Goal: Task Accomplishment & Management: Manage account settings

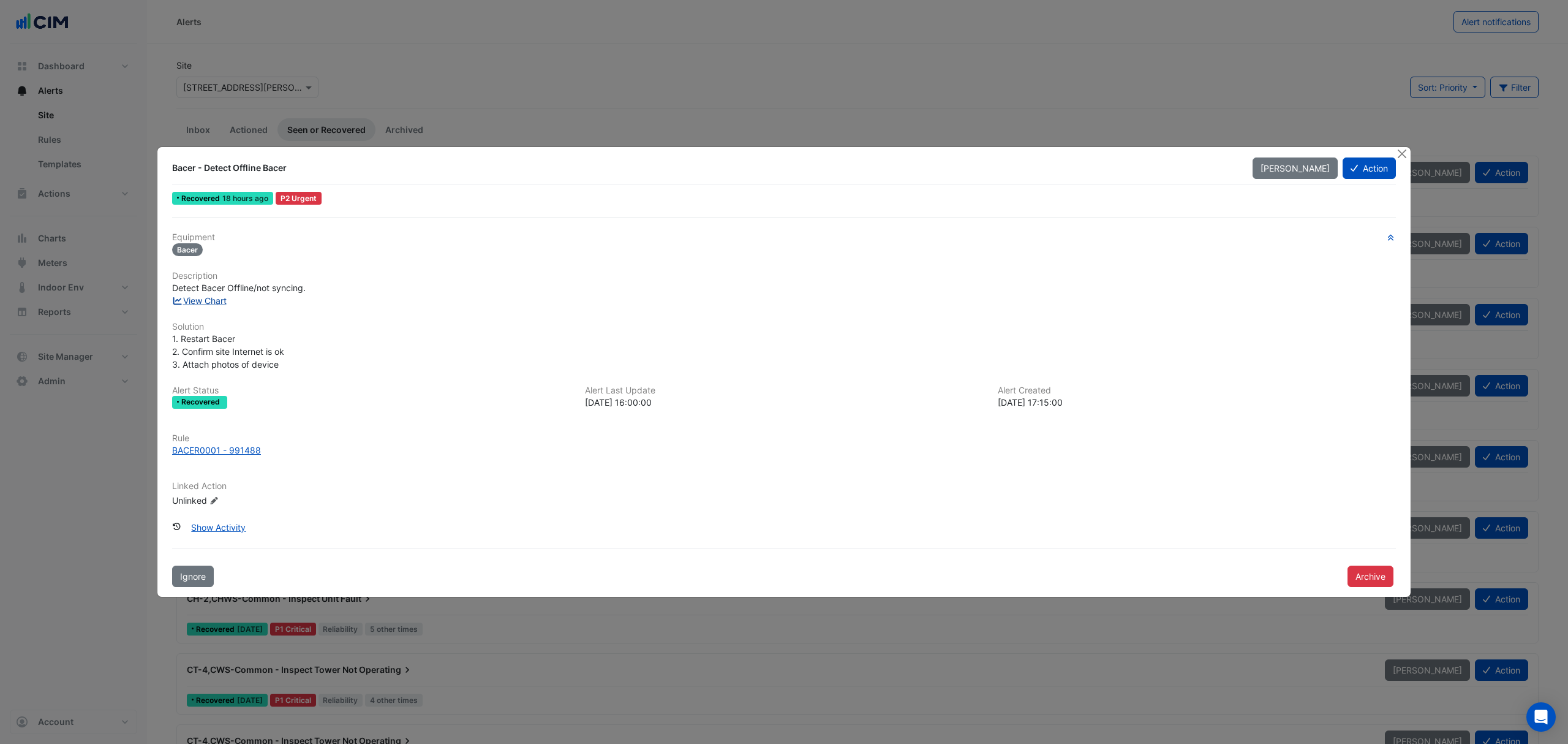
click at [198, 298] on link "View Chart" at bounding box center [199, 300] width 54 height 10
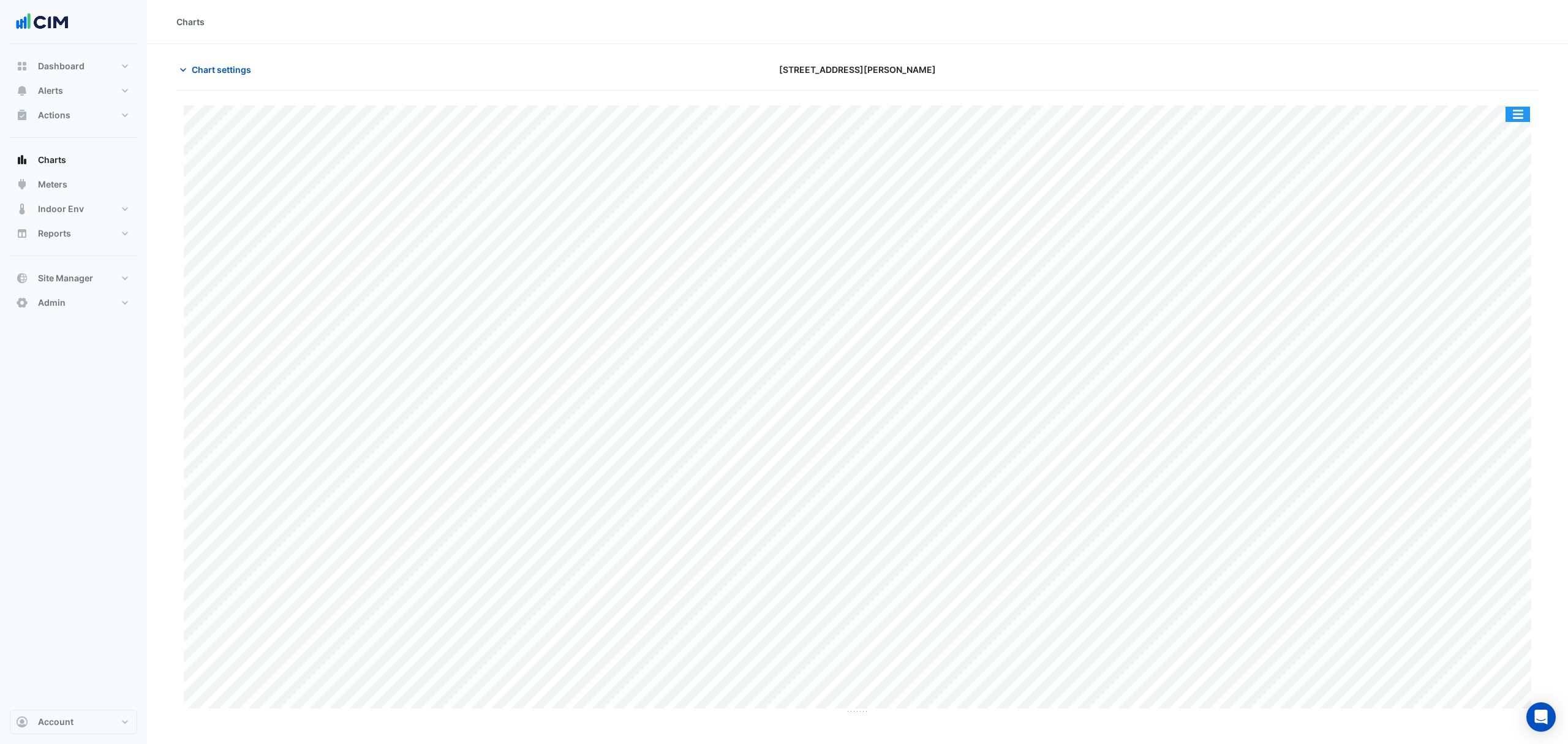
click at [1521, 118] on button "button" at bounding box center [1518, 115] width 25 height 15
click at [968, 75] on div "[STREET_ADDRESS][PERSON_NAME]" at bounding box center [857, 69] width 459 height 21
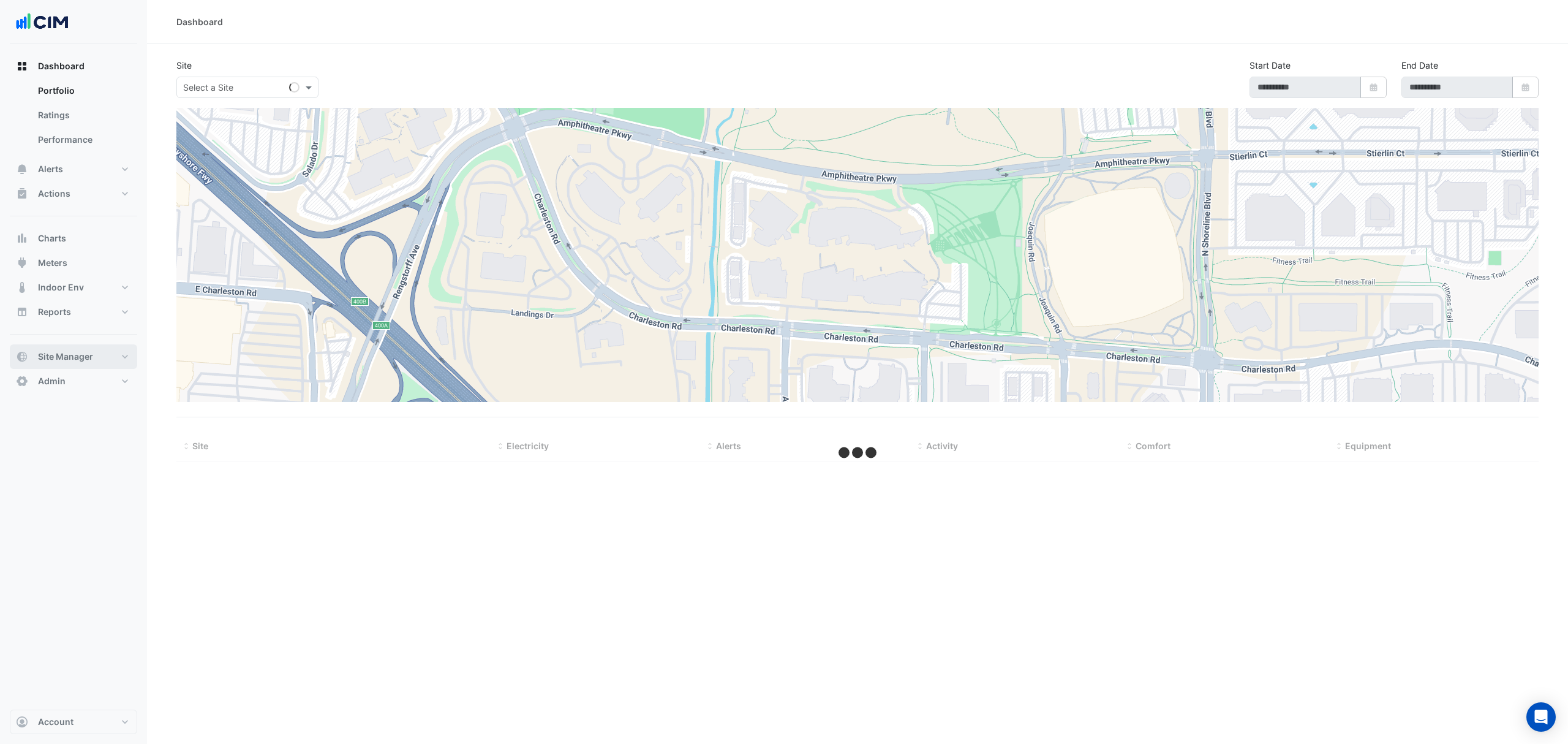
click at [88, 355] on span "Site Manager" at bounding box center [65, 356] width 55 height 12
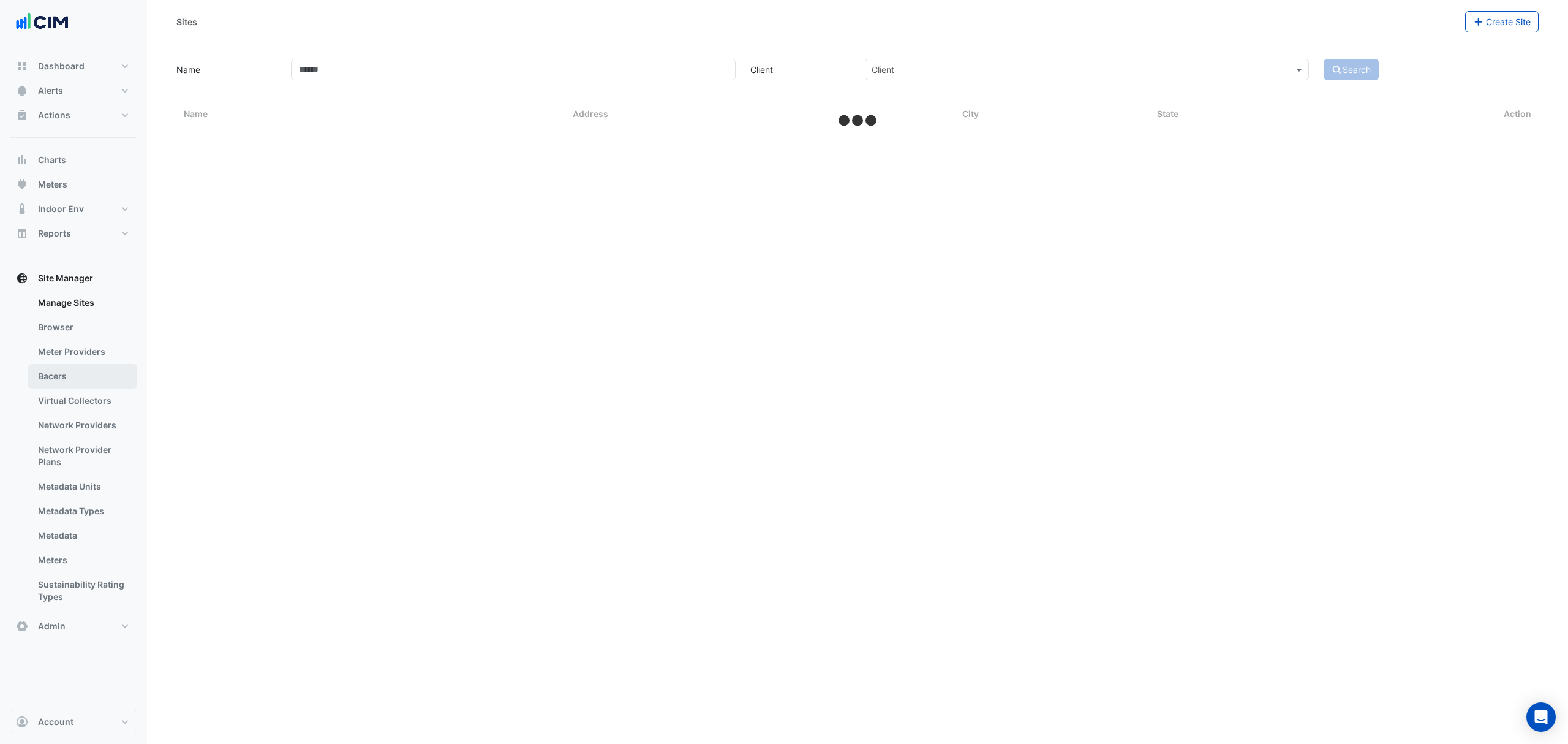
click at [82, 373] on link "Bacers" at bounding box center [82, 376] width 109 height 25
click at [612, 76] on input "text" at bounding box center [845, 80] width 644 height 13
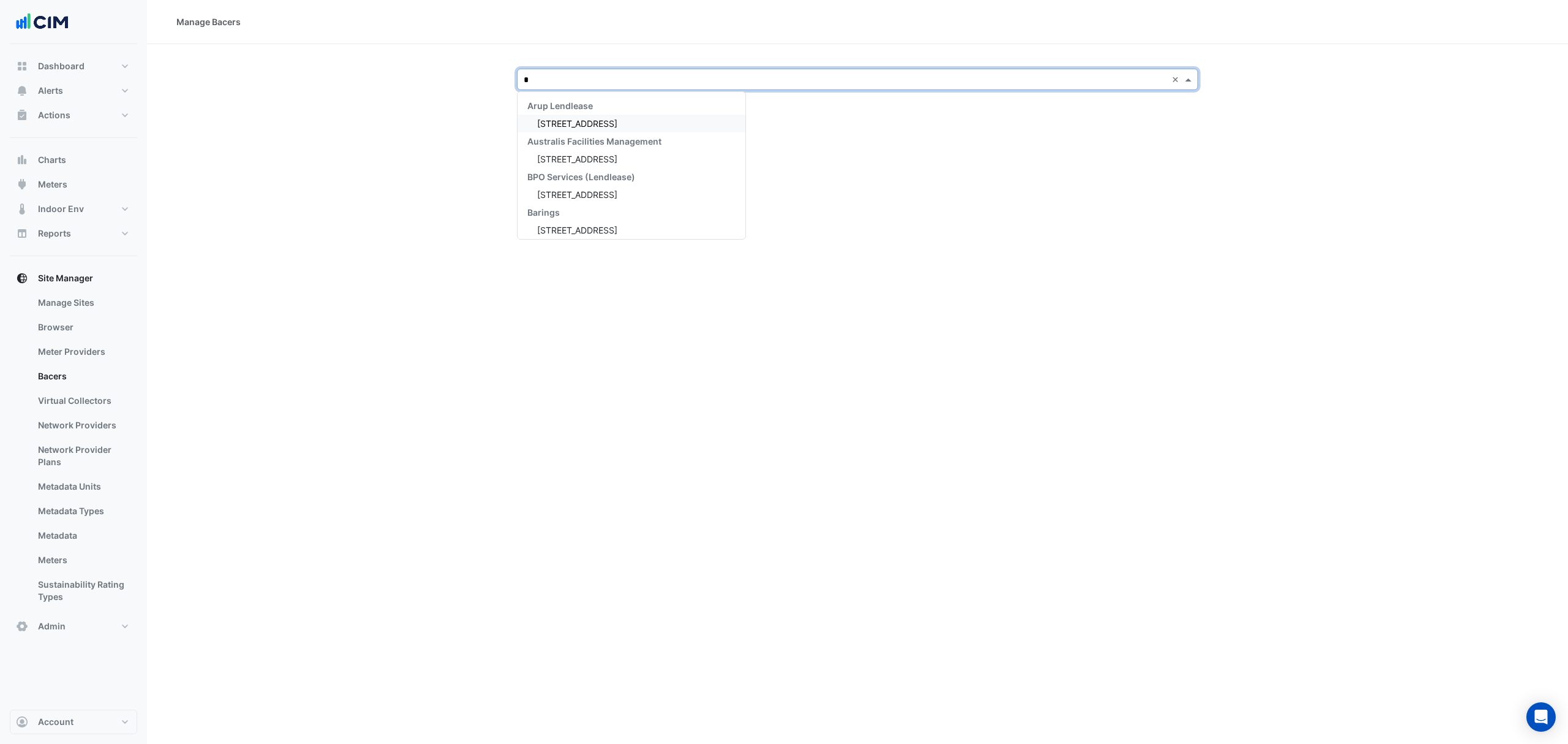
type input "**"
click at [608, 187] on div "[STREET_ADDRESS][PERSON_NAME]" at bounding box center [606, 194] width 179 height 18
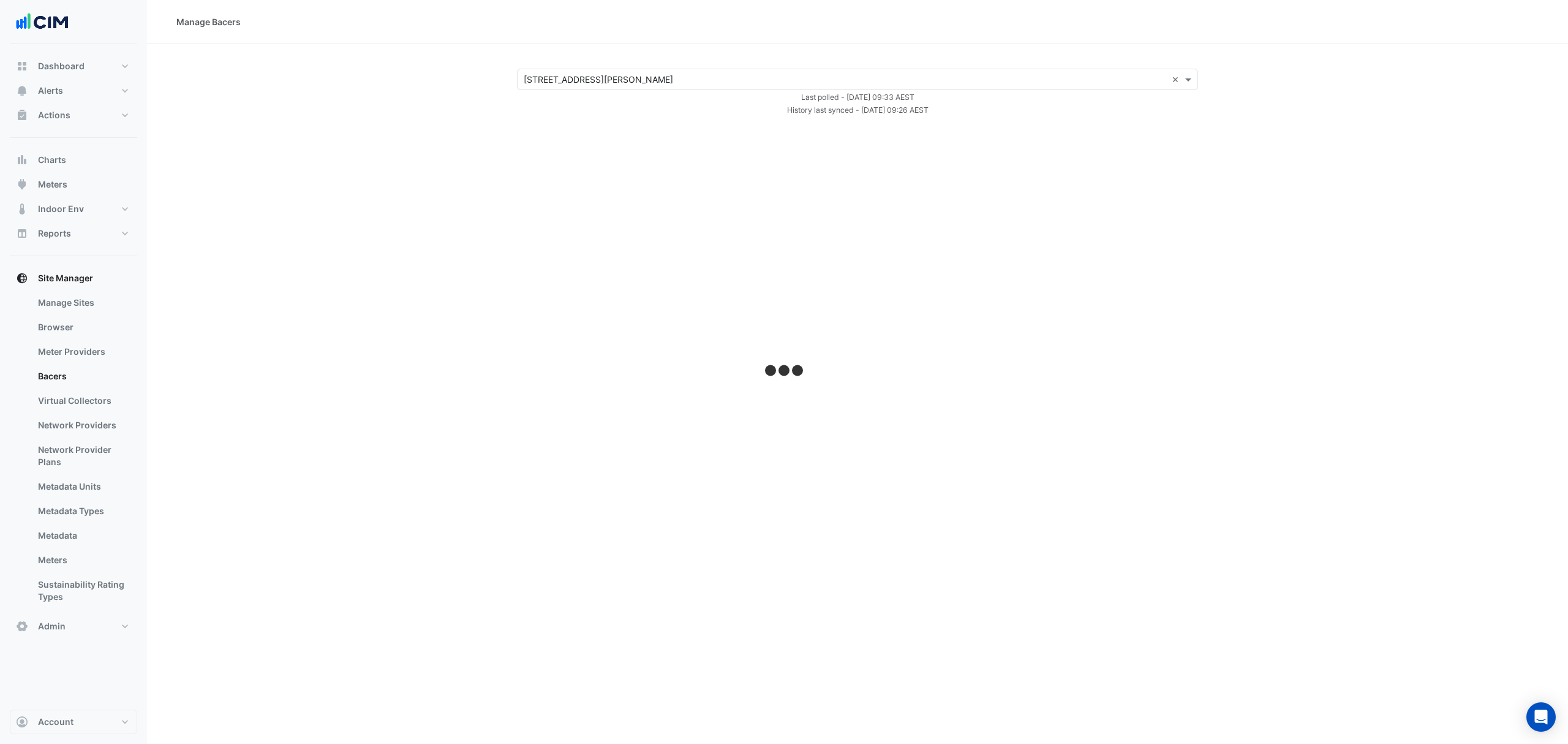
select select "***"
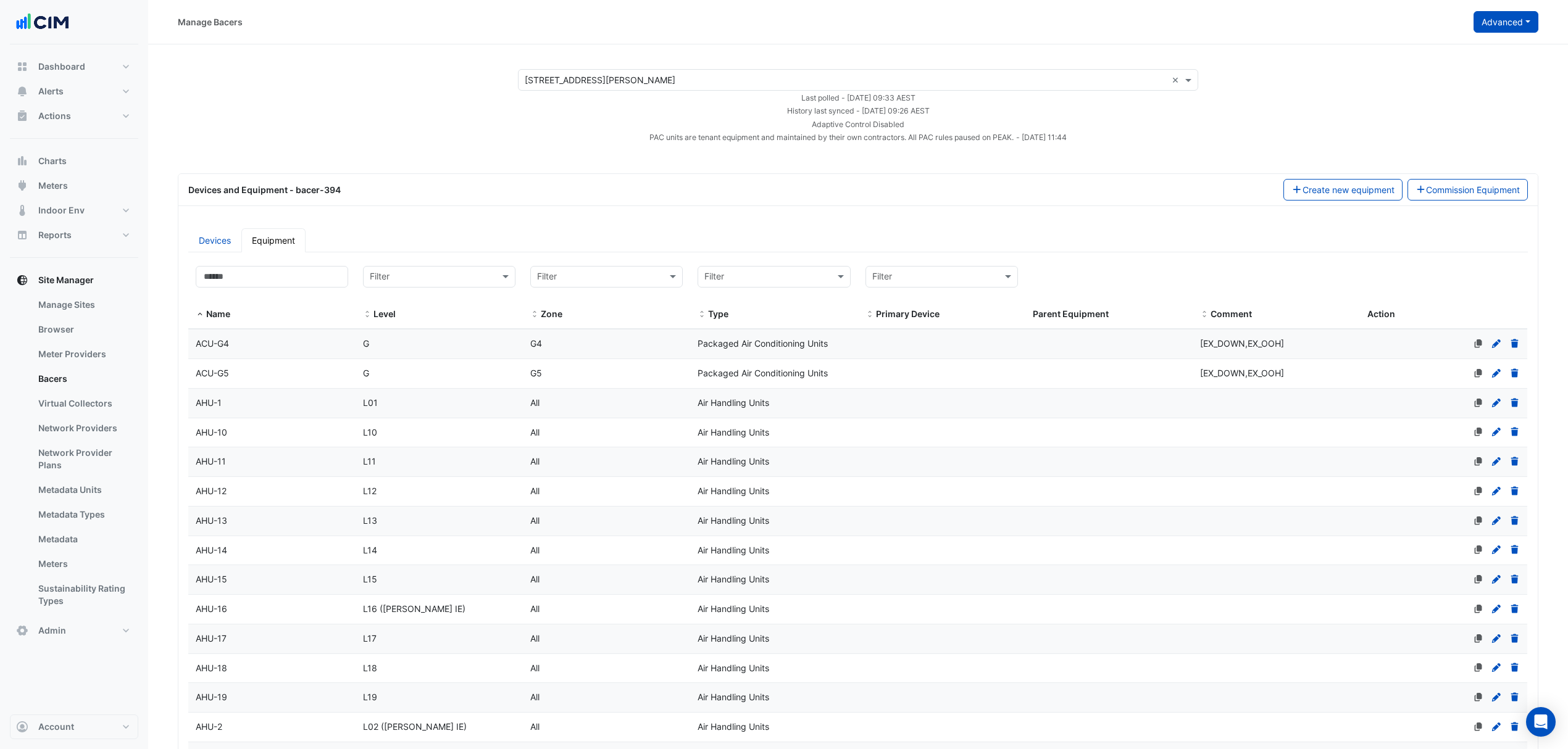
click at [1494, 25] on button "Advanced" at bounding box center [1506, 21] width 65 height 21
click at [1477, 67] on button "View scan history" at bounding box center [1459, 66] width 159 height 18
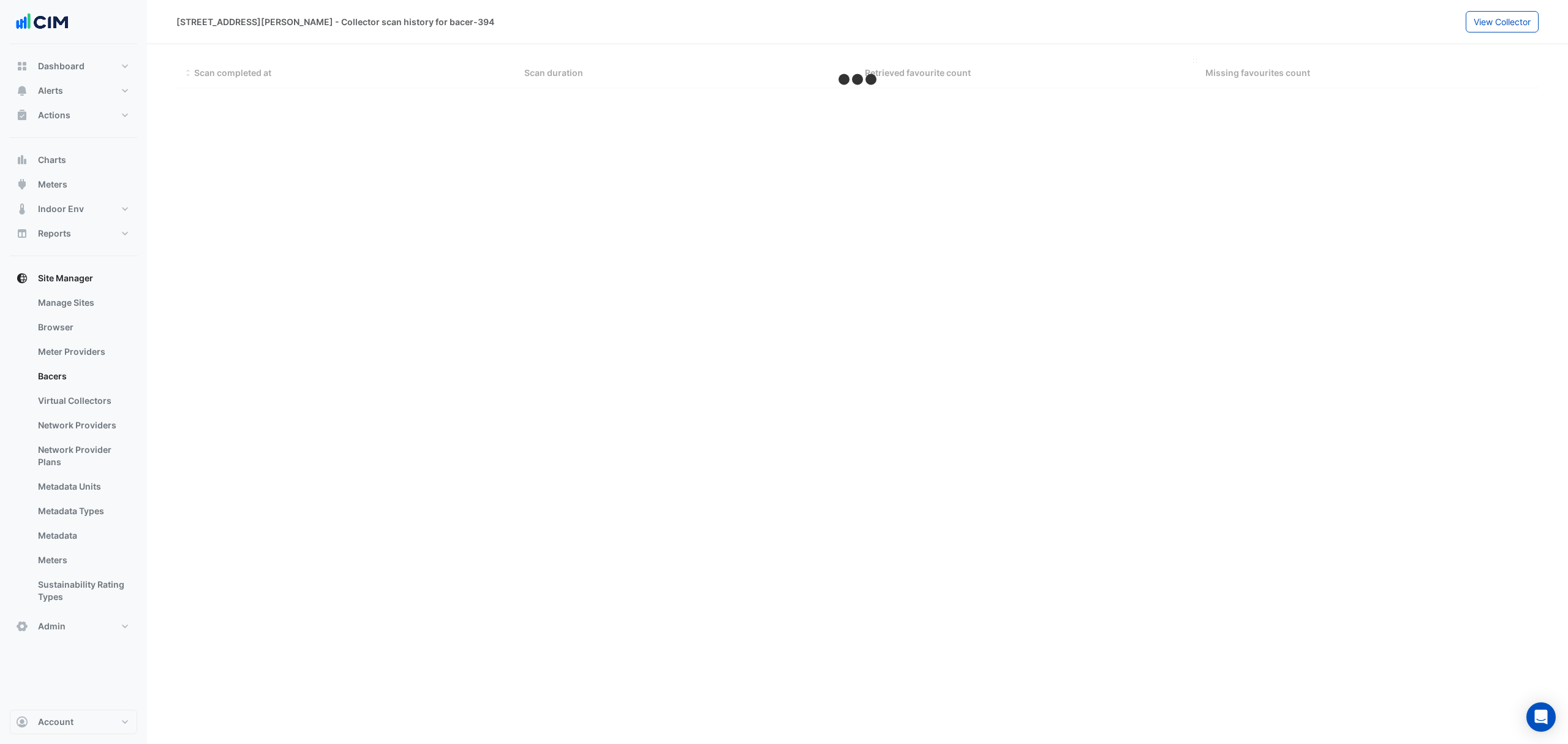
select select "***"
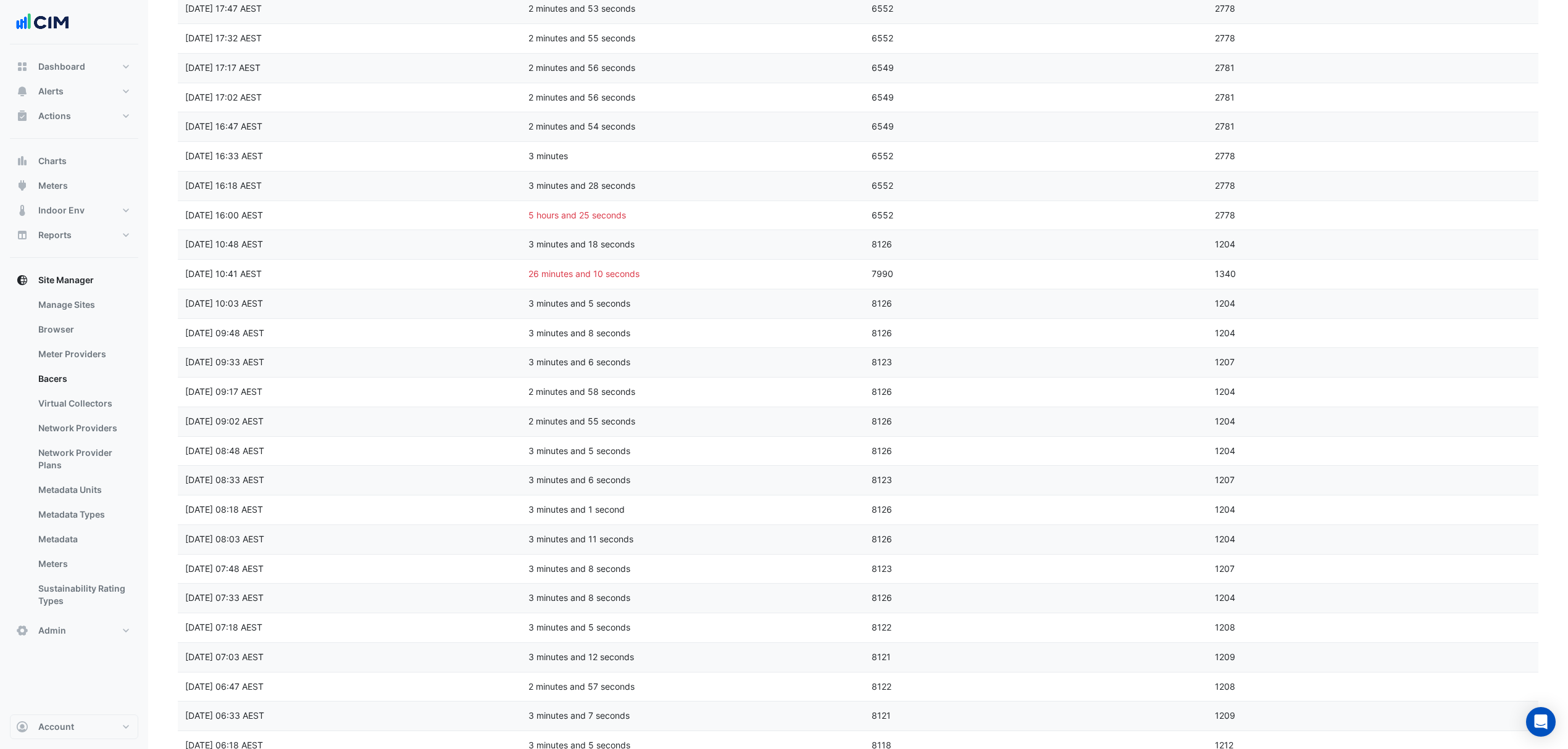
scroll to position [1892, 0]
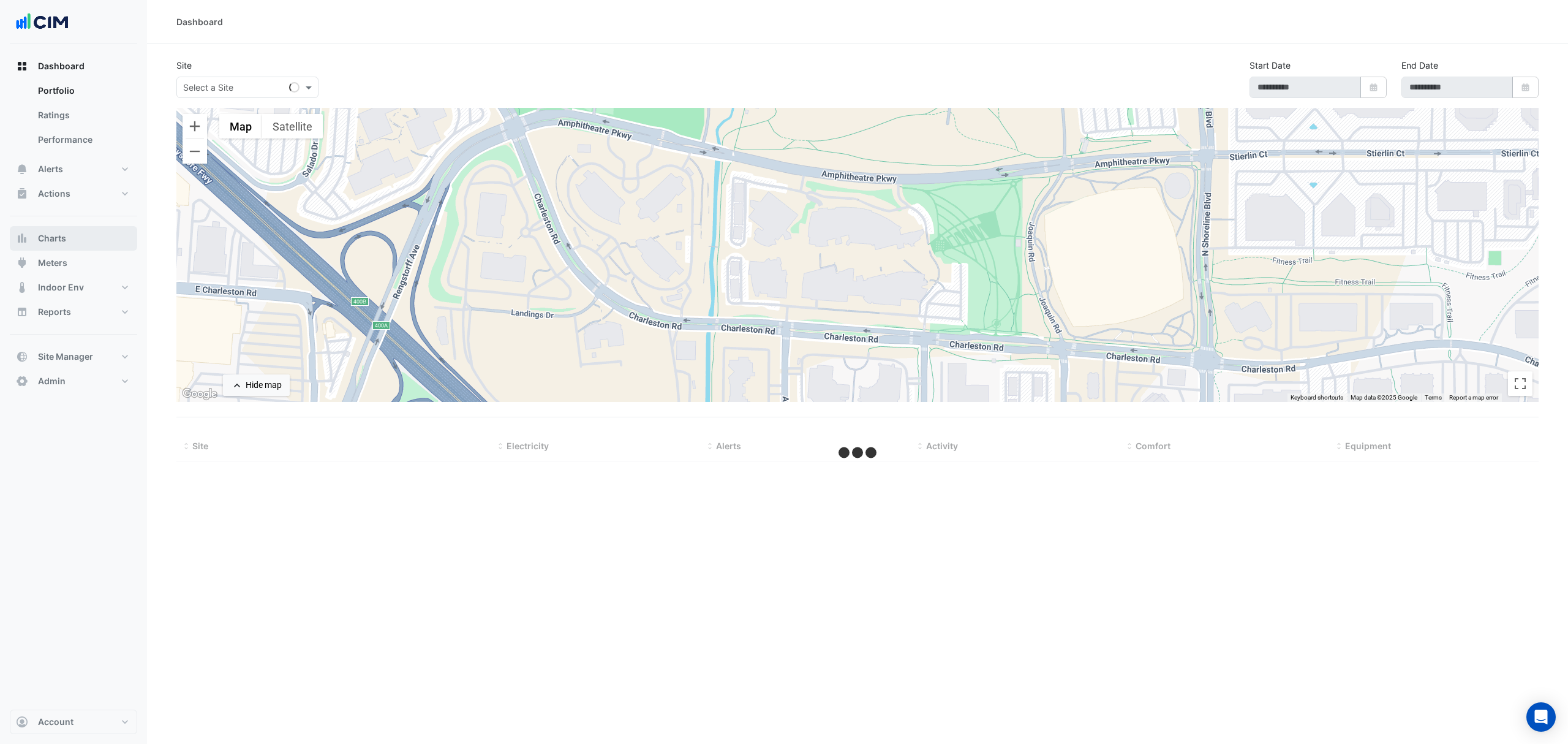
click at [72, 240] on button "Charts" at bounding box center [74, 238] width 127 height 25
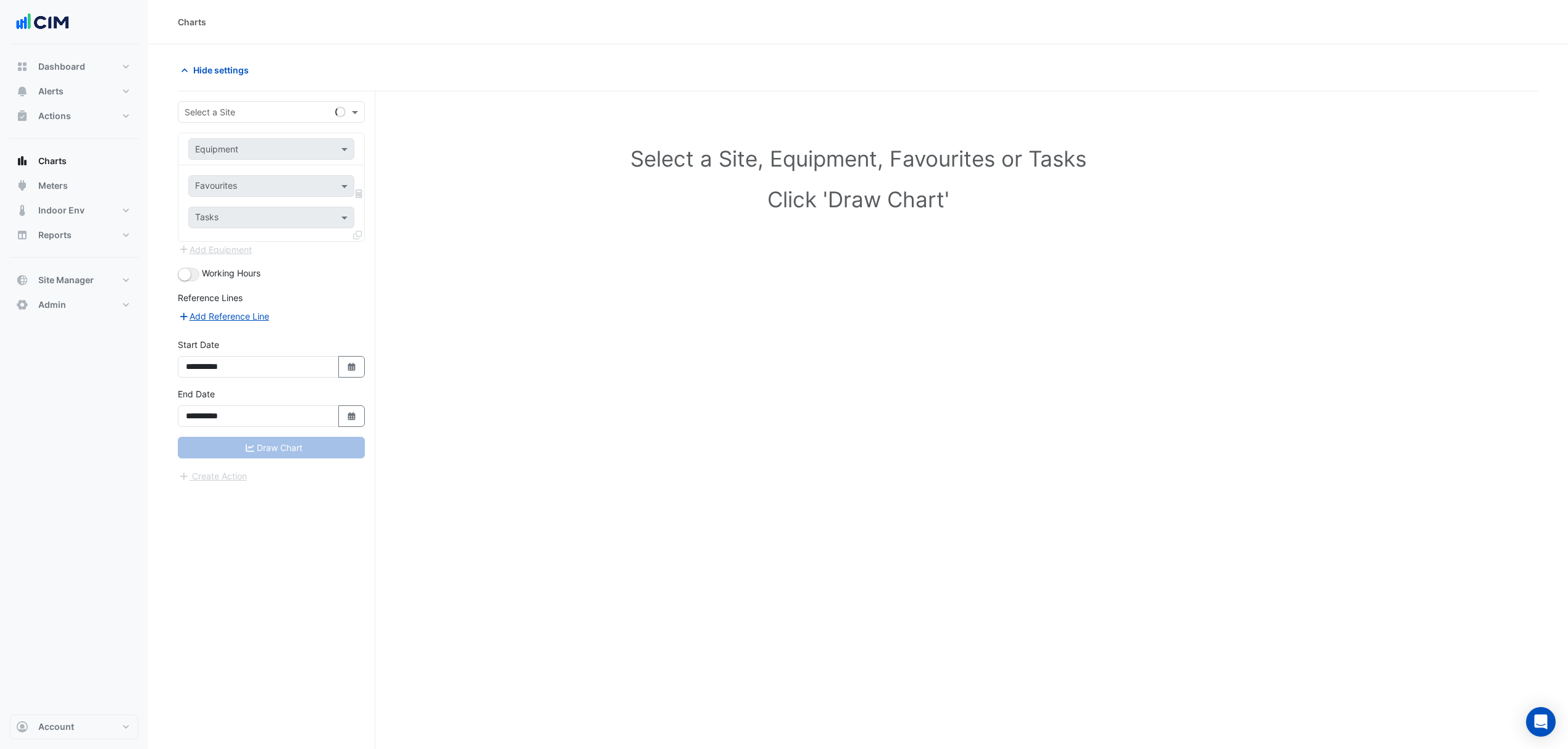
click at [272, 117] on input "text" at bounding box center [259, 112] width 149 height 13
type input "**"
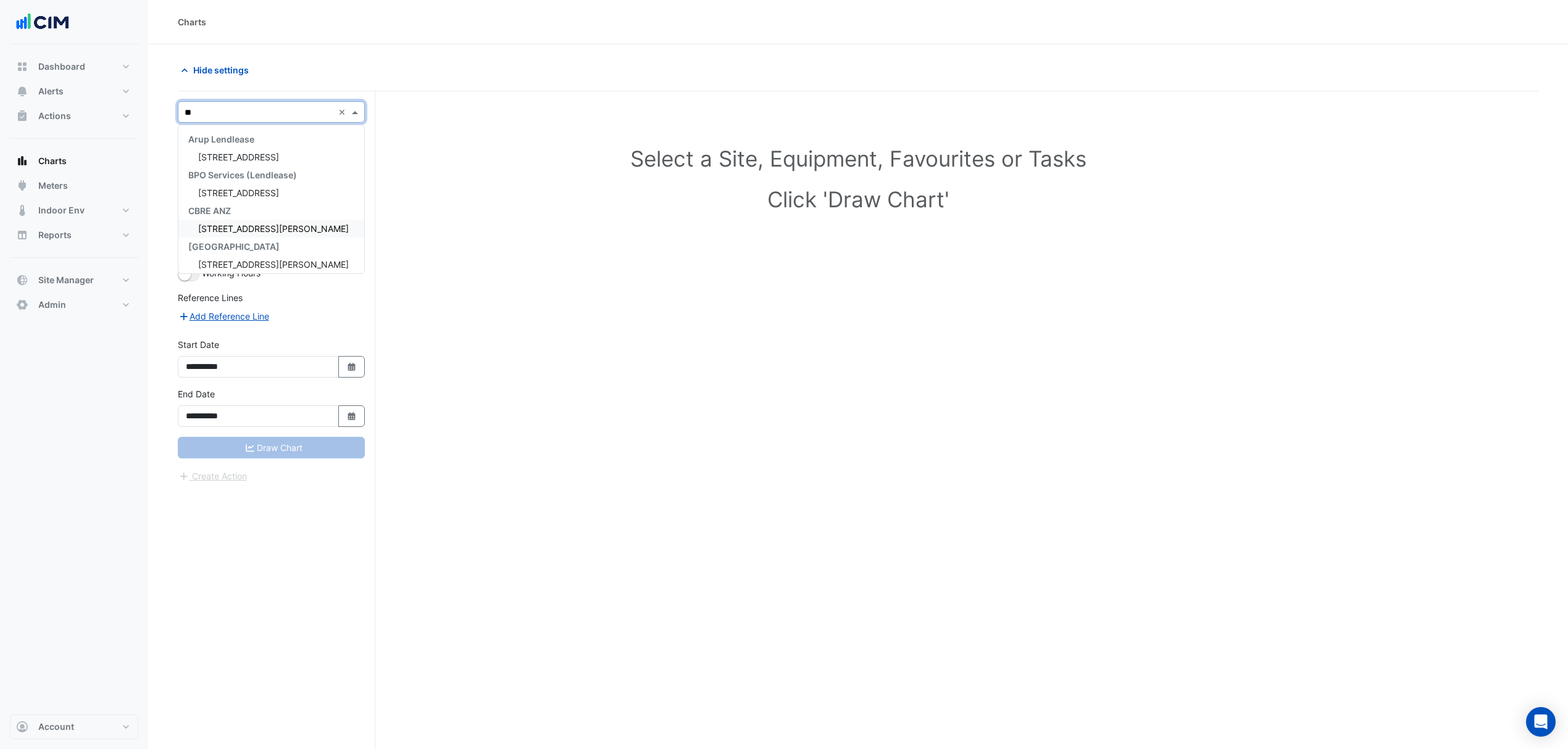
click at [244, 230] on span "[STREET_ADDRESS][PERSON_NAME]" at bounding box center [273, 229] width 150 height 10
click at [230, 145] on input "text" at bounding box center [259, 149] width 128 height 13
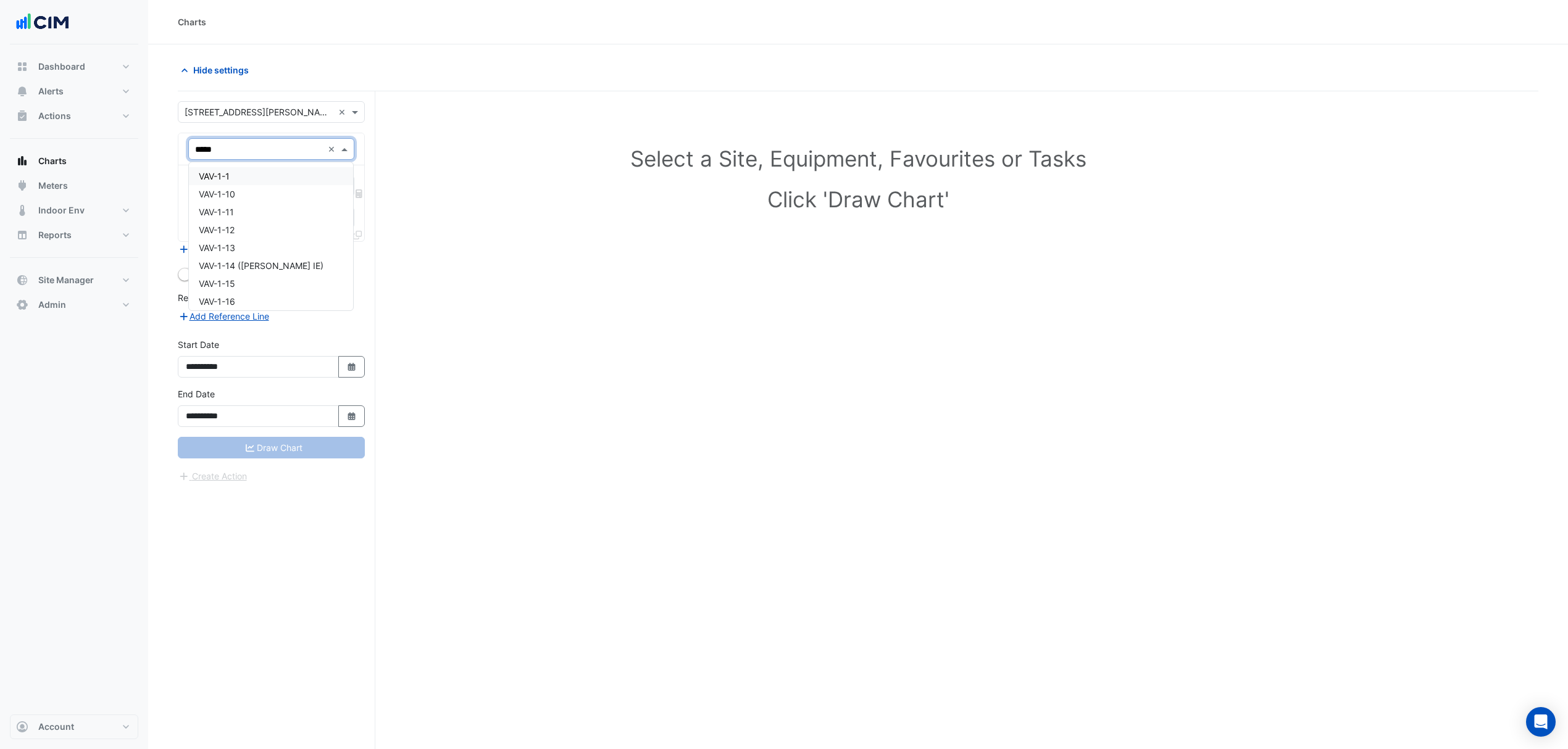
type input "******"
click at [253, 244] on span "VAV-18-13 (NABERS IE)" at bounding box center [264, 248] width 130 height 10
click at [261, 183] on input "text" at bounding box center [257, 187] width 125 height 13
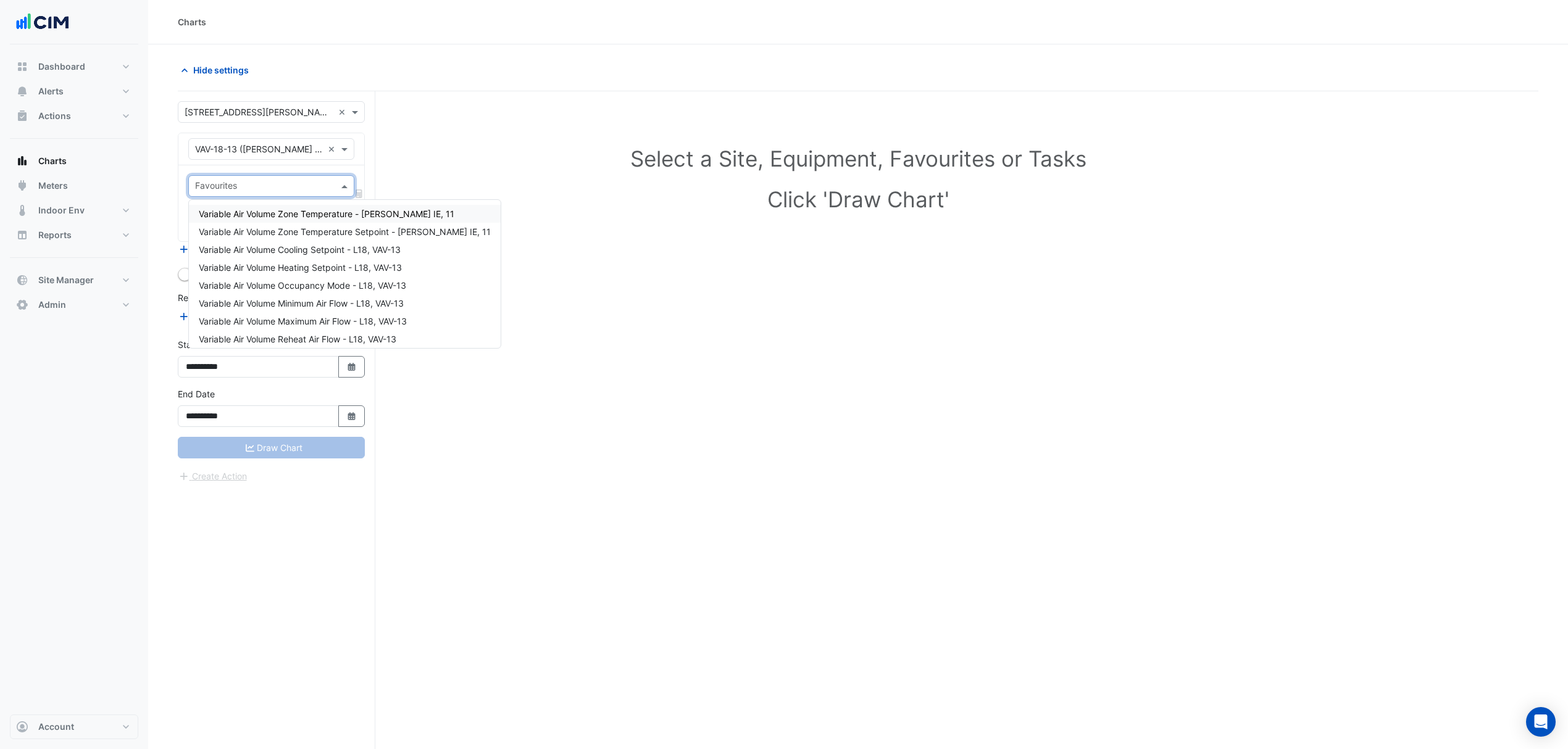
click at [272, 217] on span "Variable Air Volume Zone Temperature - NABERS IE, 11" at bounding box center [326, 214] width 255 height 10
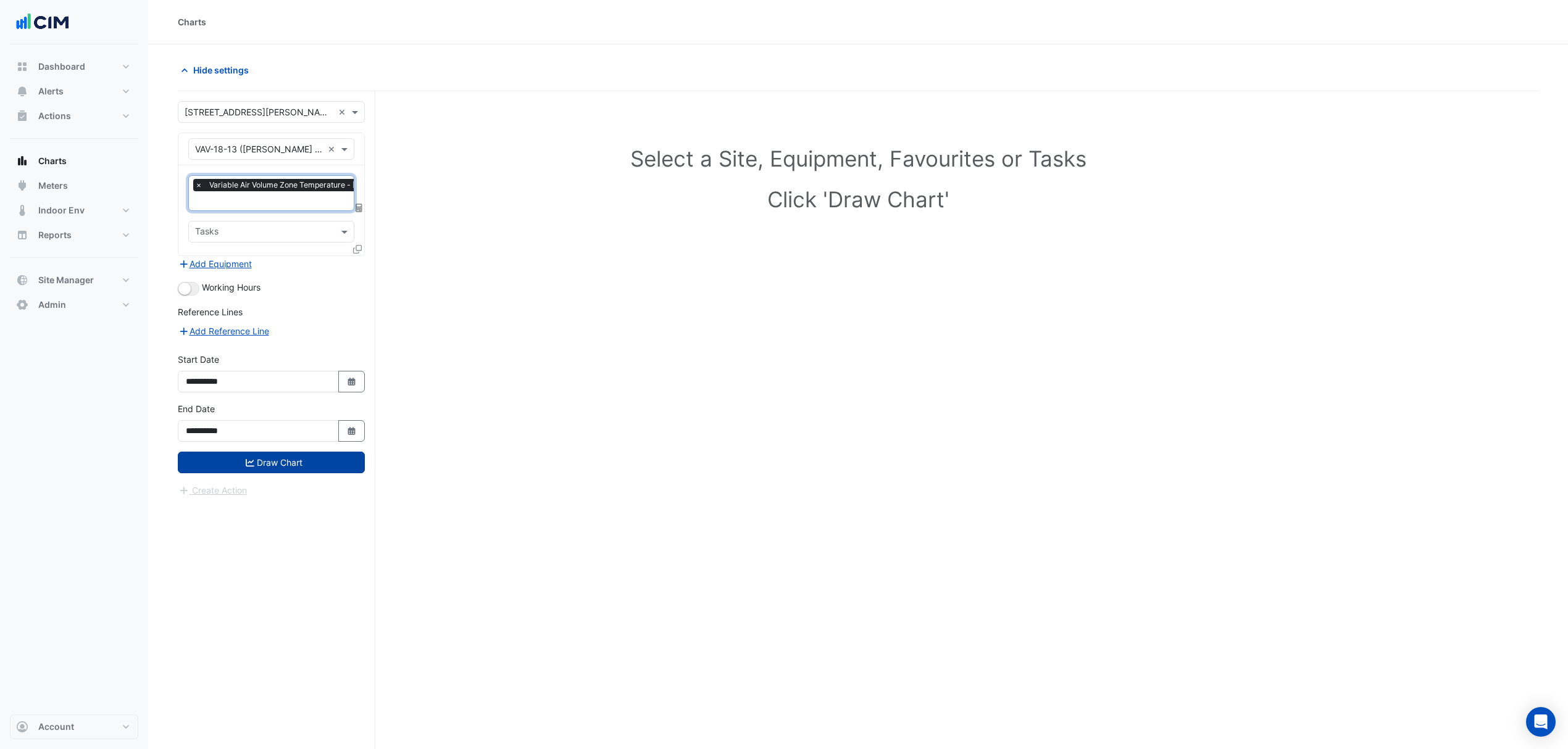
click at [290, 463] on button "Draw Chart" at bounding box center [271, 462] width 187 height 21
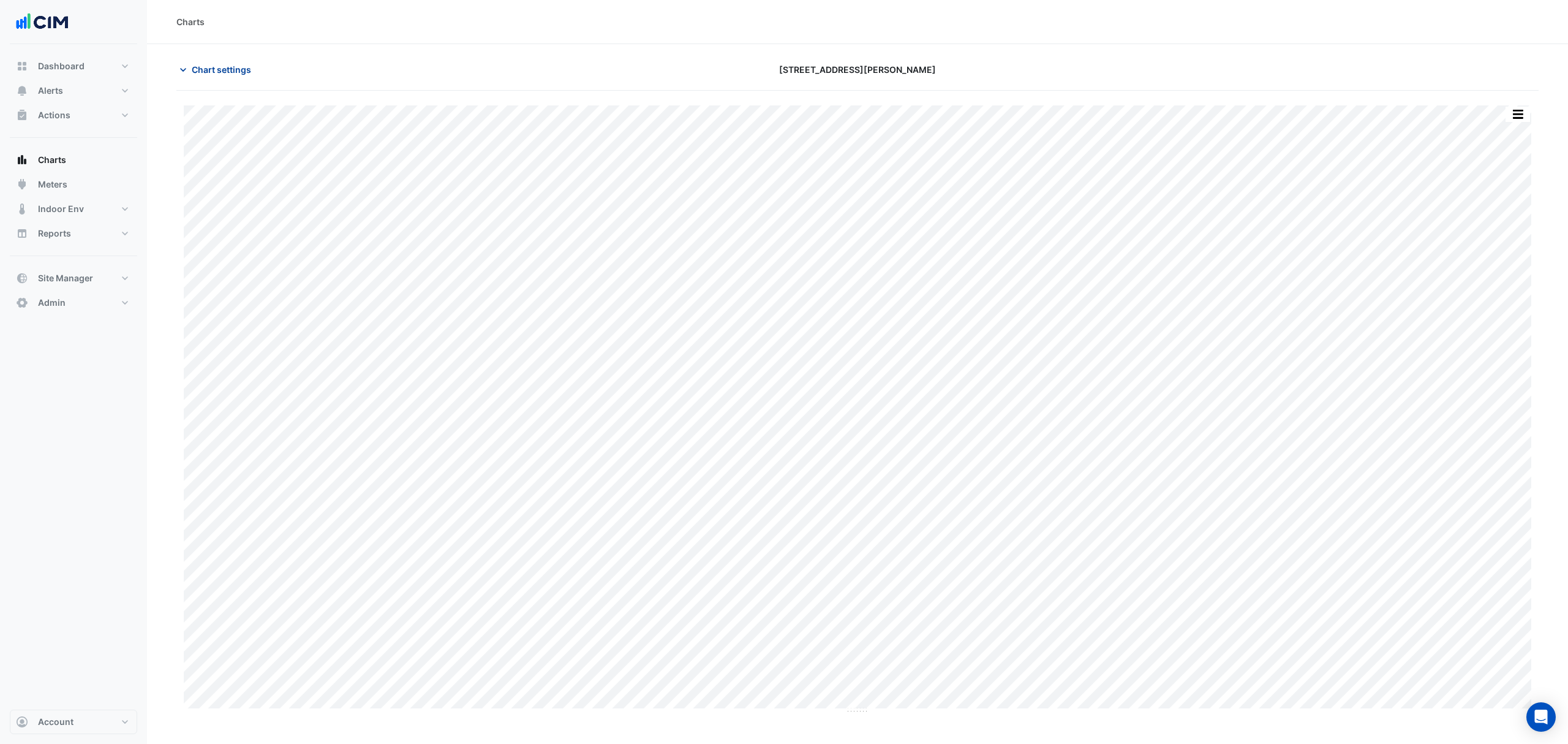
click at [194, 72] on span "Chart settings" at bounding box center [221, 69] width 59 height 13
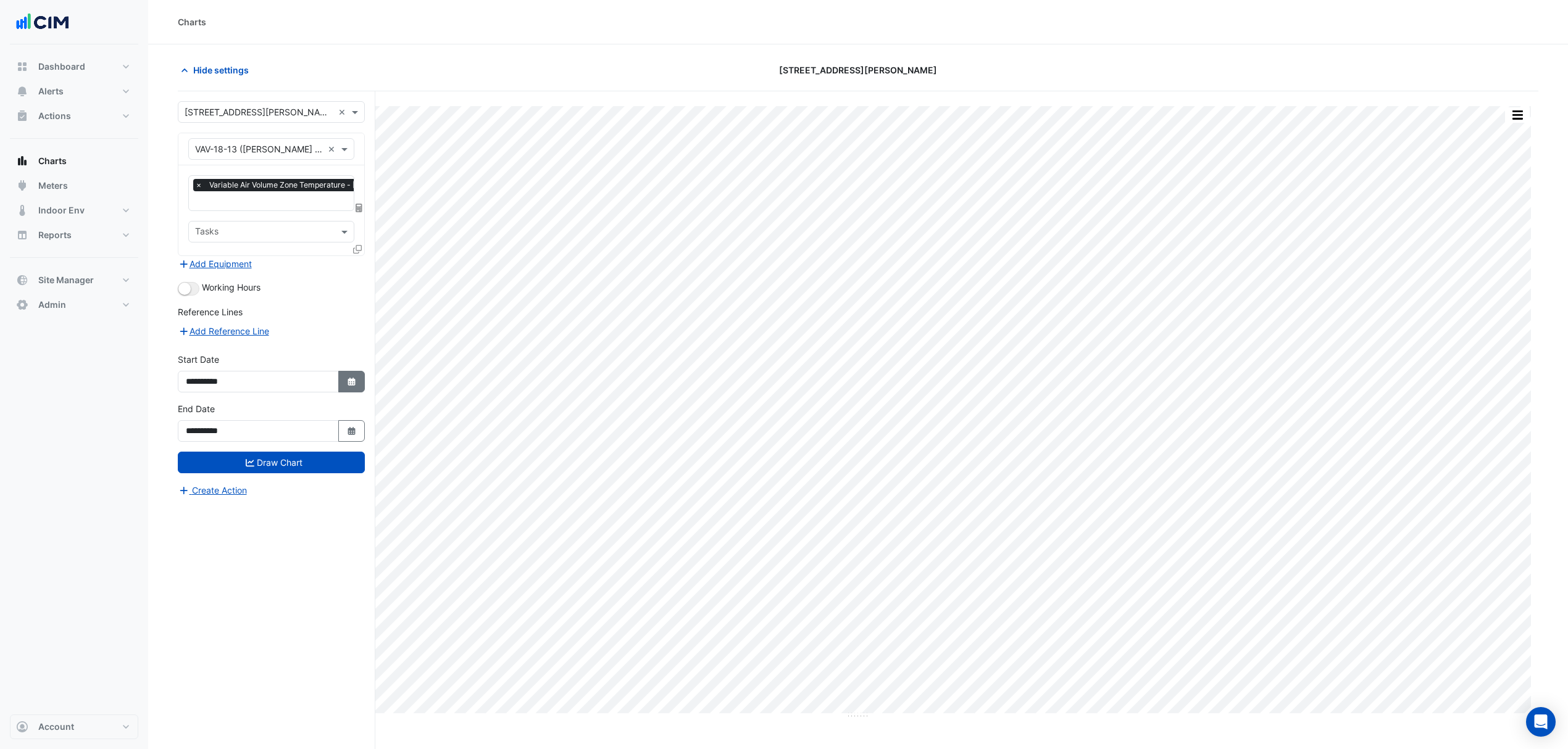
click at [354, 376] on button "Select Date" at bounding box center [352, 381] width 27 height 21
select select "*"
select select "****"
click at [193, 277] on div "8" at bounding box center [197, 278] width 20 height 20
type input "**********"
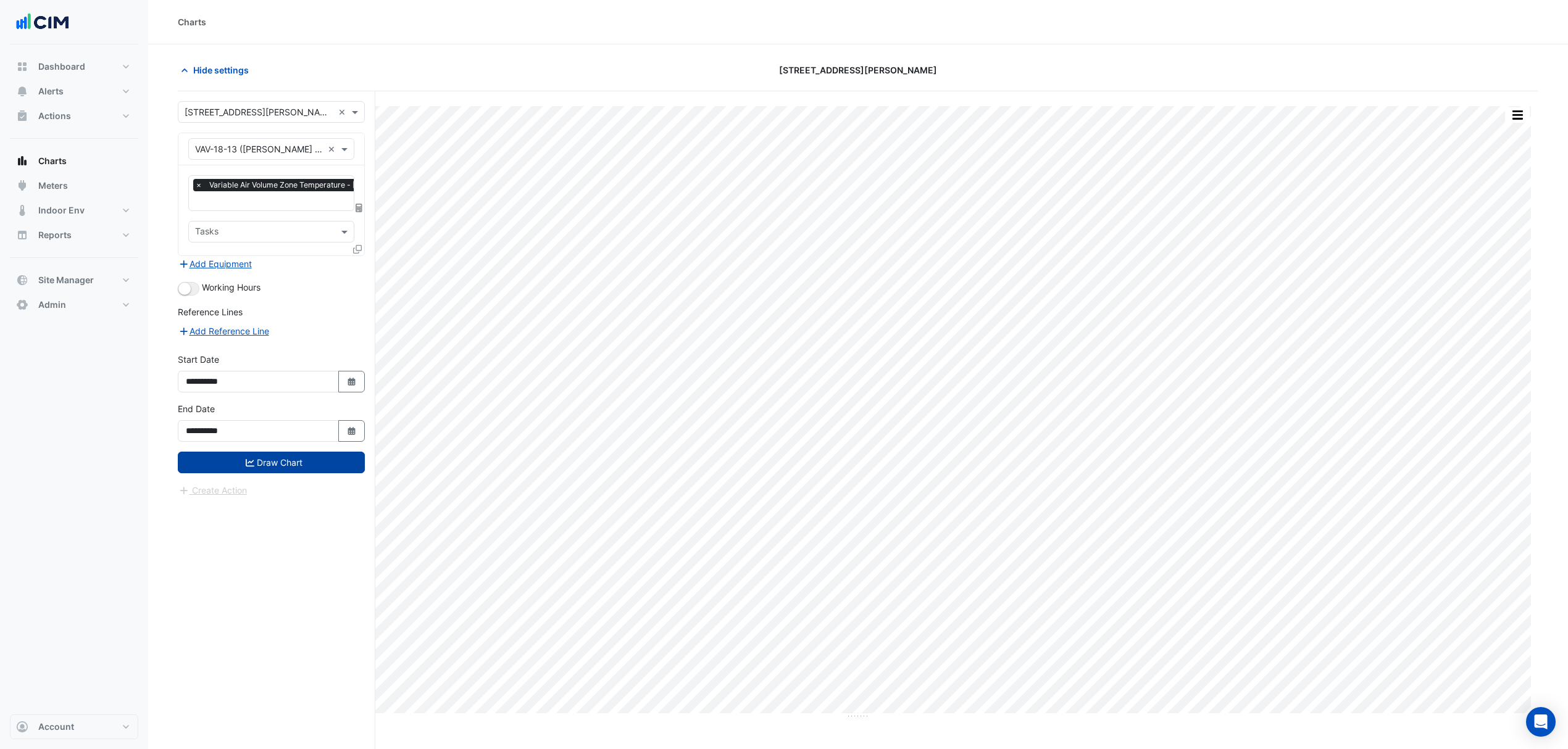
click at [265, 458] on button "Draw Chart" at bounding box center [271, 462] width 187 height 21
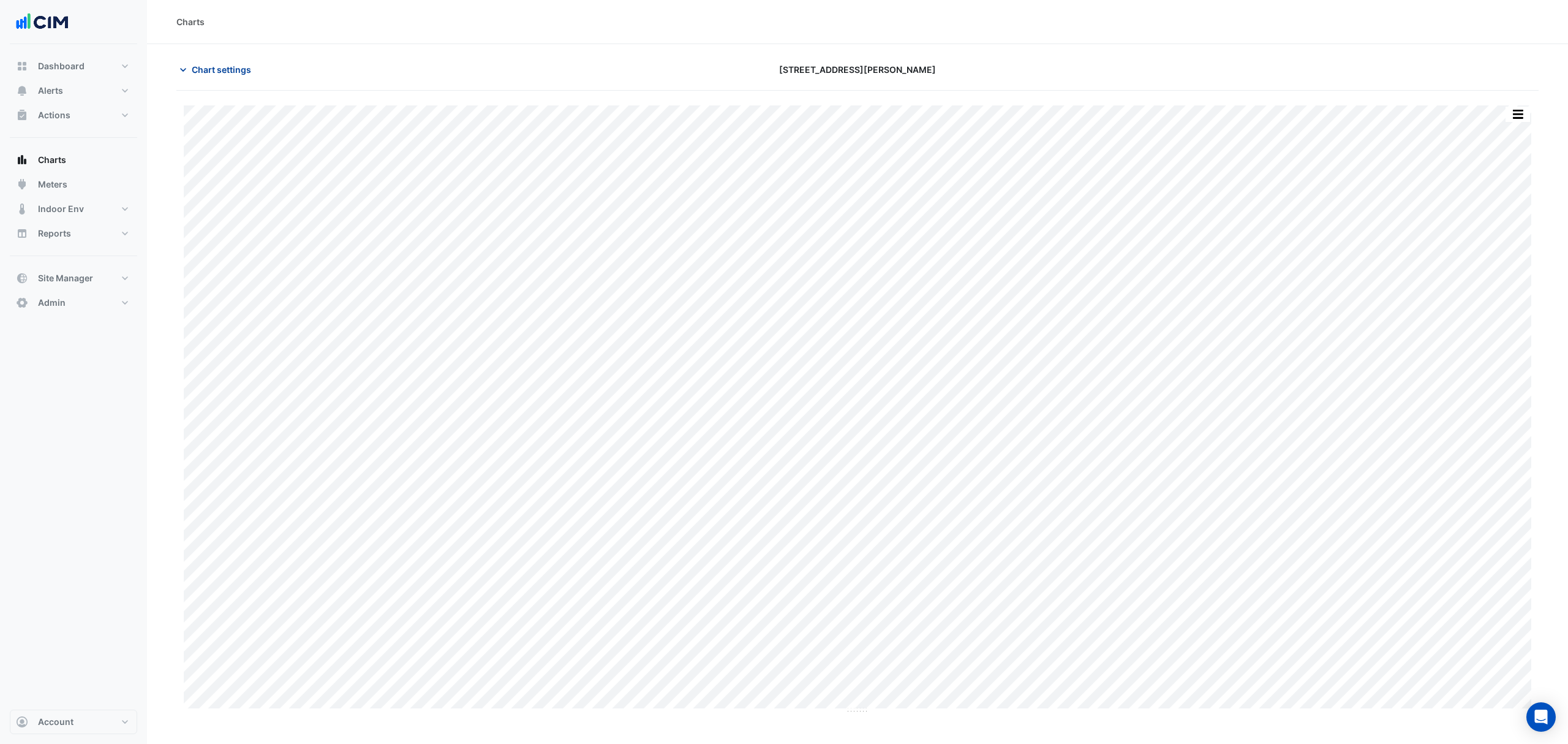
click at [224, 71] on span "Chart settings" at bounding box center [221, 69] width 59 height 13
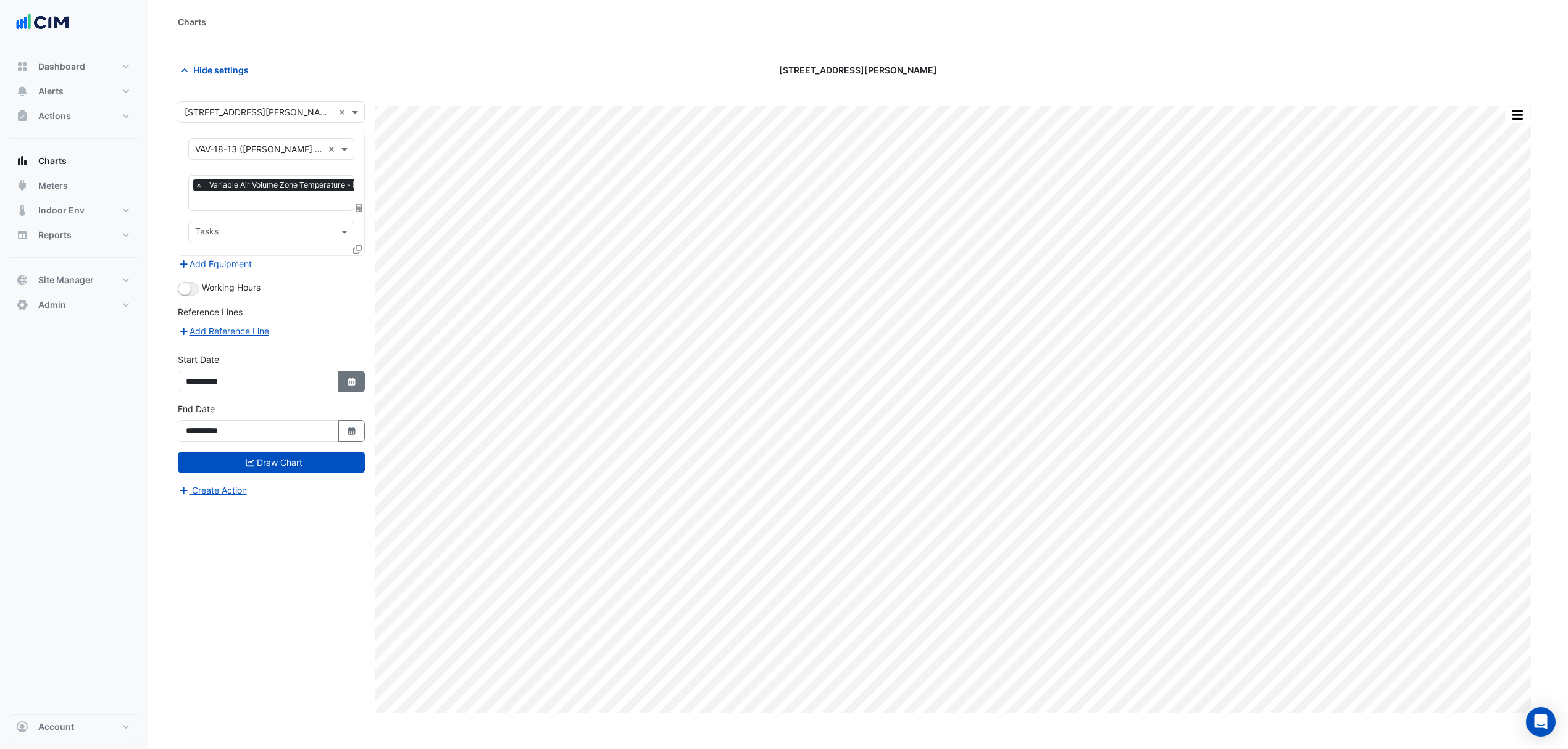
click at [349, 377] on button "Select Date" at bounding box center [352, 381] width 27 height 21
select select "*"
select select "****"
click at [200, 252] on div "1" at bounding box center [197, 257] width 20 height 20
type input "**********"
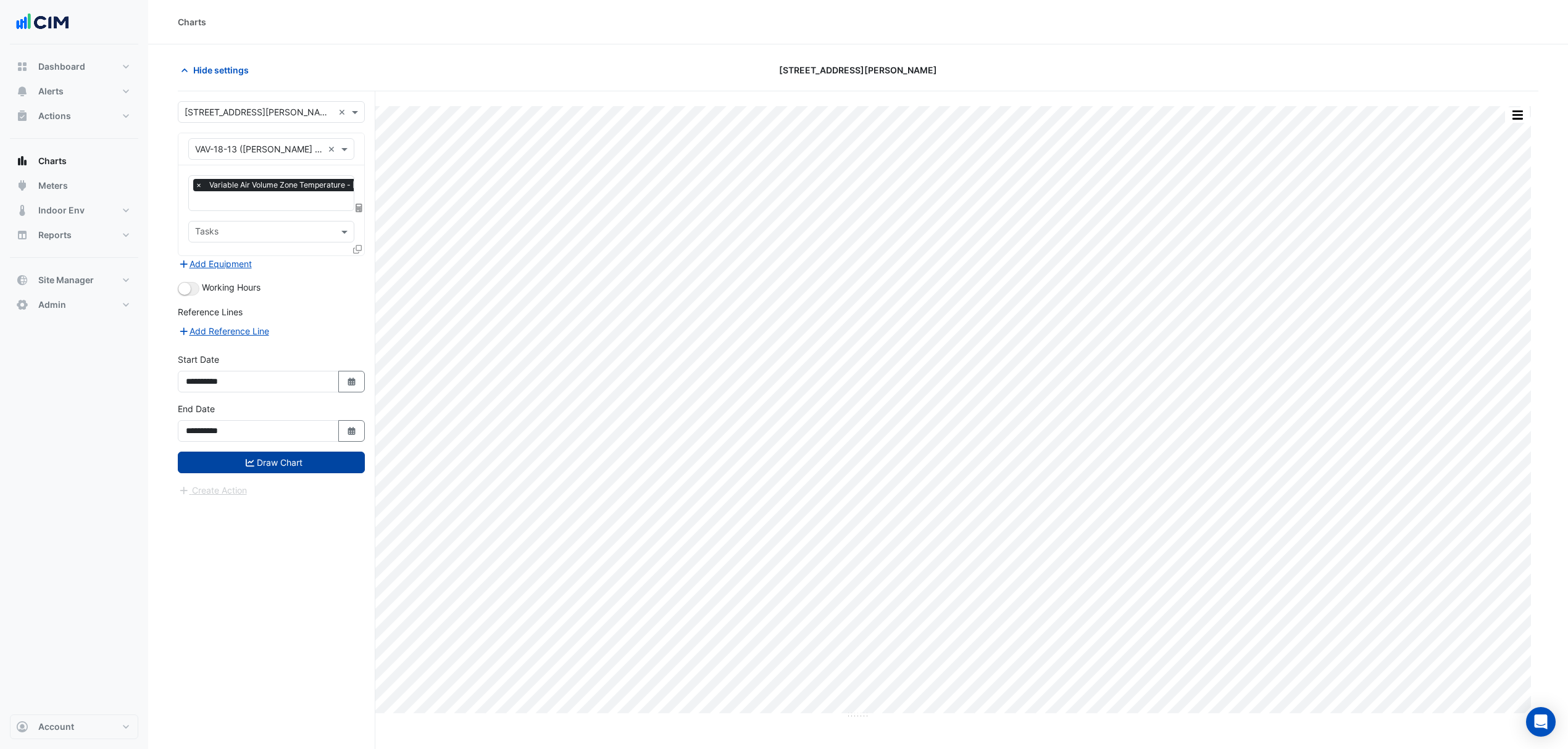
click at [283, 462] on button "Draw Chart" at bounding box center [271, 462] width 187 height 21
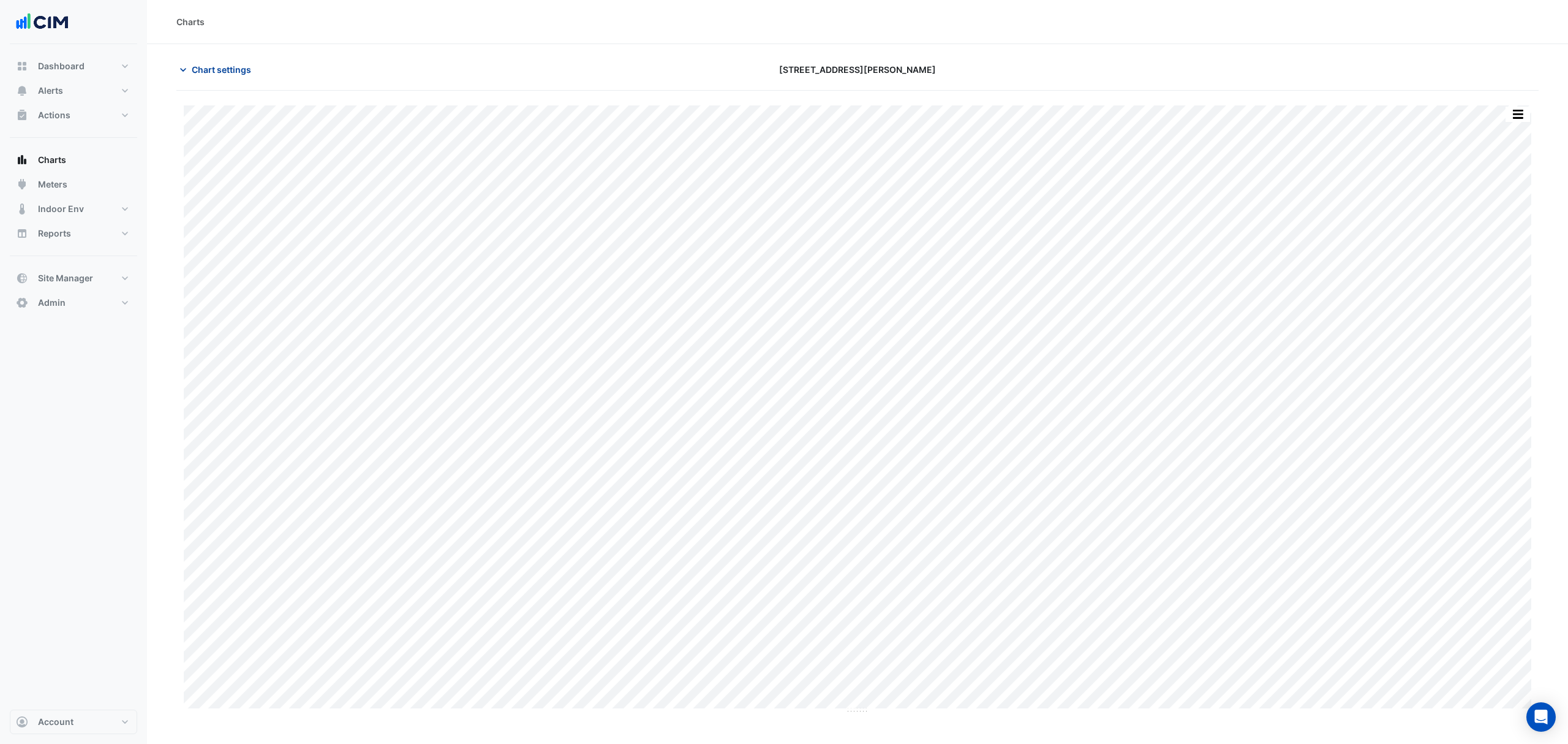
click at [204, 72] on span "Chart settings" at bounding box center [221, 69] width 59 height 13
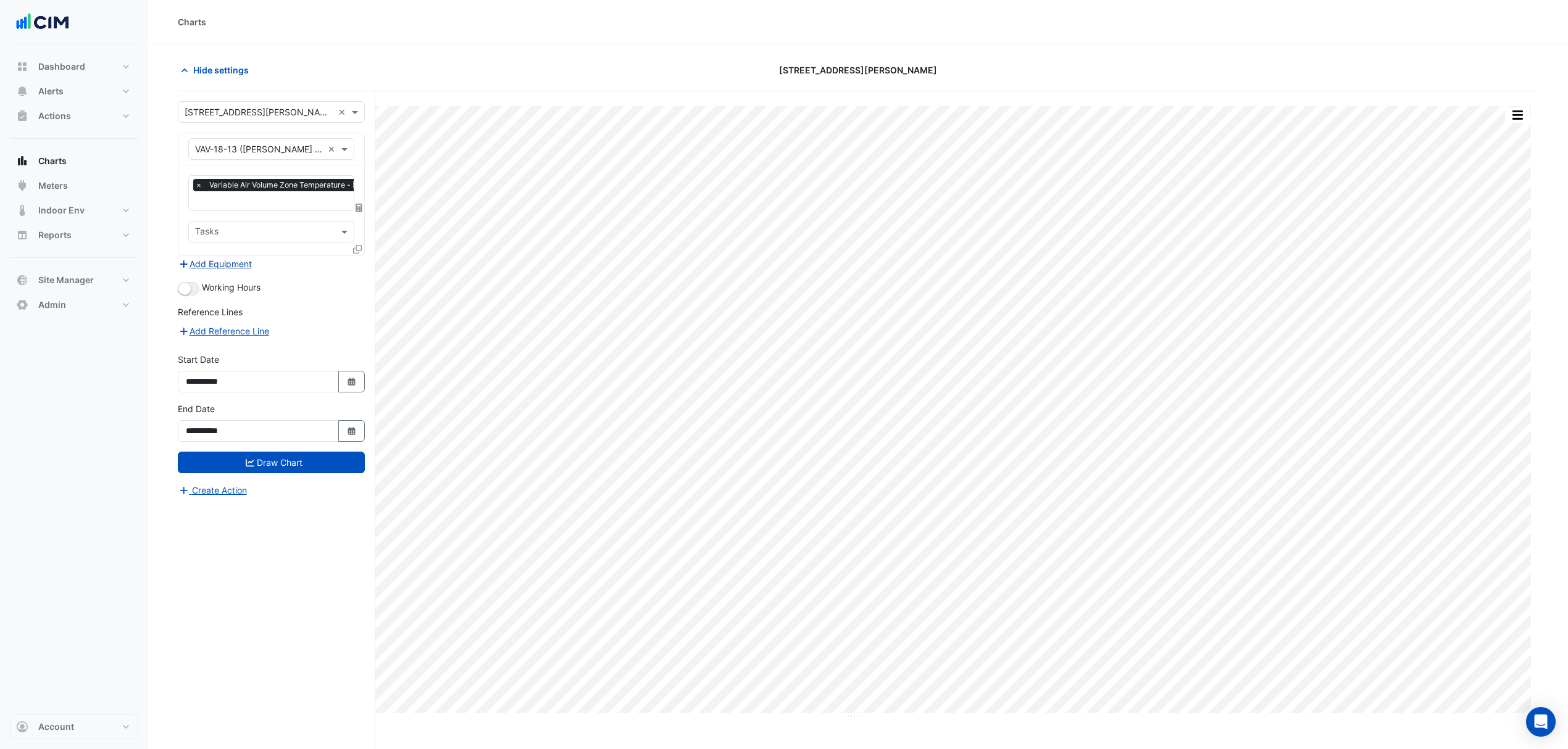
click at [232, 261] on button "Add Equipment" at bounding box center [214, 264] width 74 height 15
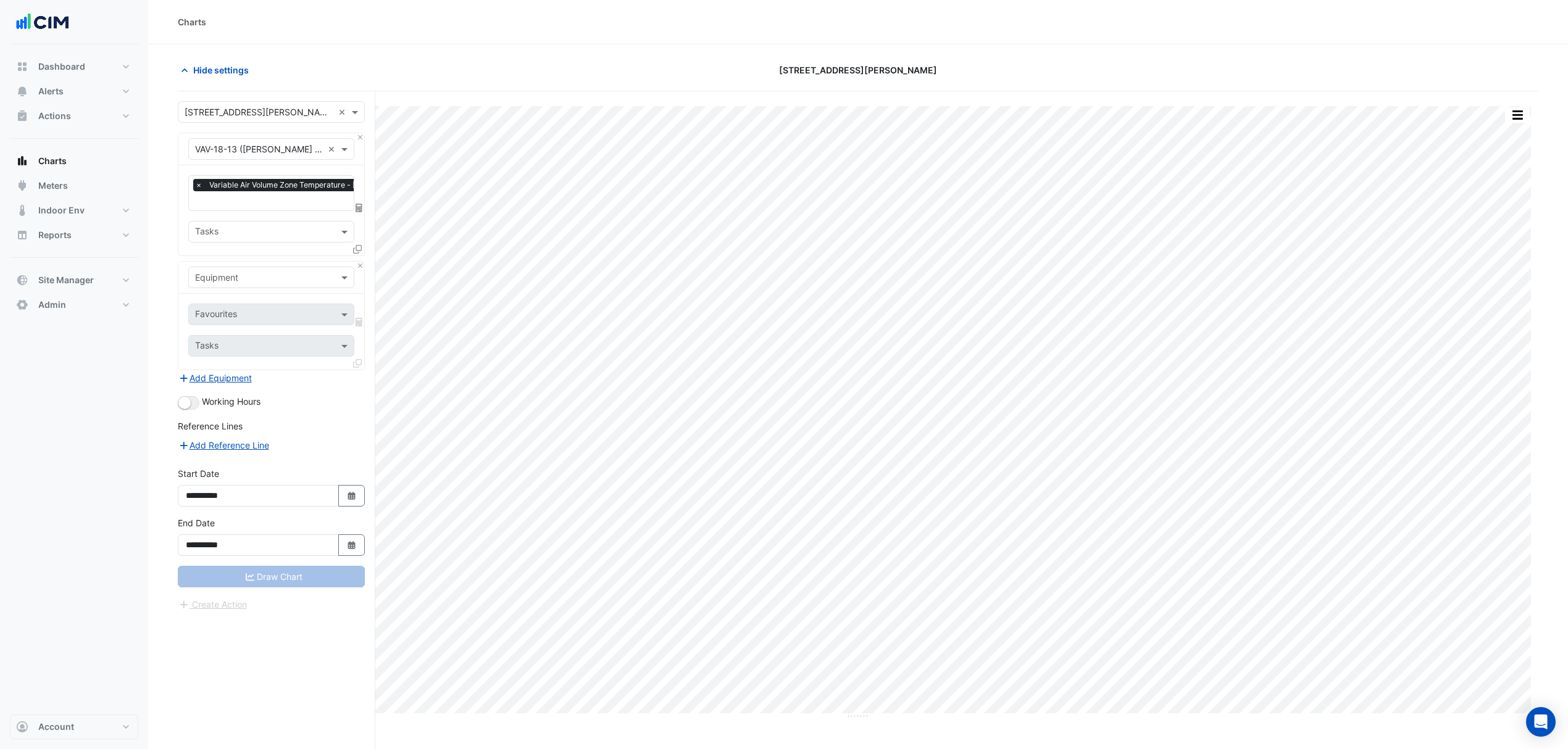
click at [235, 275] on input "text" at bounding box center [259, 278] width 128 height 13
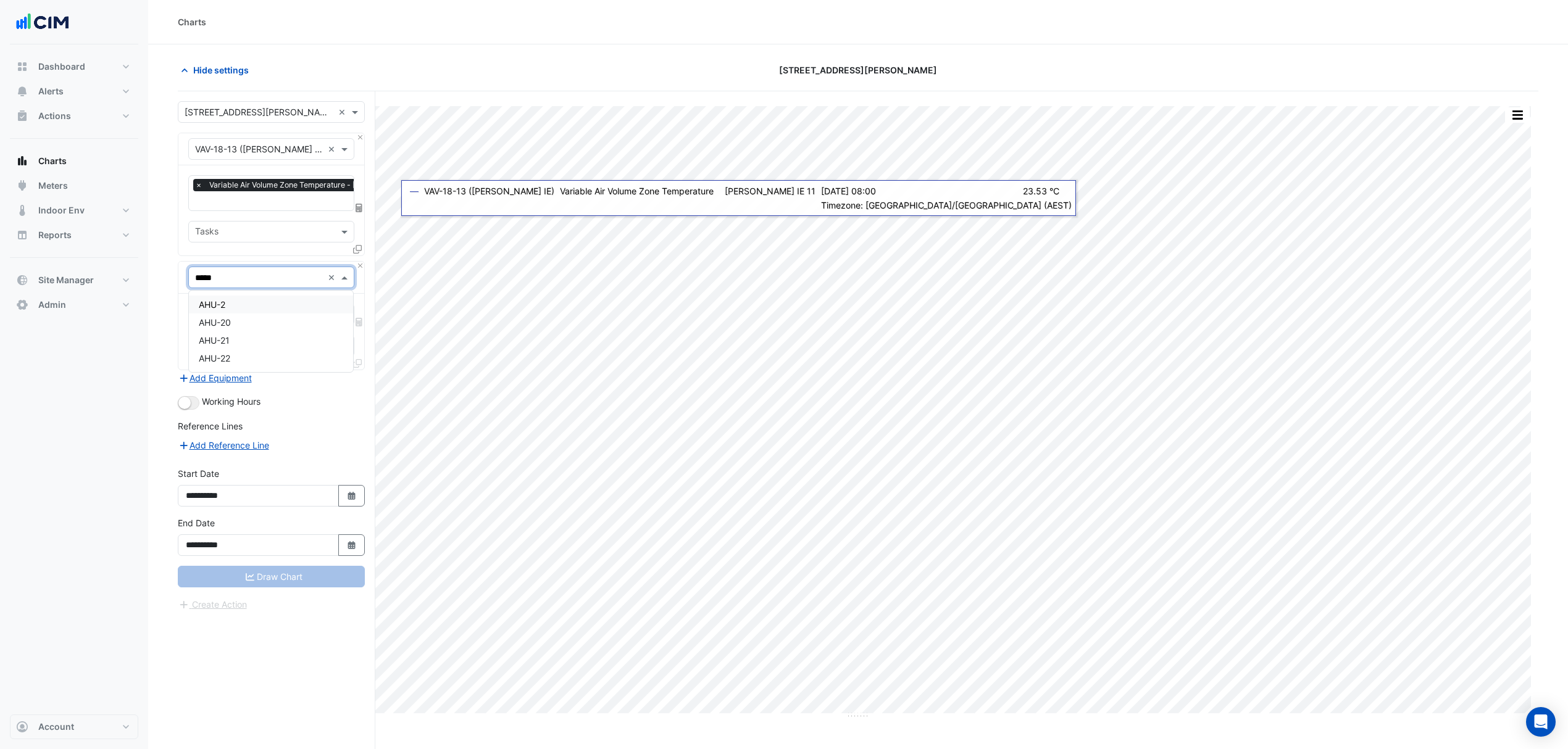
type input "******"
click at [267, 297] on div "AHU-20" at bounding box center [271, 304] width 164 height 18
click at [245, 313] on input "text" at bounding box center [257, 315] width 125 height 13
type input "*********"
click at [272, 359] on span "Unit Average Zones Temperature - L20, All" at bounding box center [285, 360] width 172 height 10
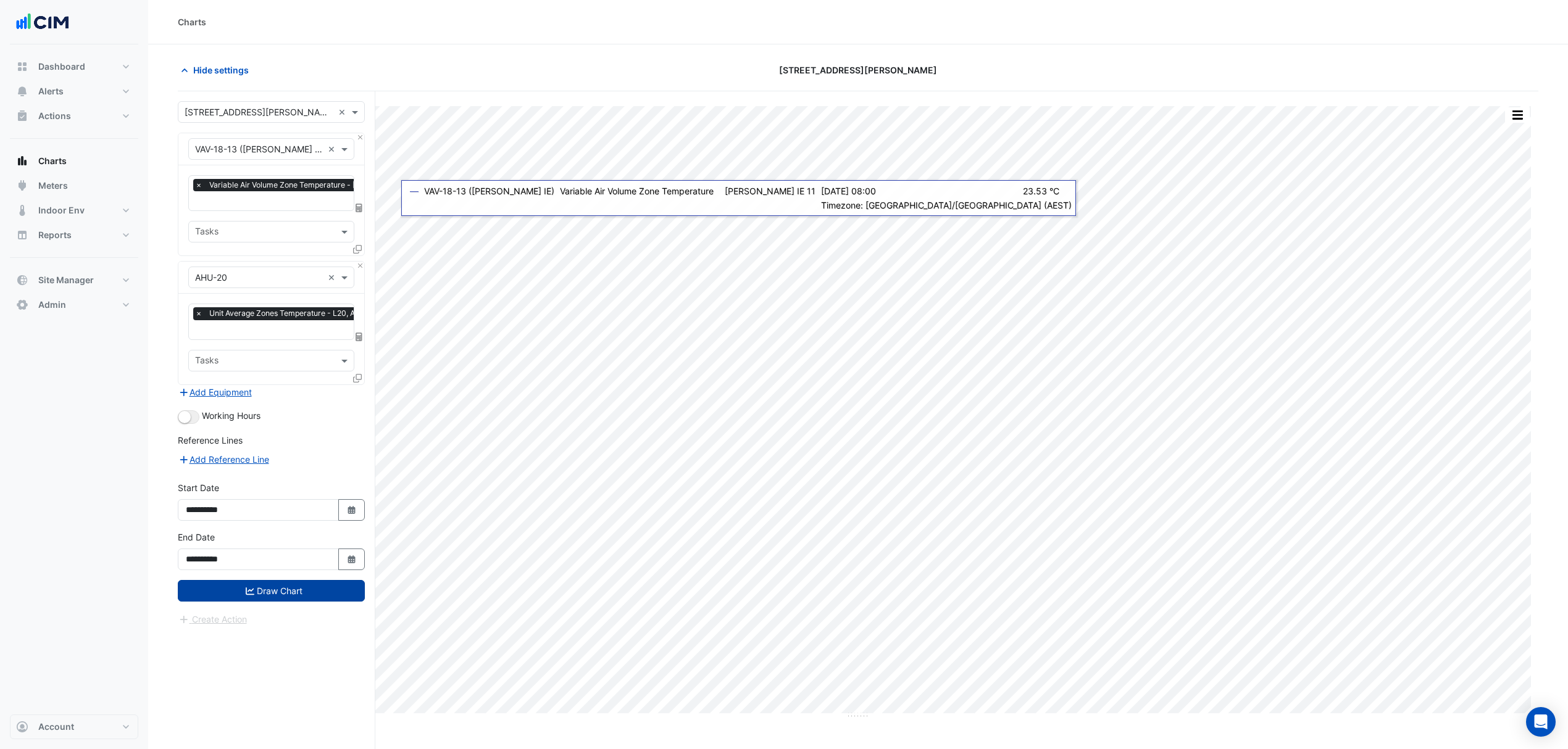
click at [306, 588] on button "Draw Chart" at bounding box center [271, 590] width 187 height 21
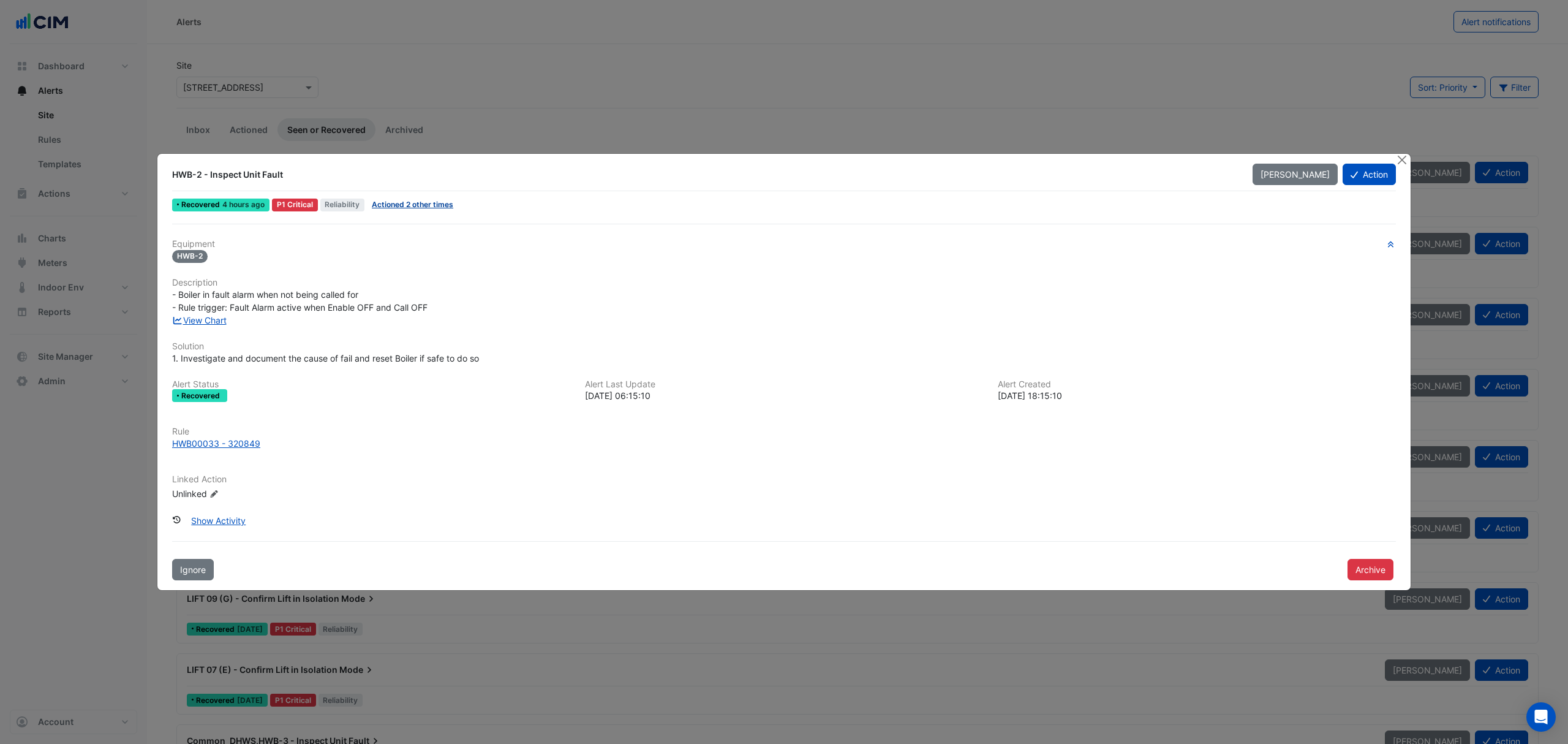
click at [415, 206] on link "Actioned 2 other times" at bounding box center [412, 204] width 81 height 9
click at [204, 317] on link "View Chart" at bounding box center [199, 320] width 54 height 10
click at [1400, 160] on button "Close" at bounding box center [1402, 159] width 13 height 13
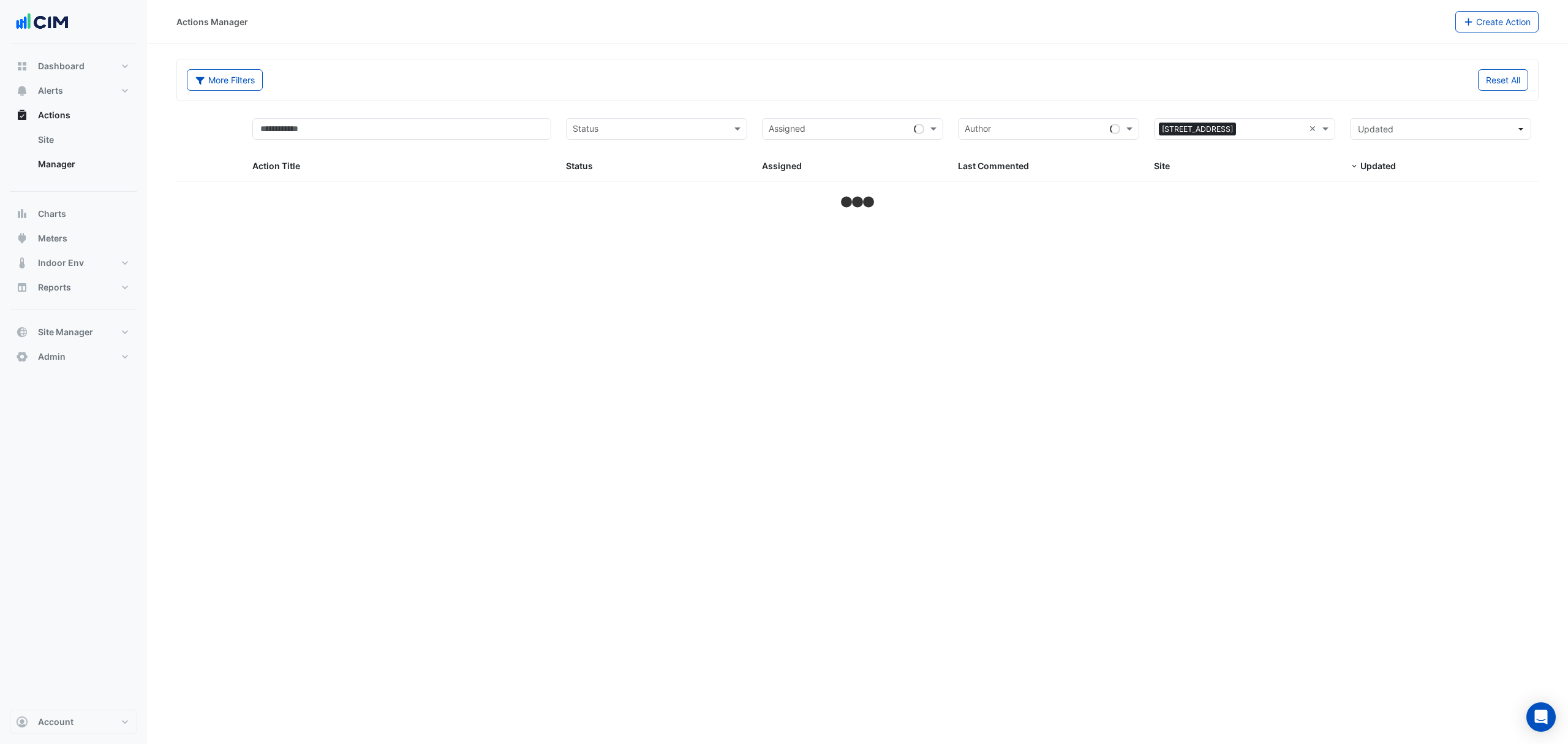
select select "***"
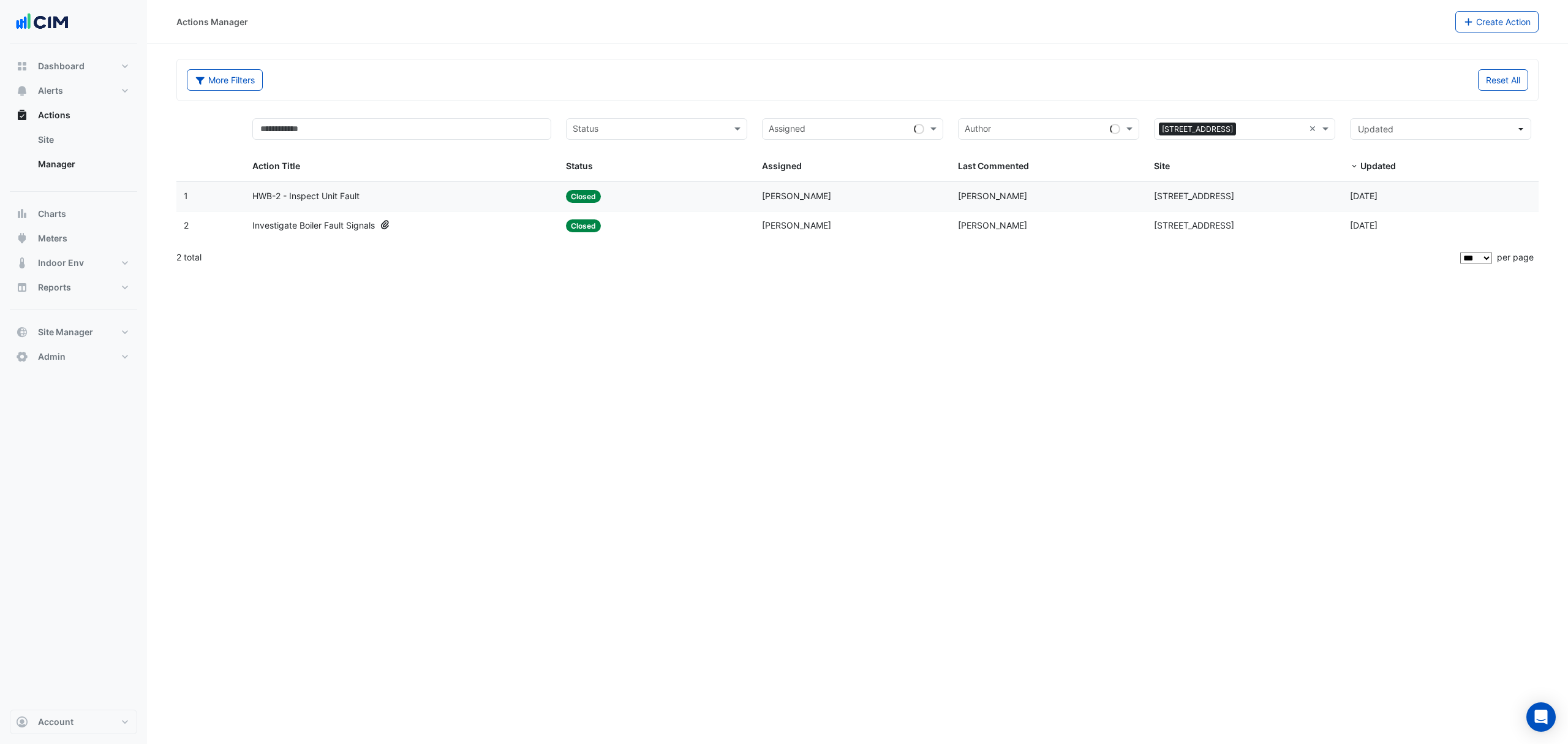
click at [433, 199] on div "HWB-2 - Inspect Unit Fault" at bounding box center [402, 196] width 299 height 14
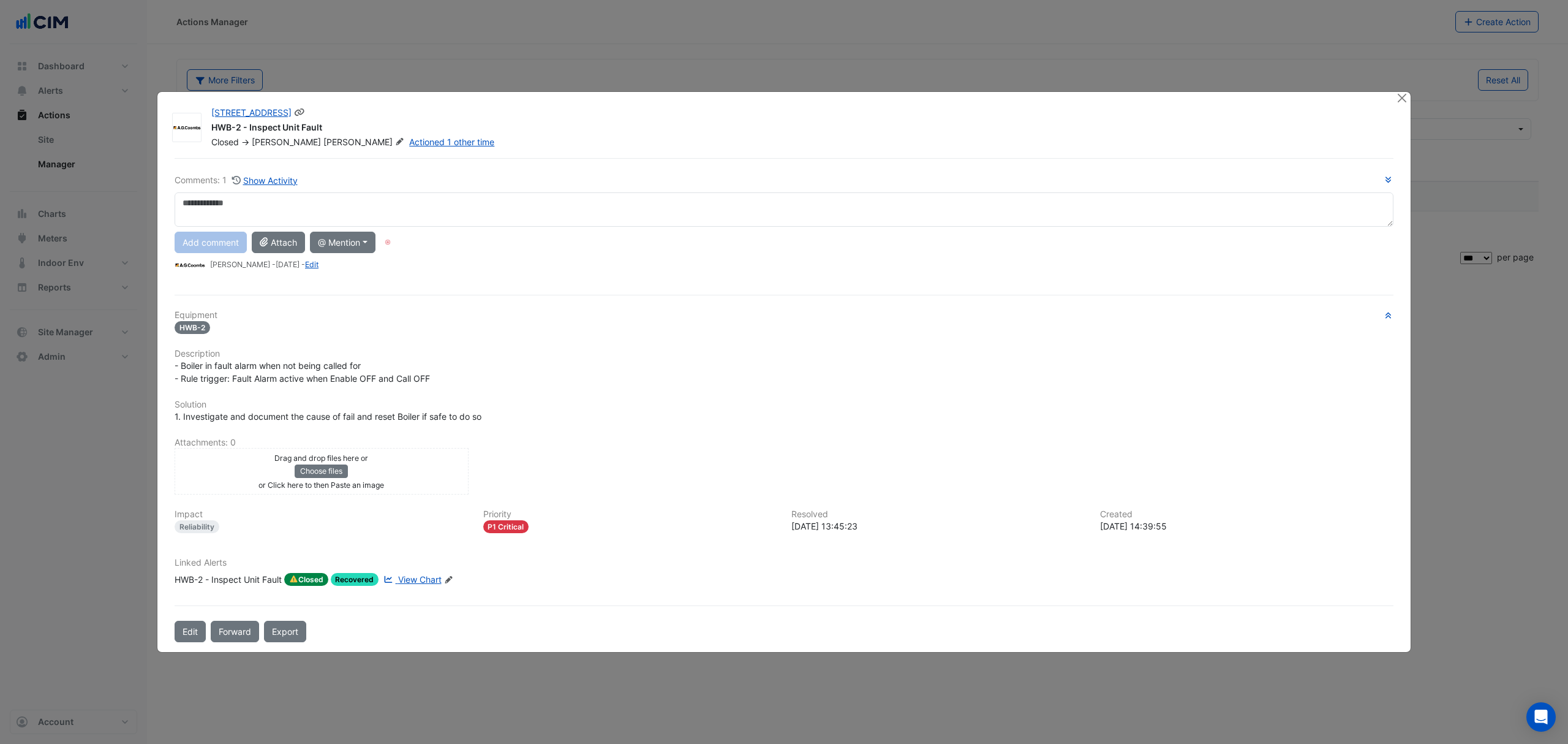
click at [1400, 107] on div at bounding box center [1396, 127] width 14 height 42
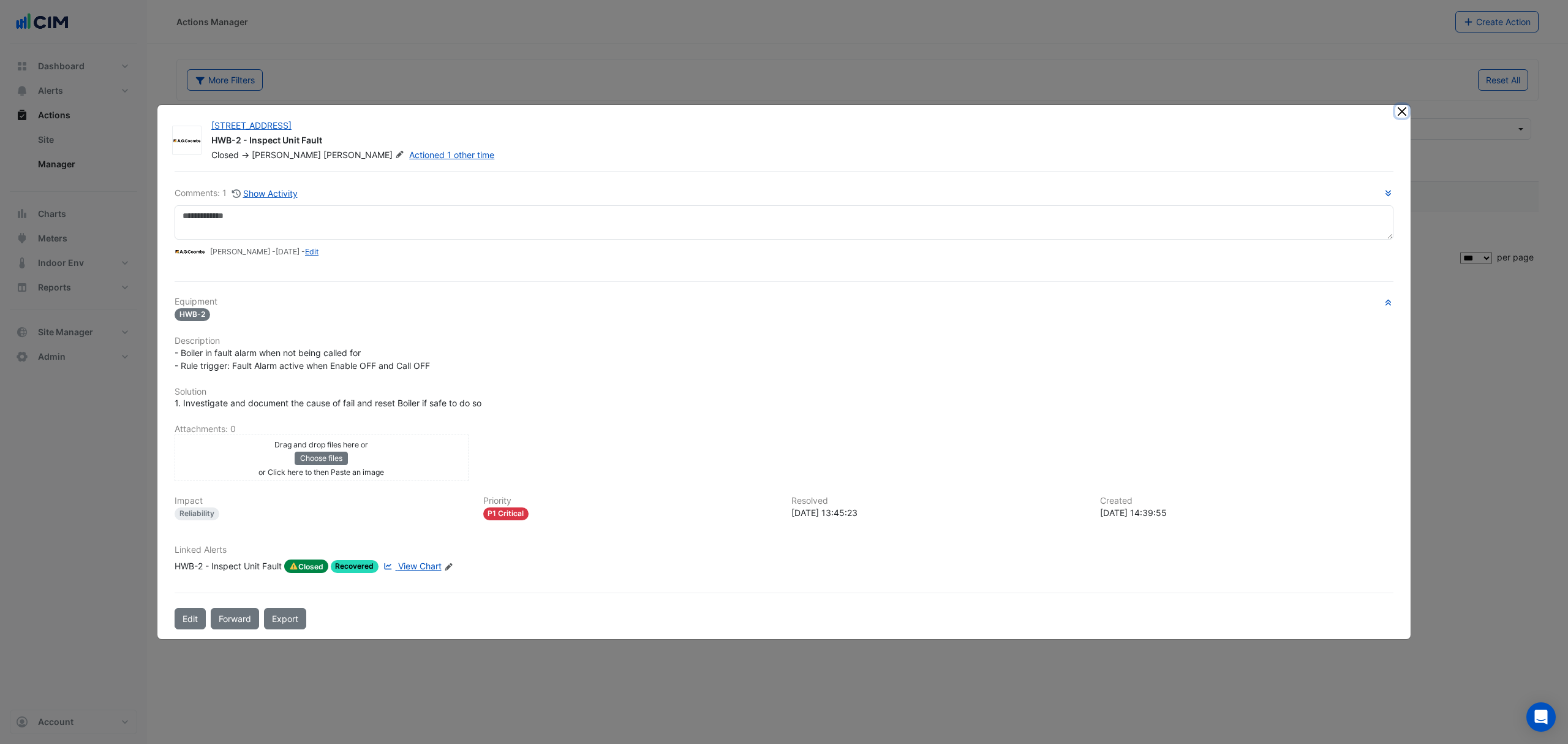
click at [1400, 108] on button "Close" at bounding box center [1402, 111] width 13 height 13
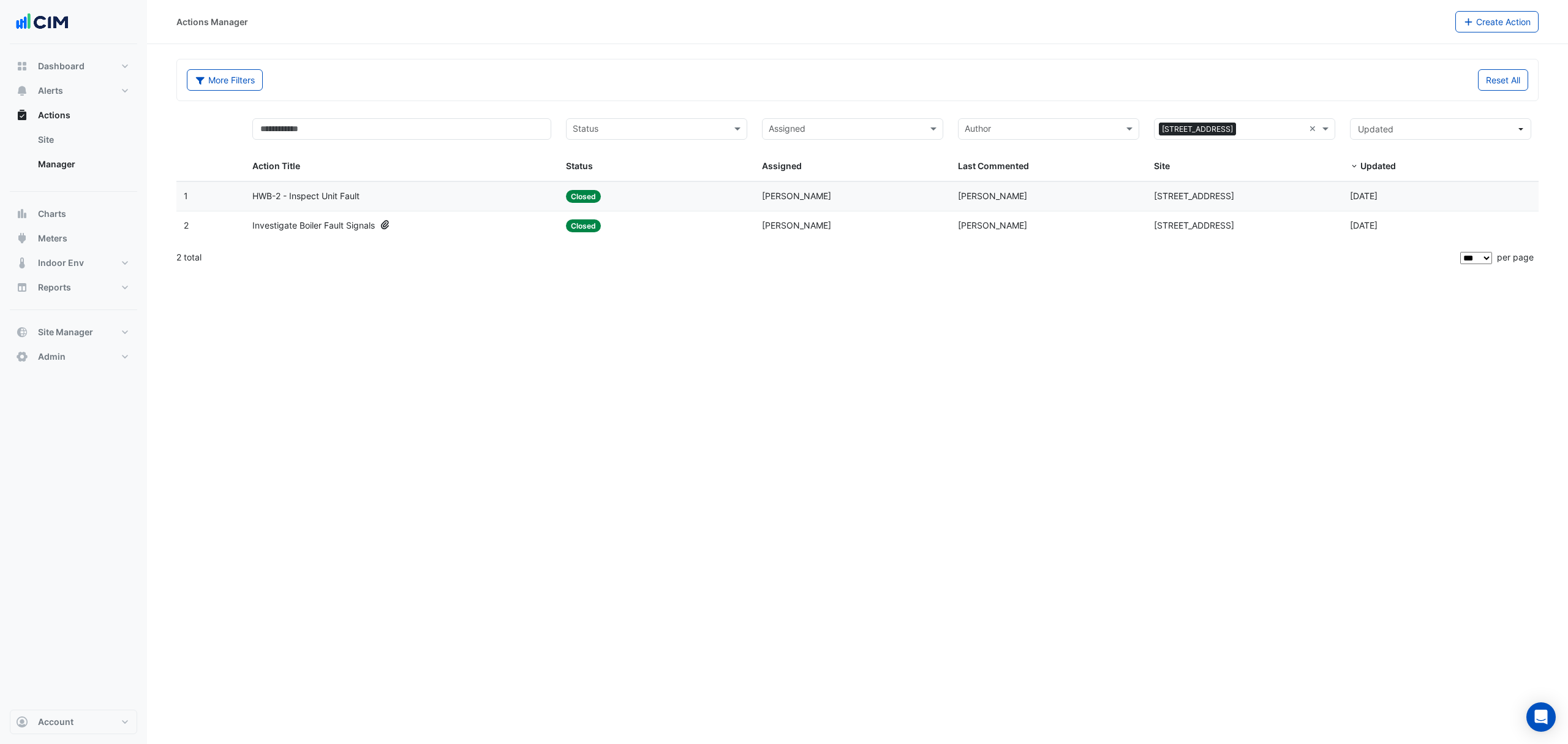
click at [991, 194] on span "Brendan Sadler" at bounding box center [993, 196] width 70 height 10
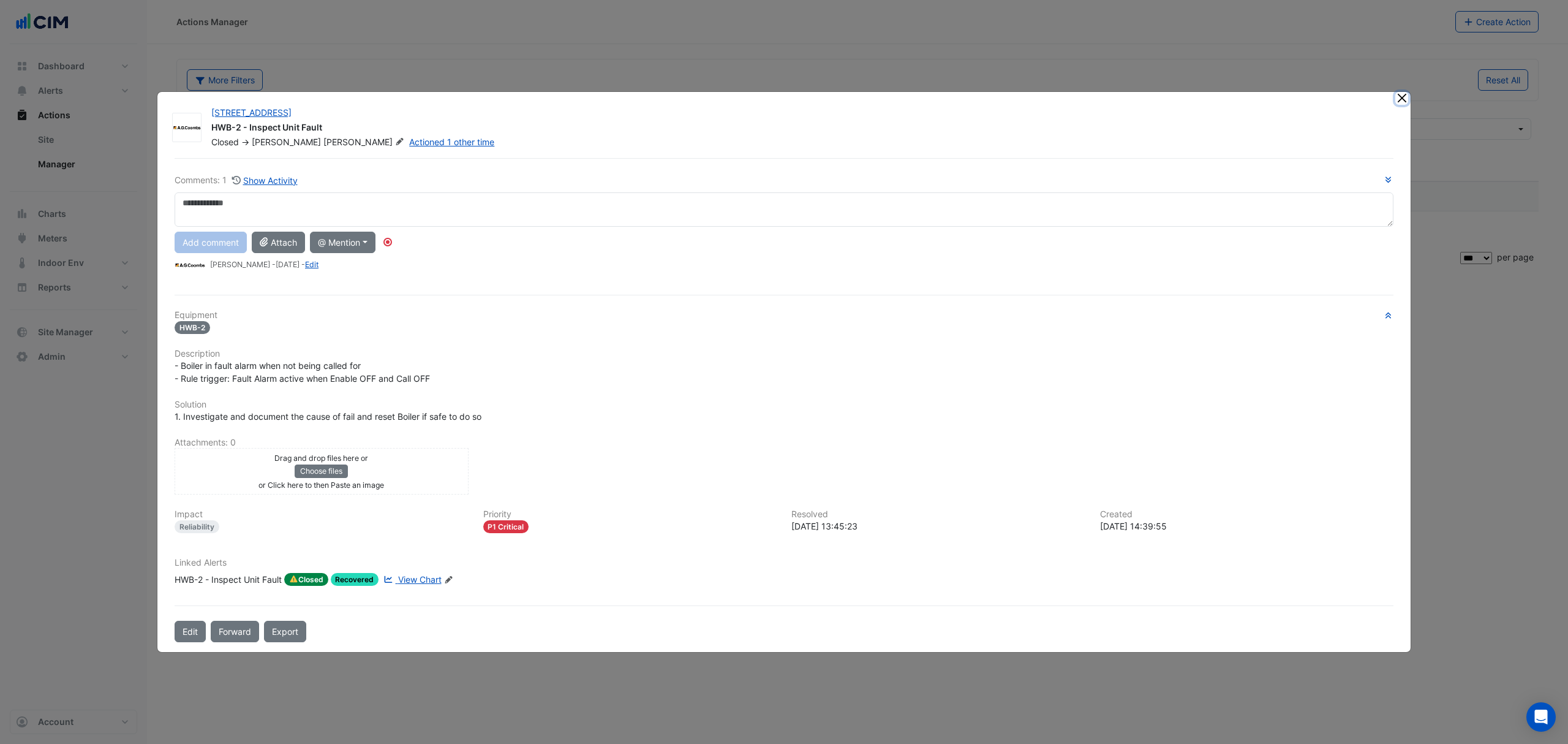
click at [1398, 98] on button "Close" at bounding box center [1402, 98] width 13 height 13
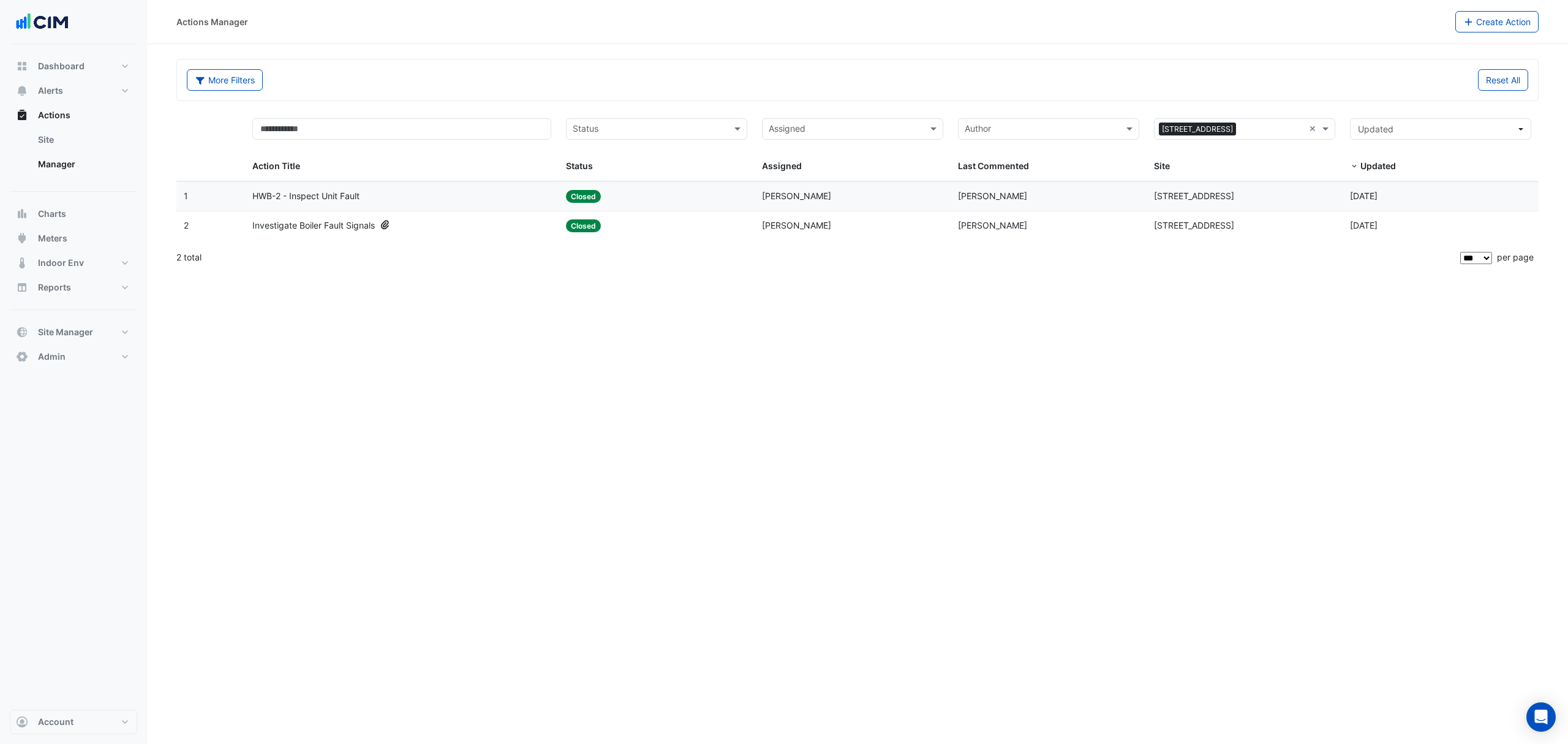
click at [914, 228] on div "Assigned: Jack James Shoesmith" at bounding box center [853, 226] width 181 height 14
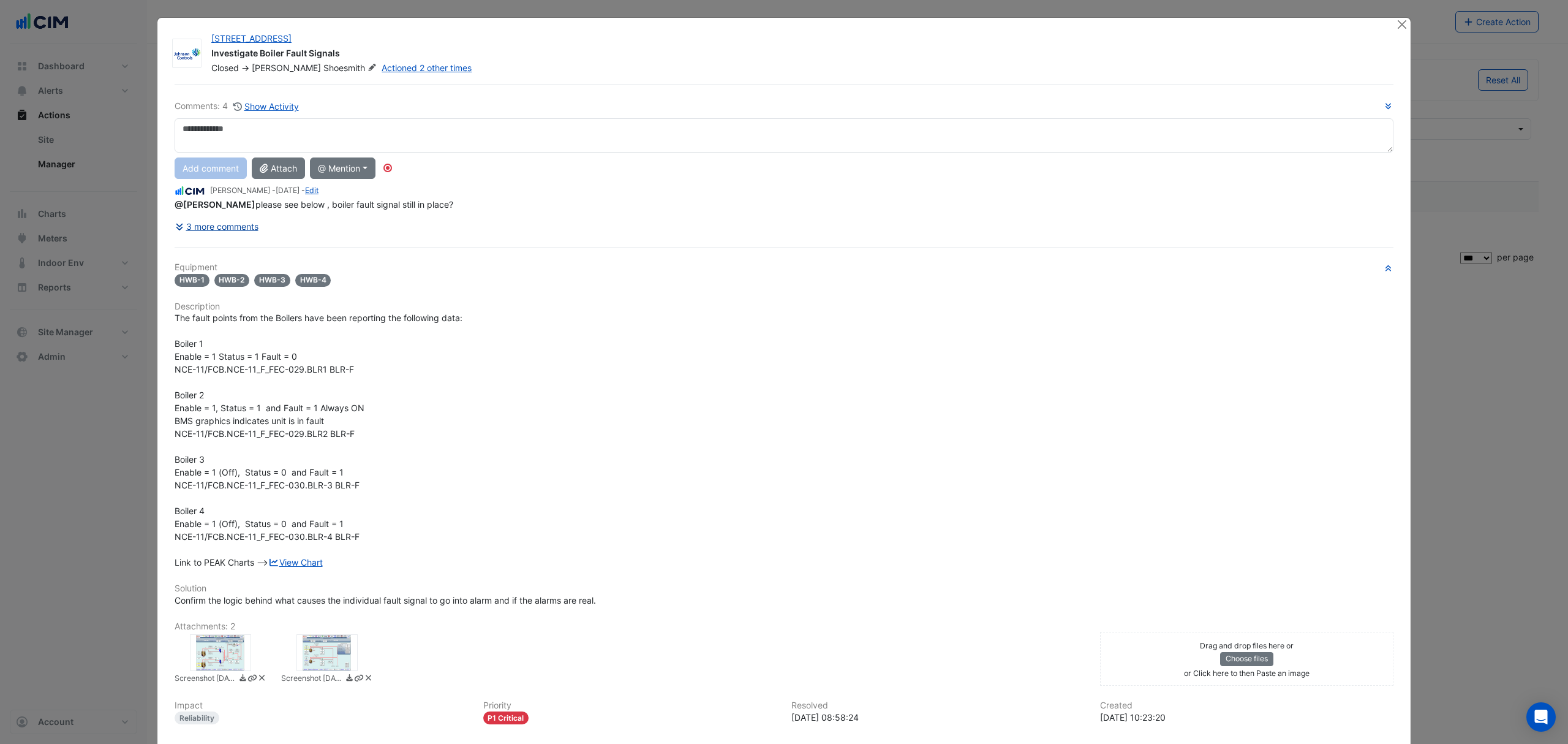
click at [241, 229] on button "3 more comments" at bounding box center [217, 226] width 85 height 21
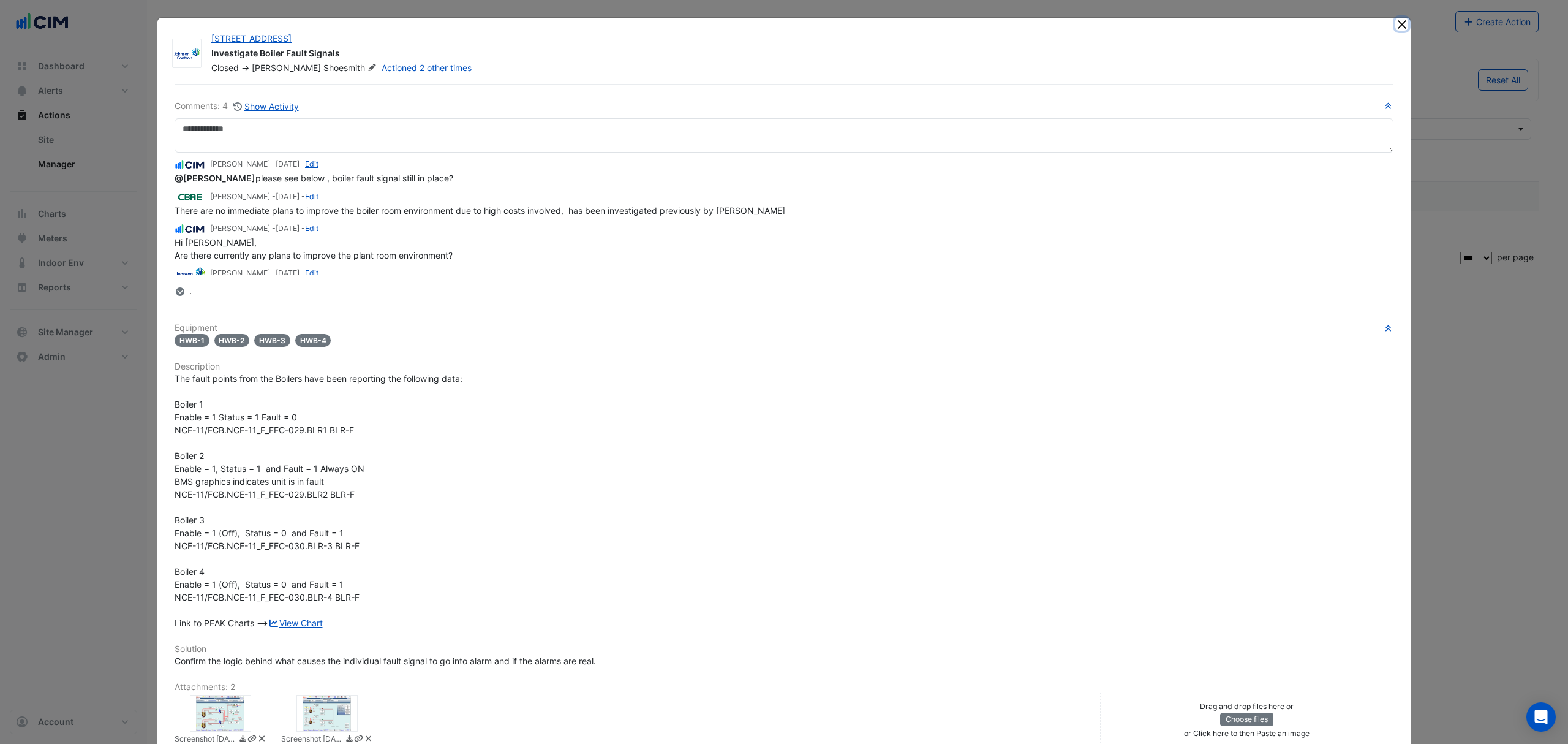
click at [1397, 30] on button "Close" at bounding box center [1402, 24] width 13 height 13
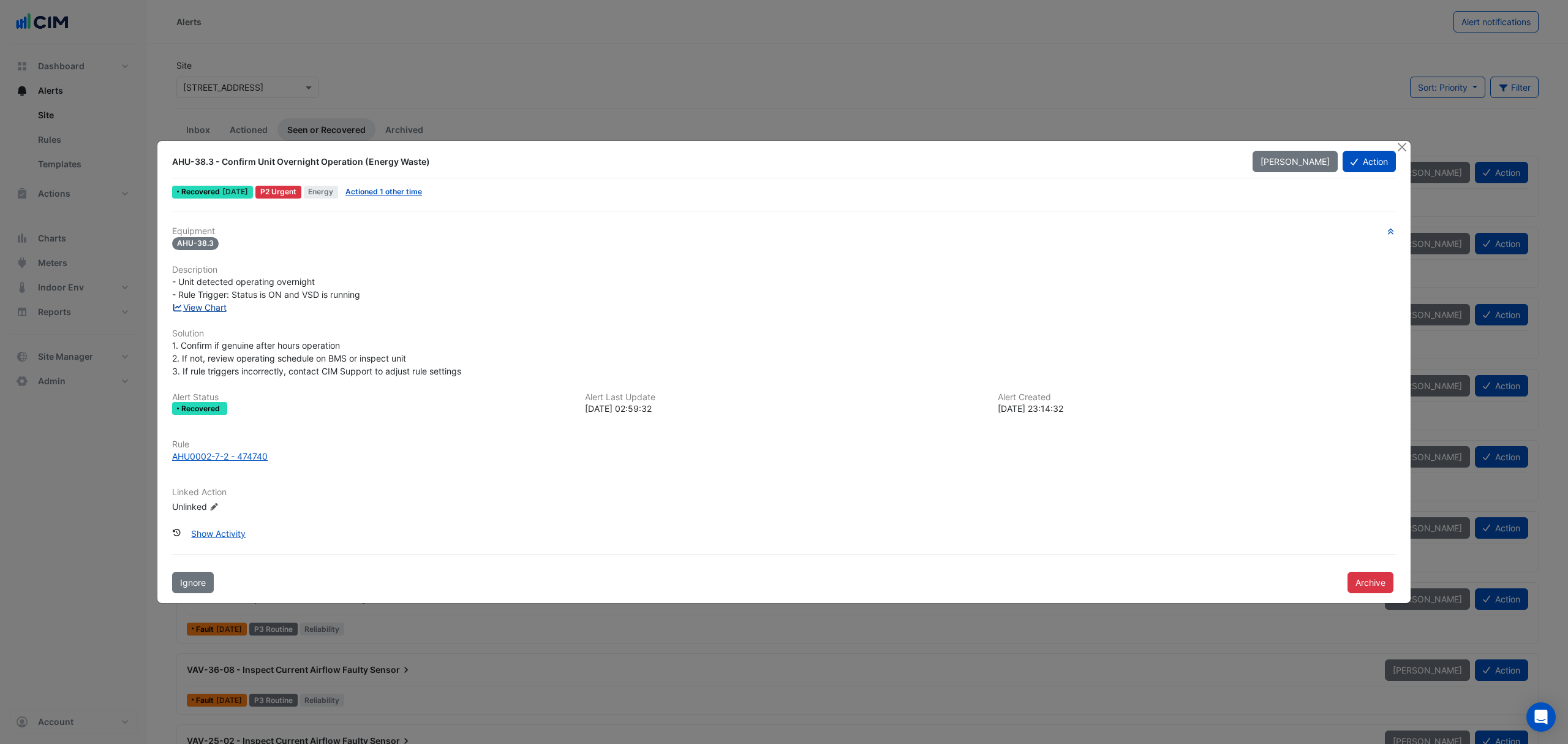
click at [206, 307] on link "View Chart" at bounding box center [199, 307] width 54 height 10
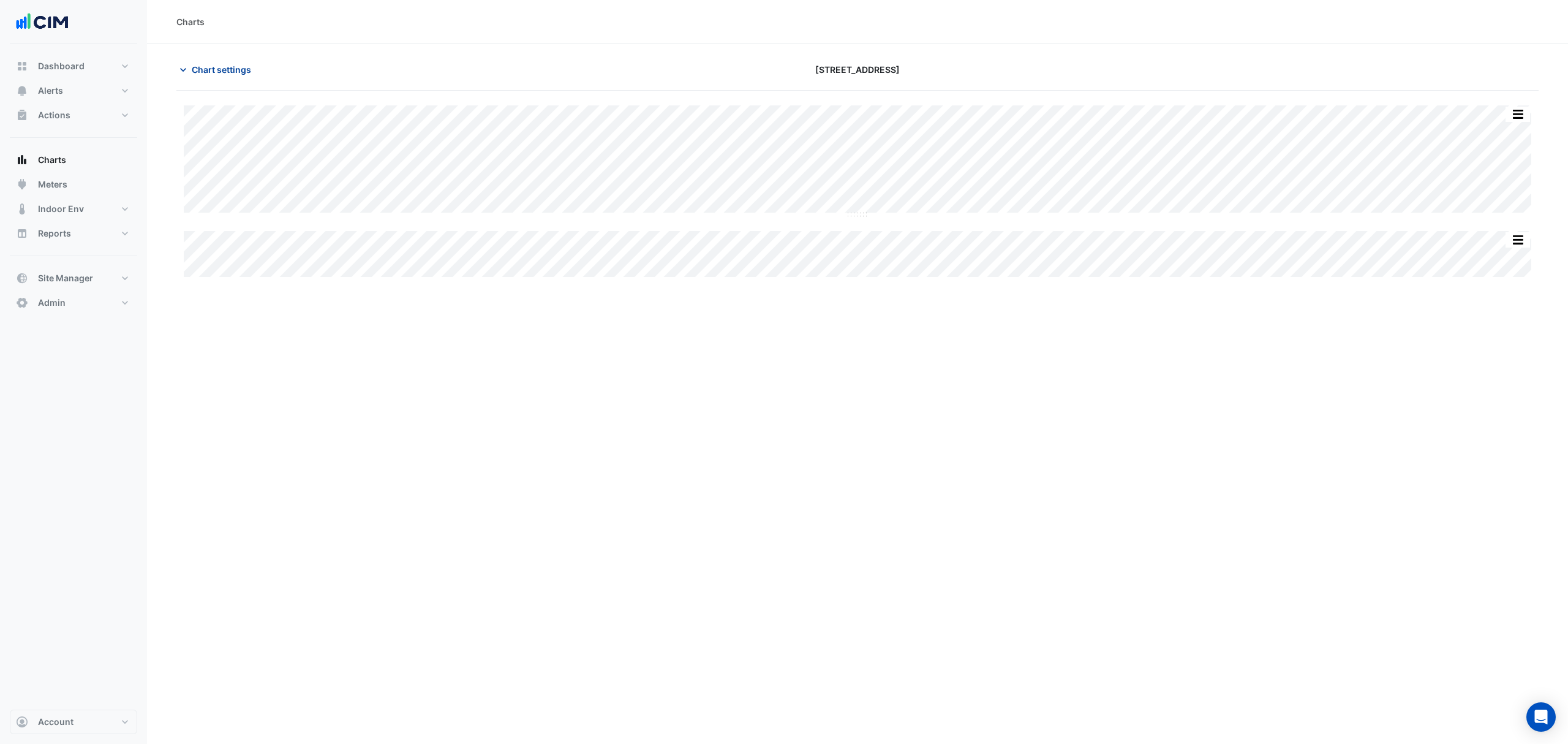
click at [206, 67] on span "Chart settings" at bounding box center [221, 69] width 59 height 13
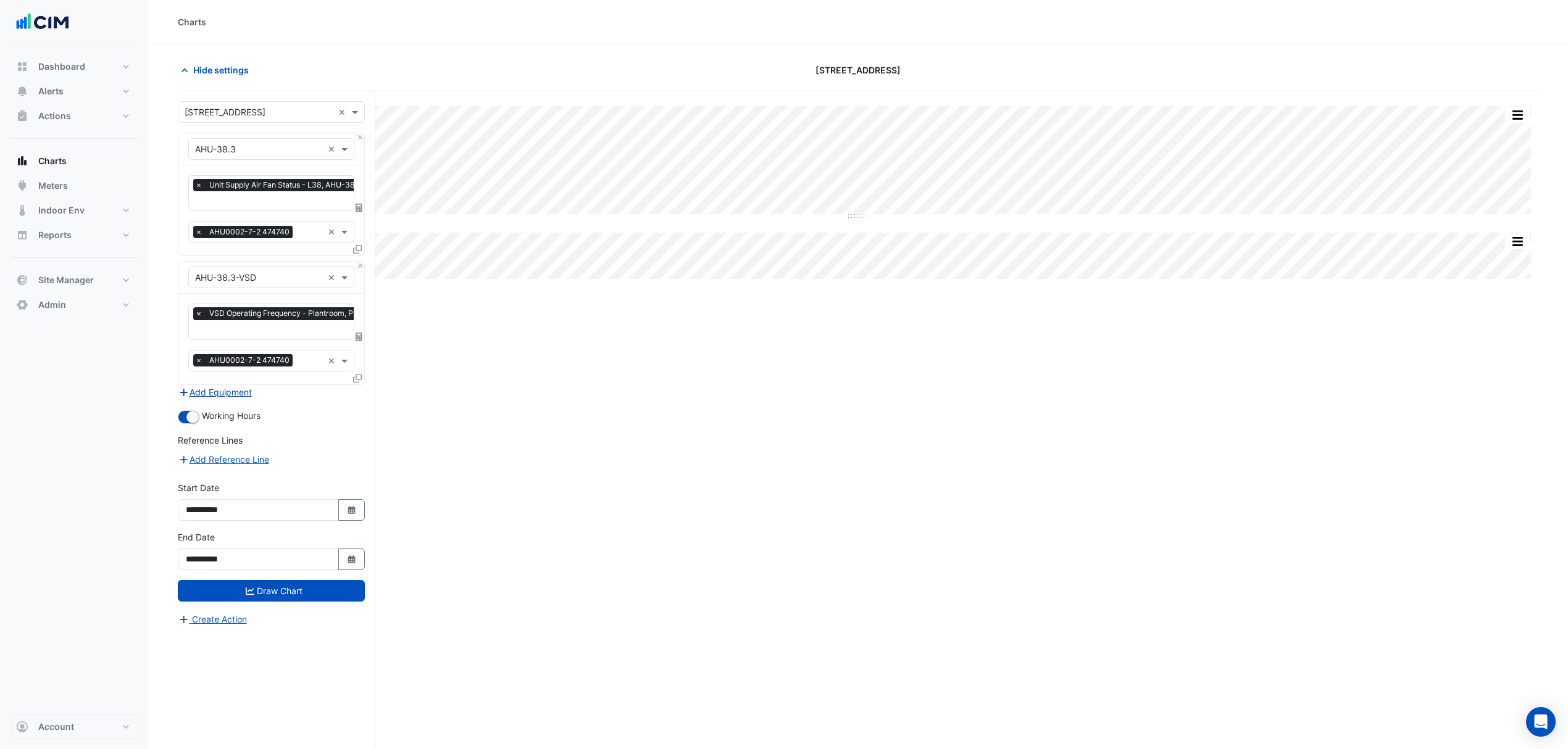
click at [239, 390] on button "Add Equipment" at bounding box center [214, 392] width 74 height 15
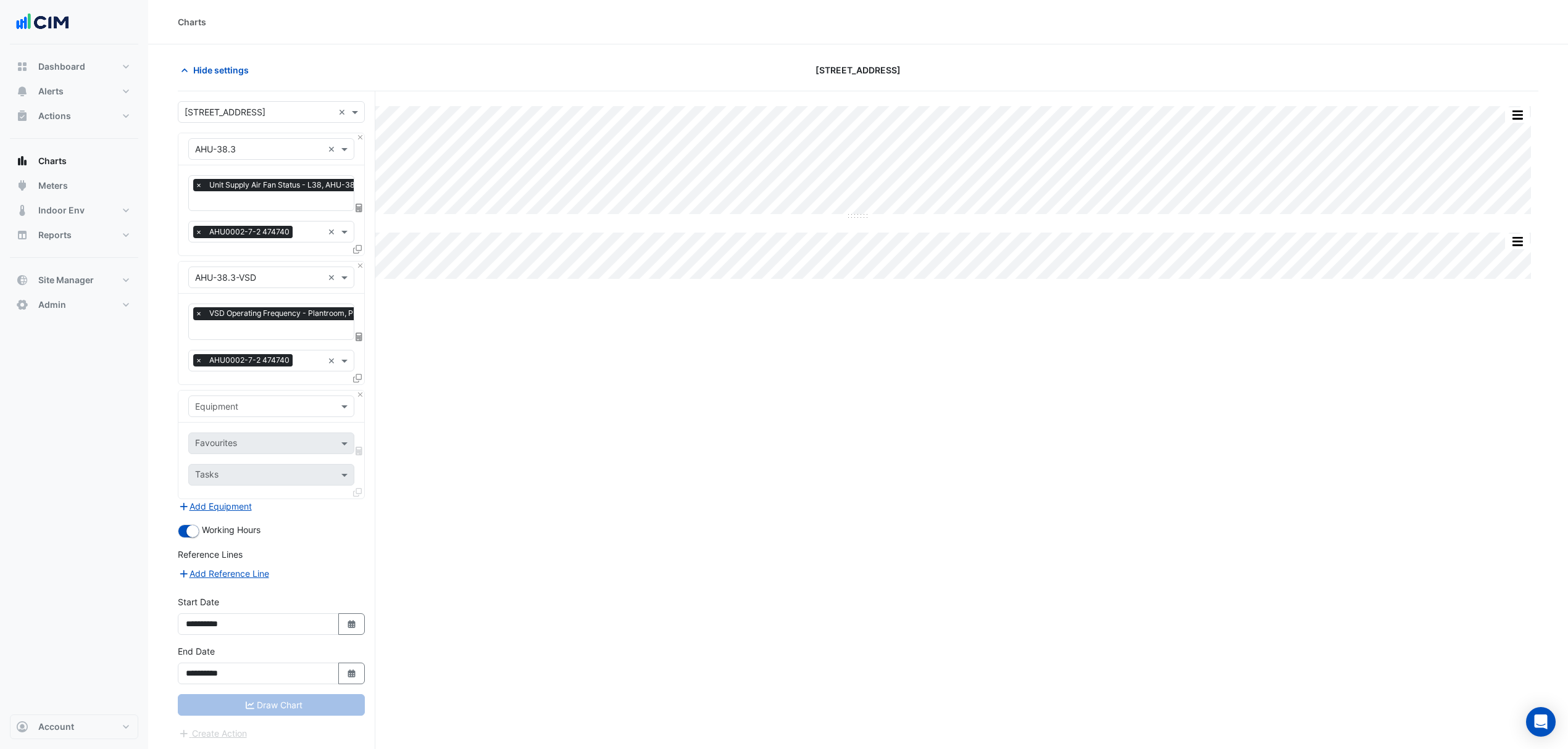
click at [265, 406] on input "text" at bounding box center [259, 407] width 128 height 13
click at [269, 470] on div "AHU-18.2" at bounding box center [271, 468] width 165 height 18
click at [257, 439] on input "text" at bounding box center [257, 444] width 125 height 13
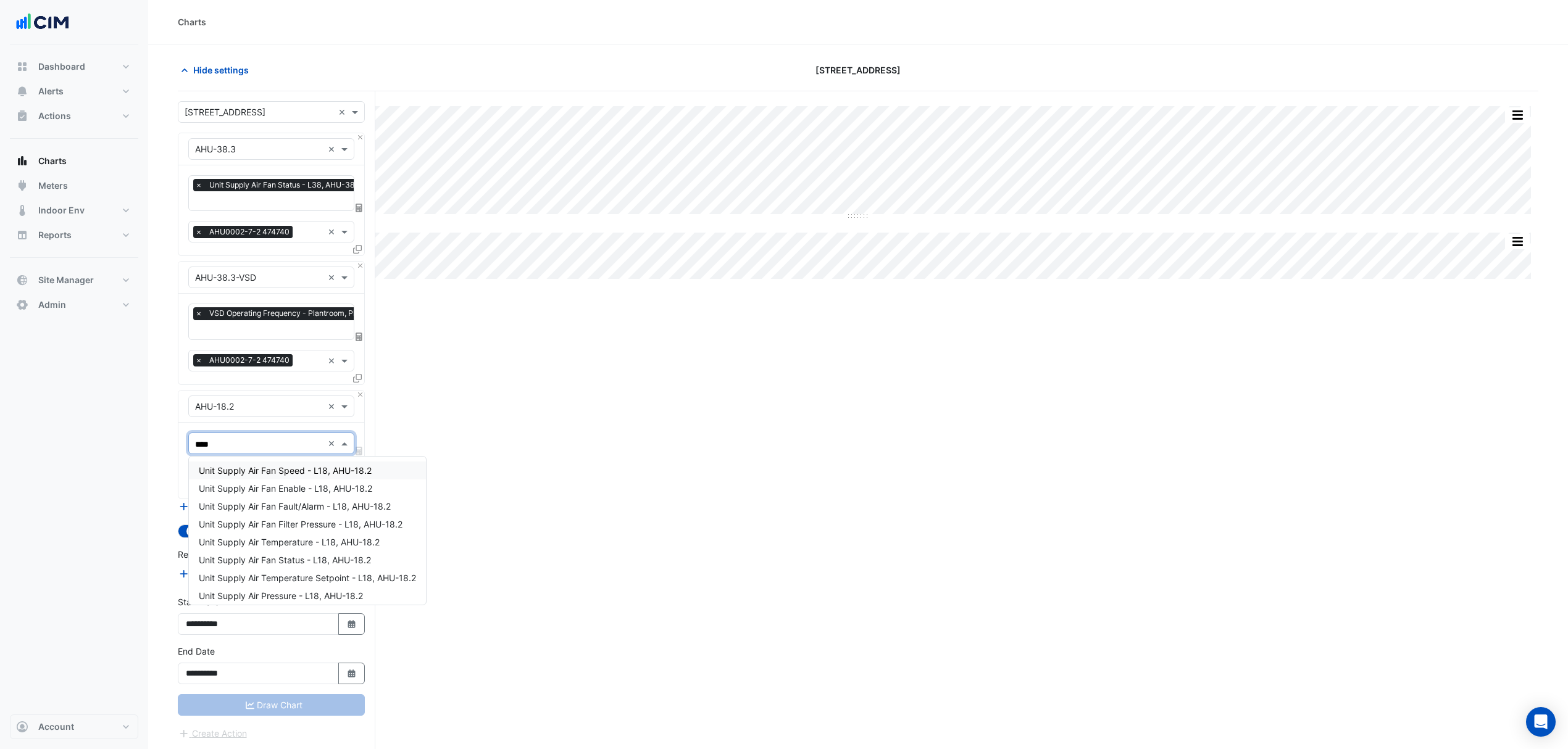
type input "*****"
click at [286, 472] on span "Unit Supply Air Fan Speed - L18, AHU-18.2" at bounding box center [285, 471] width 173 height 10
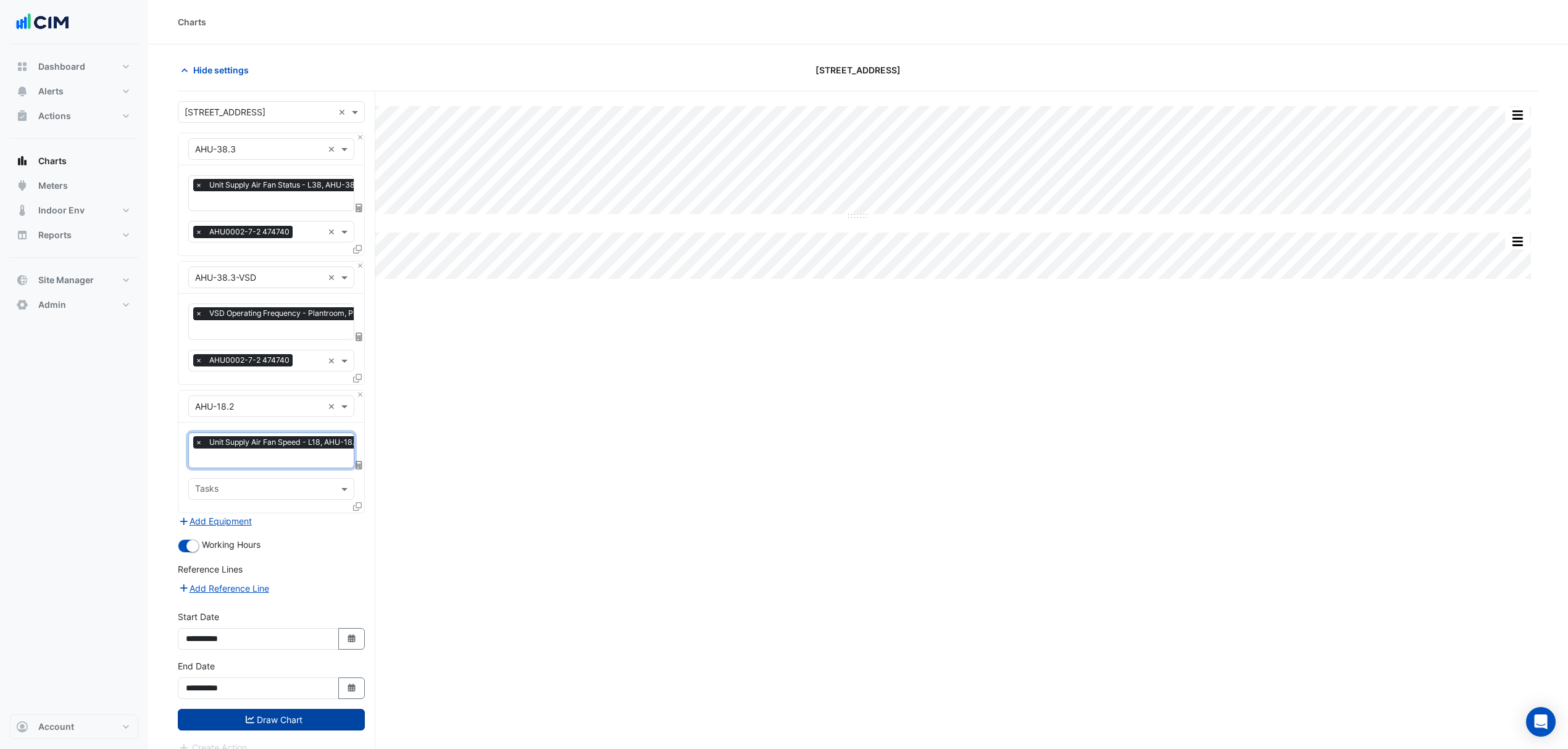
click at [277, 717] on button "Draw Chart" at bounding box center [271, 719] width 187 height 21
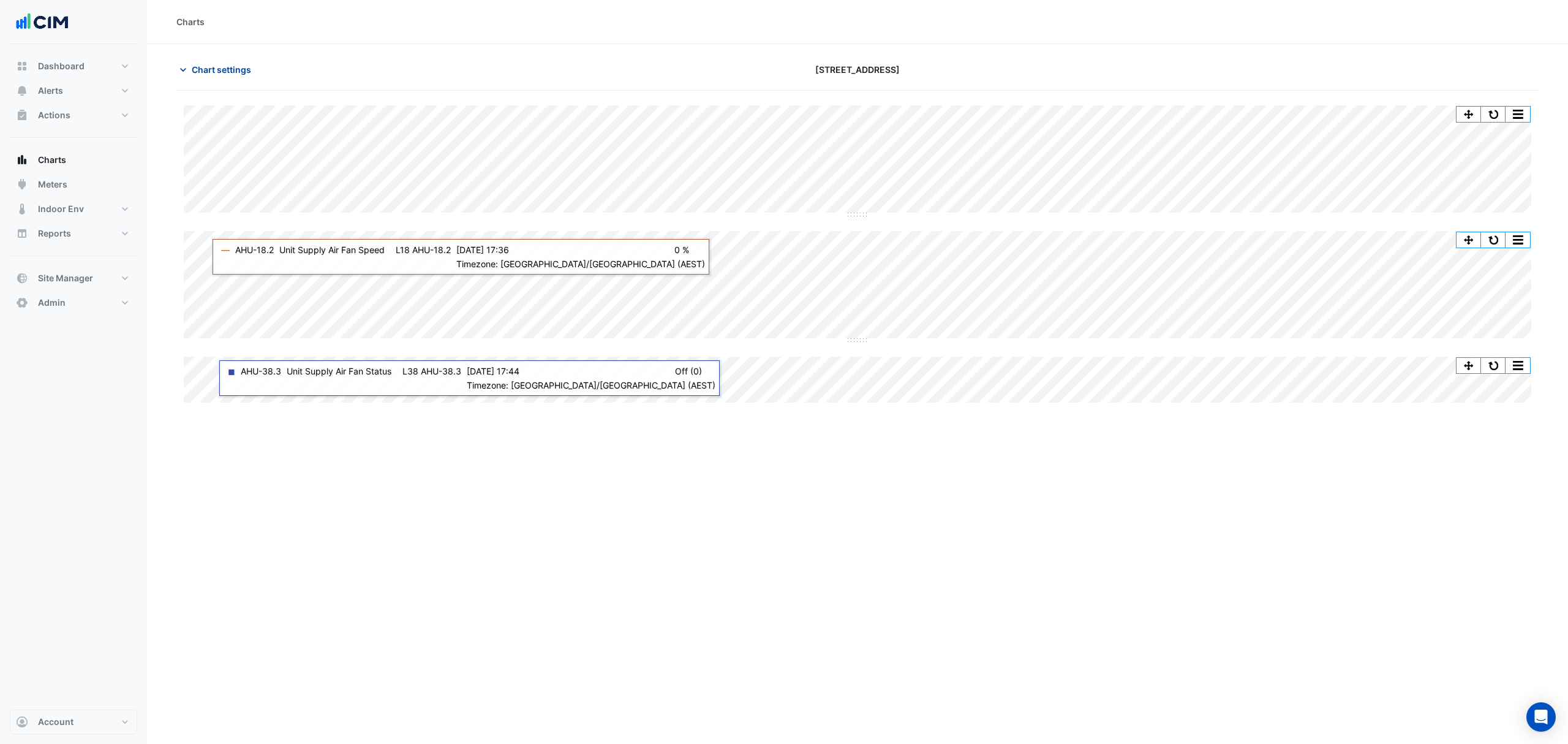
click at [221, 67] on span "Chart settings" at bounding box center [221, 69] width 59 height 13
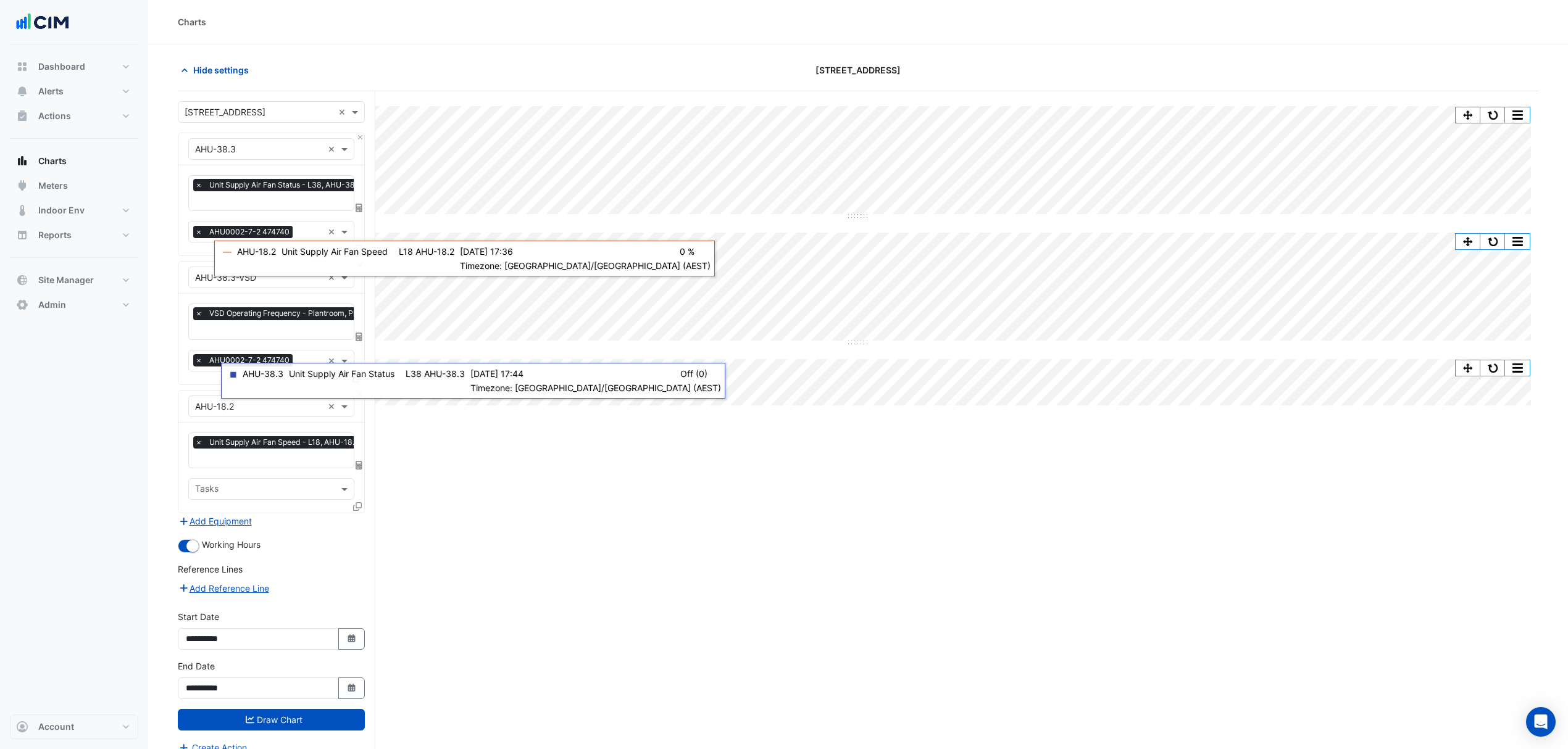
click at [303, 75] on div "Hide settings" at bounding box center [399, 69] width 459 height 21
click at [352, 292] on div "× AHU-38.3-VSD ×" at bounding box center [271, 278] width 185 height 32
click at [356, 502] on icon at bounding box center [357, 506] width 9 height 9
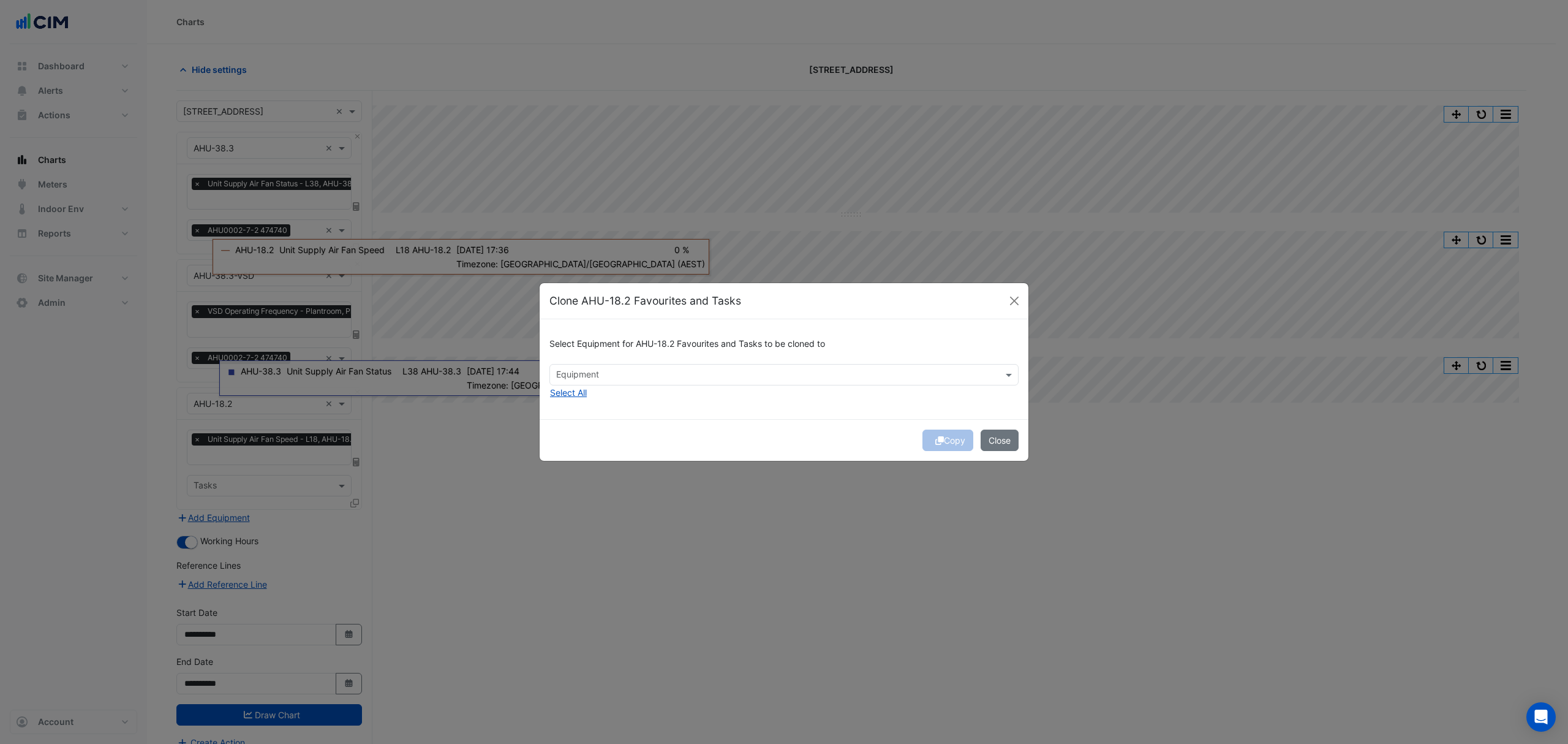
click at [611, 376] on input "text" at bounding box center [777, 376] width 442 height 13
click at [597, 405] on span "AHU-38.1" at bounding box center [579, 401] width 39 height 10
click at [597, 418] on span "AHU-38.2" at bounding box center [579, 419] width 40 height 10
type input "*"
click at [594, 403] on span "AHU-18.1" at bounding box center [578, 401] width 37 height 10
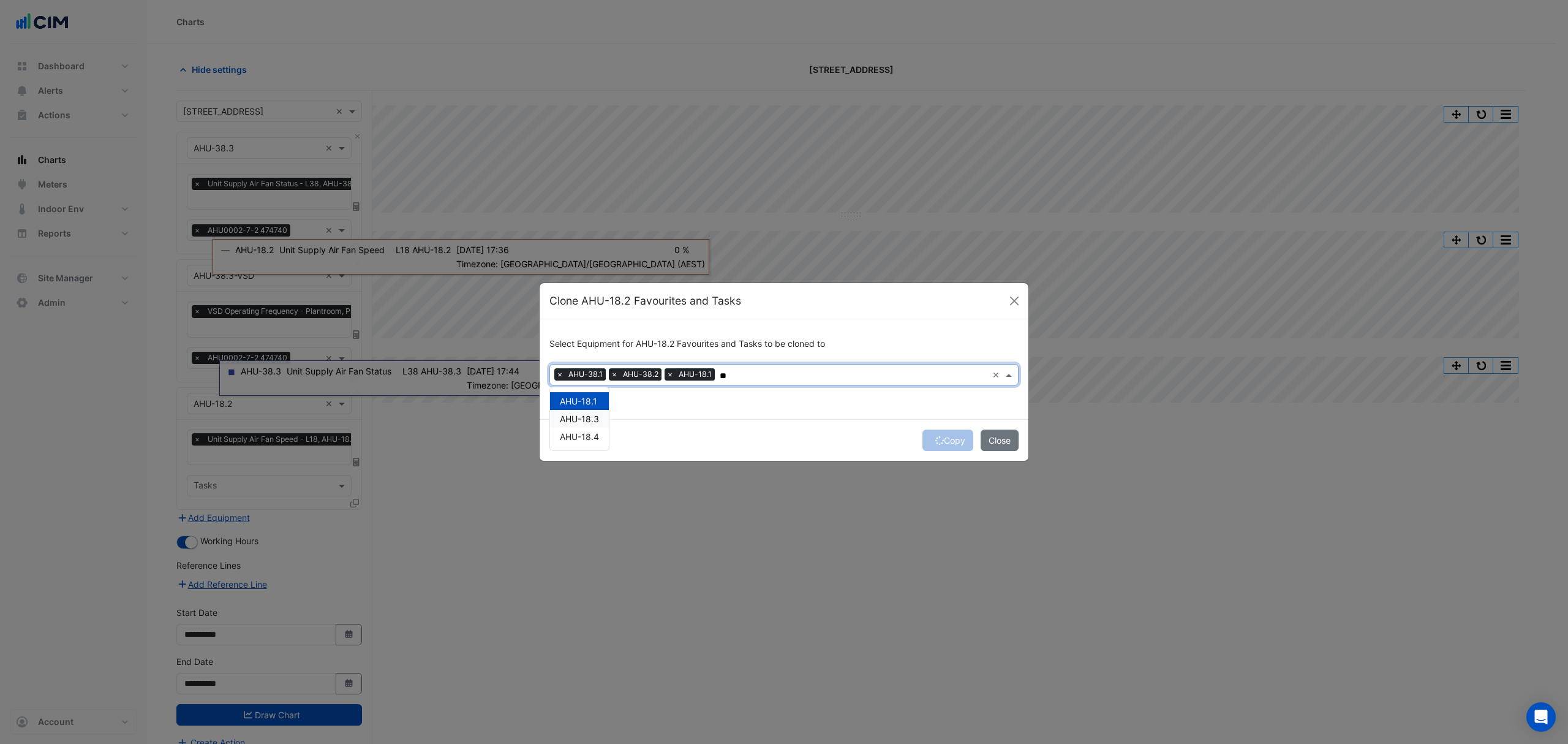
click at [594, 416] on span "AHU-18.3" at bounding box center [579, 419] width 39 height 10
click at [593, 400] on span "AHU-18.1" at bounding box center [578, 401] width 37 height 10
type input "*"
click at [586, 400] on span "AHU-4.1" at bounding box center [576, 401] width 33 height 10
click at [576, 405] on span "AHU-4.3" at bounding box center [577, 401] width 35 height 10
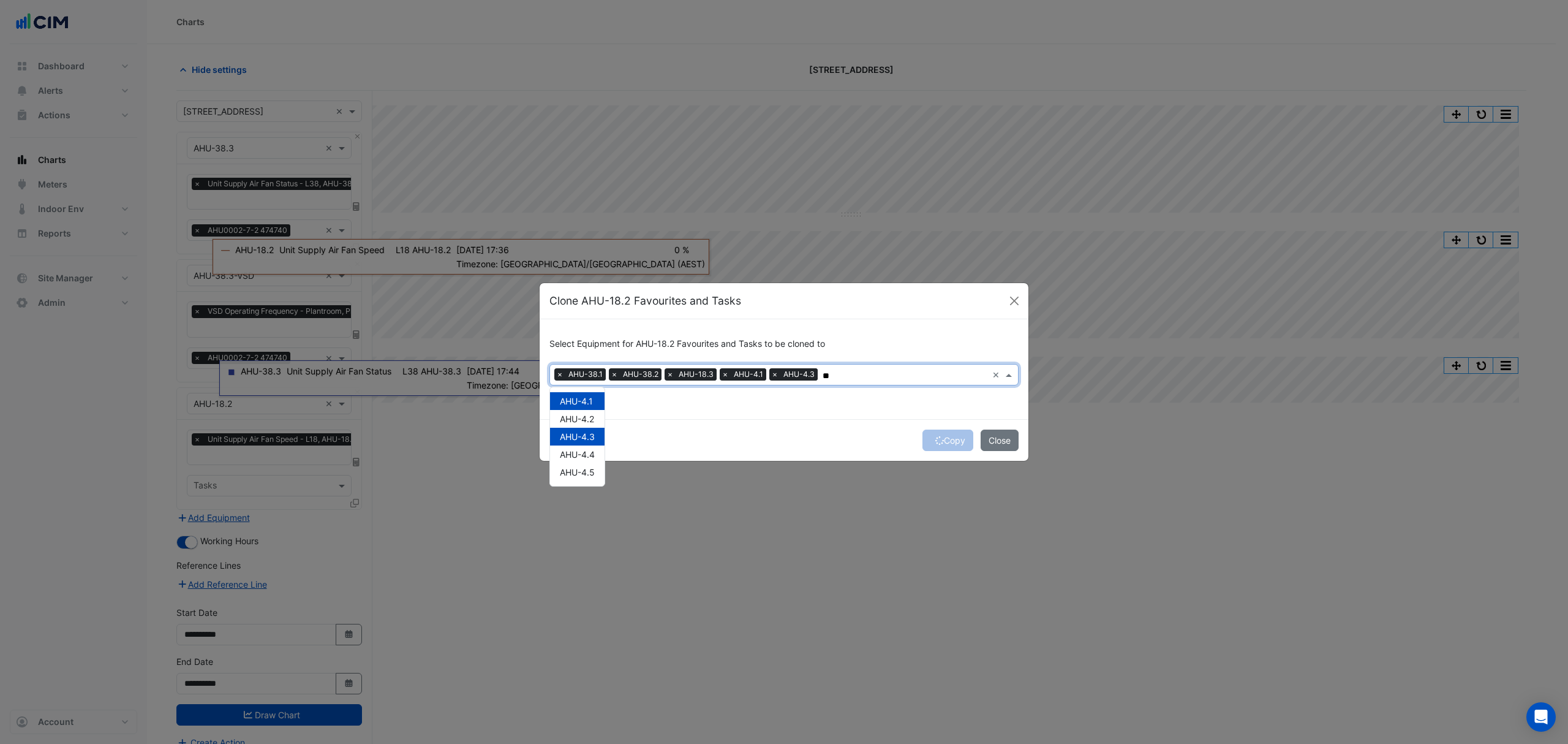
type input "*"
click at [588, 400] on span "AHU-18.1" at bounding box center [578, 401] width 37 height 10
type input "*"
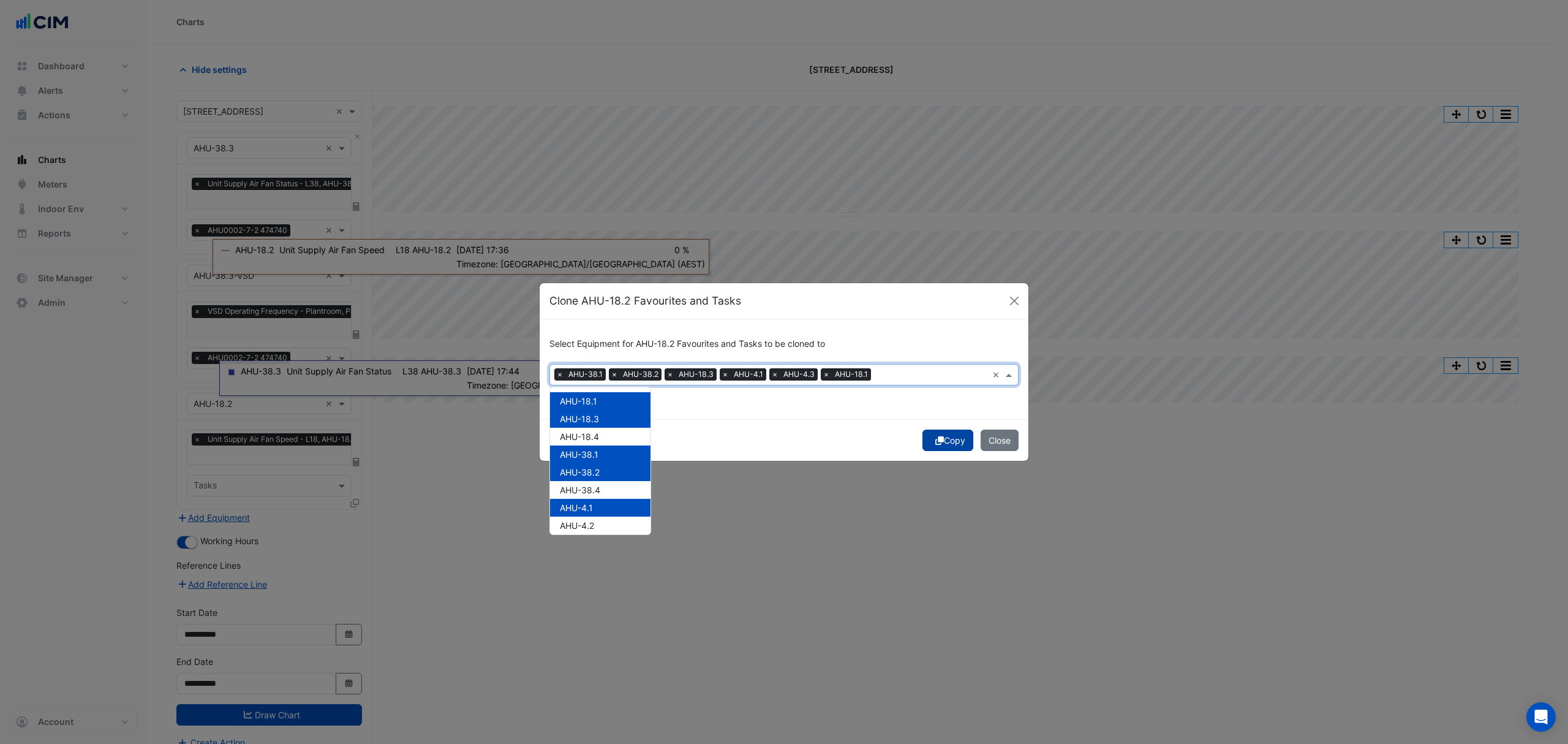
click at [929, 440] on button "Copy" at bounding box center [948, 439] width 51 height 21
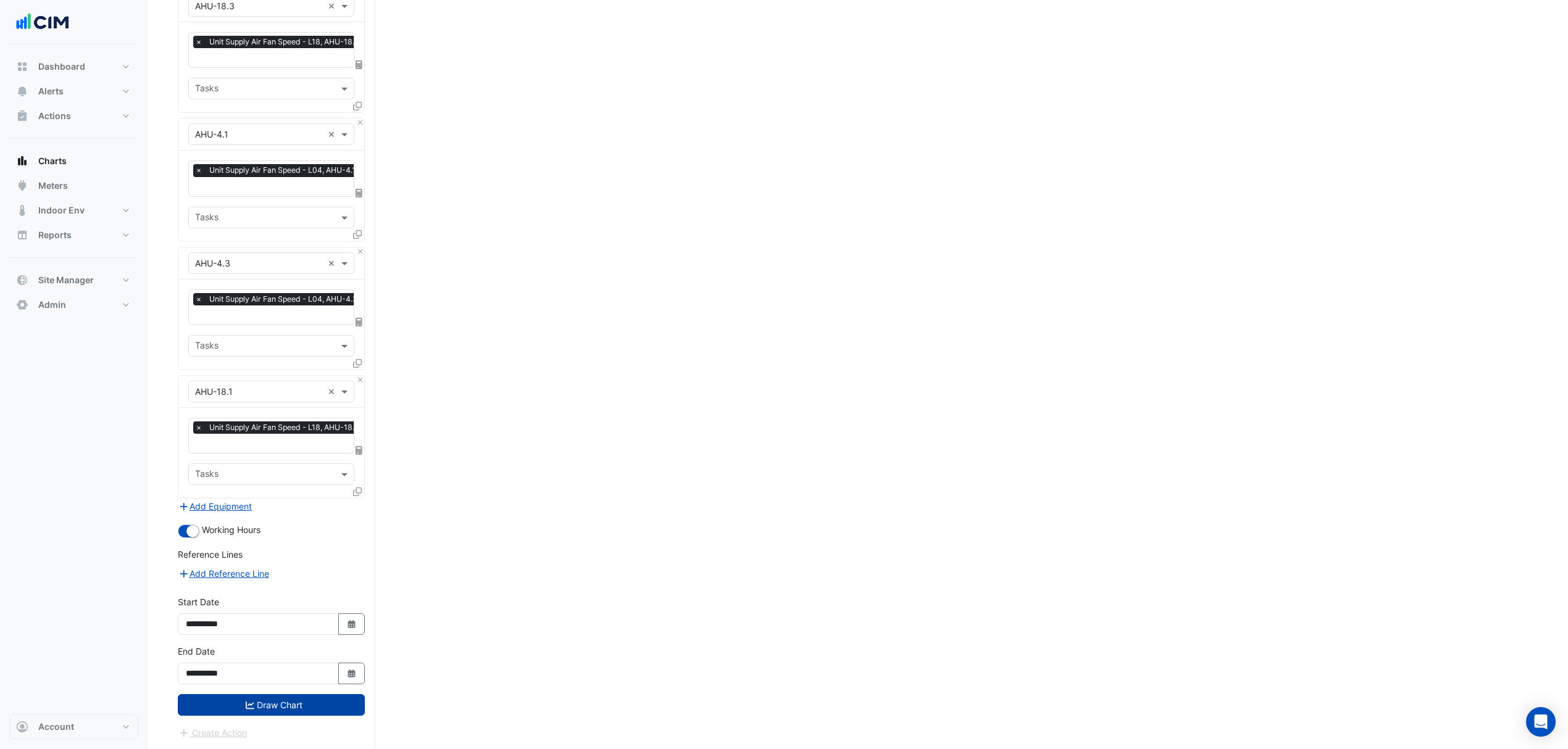
click at [294, 702] on button "Draw Chart" at bounding box center [271, 705] width 187 height 21
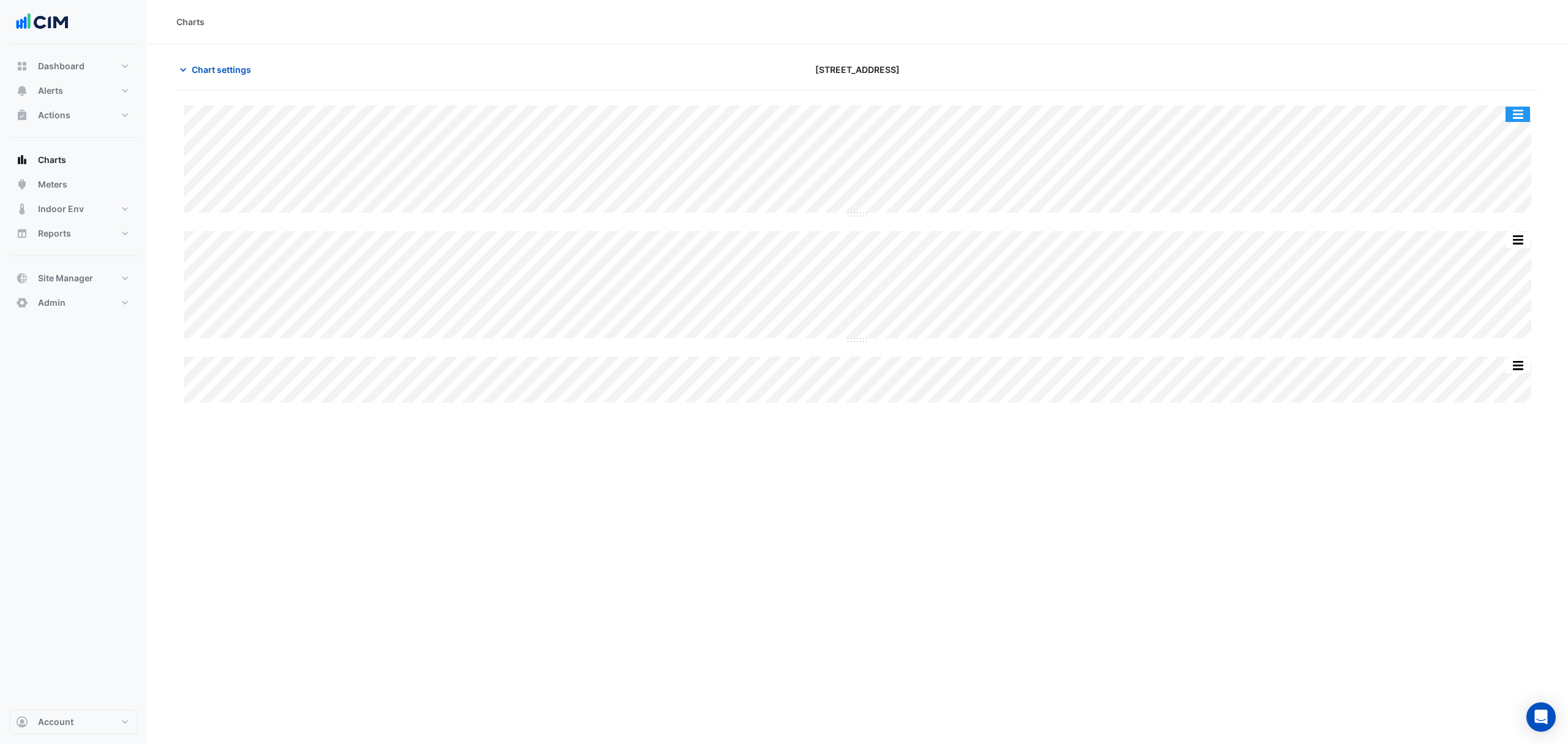
click at [1513, 107] on button "button" at bounding box center [1518, 115] width 25 height 15
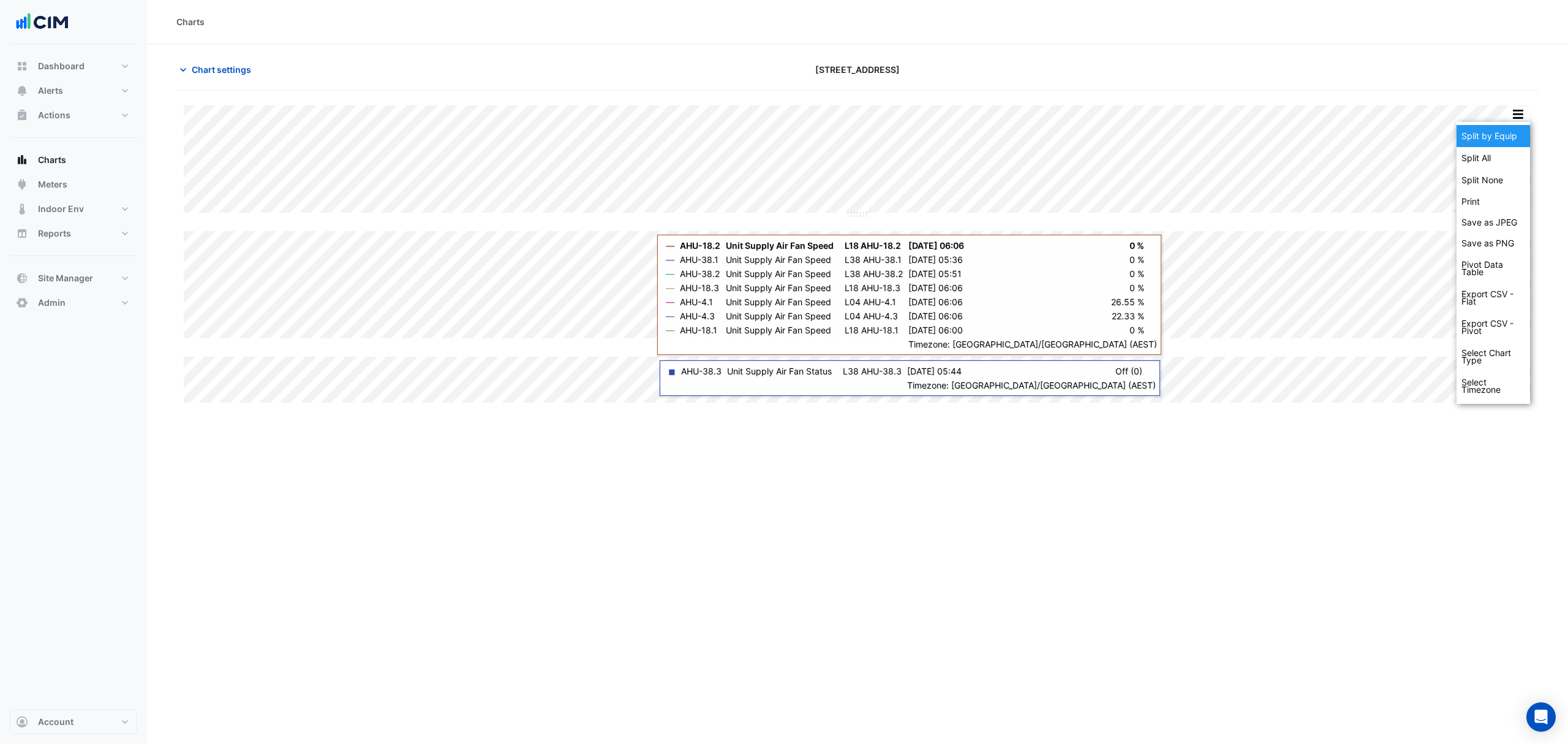
click at [1508, 135] on div "Split by Equip" at bounding box center [1493, 136] width 74 height 22
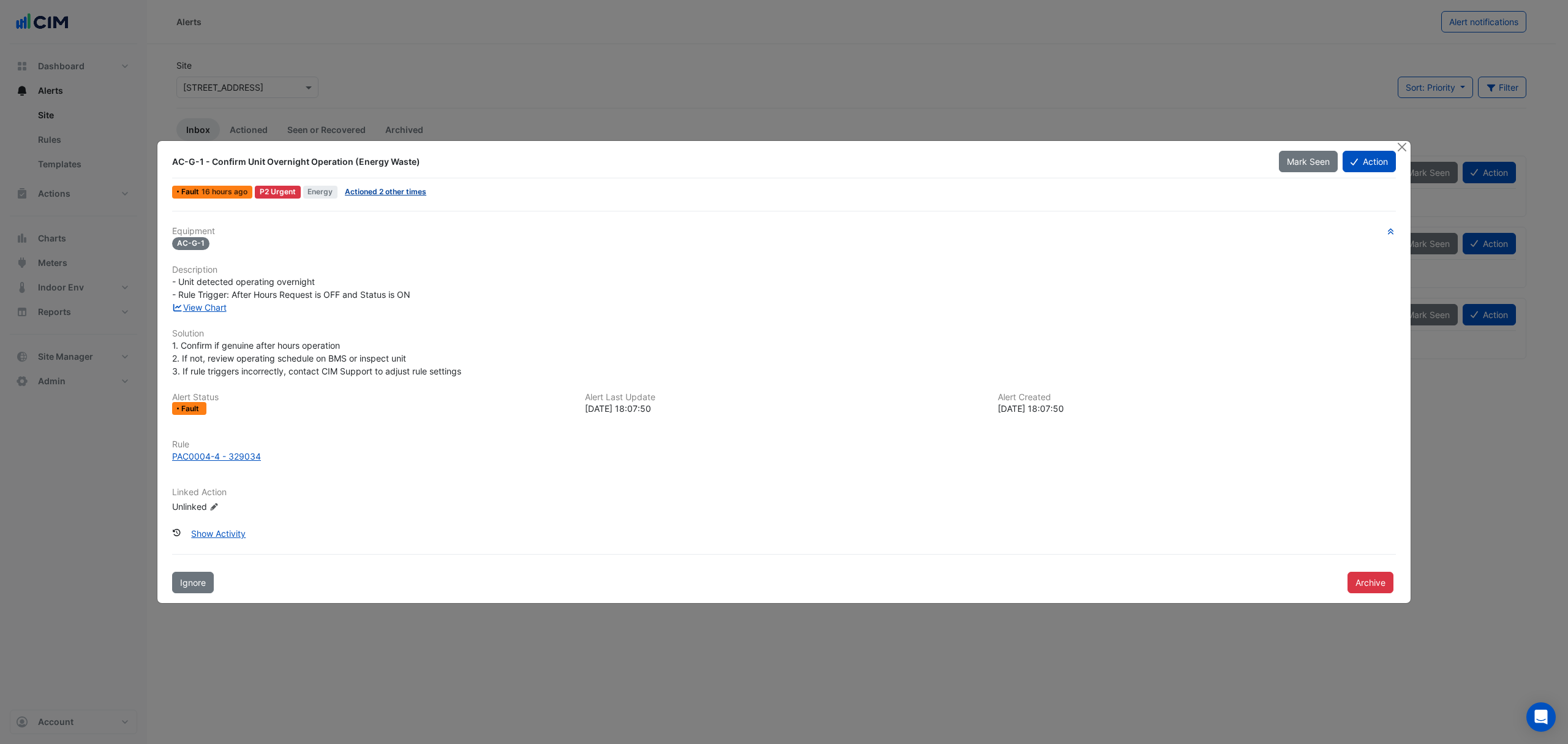
click at [399, 194] on link "Actioned 2 other times" at bounding box center [386, 191] width 81 height 9
click at [209, 305] on link "View Chart" at bounding box center [199, 307] width 54 height 10
click at [1370, 165] on button "Action" at bounding box center [1369, 161] width 53 height 21
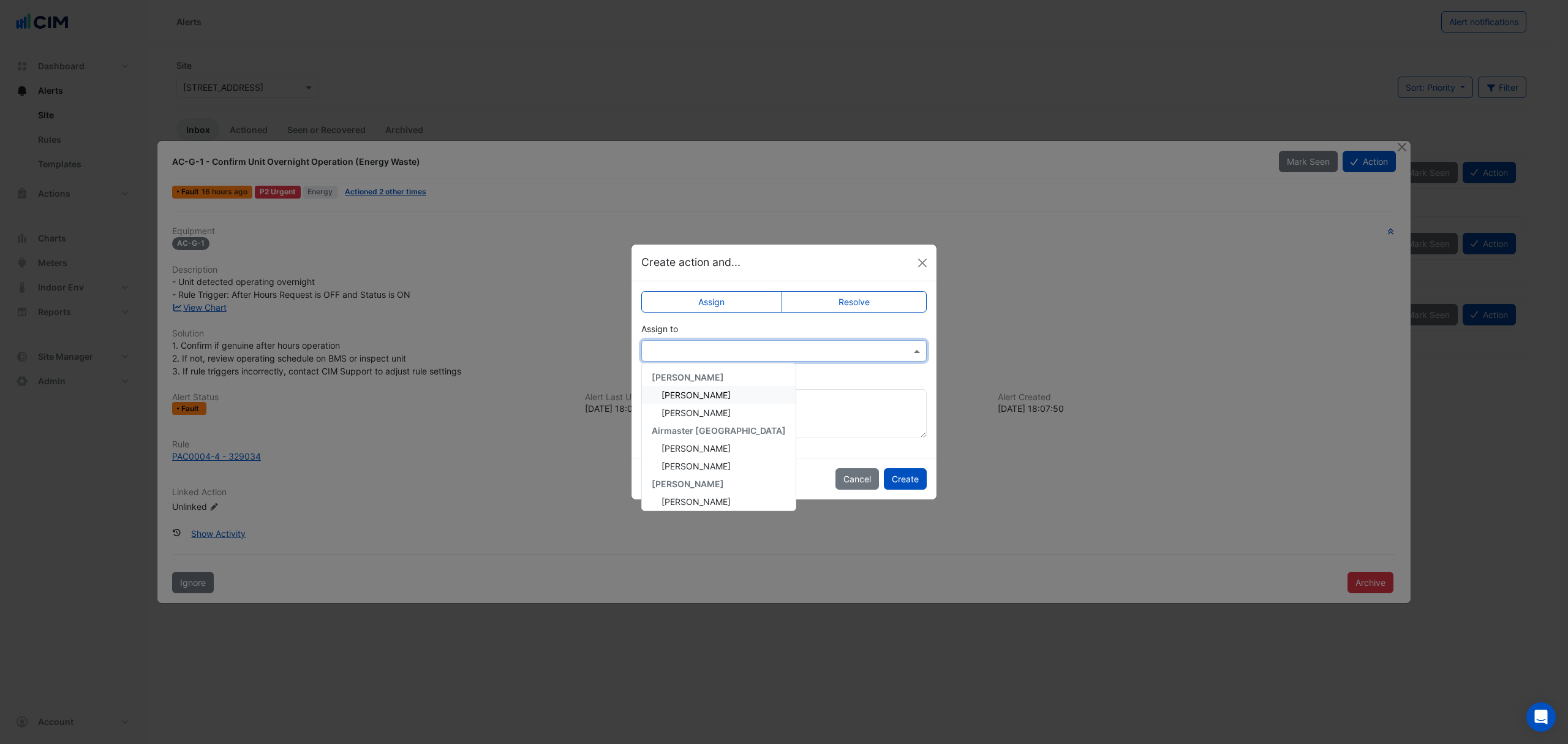
click at [788, 355] on input "text" at bounding box center [772, 351] width 248 height 13
click at [707, 484] on div "[PERSON_NAME]" at bounding box center [718, 491] width 153 height 18
click at [908, 473] on button "Create" at bounding box center [905, 478] width 43 height 21
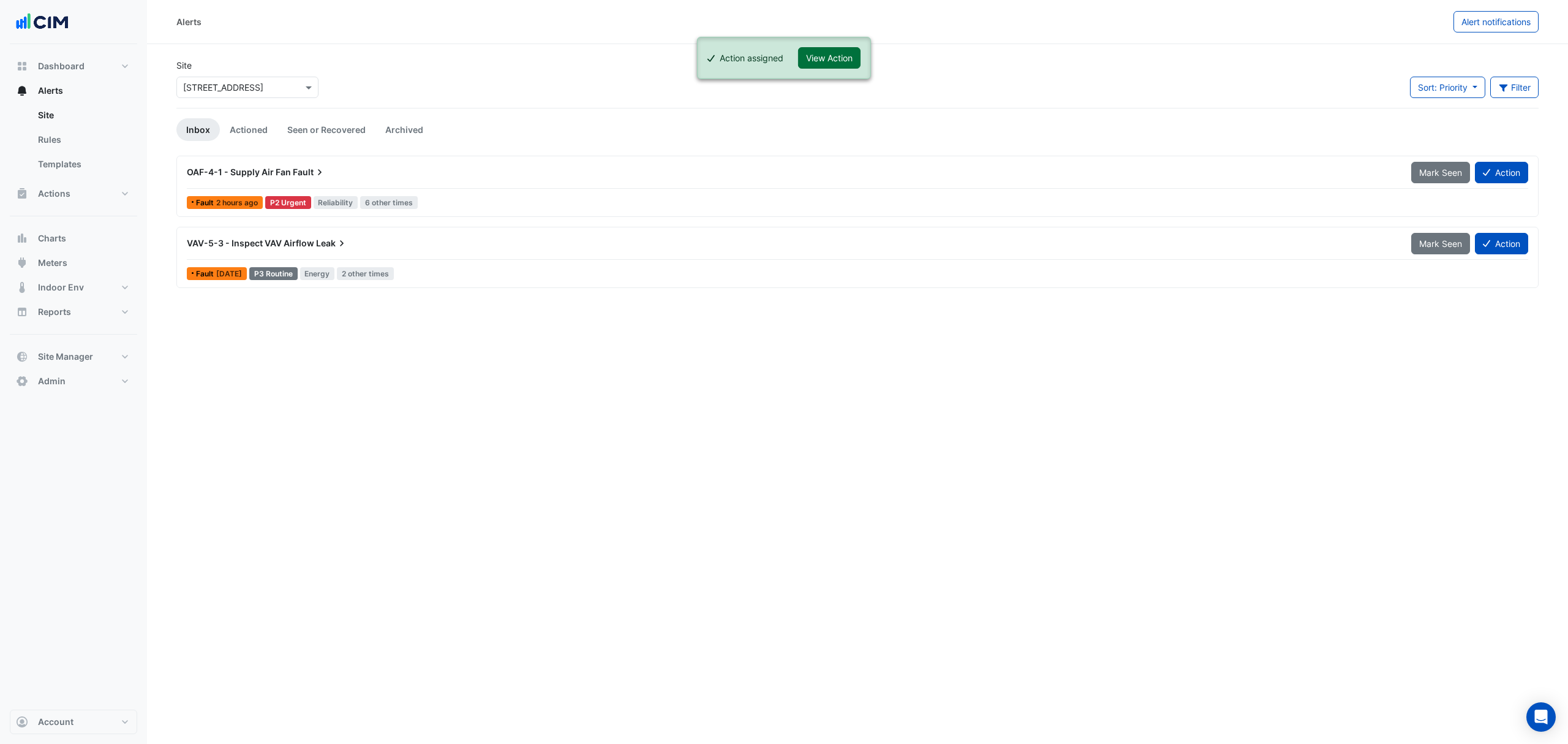
click at [841, 62] on button "View Action" at bounding box center [829, 58] width 63 height 21
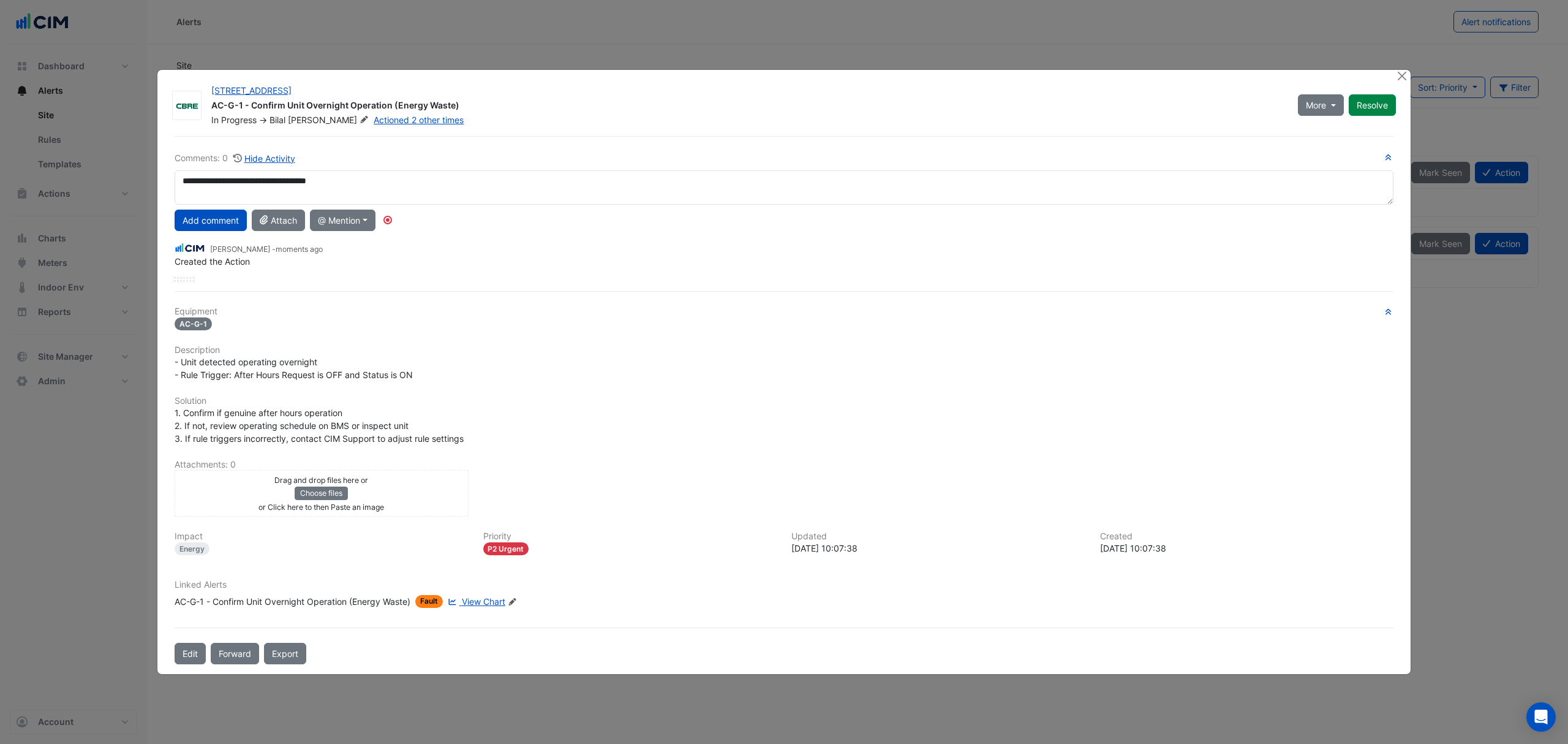
drag, startPoint x: 228, startPoint y: 231, endPoint x: 275, endPoint y: 206, distance: 53.2
click at [228, 229] on div "**********" at bounding box center [784, 215] width 1219 height 130
type textarea "**********"
click at [221, 220] on button "Add comment" at bounding box center [210, 220] width 72 height 21
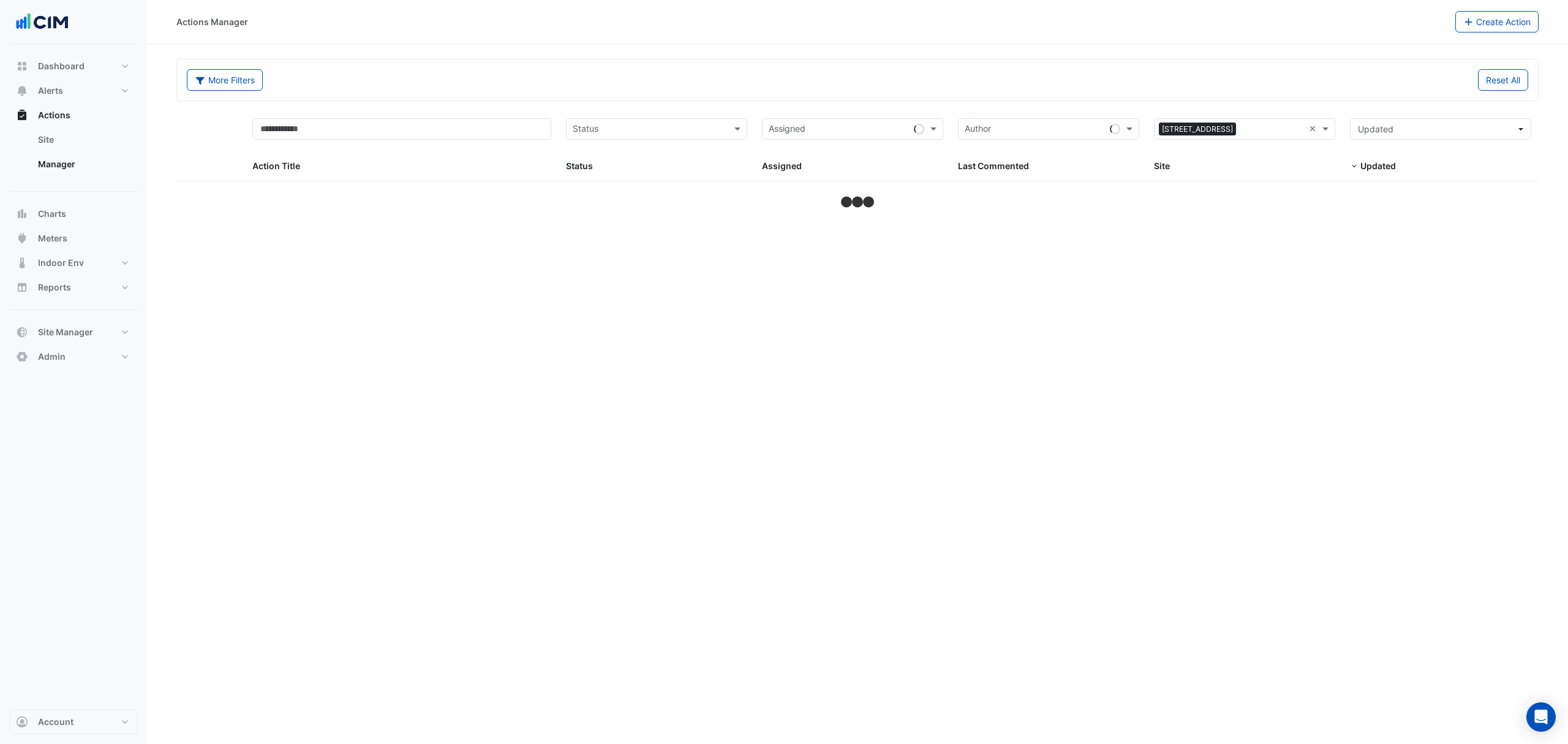
select select "***"
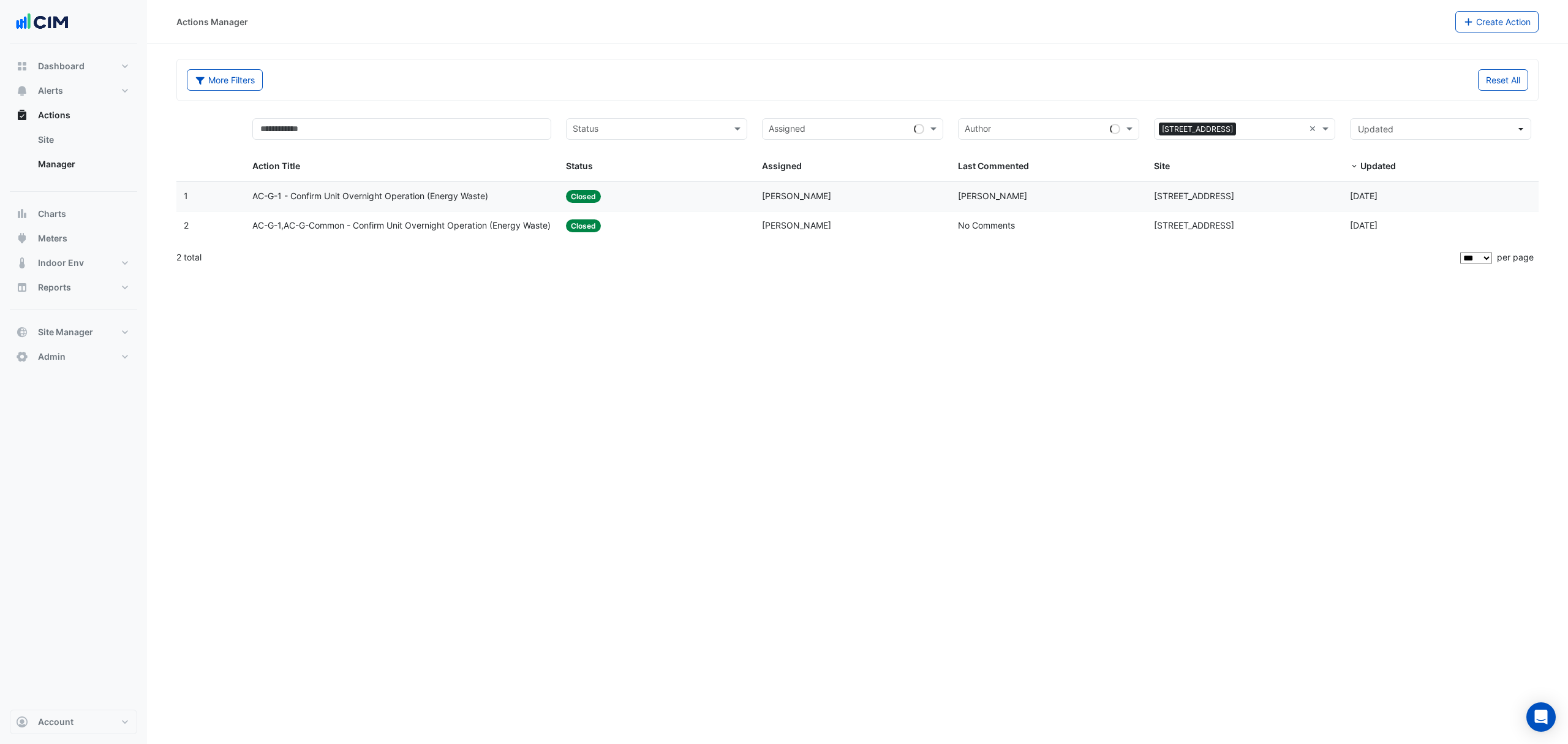
click at [711, 201] on div "Status: Closed" at bounding box center [656, 196] width 181 height 14
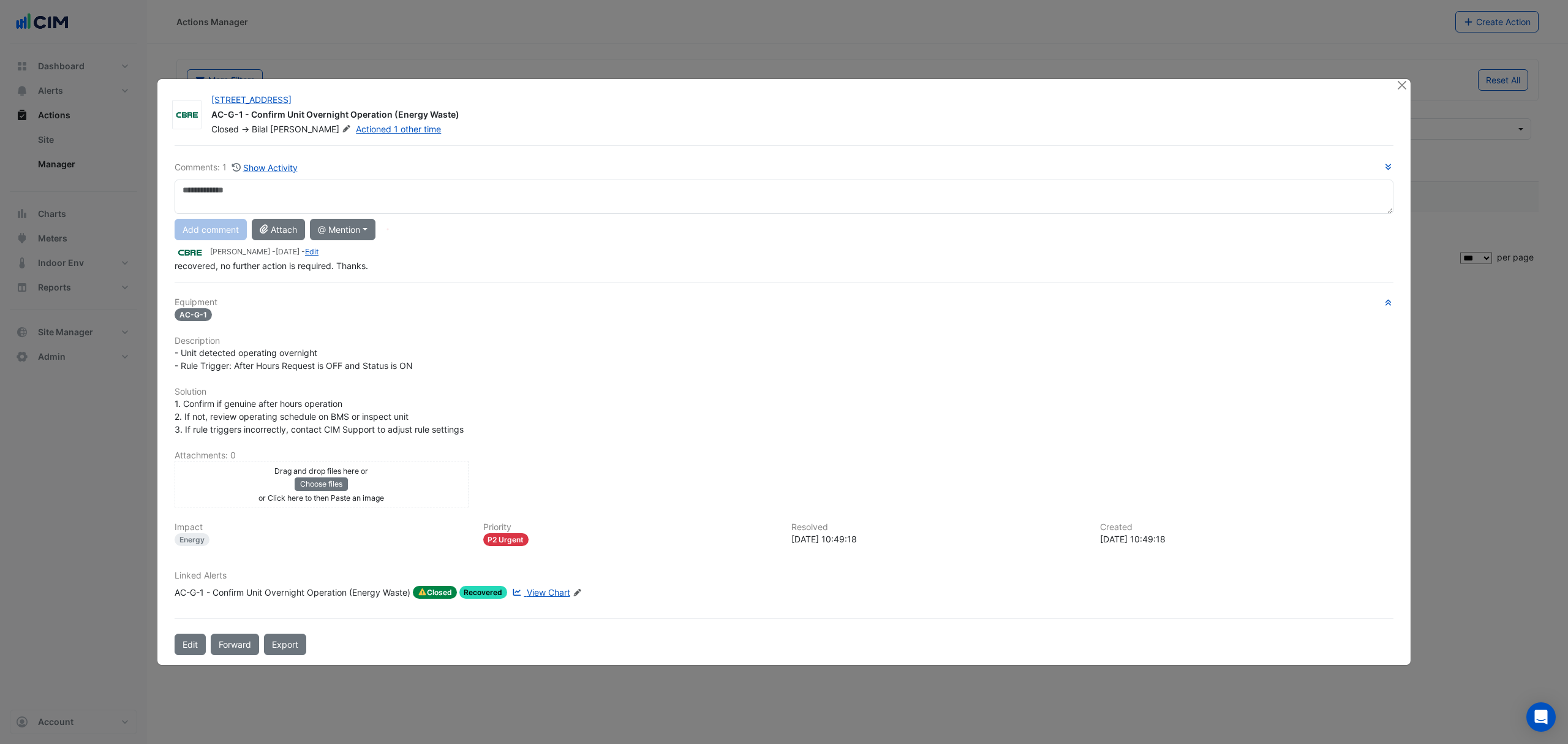
click at [544, 588] on span "View Chart" at bounding box center [548, 592] width 43 height 10
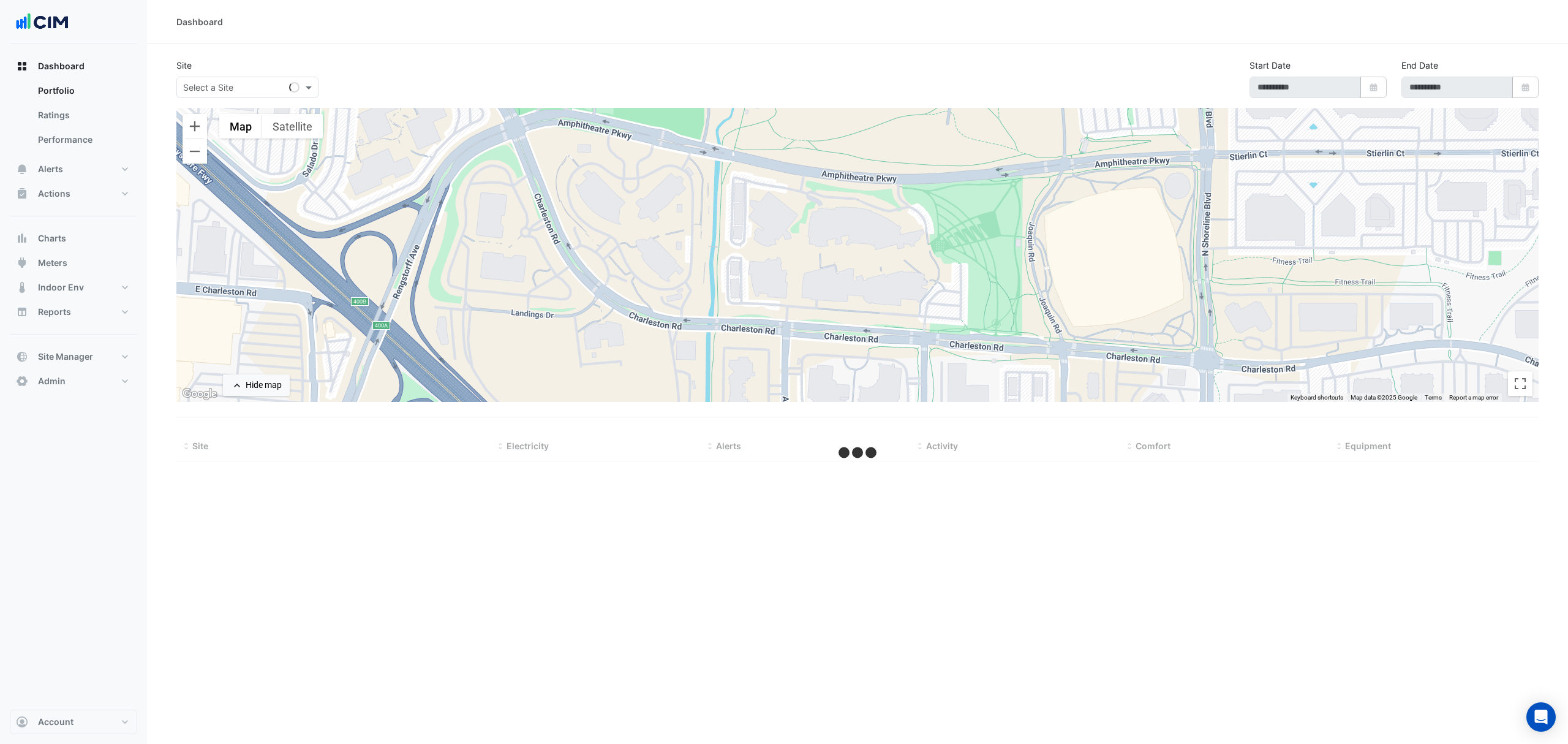
type input "**********"
select select "***"
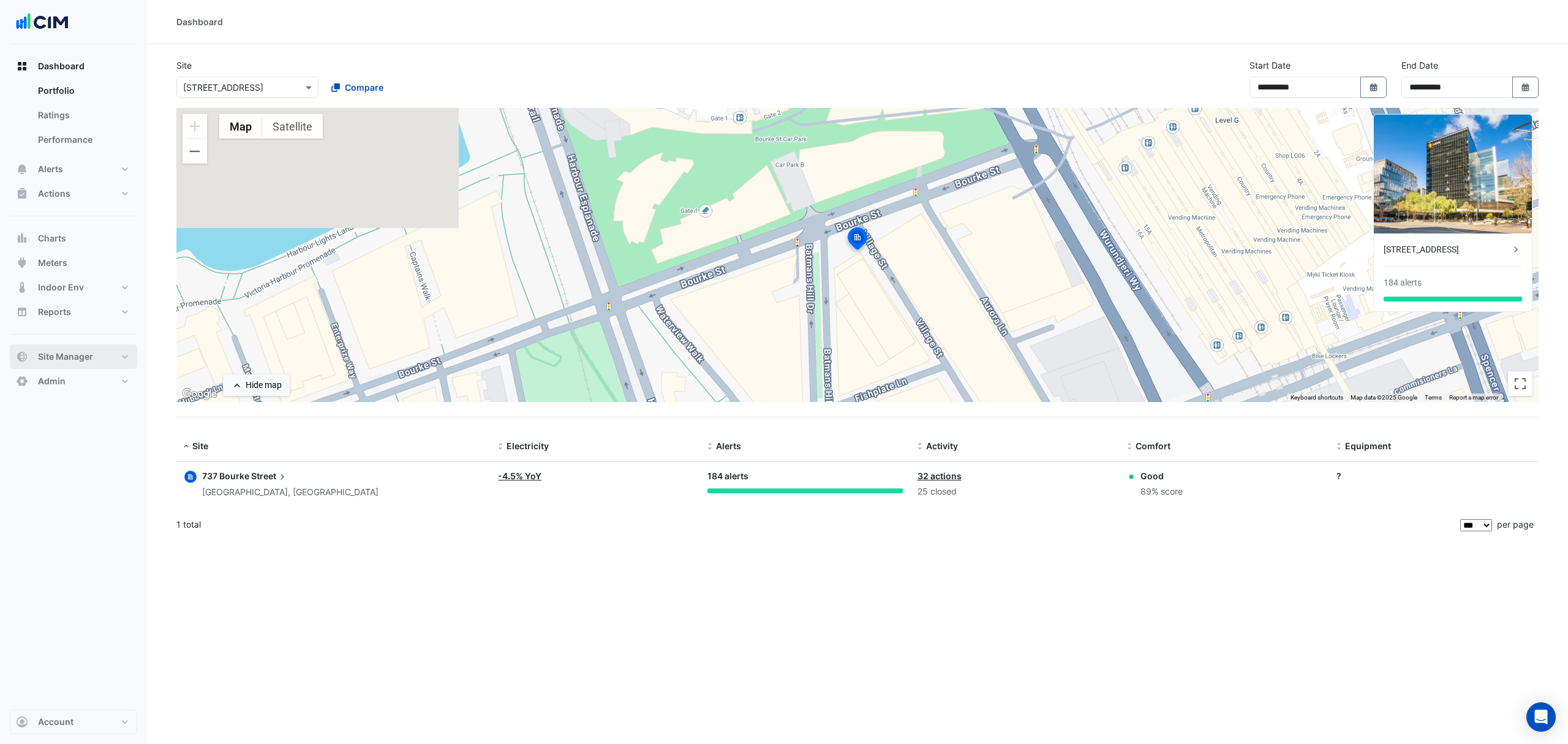
click at [96, 355] on button "Site Manager" at bounding box center [74, 356] width 127 height 25
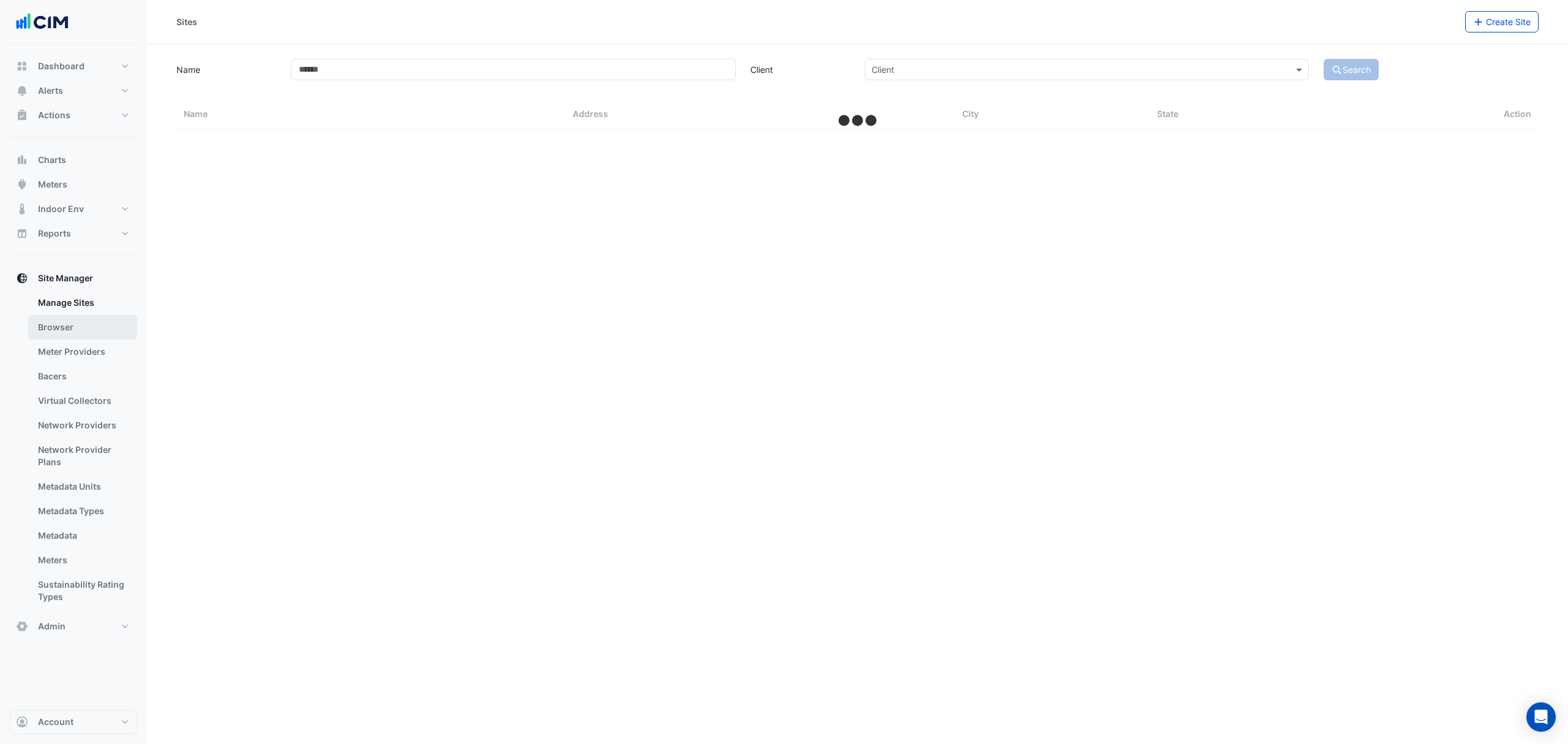
select select "***"
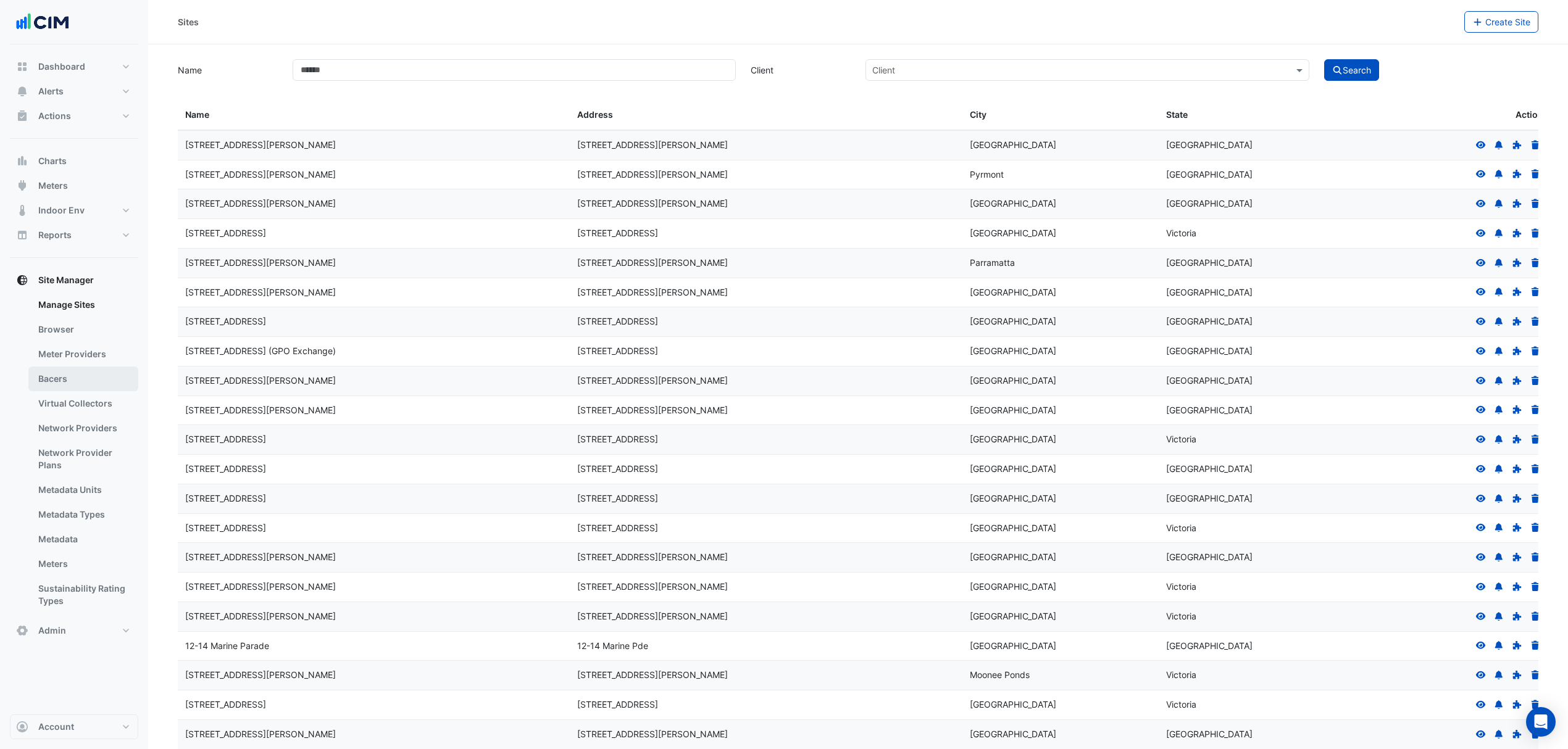
click at [73, 383] on link "Bacers" at bounding box center [83, 378] width 110 height 25
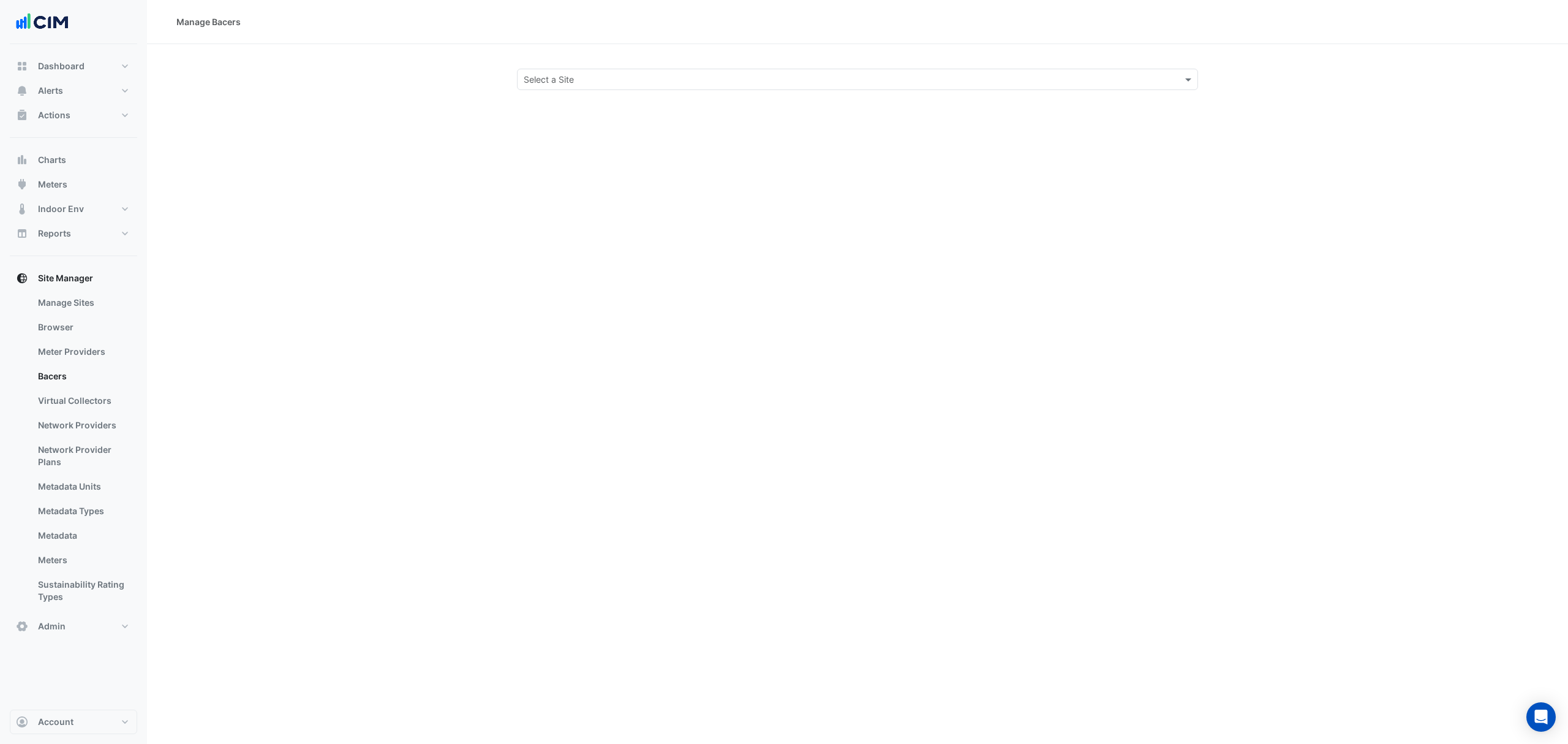
click at [596, 83] on input "text" at bounding box center [845, 80] width 644 height 13
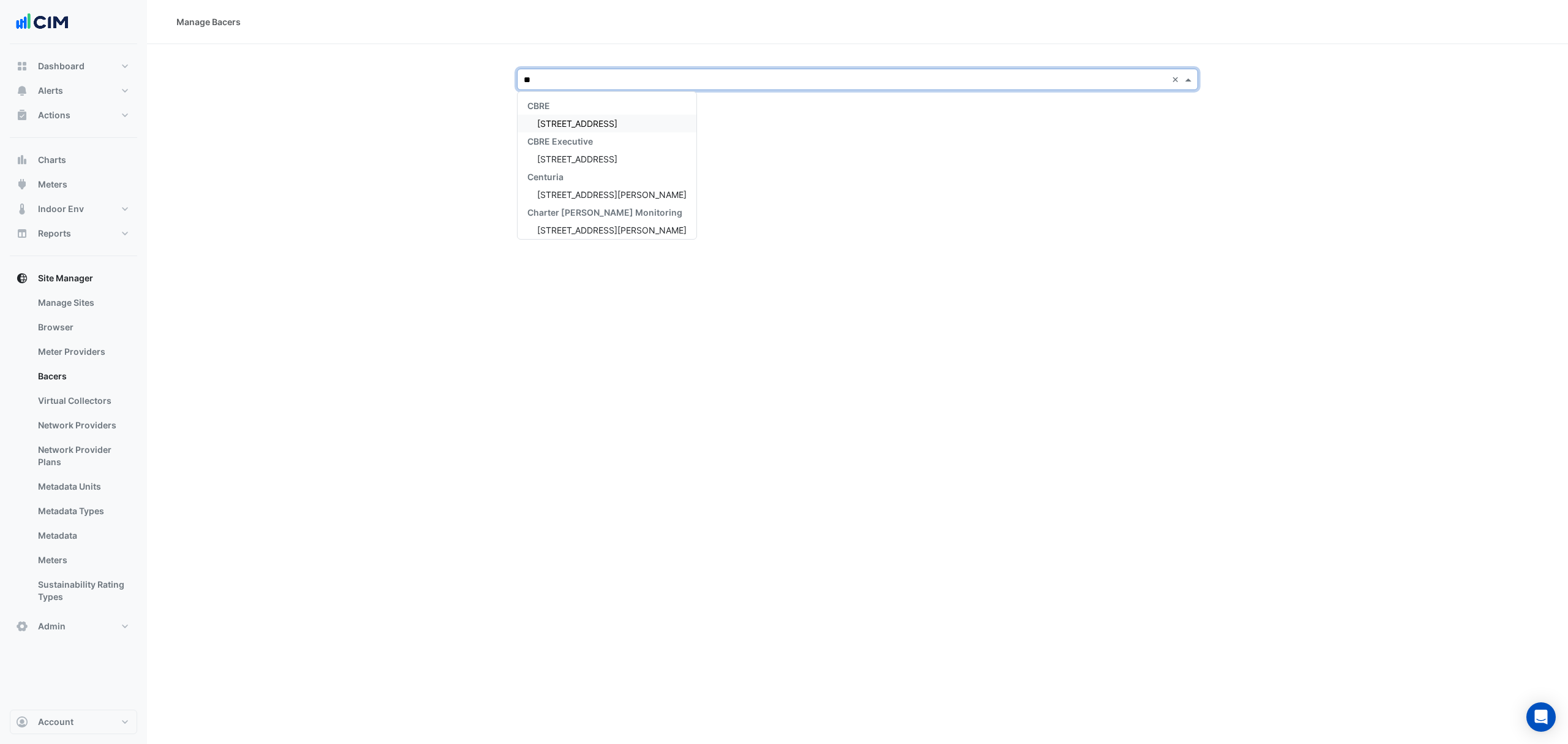
type input "***"
click at [579, 120] on span "[STREET_ADDRESS]" at bounding box center [578, 123] width 81 height 10
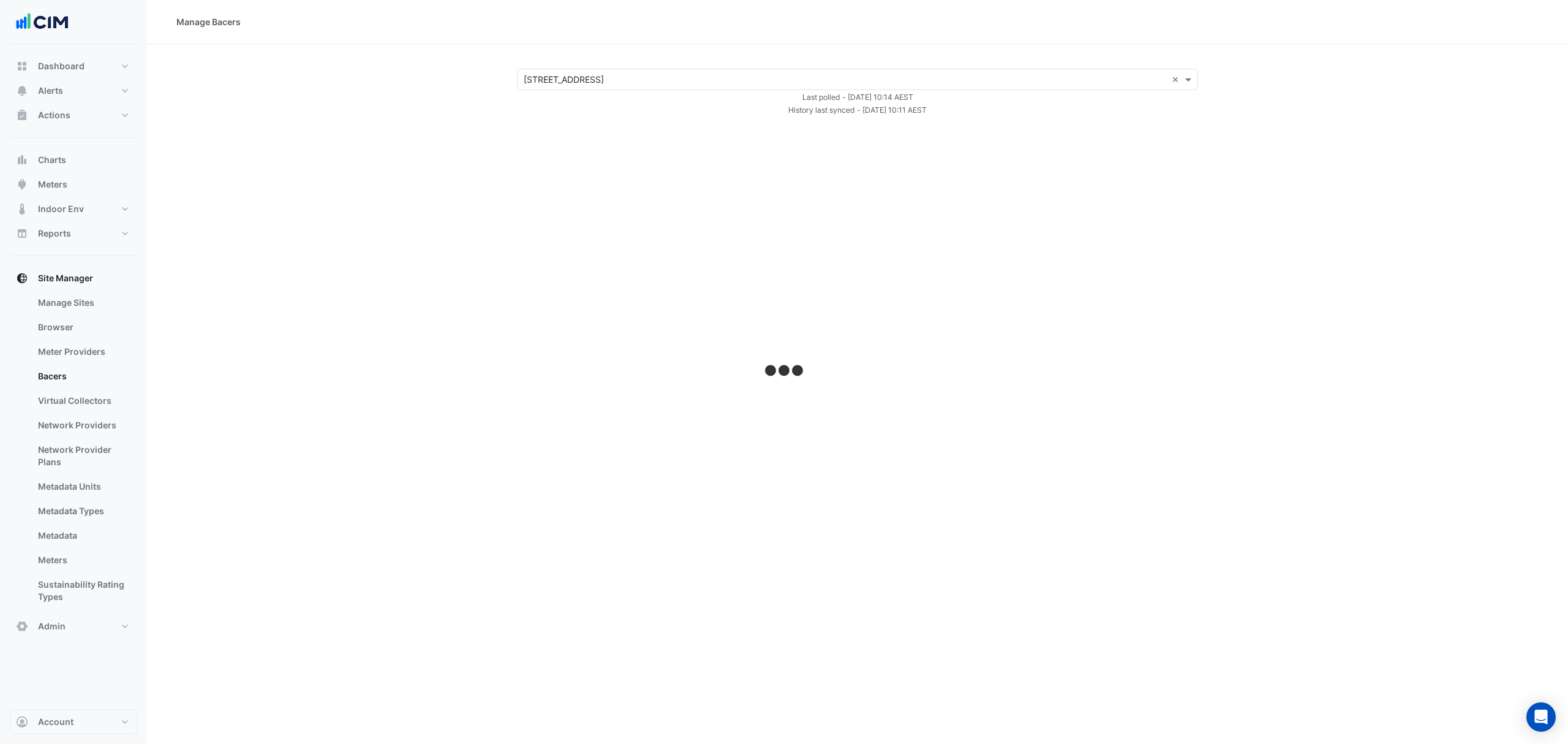
select select "***"
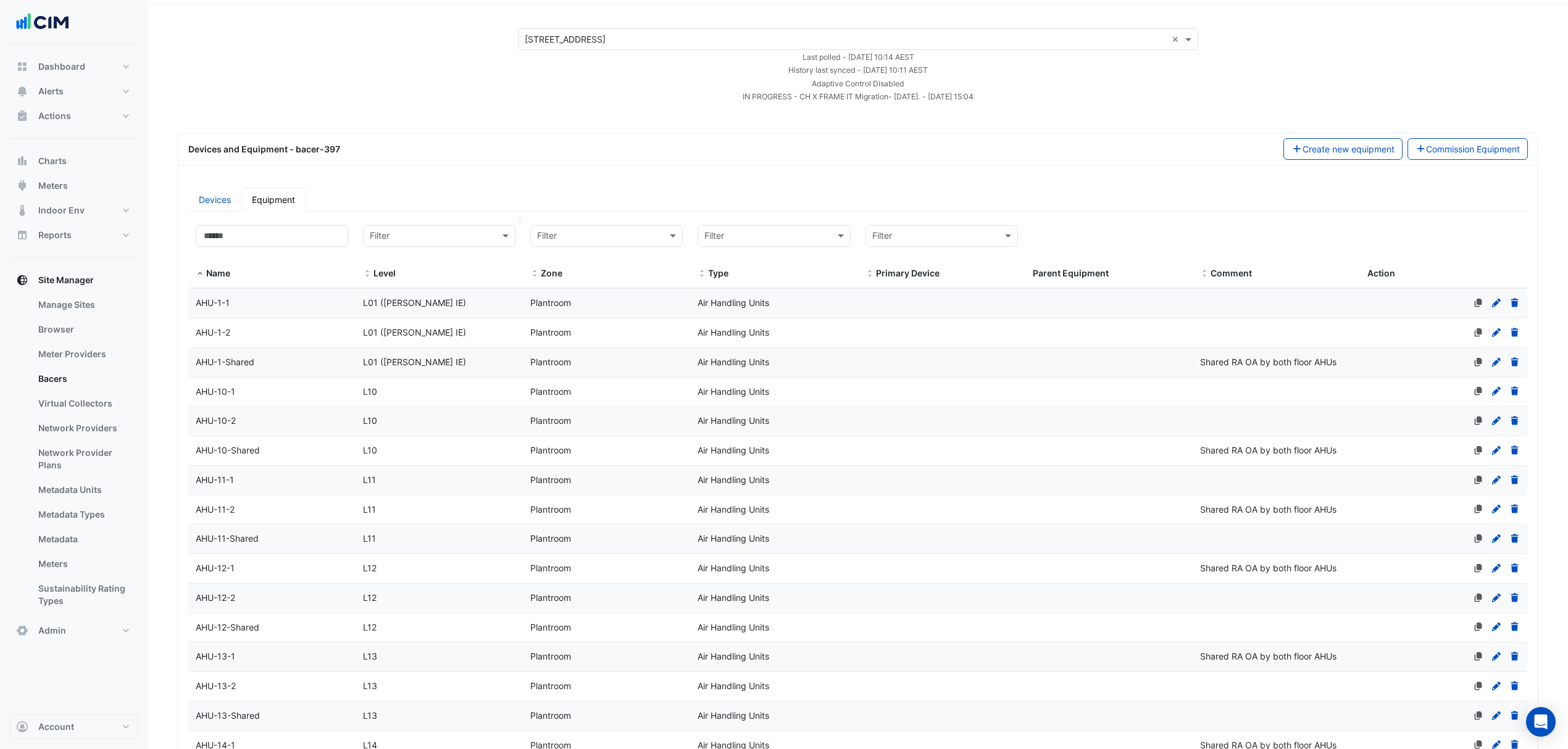
scroll to position [82, 0]
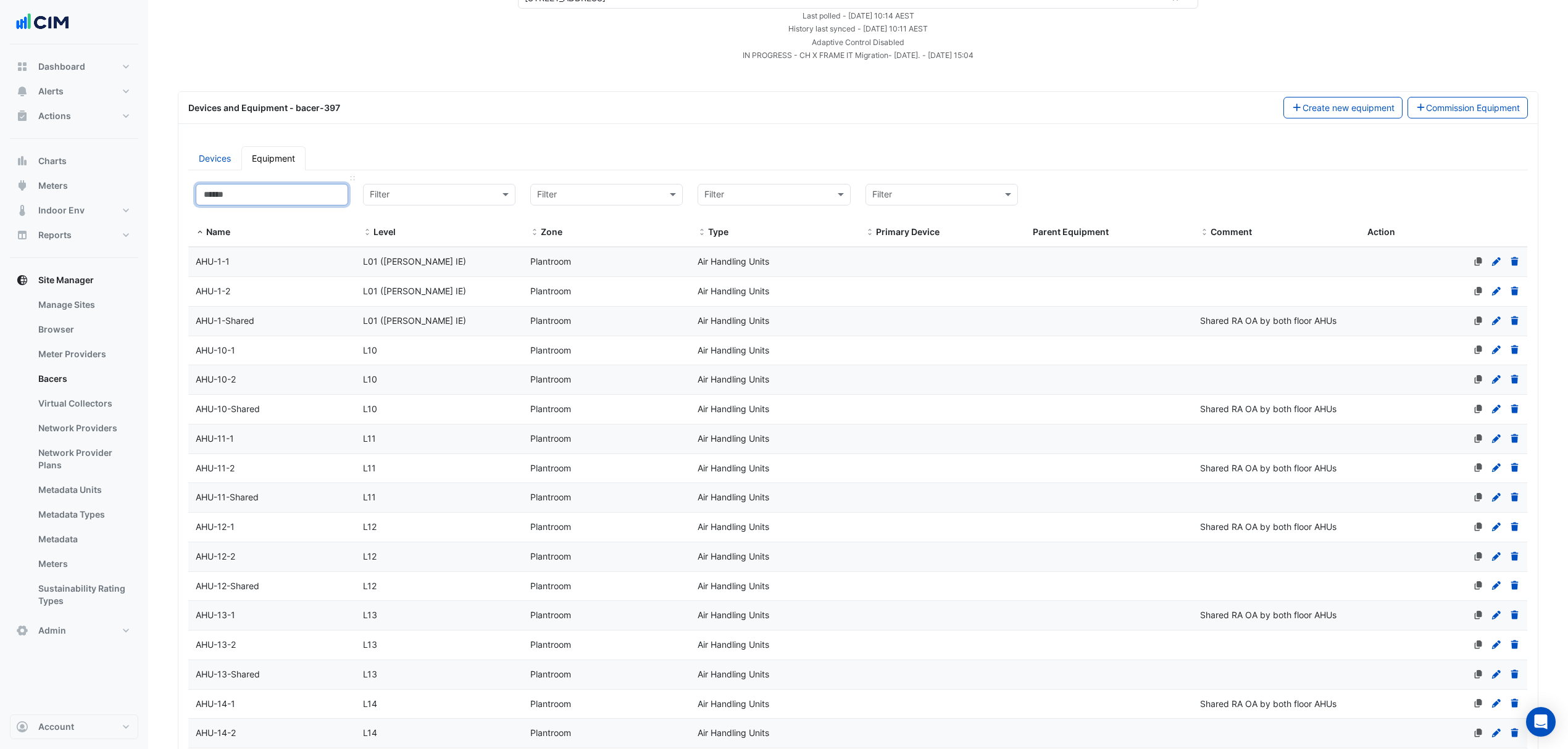
click at [277, 202] on input at bounding box center [272, 194] width 152 height 21
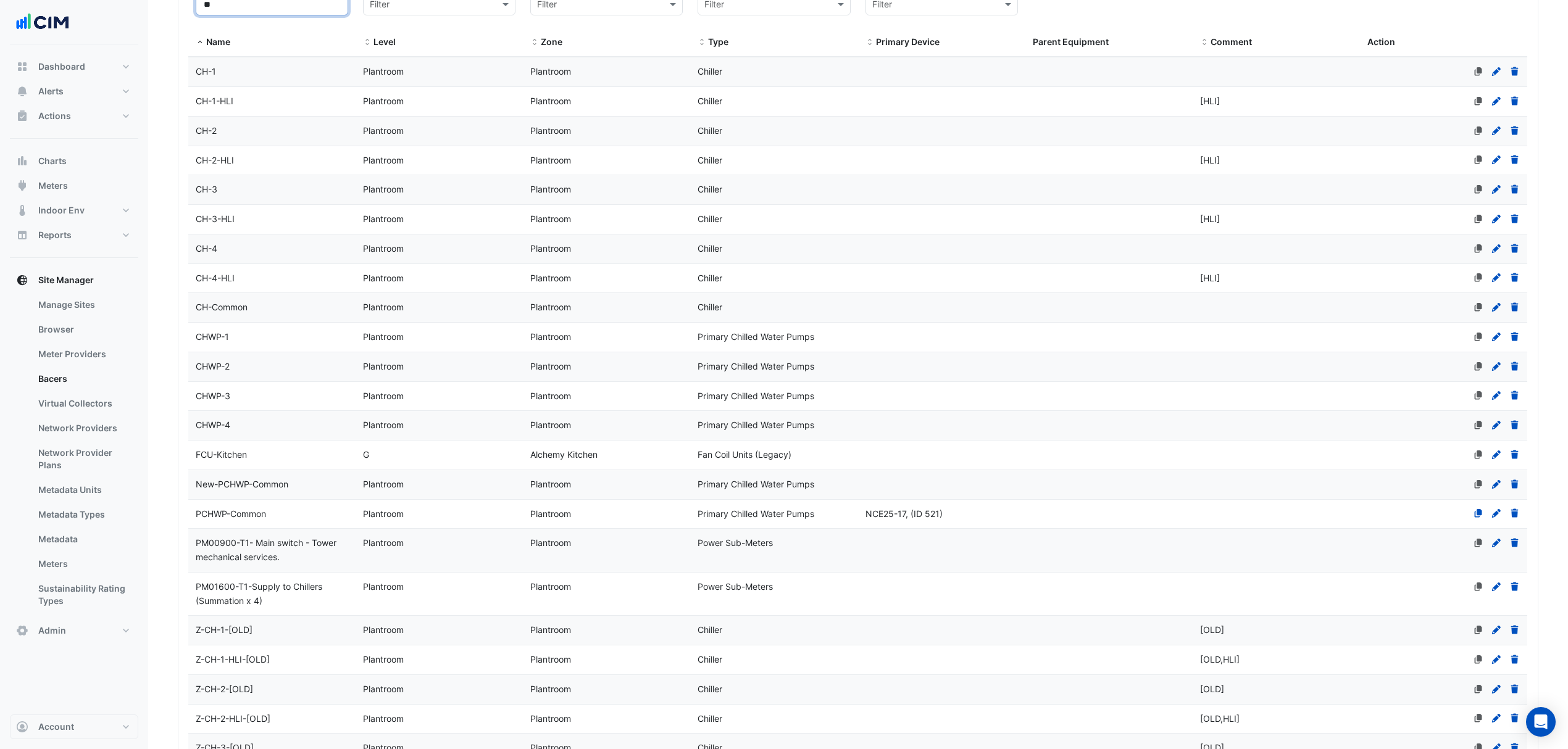
scroll to position [247, 0]
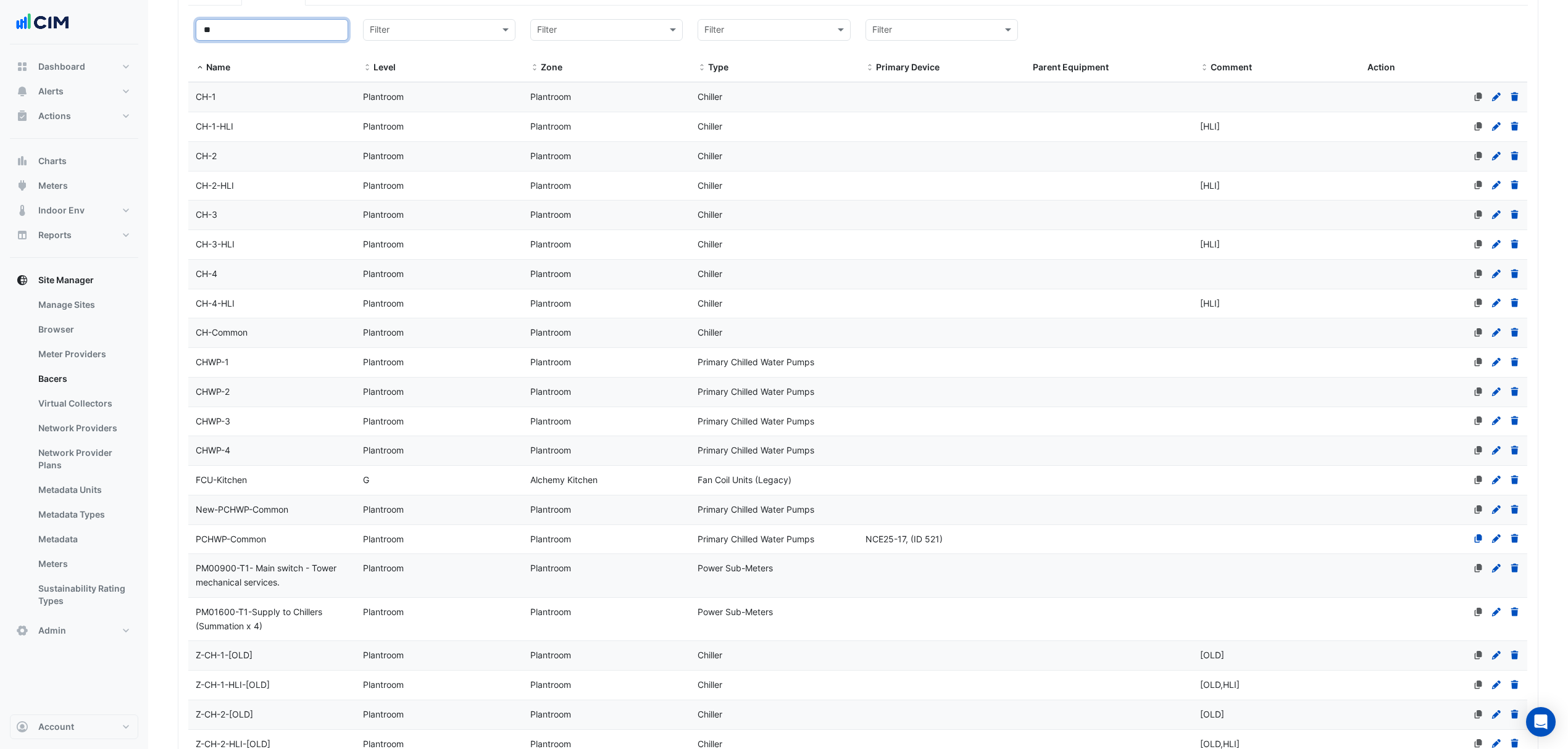
type input "**"
click at [262, 95] on div "CH-1" at bounding box center [272, 97] width 167 height 15
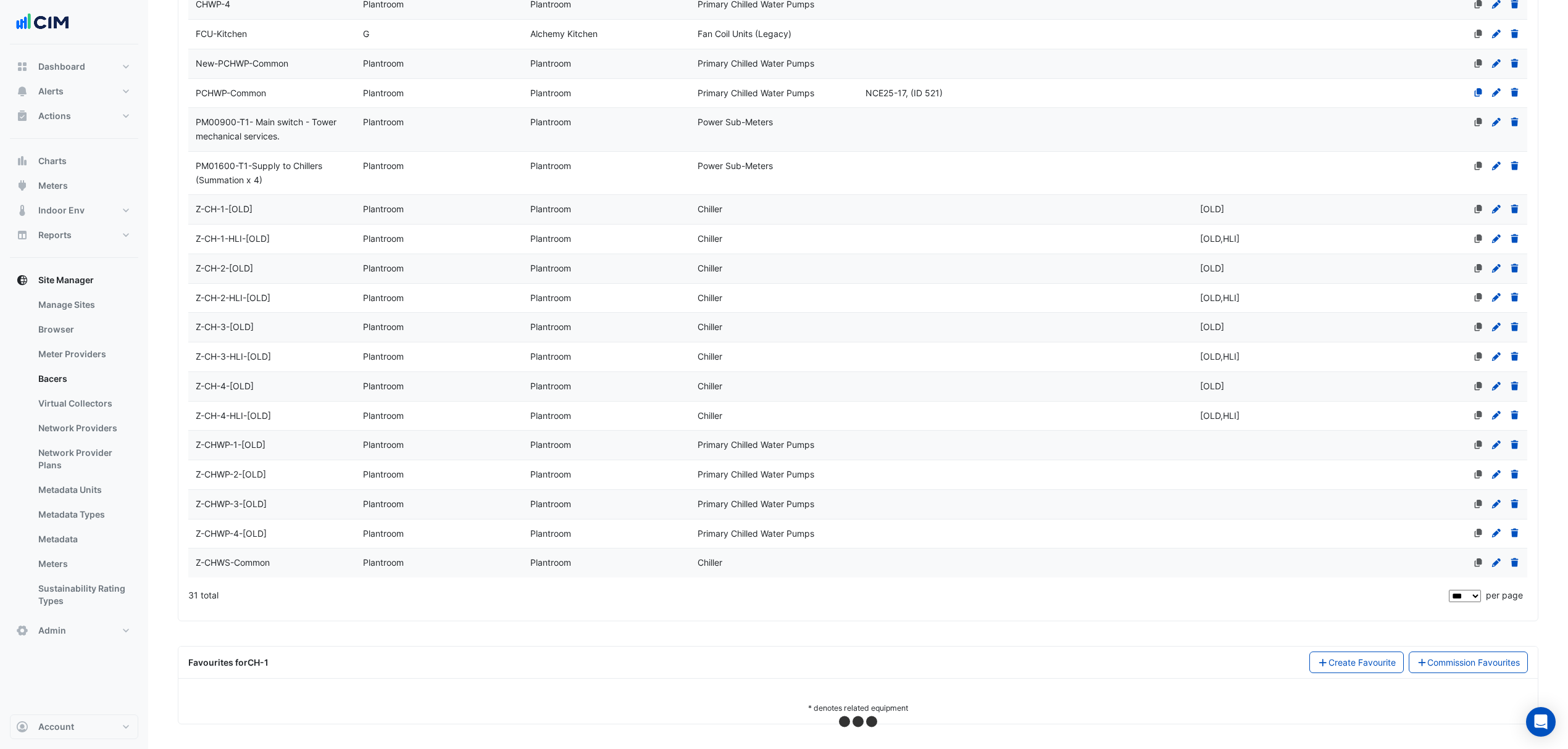
scroll to position [701, 0]
select select "***"
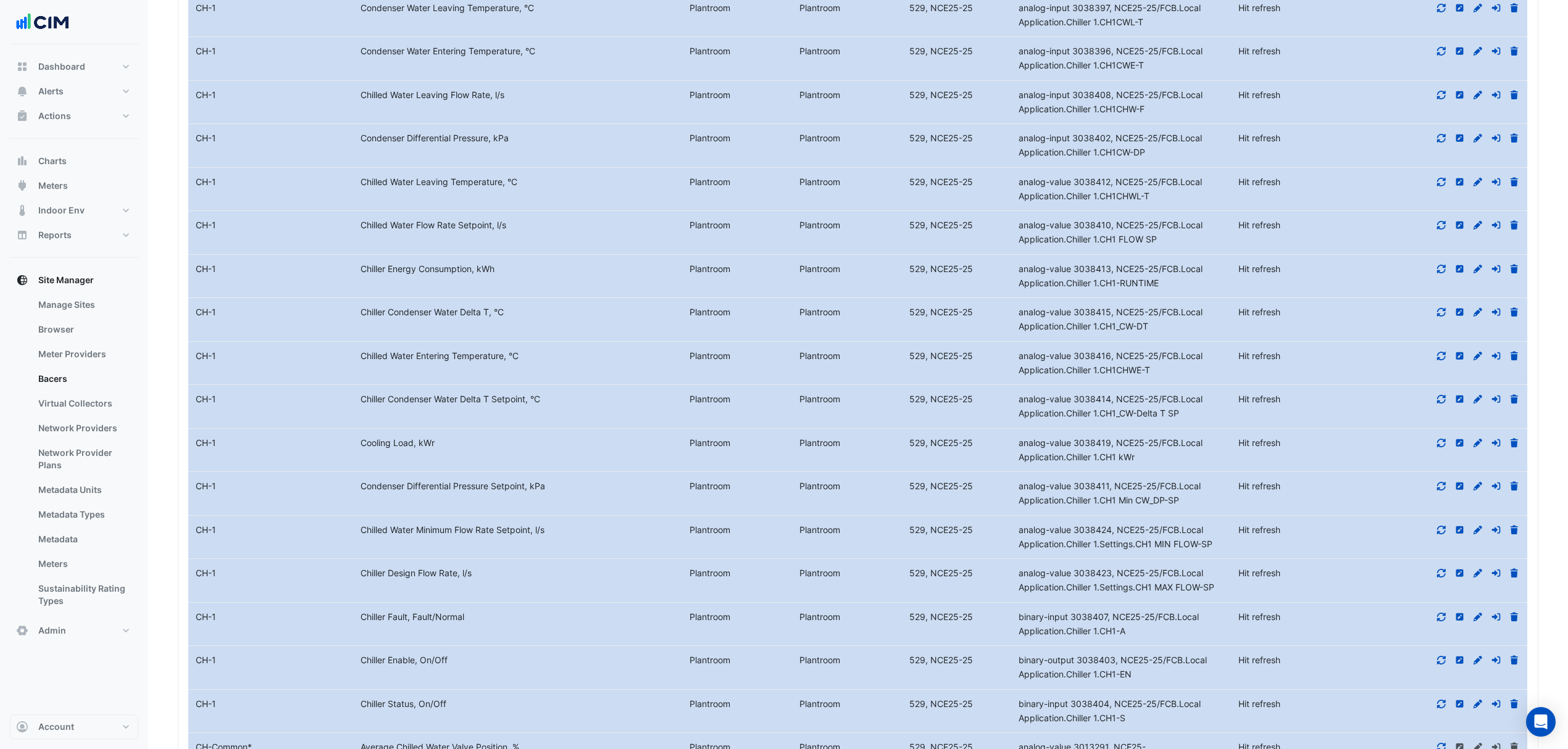
scroll to position [1442, 0]
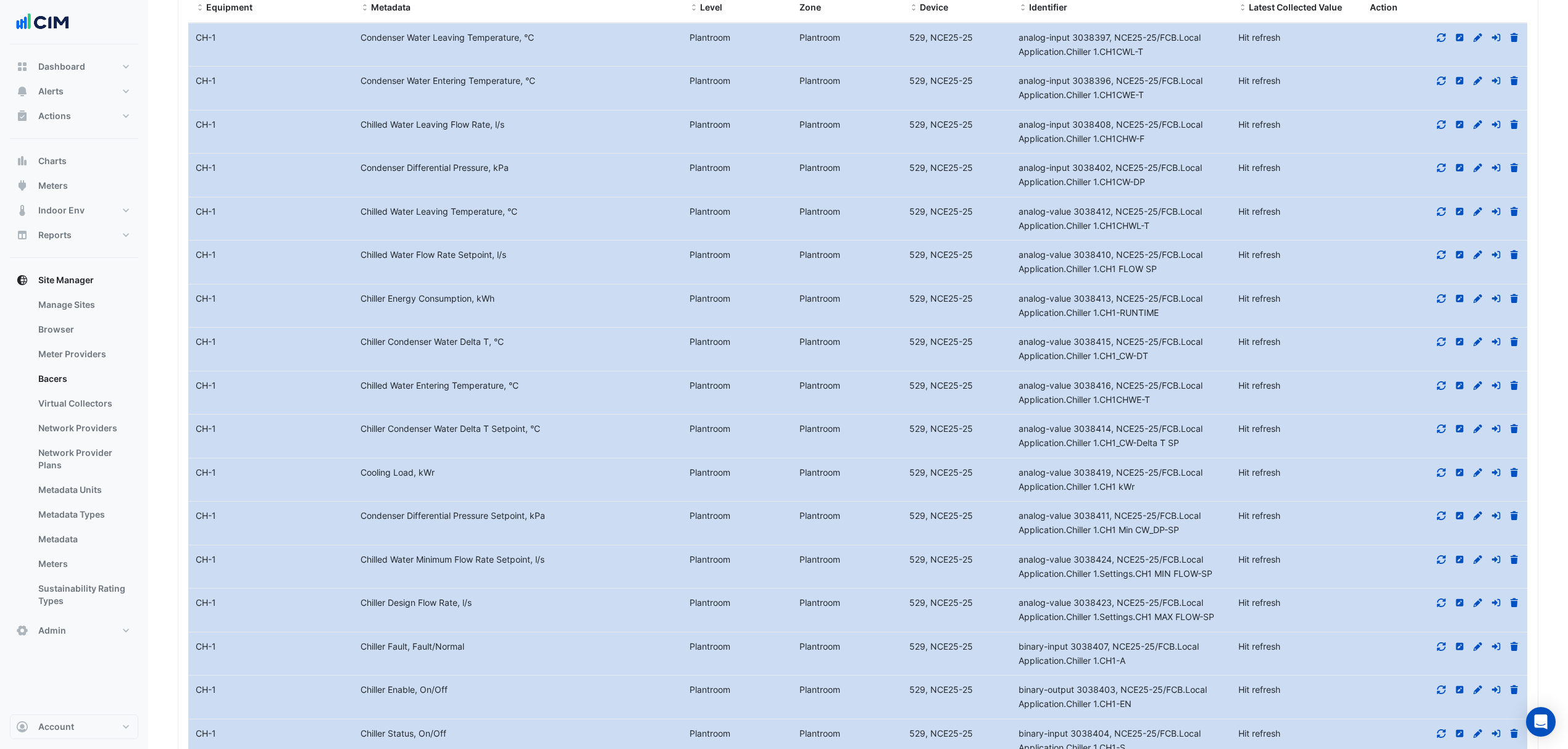
click at [1440, 42] on icon at bounding box center [1441, 38] width 11 height 9
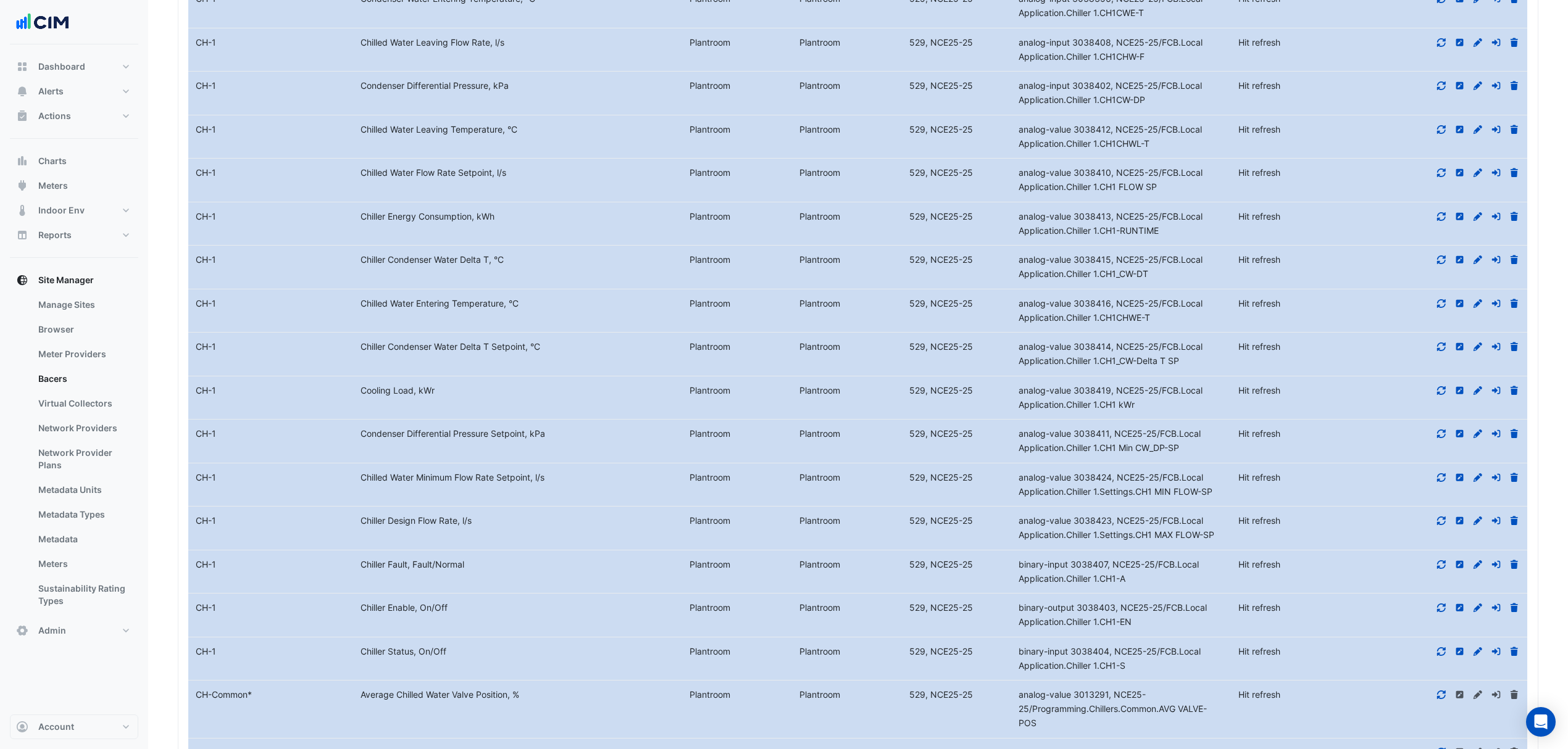
click at [1440, 655] on icon at bounding box center [1442, 651] width 9 height 9
drag, startPoint x: 1440, startPoint y: 661, endPoint x: 238, endPoint y: 728, distance: 1203.9
click at [238, 728] on datatable-body-cell "Equipment Name CH-Common *" at bounding box center [270, 709] width 165 height 56
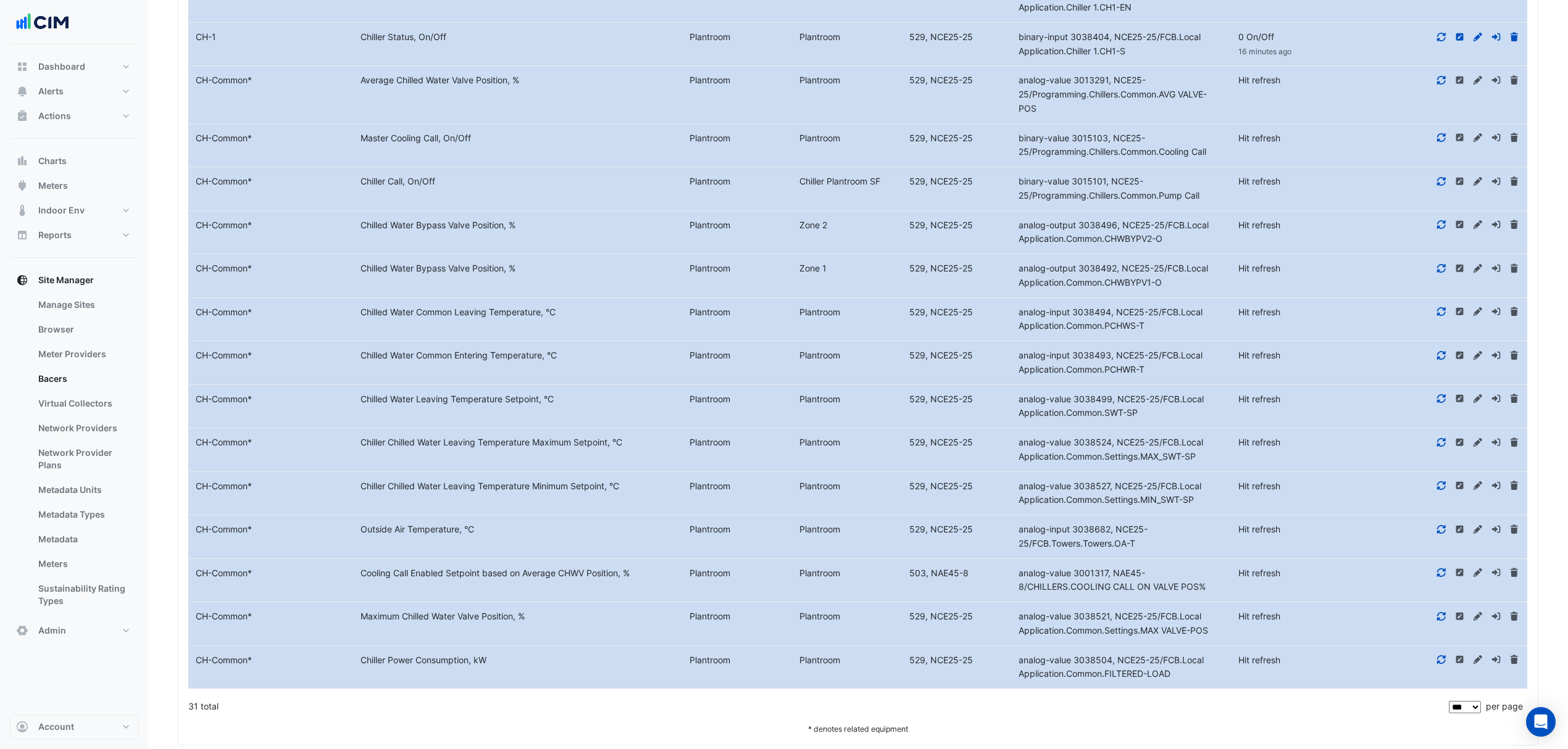
scroll to position [2177, 0]
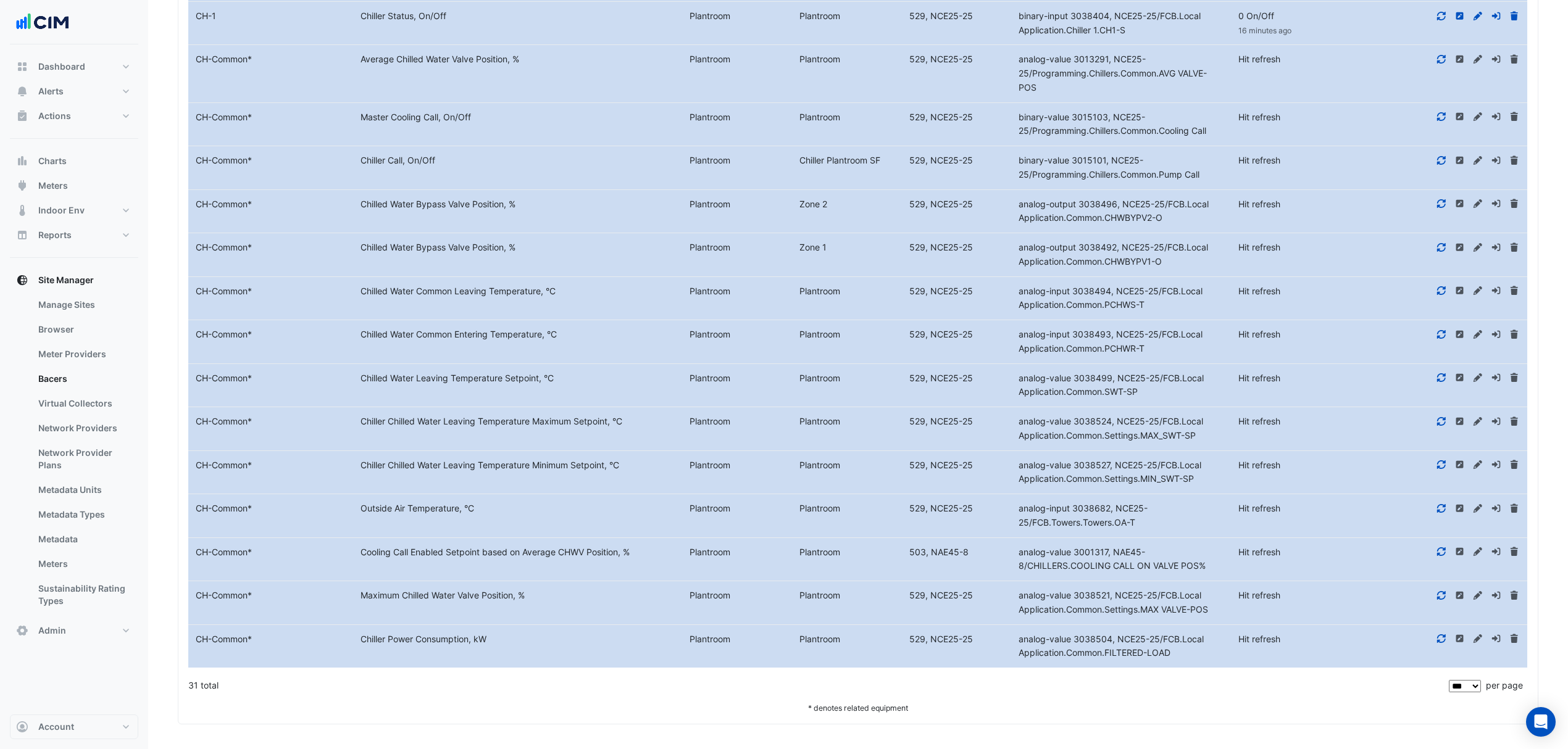
click at [1445, 637] on icon at bounding box center [1441, 639] width 11 height 9
drag, startPoint x: 1430, startPoint y: 623, endPoint x: 697, endPoint y: 705, distance: 737.6
click at [697, 705] on div "* denotes related equipment" at bounding box center [858, 707] width 1340 height 13
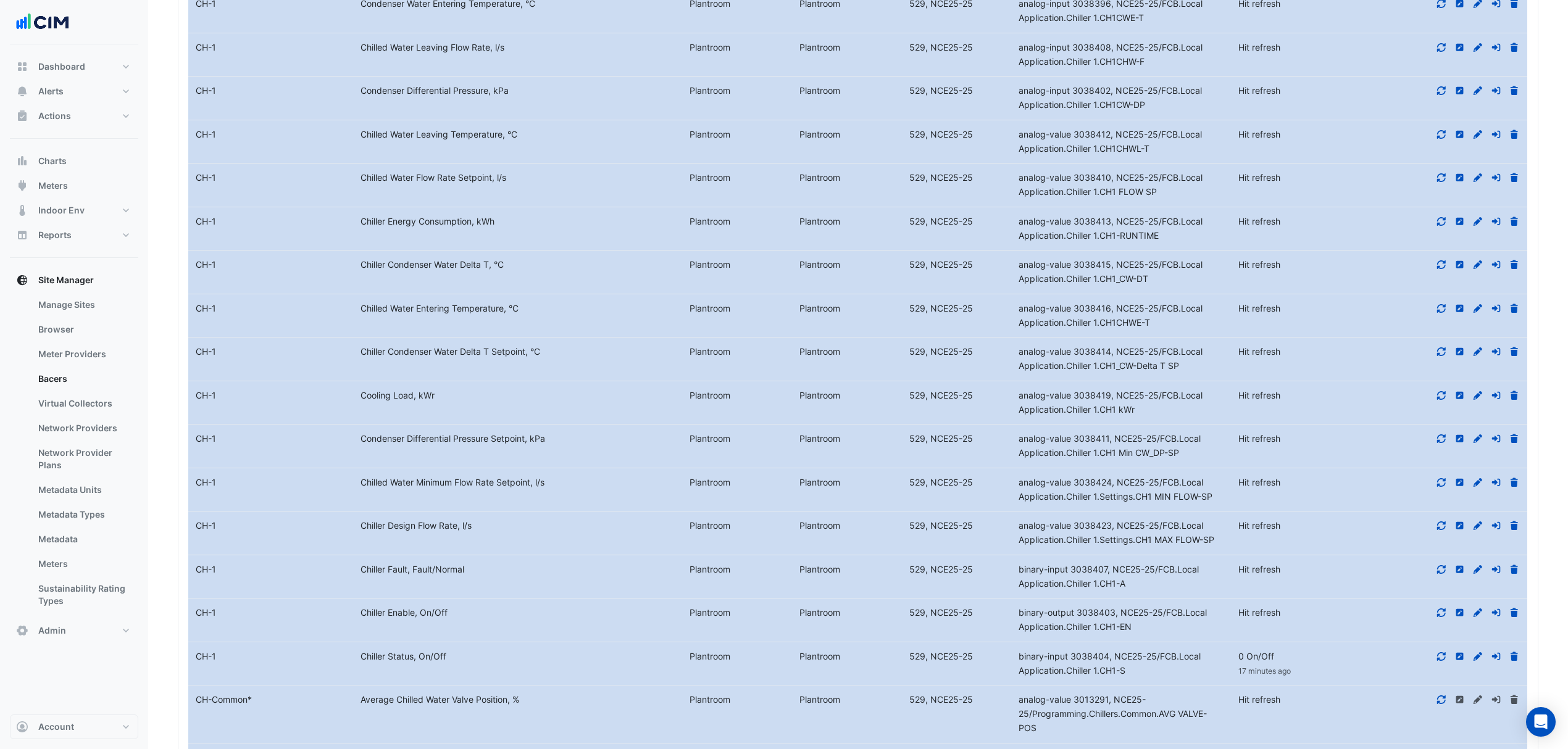
scroll to position [1518, 0]
click at [1441, 401] on icon at bounding box center [1441, 396] width 11 height 9
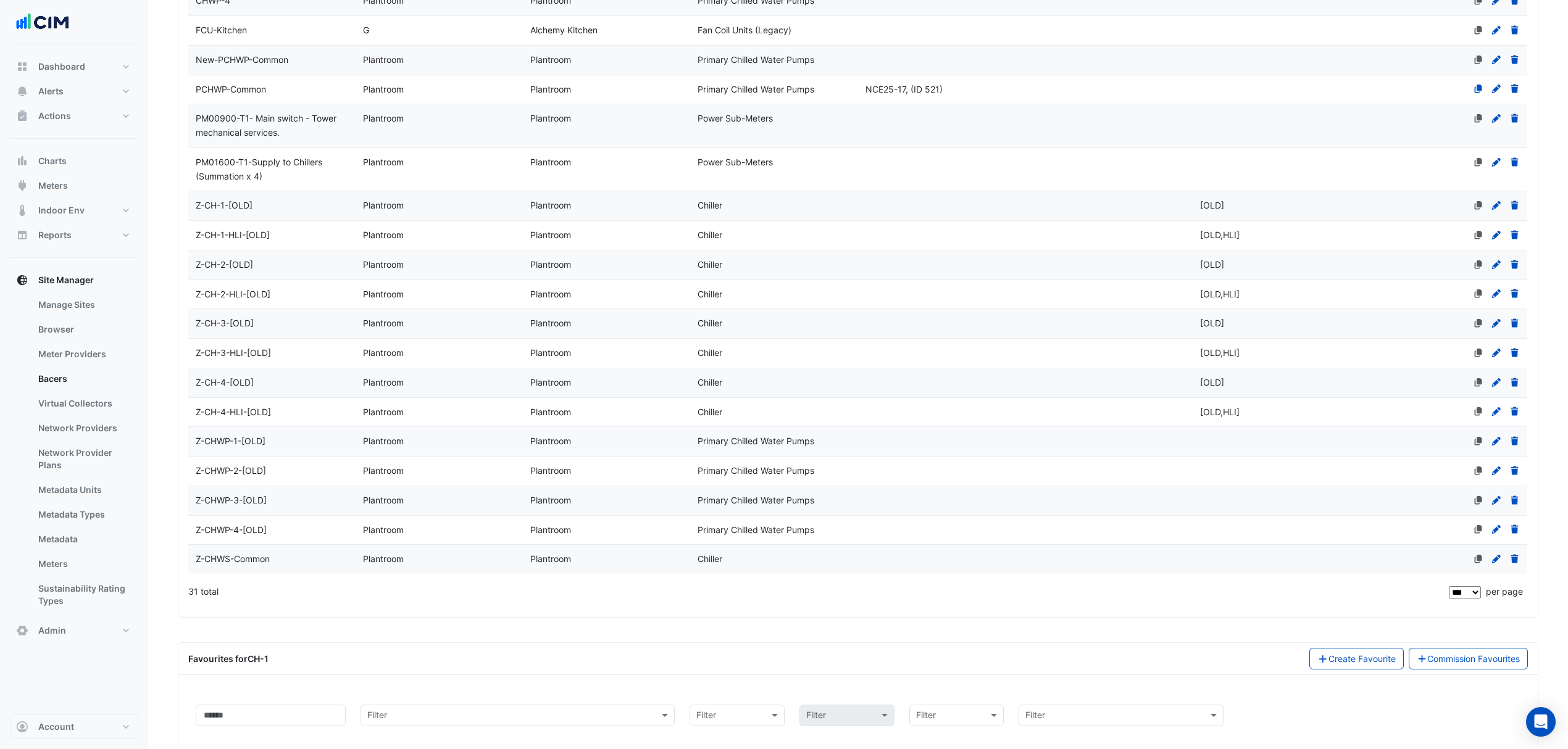
scroll to position [696, 0]
click at [302, 208] on div "Z-CH-1-[OLD]" at bounding box center [272, 206] width 167 height 15
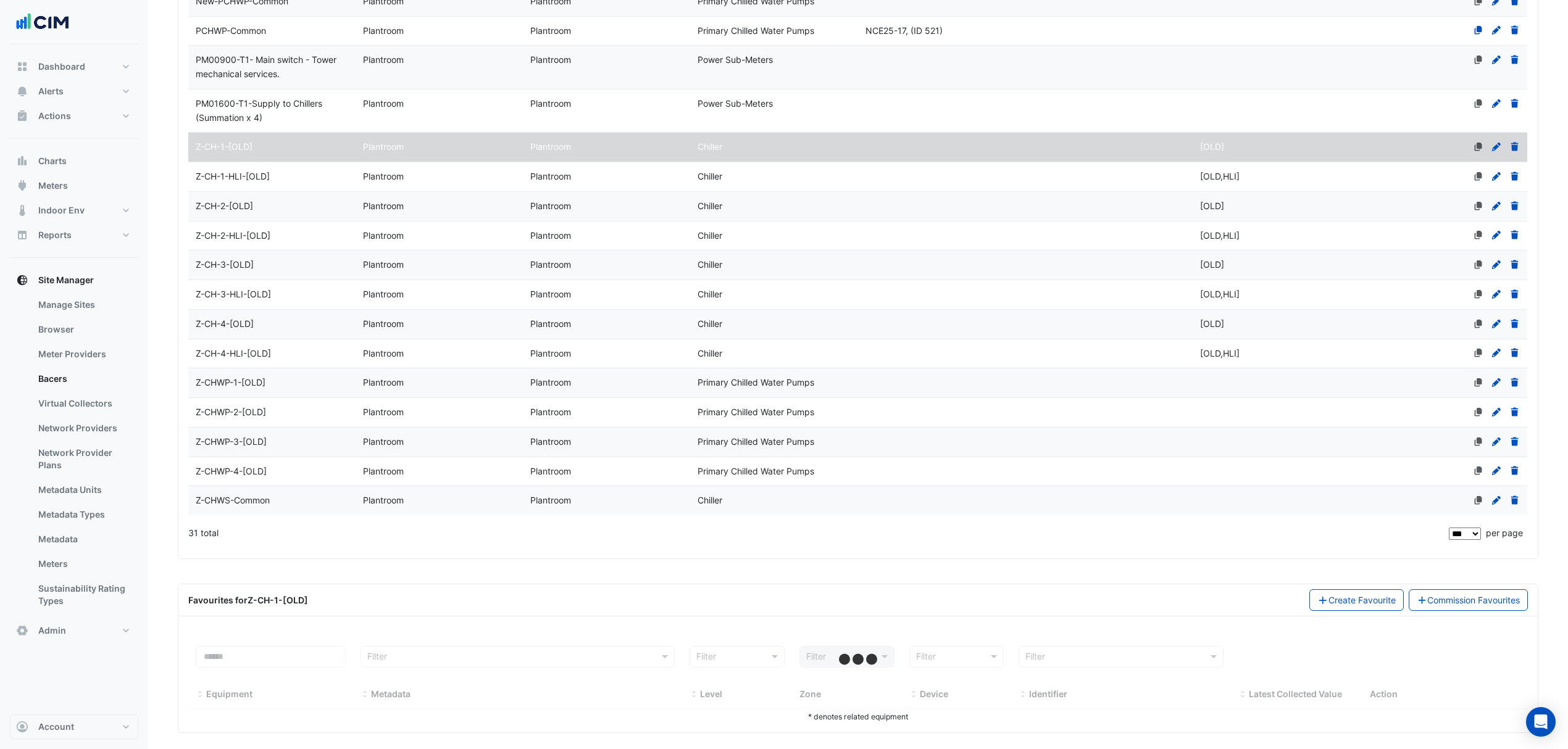
scroll to position [773, 0]
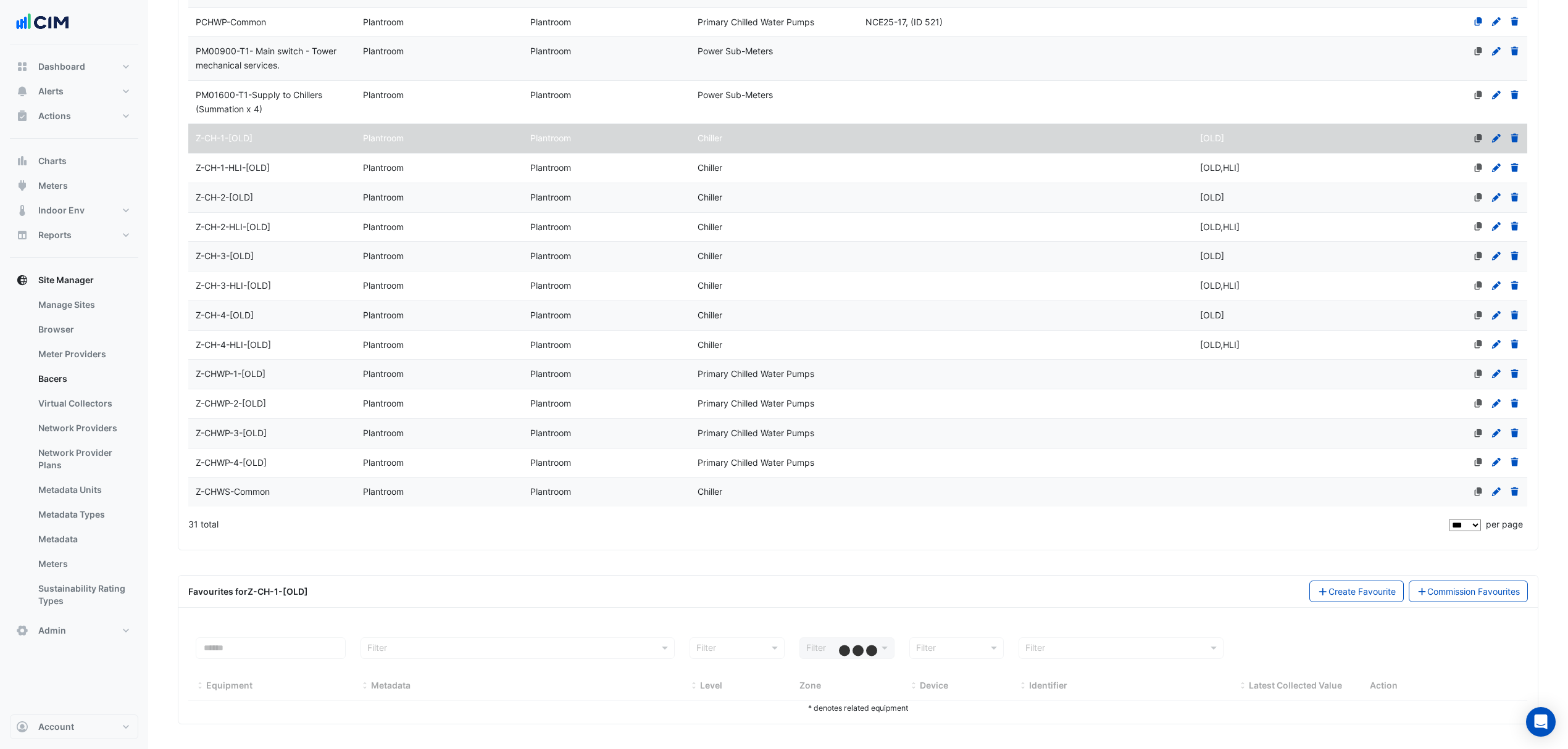
select select "***"
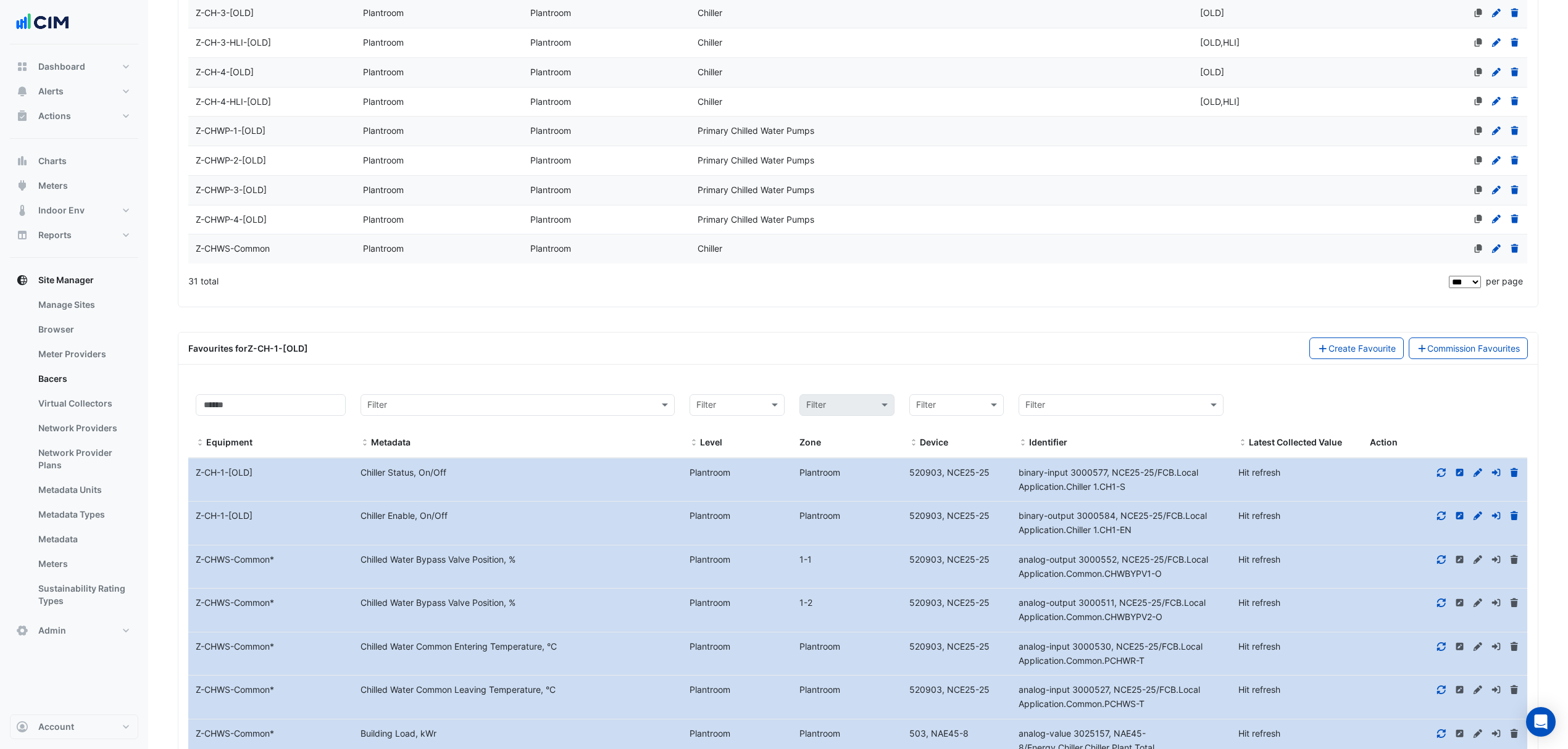
scroll to position [1102, 0]
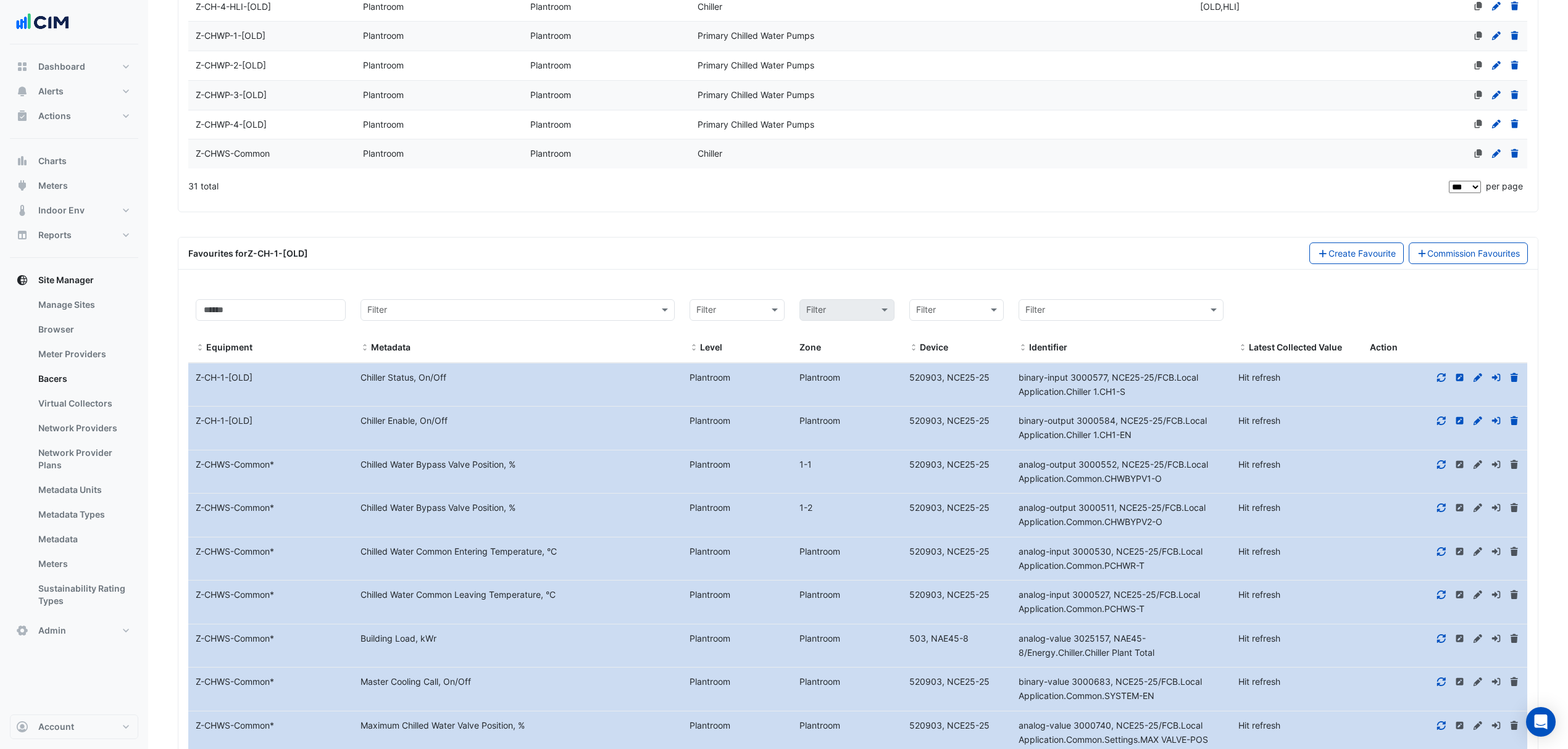
click at [1437, 383] on fa-icon at bounding box center [1441, 377] width 11 height 10
click at [1440, 425] on icon at bounding box center [1442, 421] width 9 height 9
click at [1442, 469] on icon at bounding box center [1441, 465] width 11 height 9
click at [1442, 512] on icon at bounding box center [1441, 507] width 11 height 9
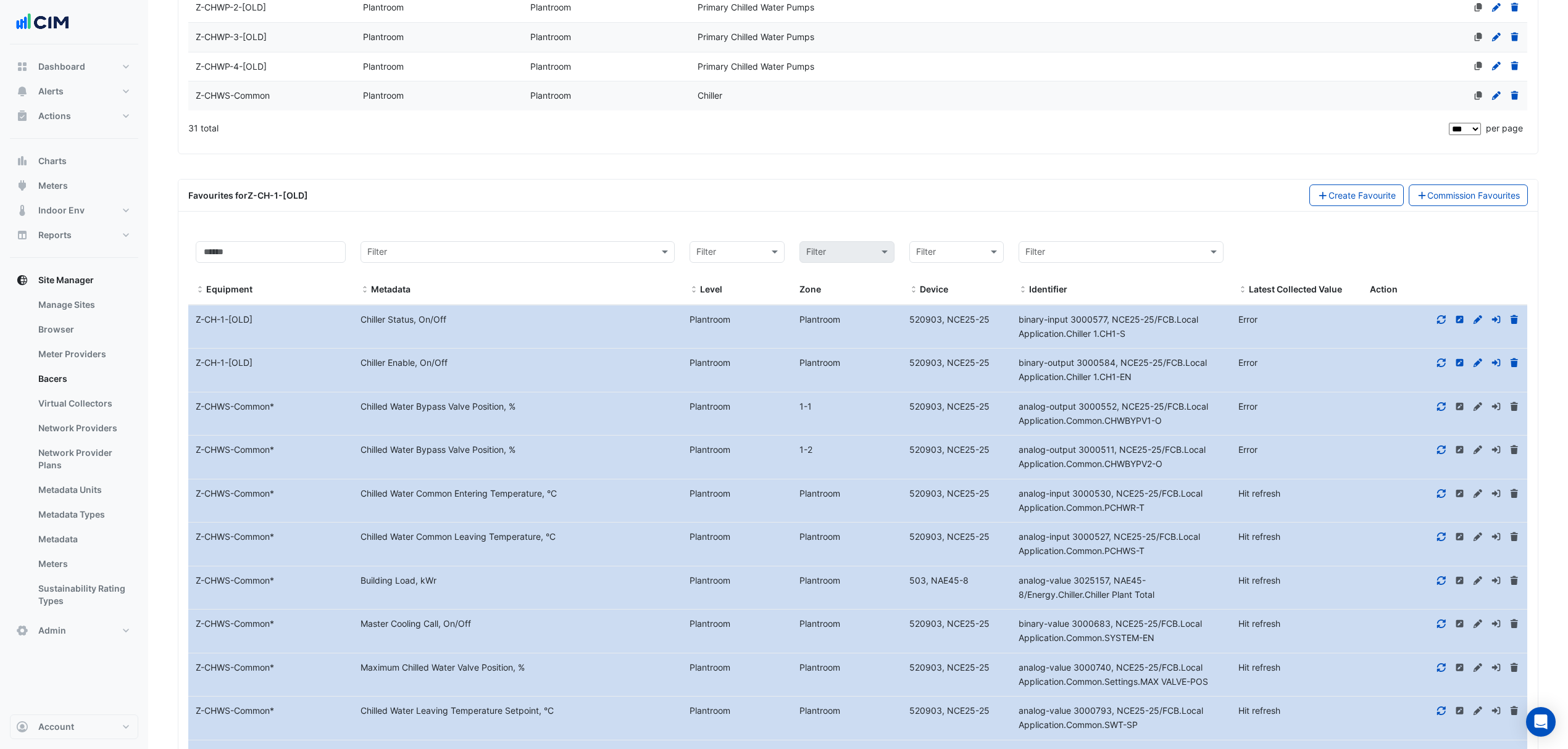
scroll to position [1267, 0]
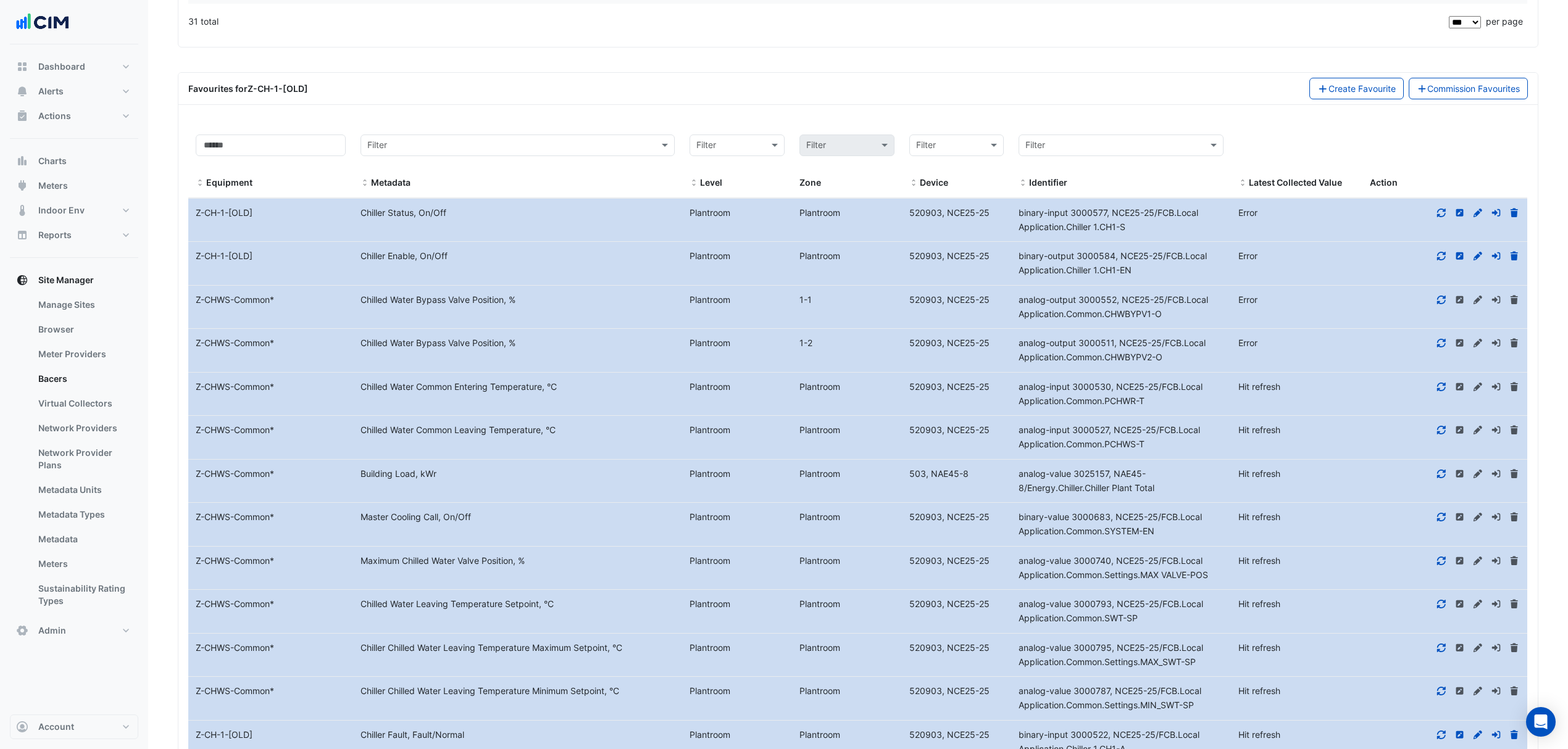
drag, startPoint x: 1440, startPoint y: 398, endPoint x: 1440, endPoint y: 421, distance: 23.0
click at [1440, 395] on div at bounding box center [1444, 387] width 165 height 15
click at [1440, 435] on icon at bounding box center [1441, 430] width 11 height 9
click at [1438, 391] on icon at bounding box center [1441, 387] width 11 height 9
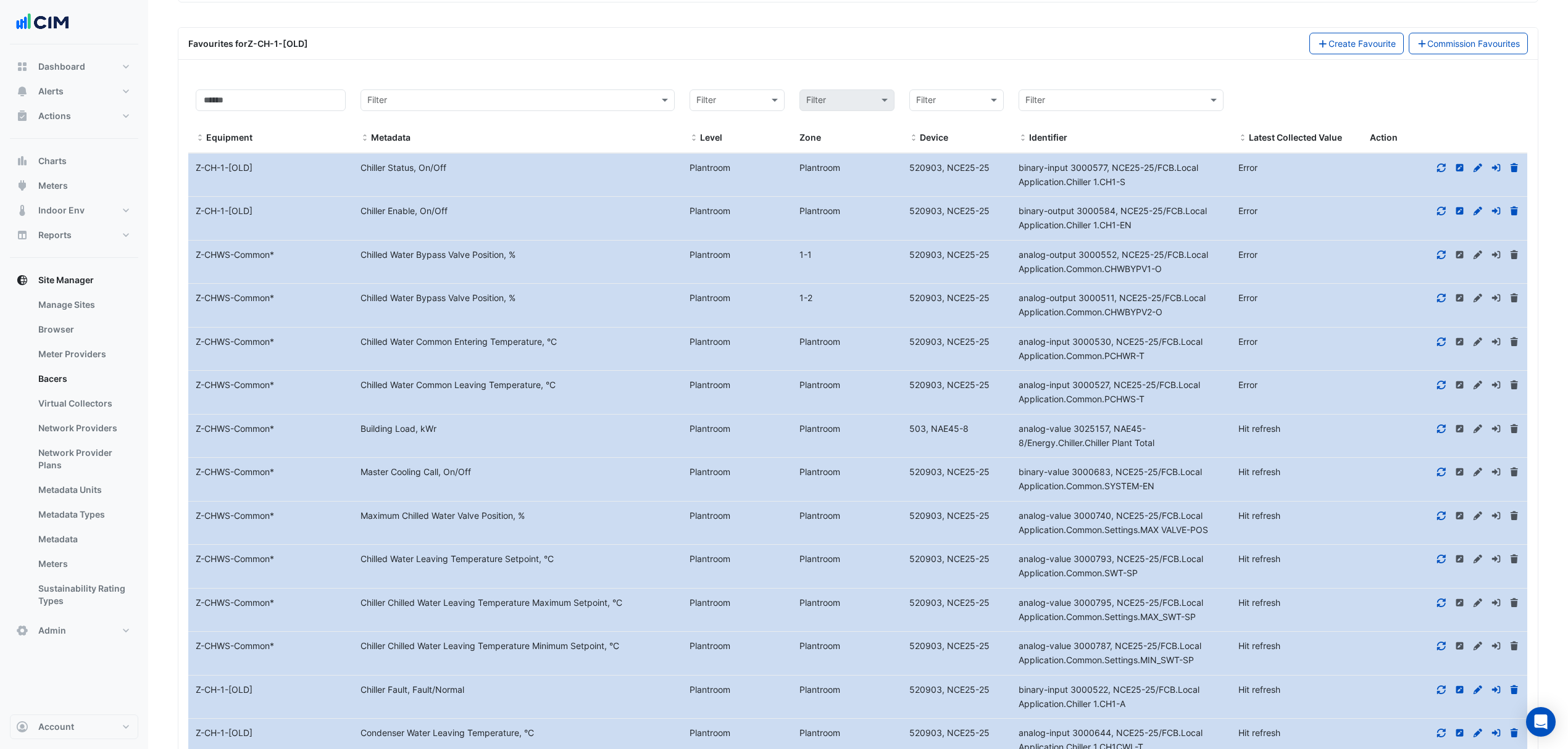
scroll to position [1349, 0]
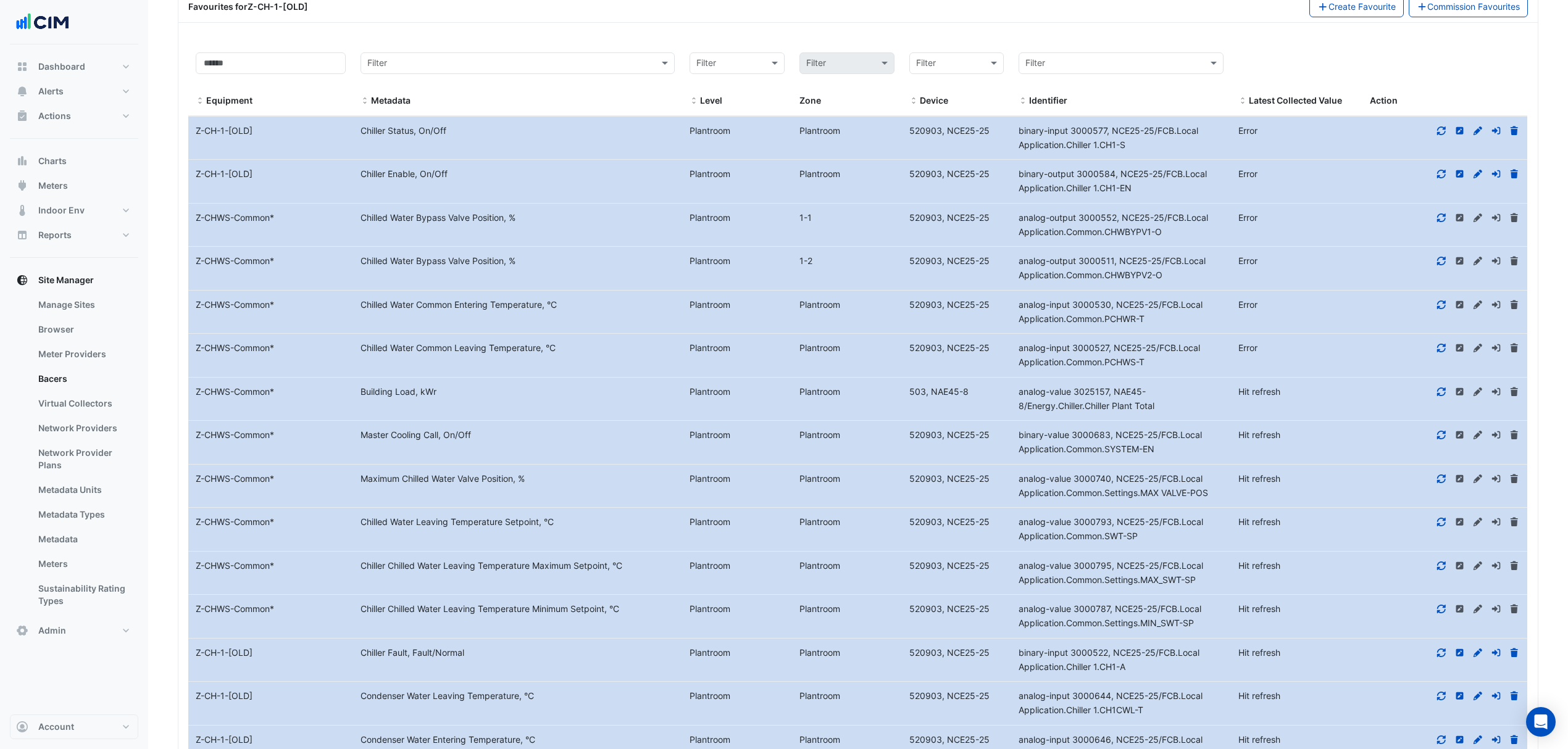
click at [1437, 395] on icon at bounding box center [1442, 391] width 9 height 9
click at [1442, 439] on icon at bounding box center [1441, 435] width 11 height 9
click at [1442, 483] on icon at bounding box center [1441, 479] width 11 height 9
click at [1445, 527] on fa-icon at bounding box center [1441, 522] width 11 height 10
drag, startPoint x: 1440, startPoint y: 574, endPoint x: 1433, endPoint y: 590, distance: 17.5
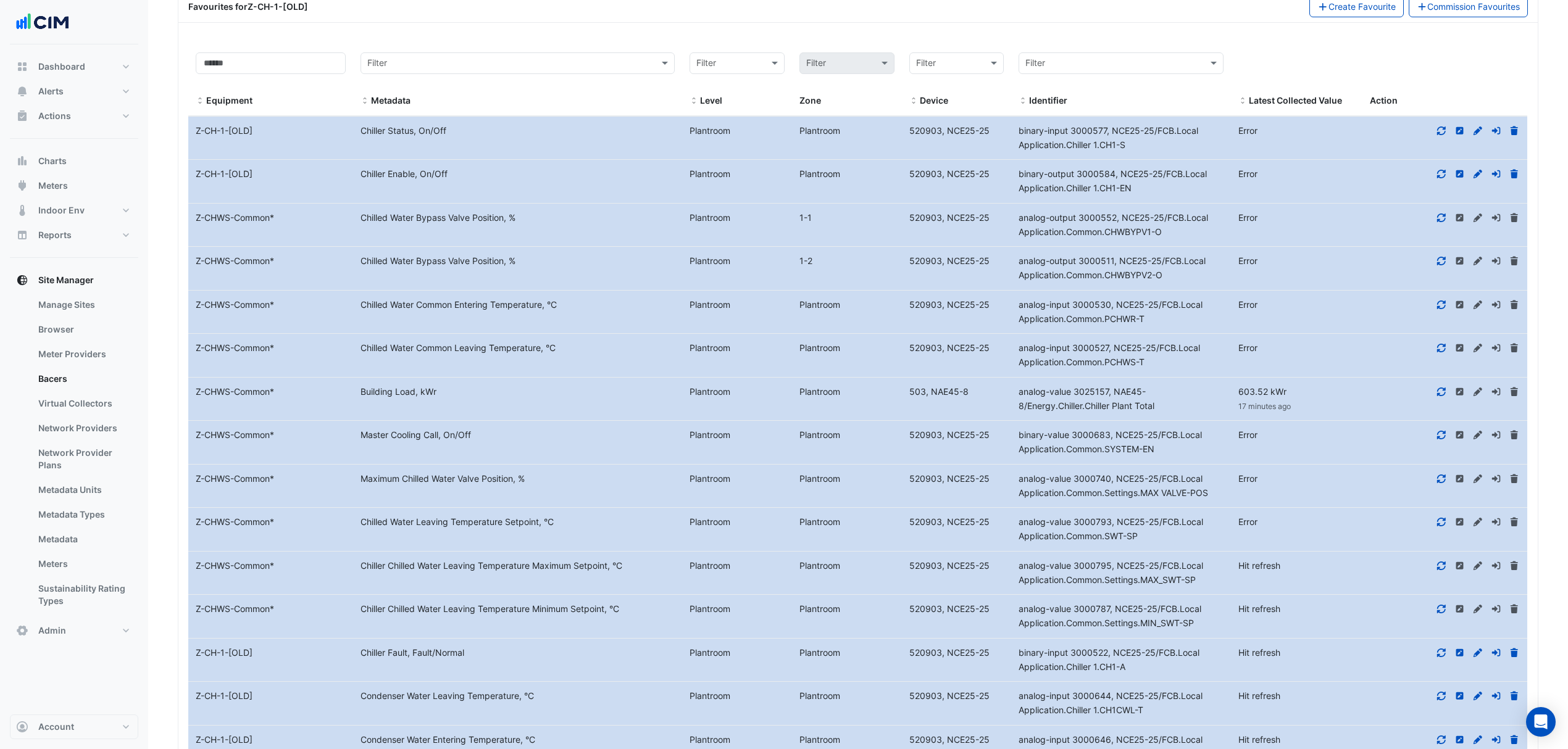
click at [1440, 570] on icon at bounding box center [1441, 565] width 11 height 9
click at [1442, 613] on icon at bounding box center [1441, 609] width 11 height 9
click at [1438, 657] on icon at bounding box center [1442, 652] width 9 height 9
drag, startPoint x: 1441, startPoint y: 706, endPoint x: 1407, endPoint y: 654, distance: 62.1
click at [1440, 700] on icon at bounding box center [1441, 696] width 11 height 9
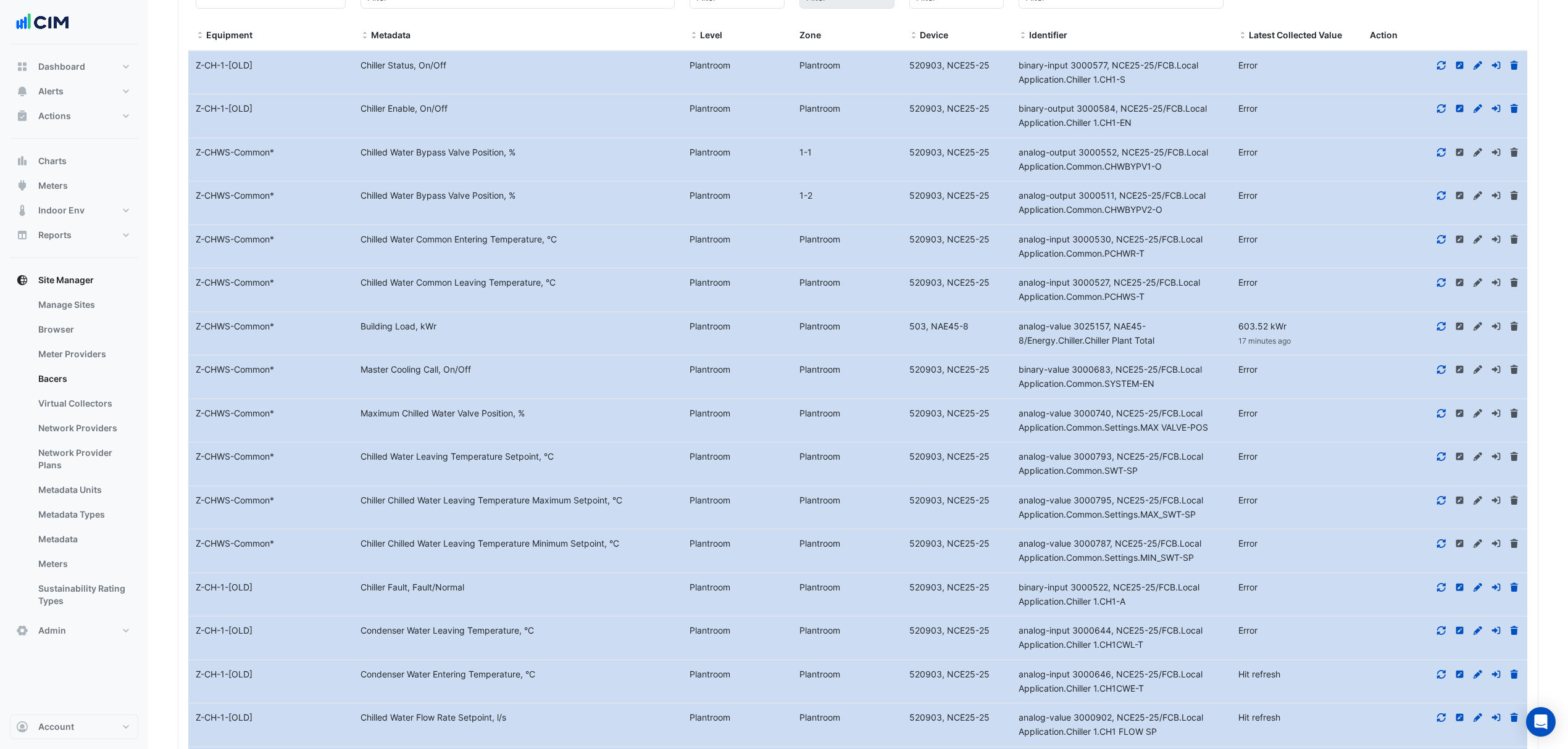
scroll to position [1513, 0]
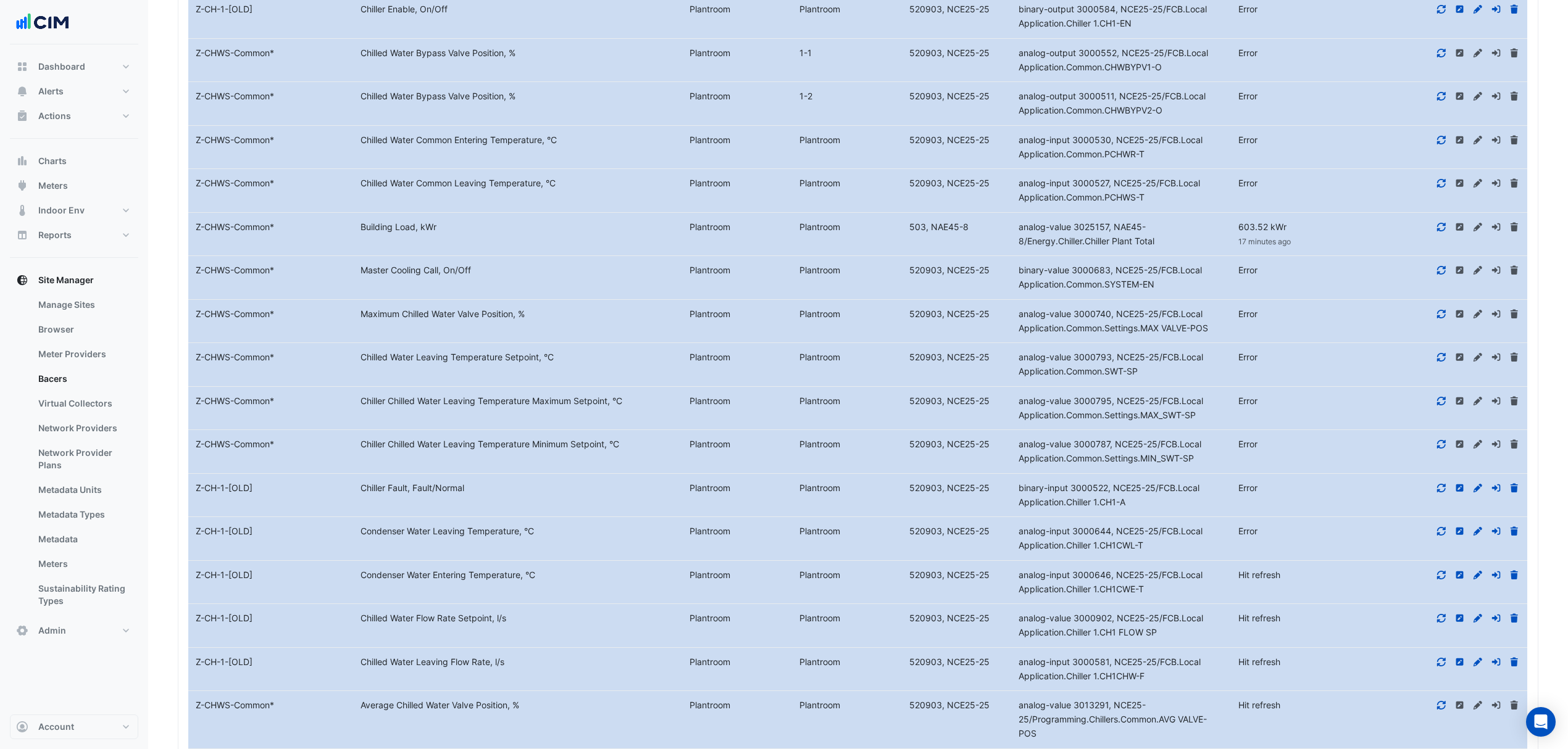
drag, startPoint x: 1437, startPoint y: 578, endPoint x: 1441, endPoint y: 591, distance: 13.6
click at [1437, 580] on datatable-body-cell "Action" at bounding box center [1444, 582] width 165 height 44
click at [1441, 579] on icon at bounding box center [1442, 574] width 9 height 9
click at [1440, 623] on icon at bounding box center [1441, 618] width 11 height 9
drag, startPoint x: 1440, startPoint y: 674, endPoint x: 1440, endPoint y: 688, distance: 14.0
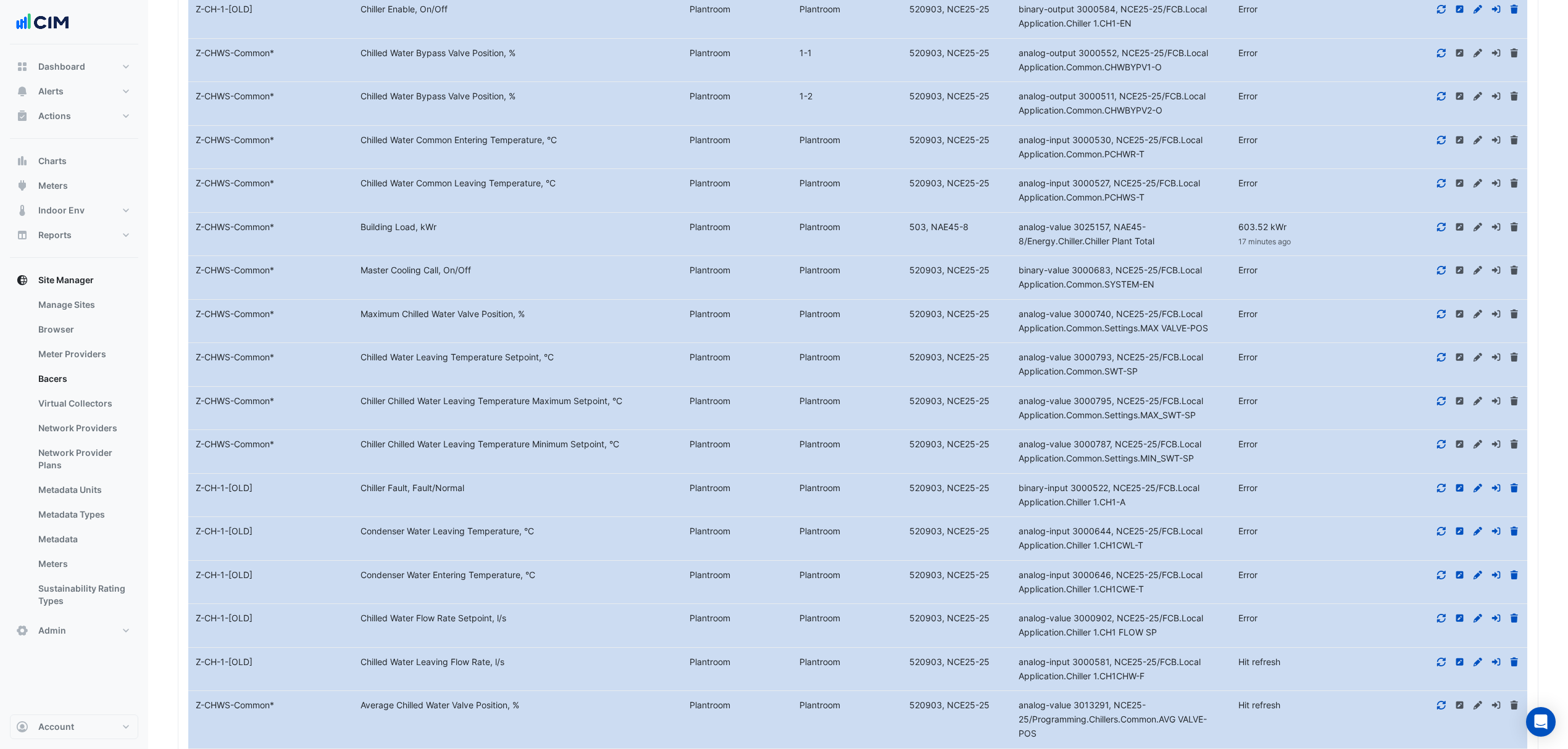
click at [1440, 666] on icon at bounding box center [1441, 662] width 11 height 9
click at [1438, 710] on icon at bounding box center [1442, 705] width 9 height 9
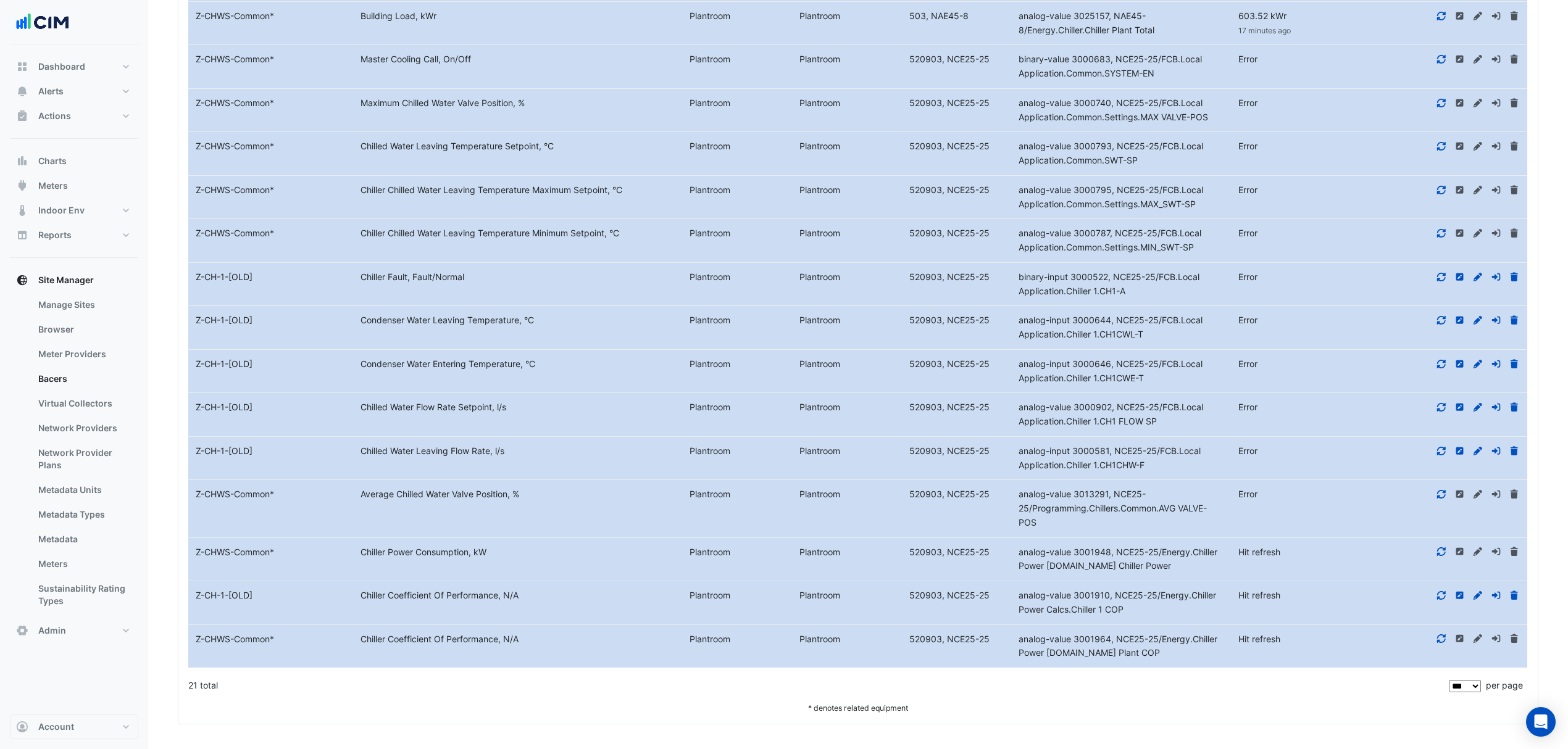
scroll to position [1739, 0]
drag, startPoint x: 1438, startPoint y: 490, endPoint x: 1438, endPoint y: 499, distance: 9.0
click at [1438, 492] on icon at bounding box center [1441, 494] width 11 height 9
click at [1437, 492] on icon at bounding box center [1441, 494] width 11 height 9
click at [1442, 490] on icon at bounding box center [1442, 494] width 9 height 9
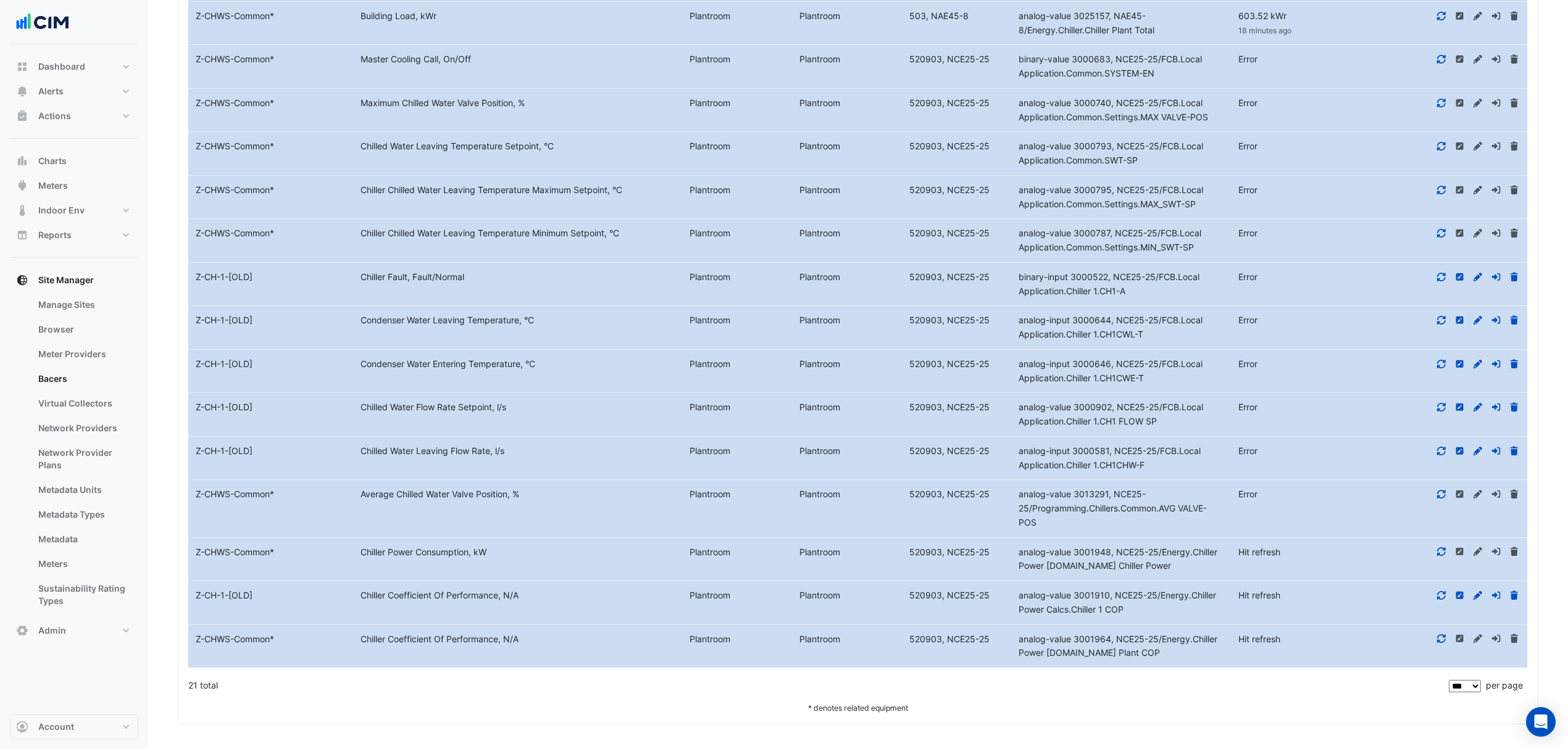
drag, startPoint x: 1444, startPoint y: 558, endPoint x: 1442, endPoint y: 547, distance: 11.2
click at [1444, 557] on div at bounding box center [1444, 553] width 165 height 15
click at [1443, 547] on icon at bounding box center [1442, 552] width 9 height 9
click at [1440, 590] on fa-icon at bounding box center [1441, 595] width 11 height 10
drag, startPoint x: 1440, startPoint y: 590, endPoint x: 1440, endPoint y: 601, distance: 11.0
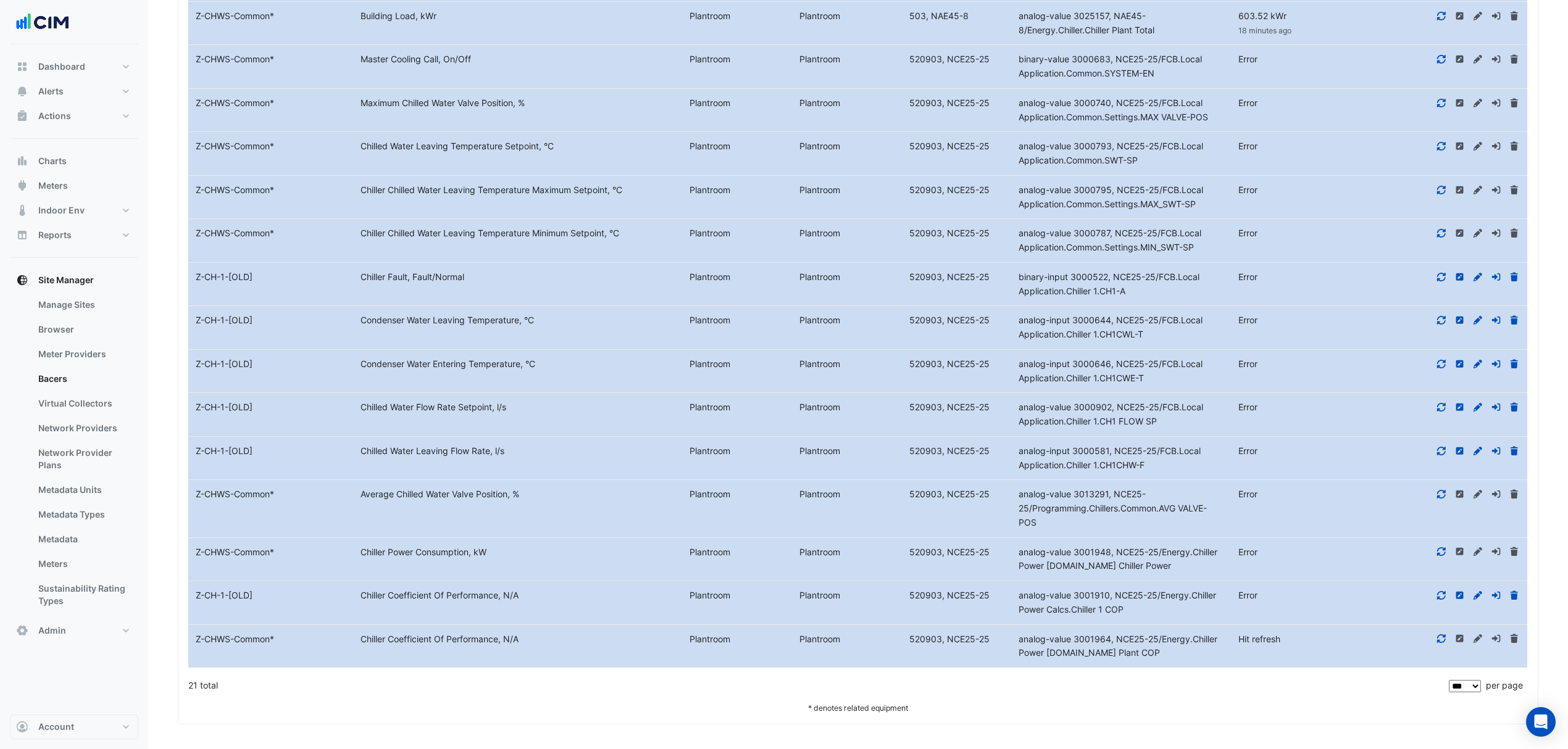
click at [1440, 599] on icon at bounding box center [1441, 595] width 11 height 9
click at [1440, 642] on icon at bounding box center [1441, 639] width 11 height 9
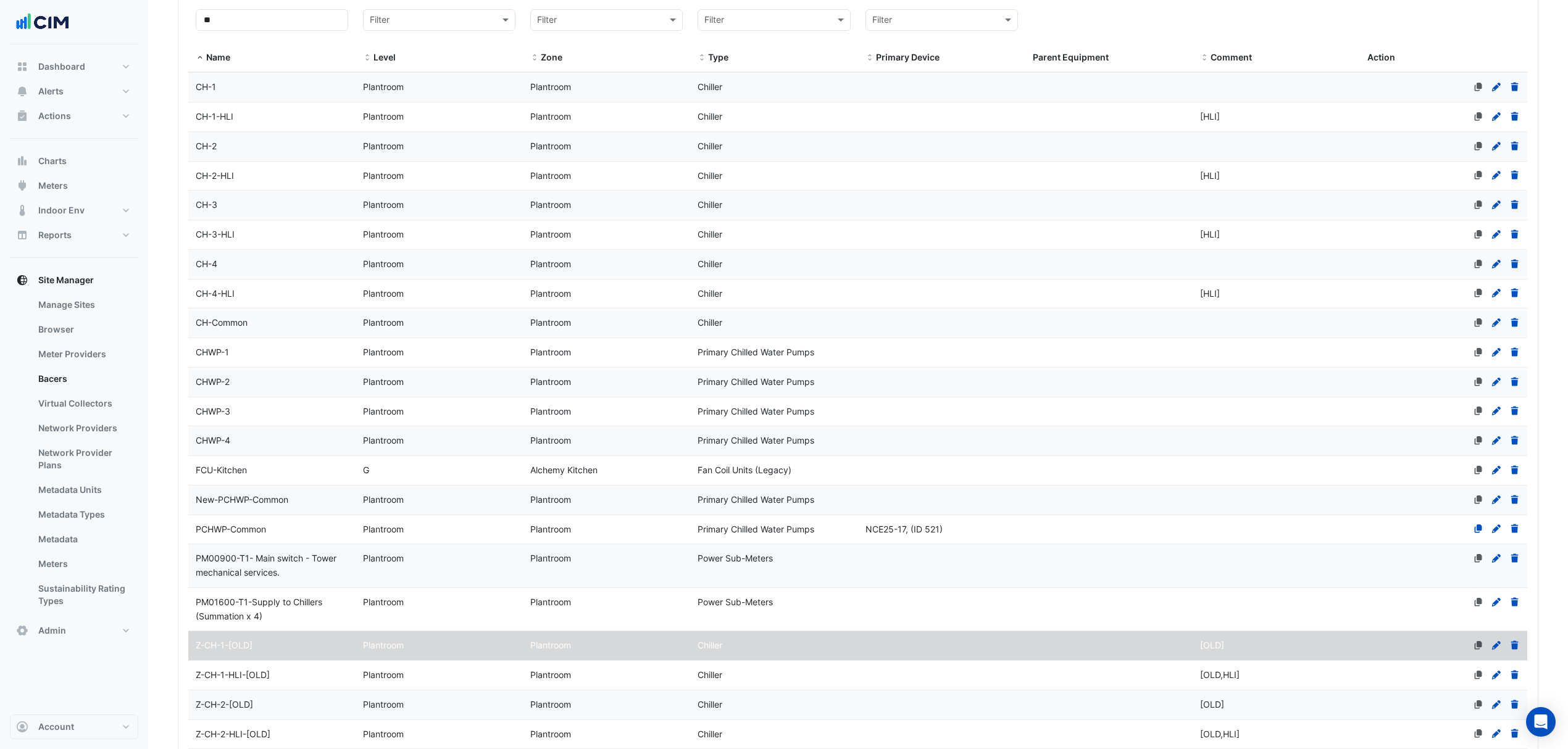
scroll to position [176, 0]
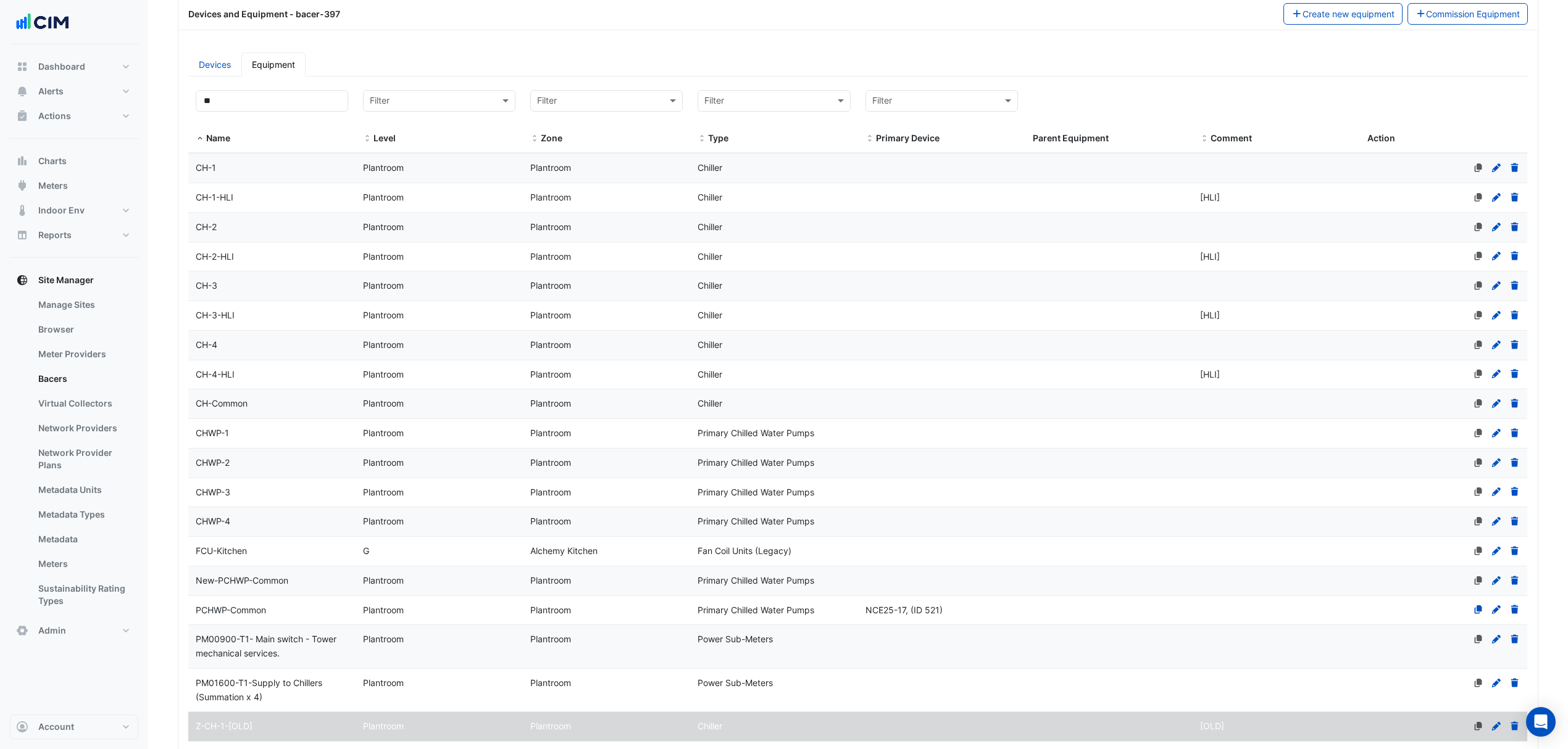
click at [304, 401] on div "CH-Common" at bounding box center [272, 403] width 167 height 15
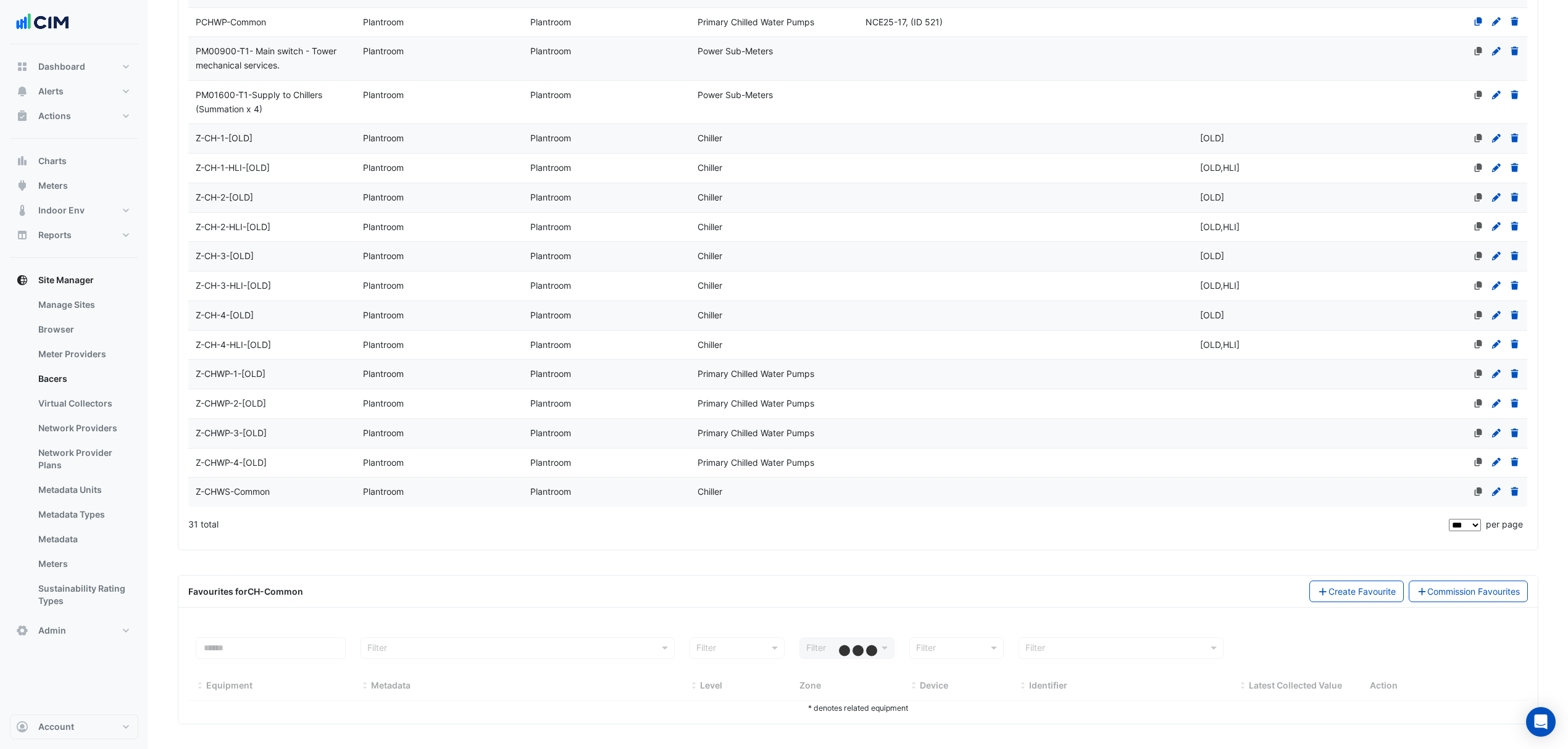
scroll to position [773, 0]
select select "***"
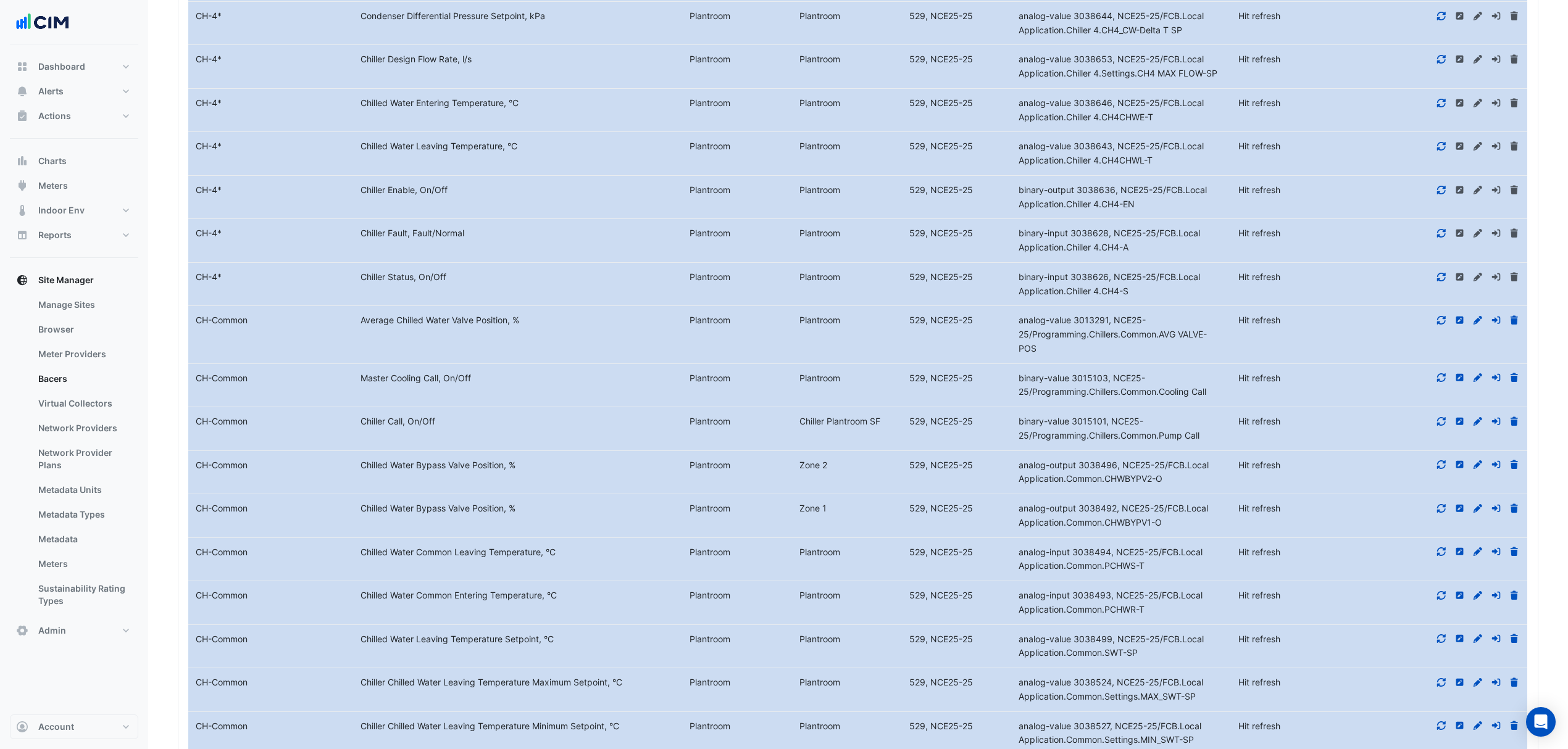
scroll to position [4186, 0]
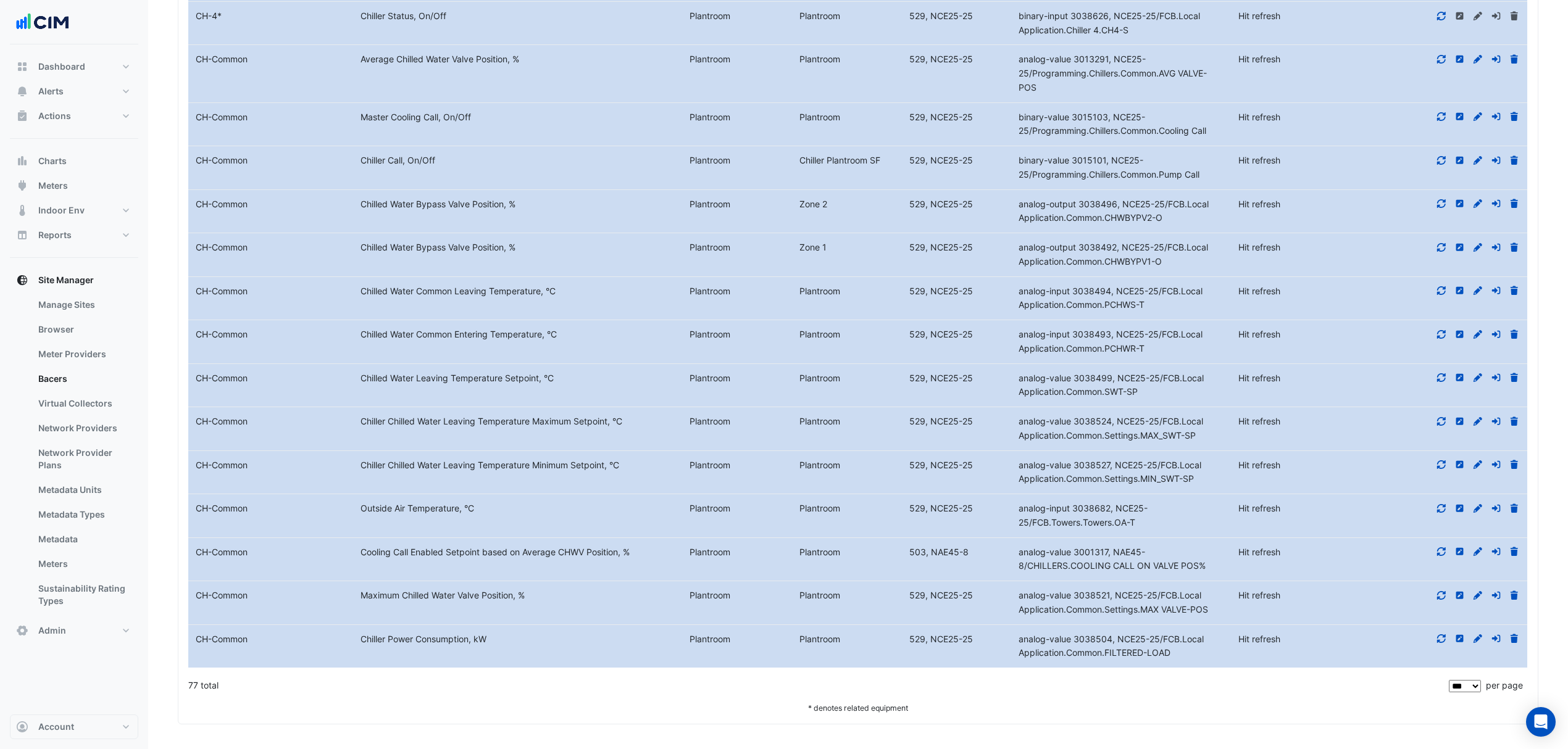
click at [1440, 635] on icon at bounding box center [1442, 639] width 9 height 9
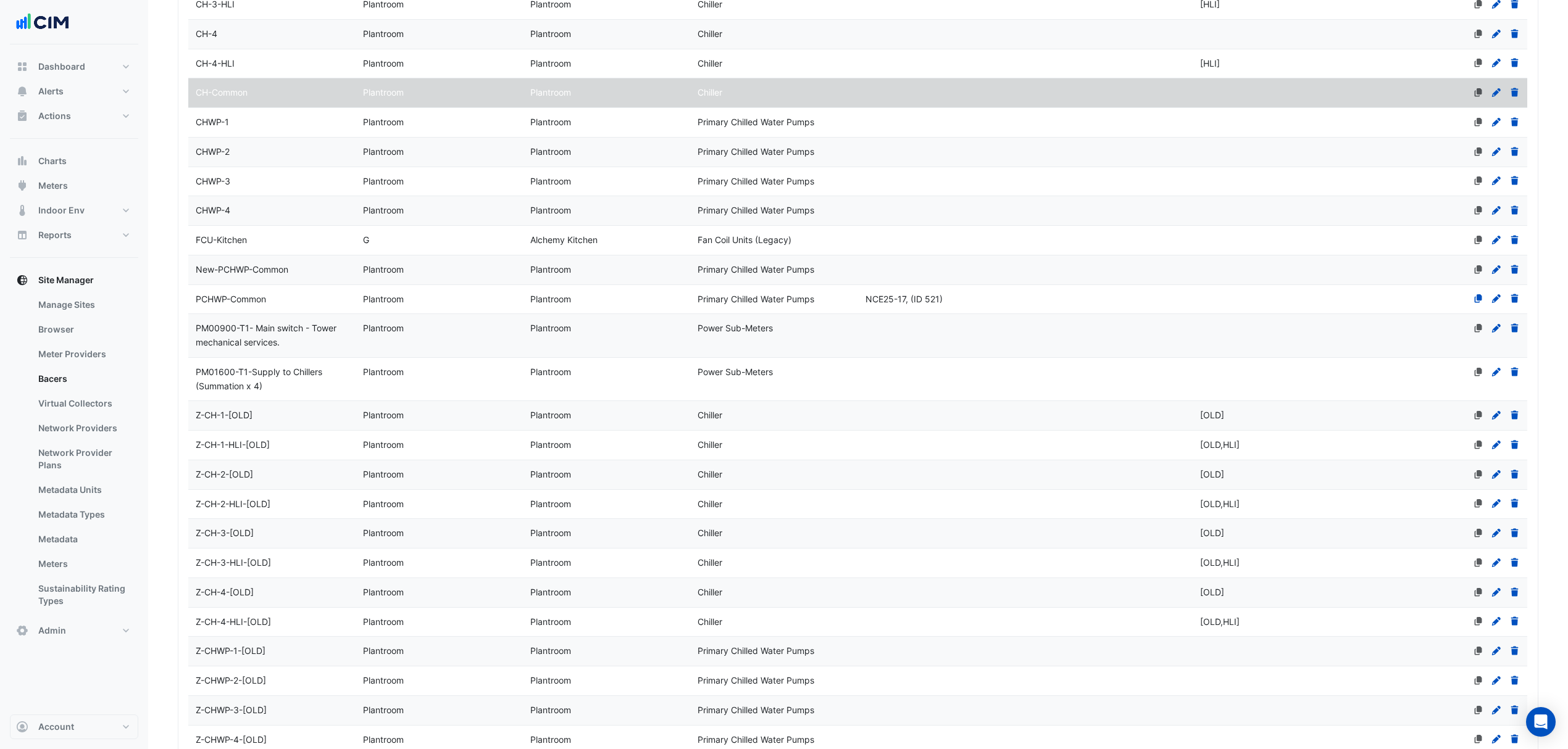
scroll to position [576, 0]
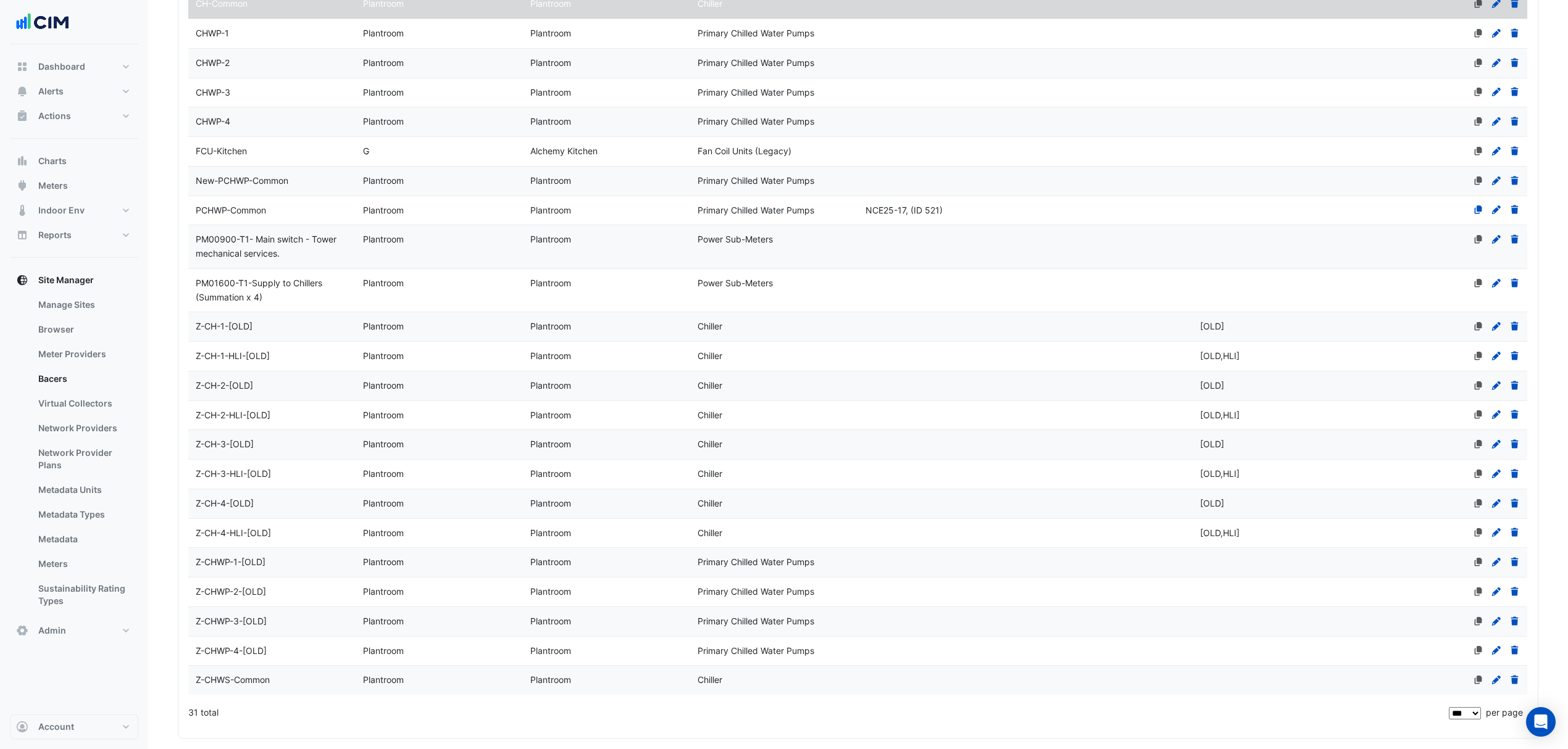
click at [270, 401] on datatable-body-cell "Name Z-CH-2-[OLD]" at bounding box center [272, 386] width 167 height 29
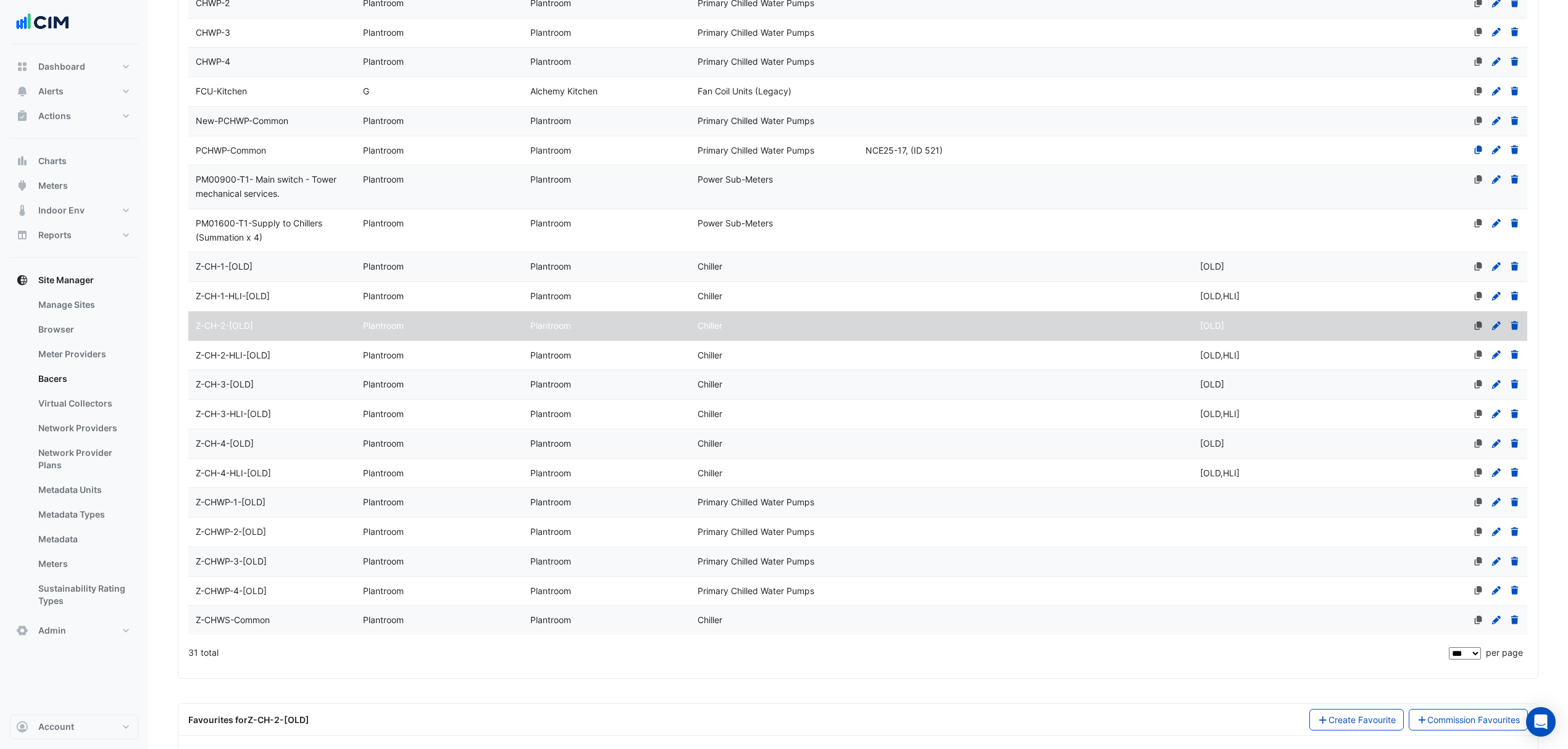
scroll to position [773, 0]
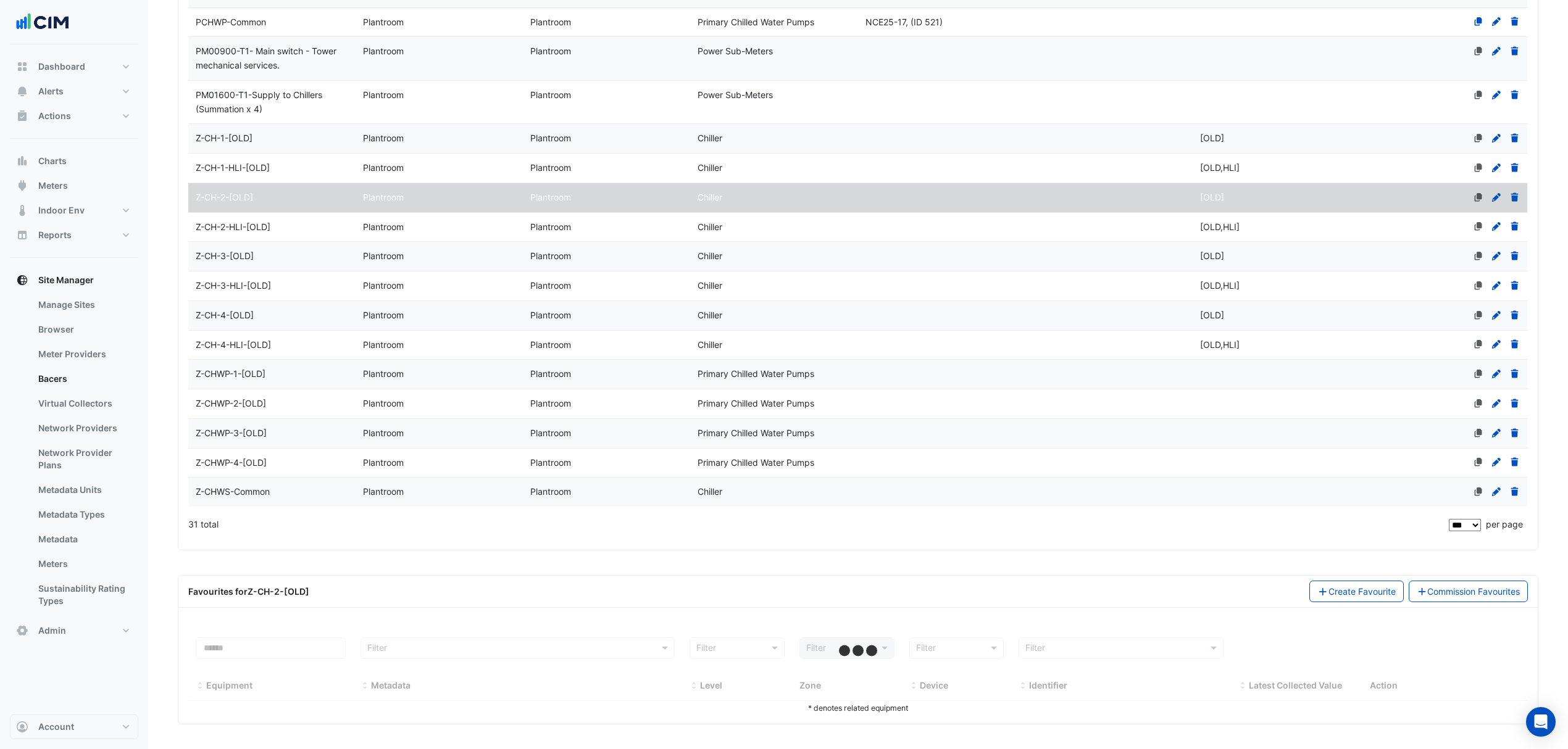
select select "***"
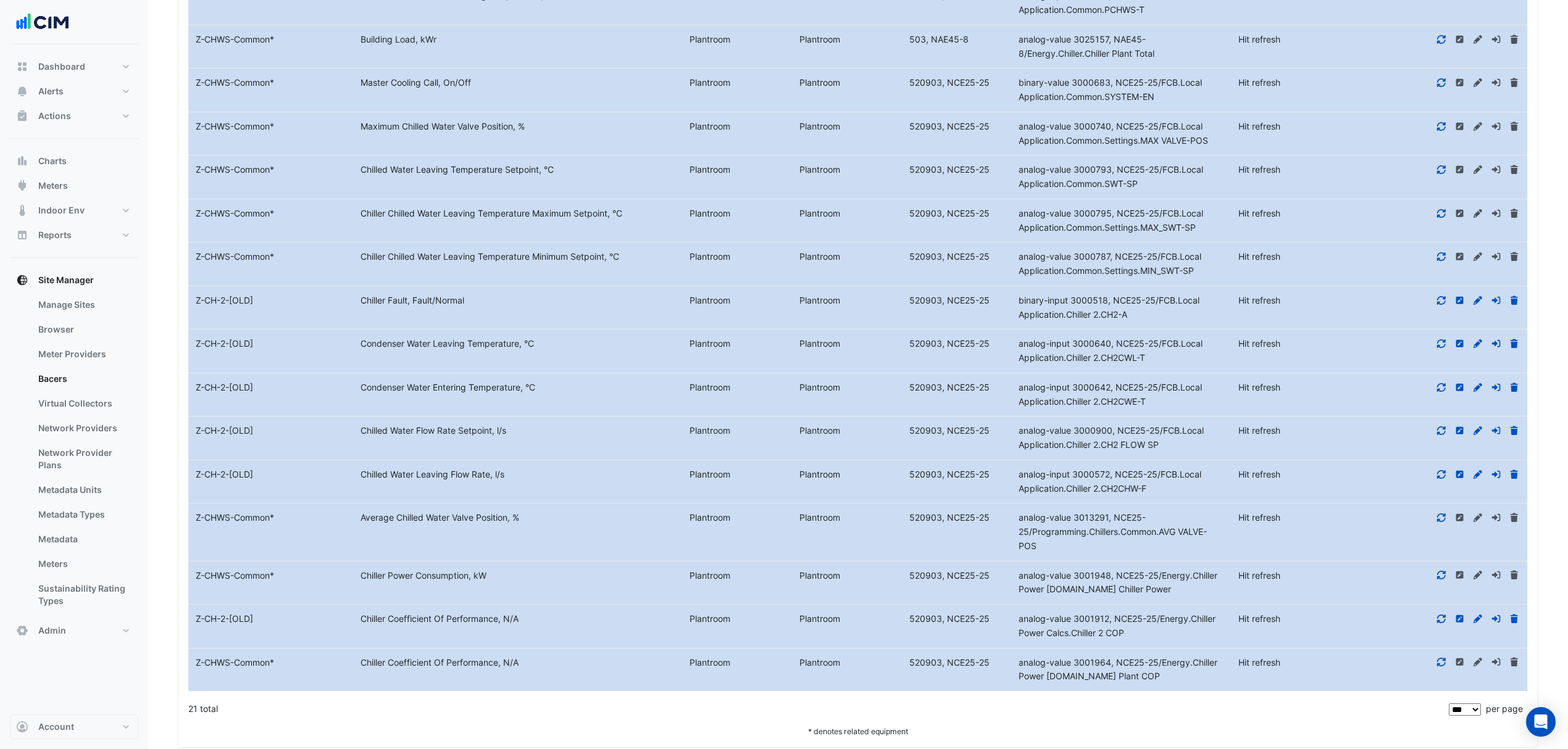
scroll to position [1739, 0]
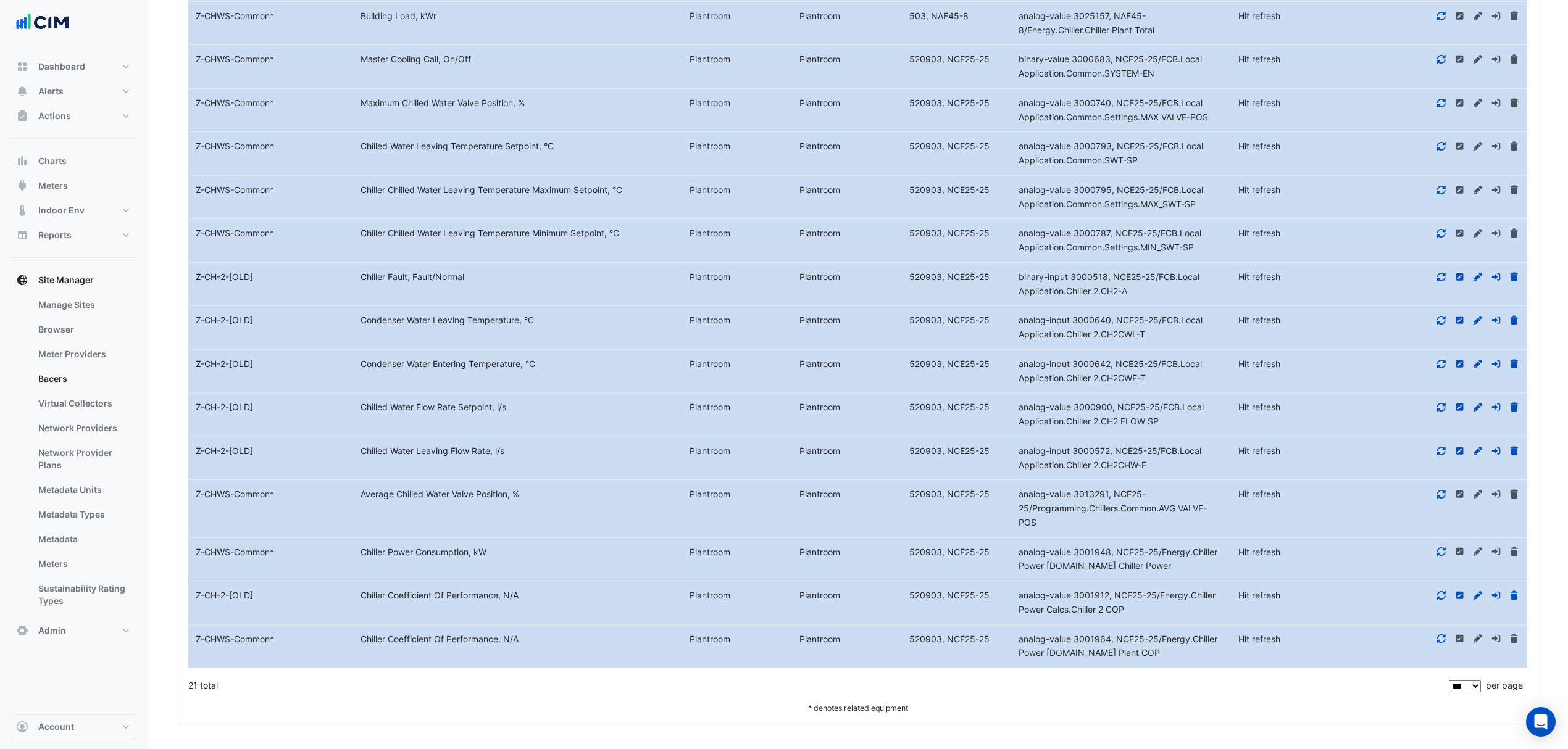
click at [1443, 635] on icon at bounding box center [1441, 639] width 11 height 9
click at [1436, 588] on div at bounding box center [1444, 595] width 165 height 15
click at [1438, 591] on icon at bounding box center [1441, 595] width 11 height 9
click at [1441, 553] on icon at bounding box center [1441, 552] width 11 height 9
click at [1443, 489] on fa-icon at bounding box center [1441, 494] width 11 height 10
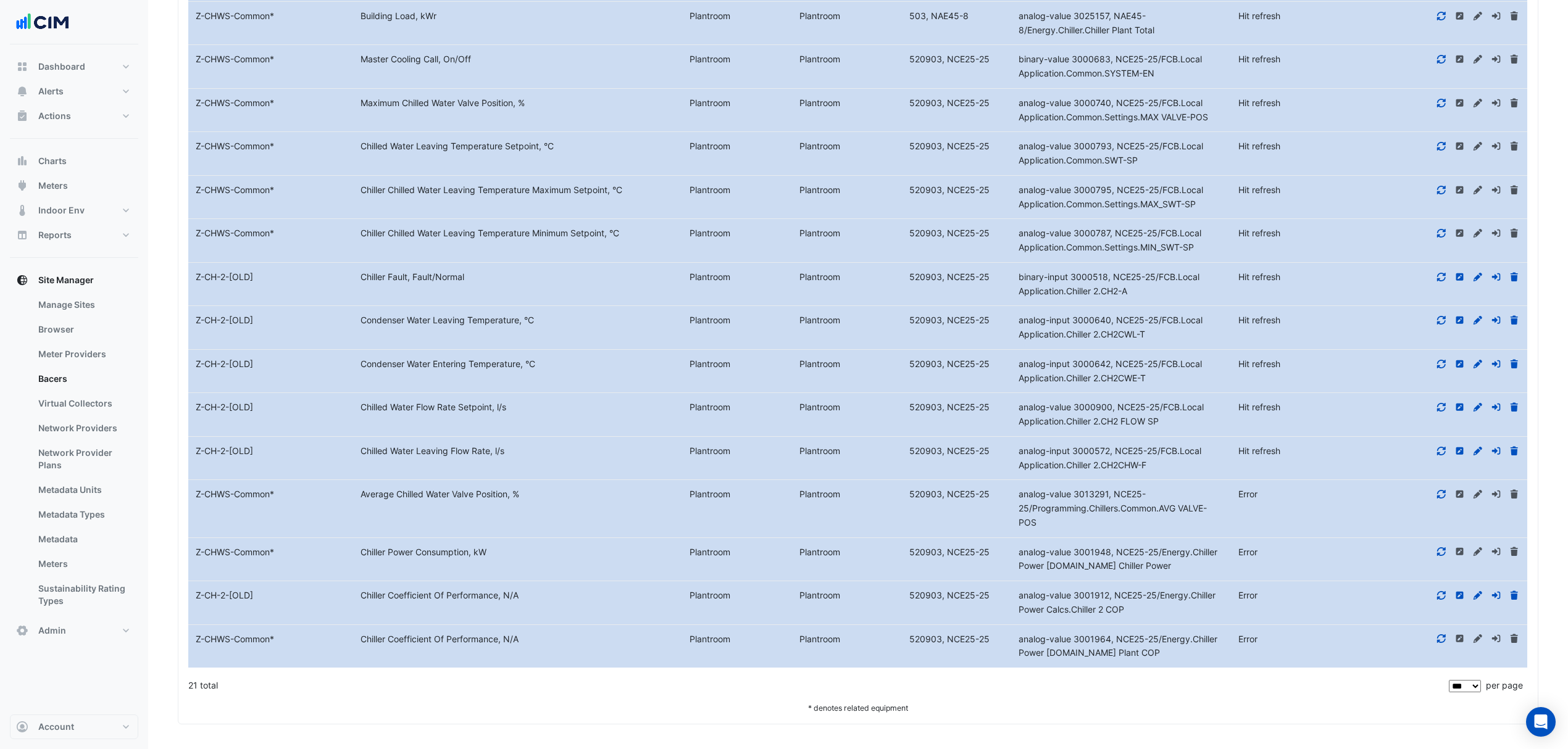
click at [1445, 446] on fa-icon at bounding box center [1441, 451] width 11 height 10
click at [1440, 403] on icon at bounding box center [1441, 407] width 11 height 9
click at [1436, 360] on div at bounding box center [1444, 364] width 165 height 15
drag, startPoint x: 1448, startPoint y: 366, endPoint x: 1441, endPoint y: 359, distance: 9.9
click at [1447, 366] on div at bounding box center [1444, 364] width 165 height 15
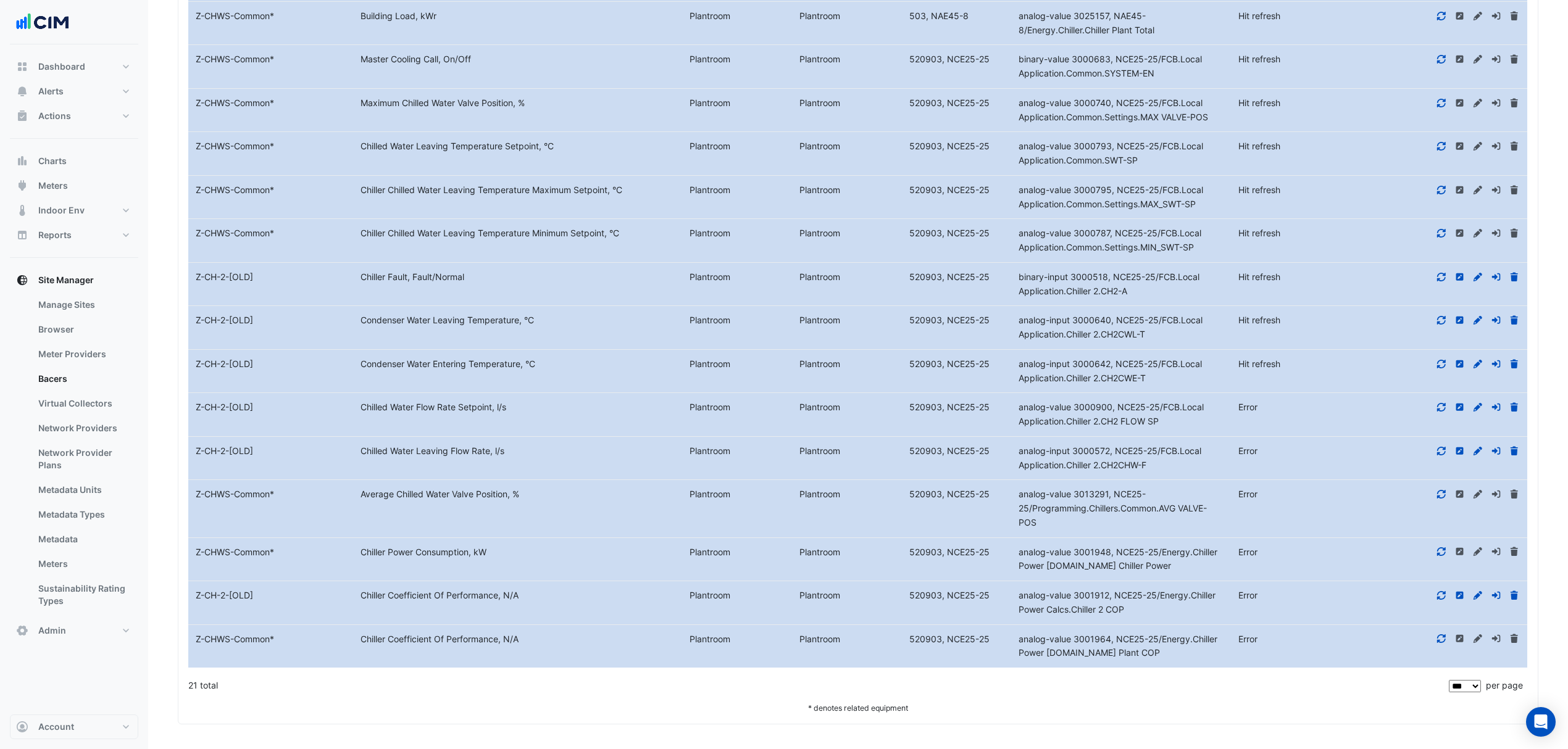
click at [1441, 360] on icon at bounding box center [1441, 364] width 11 height 9
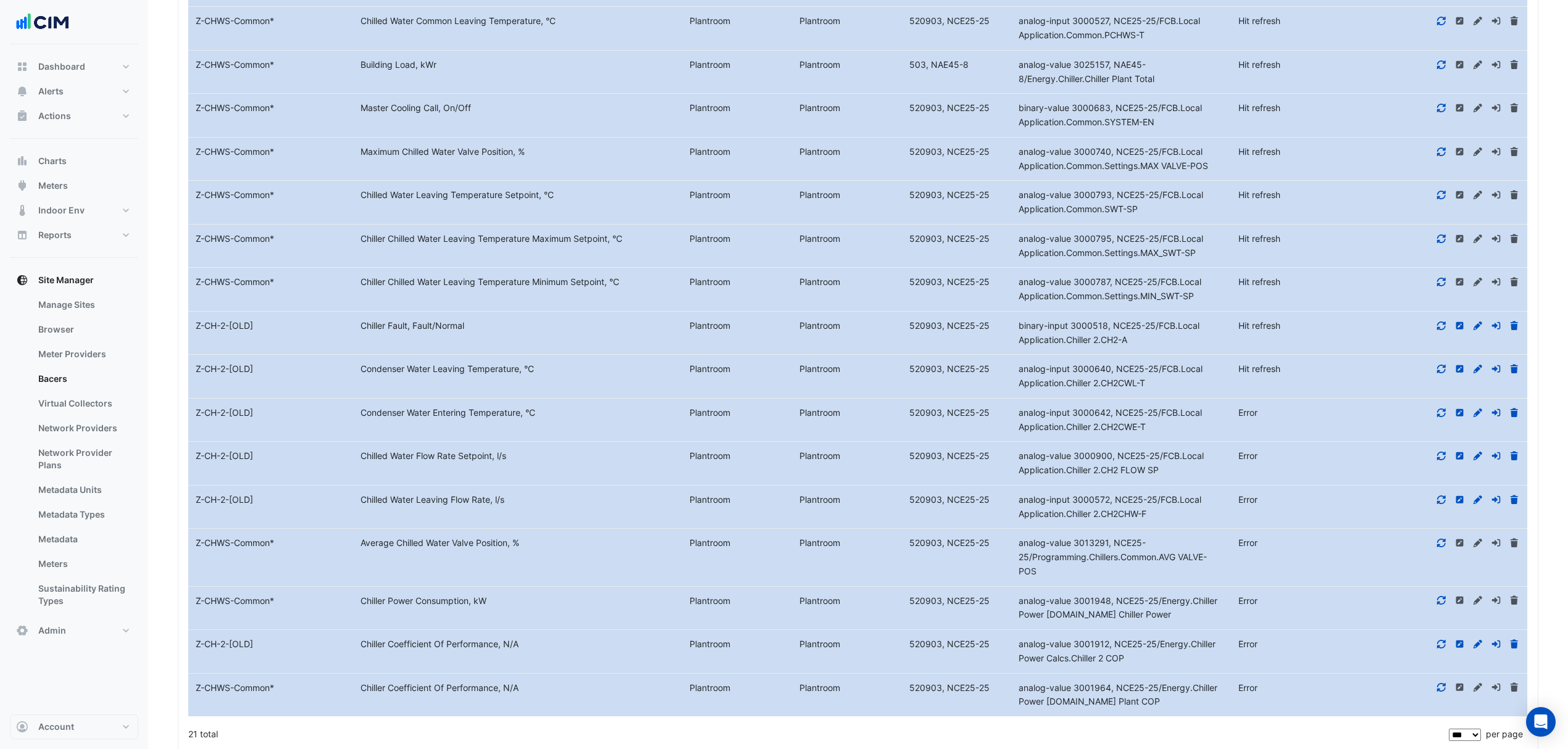
scroll to position [1575, 0]
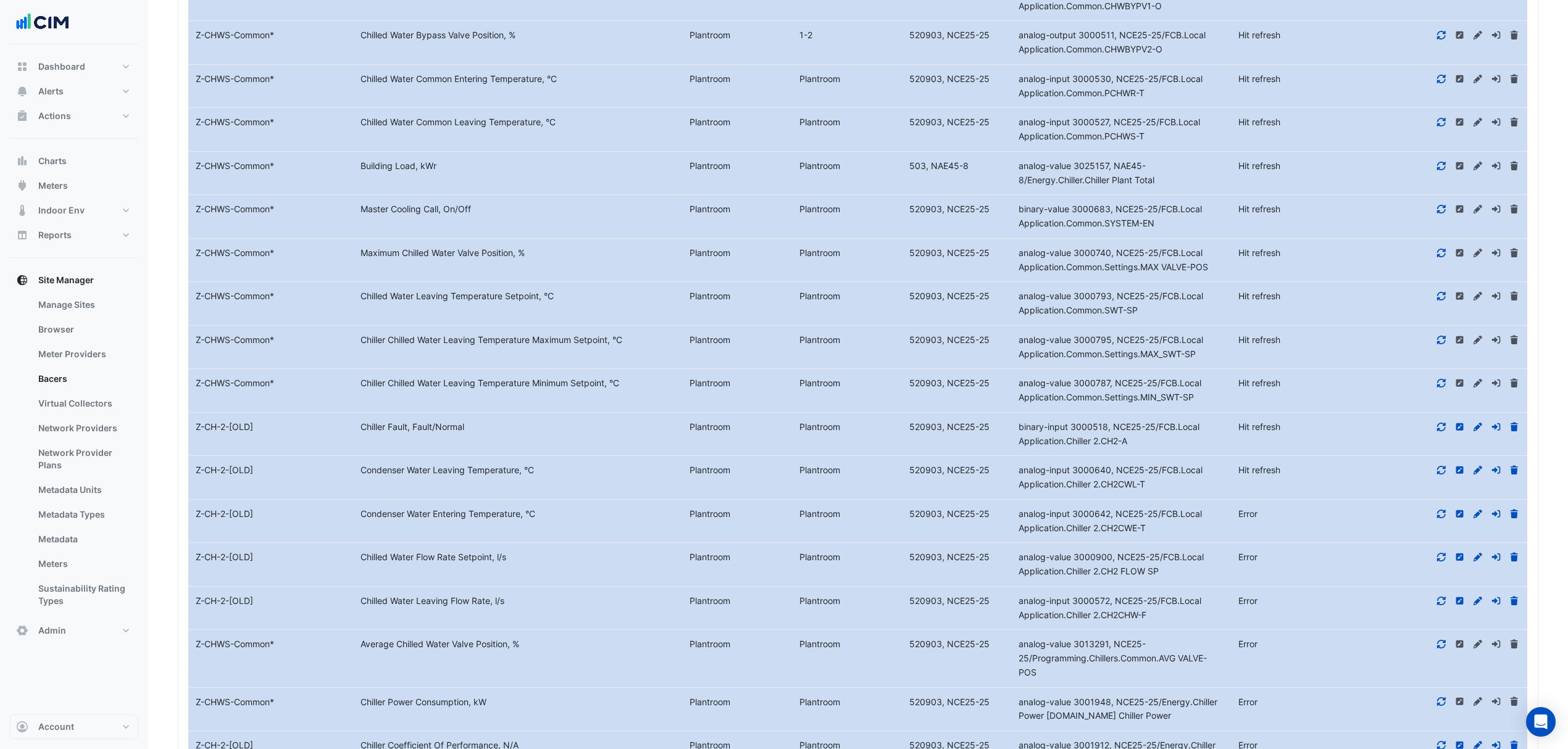
drag, startPoint x: 1442, startPoint y: 480, endPoint x: 1441, endPoint y: 474, distance: 6.1
click at [1441, 475] on icon at bounding box center [1441, 470] width 11 height 9
click at [1437, 432] on div at bounding box center [1444, 427] width 165 height 15
click at [1440, 431] on icon at bounding box center [1441, 427] width 11 height 9
click at [1438, 388] on icon at bounding box center [1442, 383] width 9 height 9
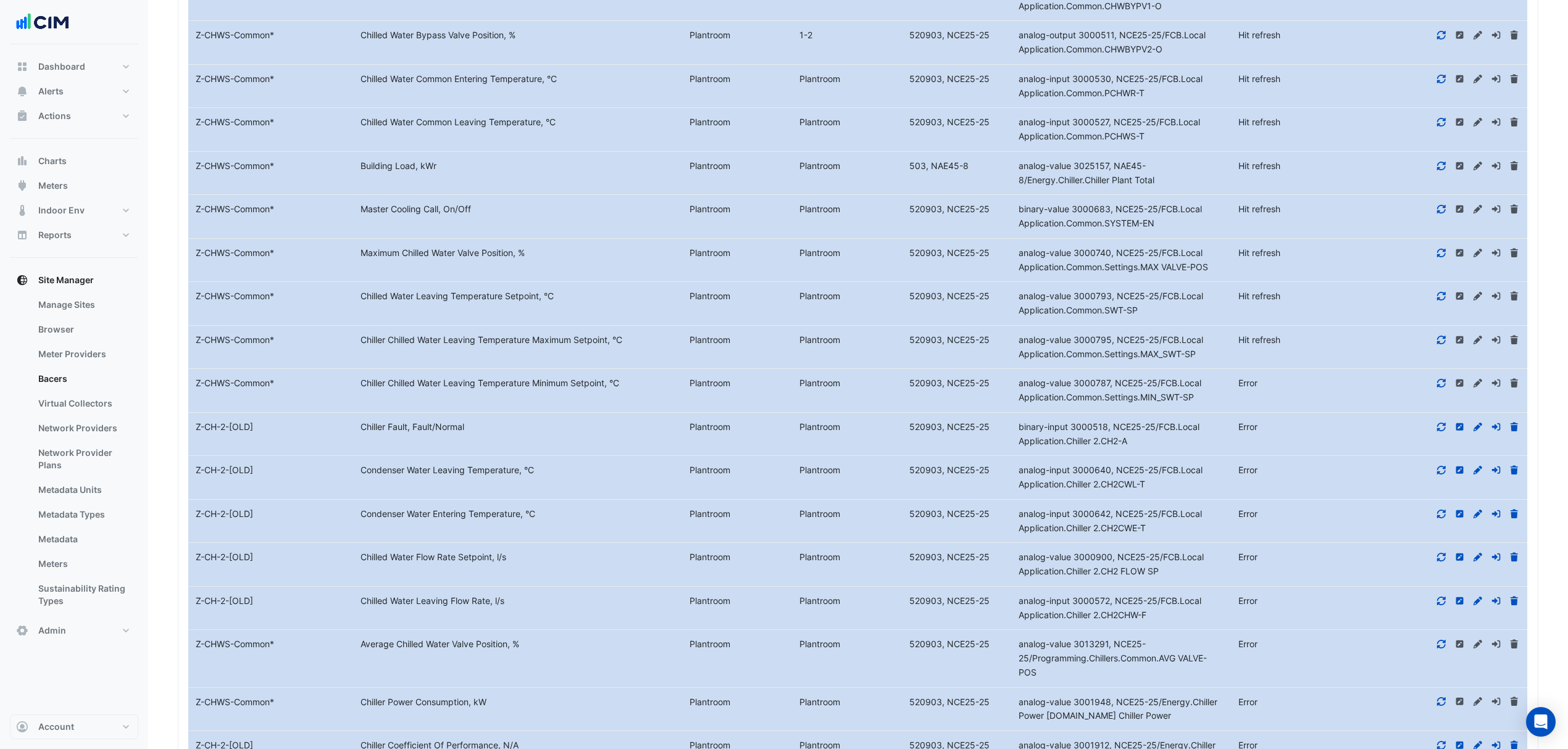
click at [1442, 345] on fa-icon at bounding box center [1441, 340] width 11 height 10
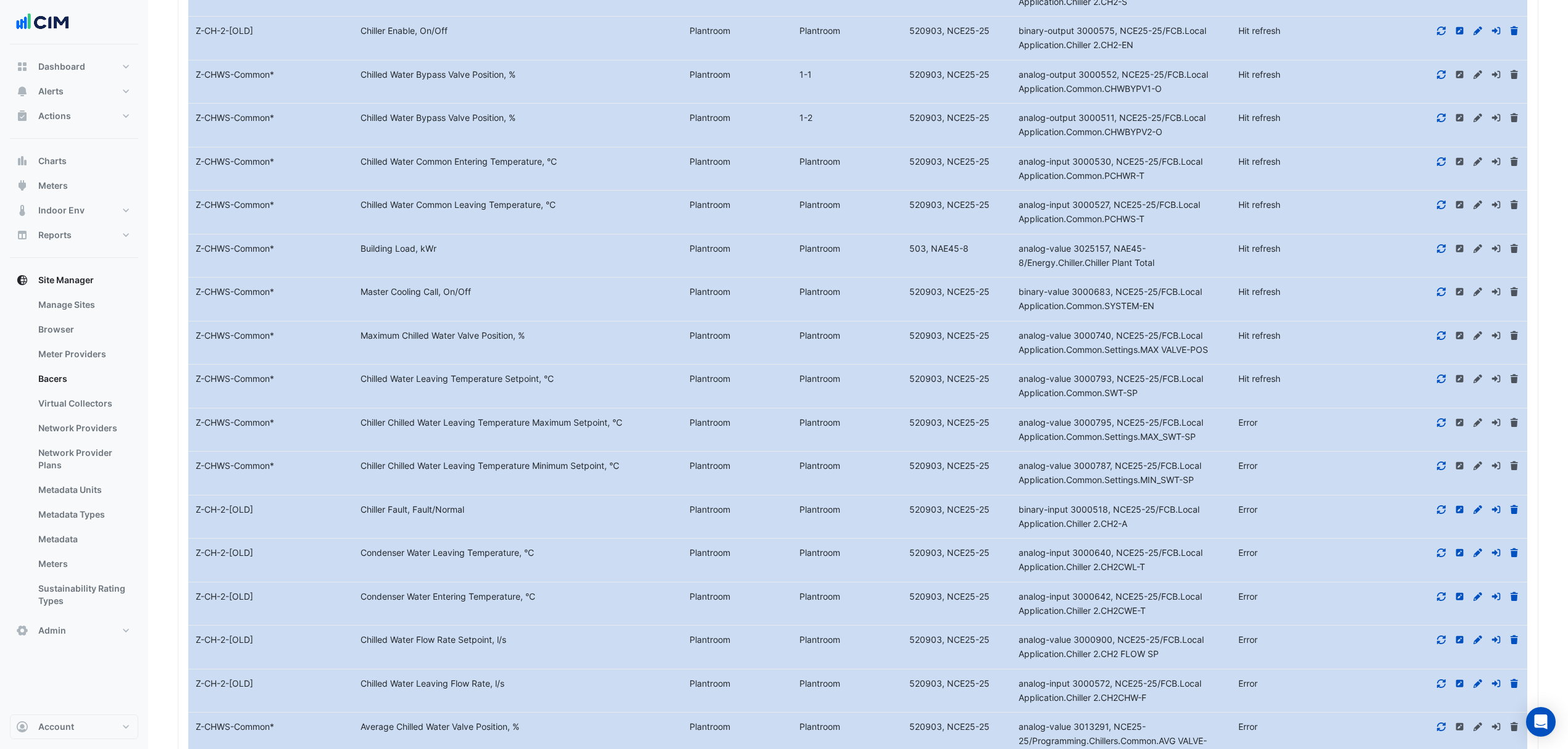
click at [1443, 383] on icon at bounding box center [1442, 378] width 9 height 9
click at [1441, 339] on div at bounding box center [1444, 336] width 165 height 15
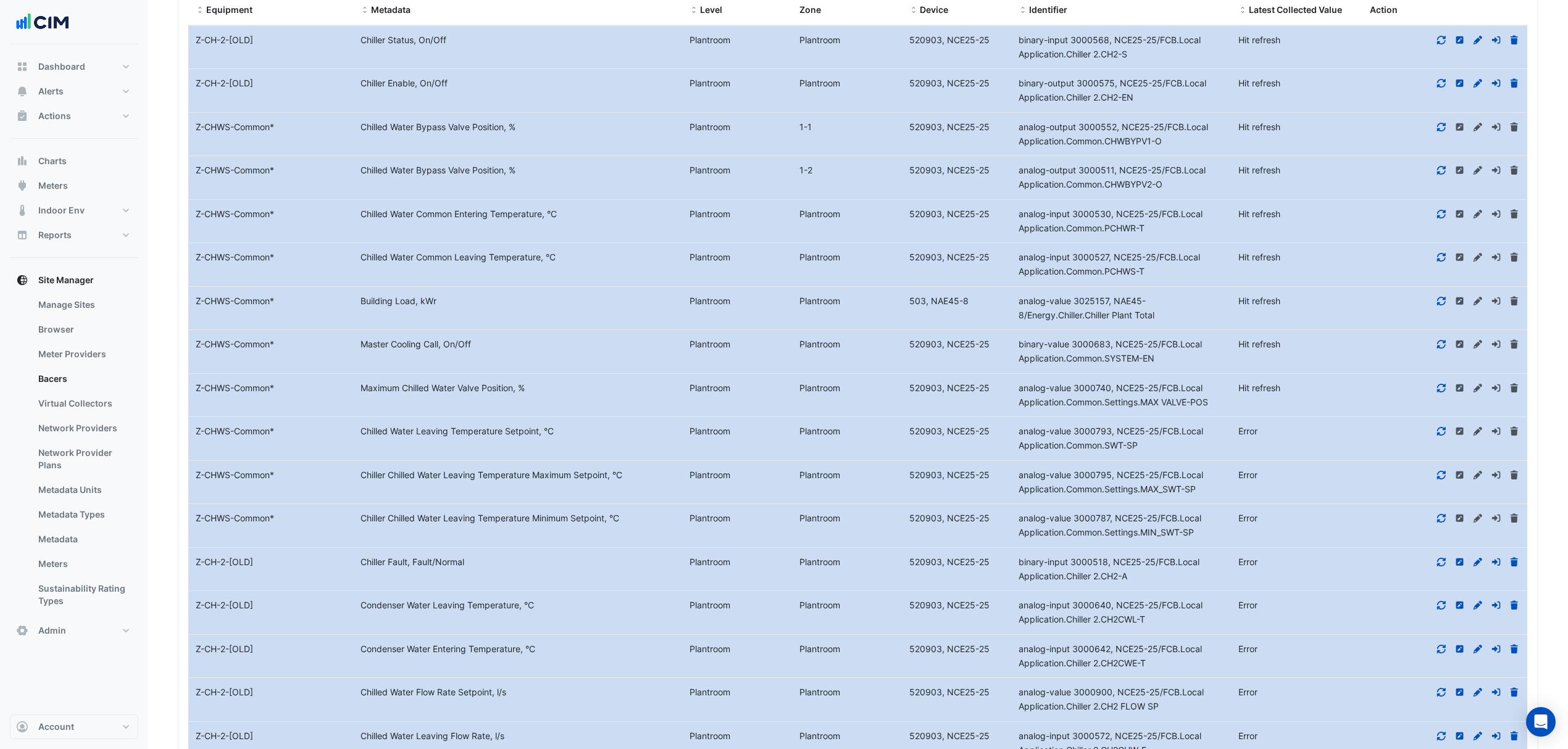
scroll to position [1245, 0]
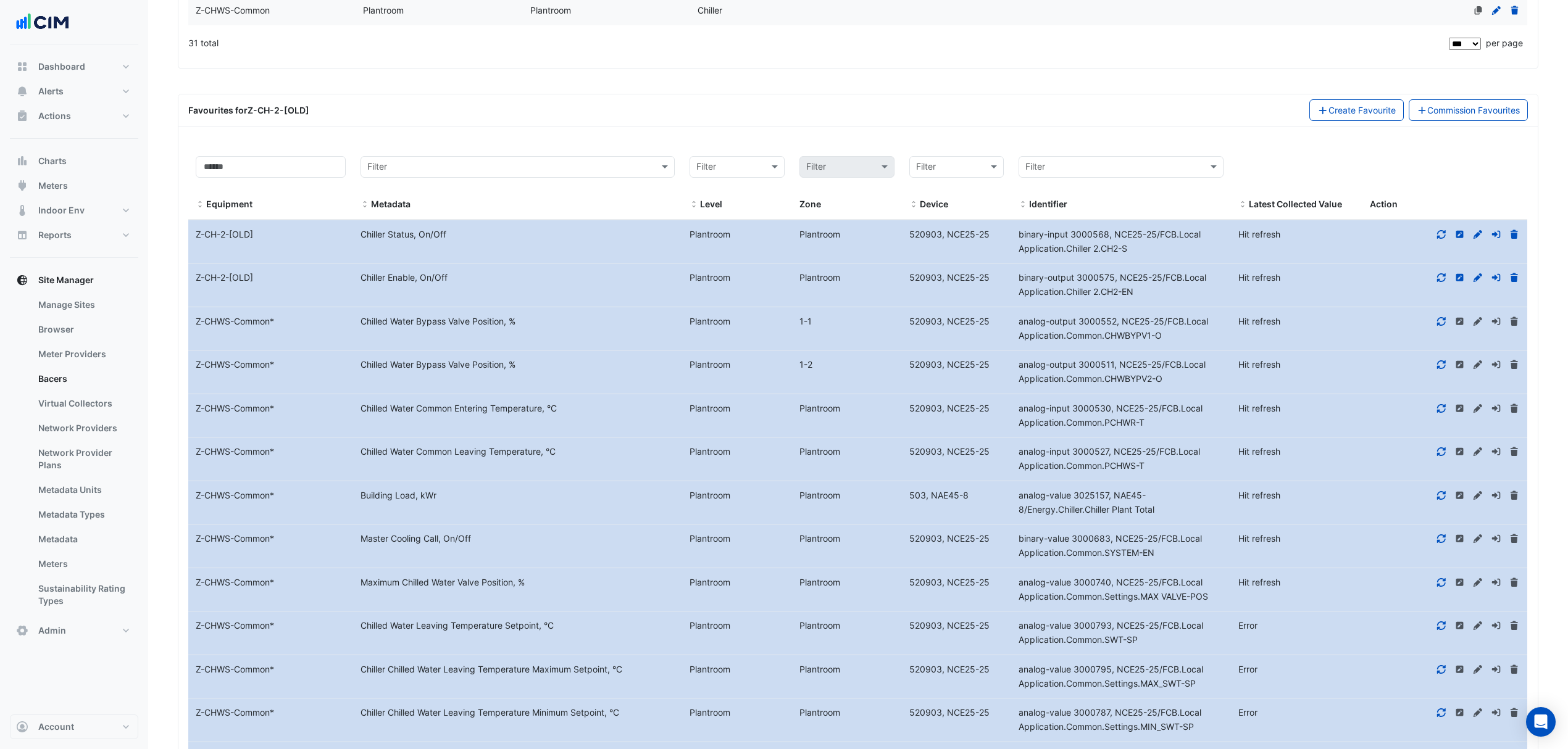
click at [1440, 587] on icon at bounding box center [1441, 582] width 11 height 9
click at [1441, 539] on datatable-body-cell "Action" at bounding box center [1444, 546] width 165 height 44
click at [1440, 543] on fa-icon at bounding box center [1441, 538] width 11 height 10
click at [1438, 500] on icon at bounding box center [1441, 495] width 11 height 9
click at [1441, 456] on icon at bounding box center [1441, 452] width 11 height 9
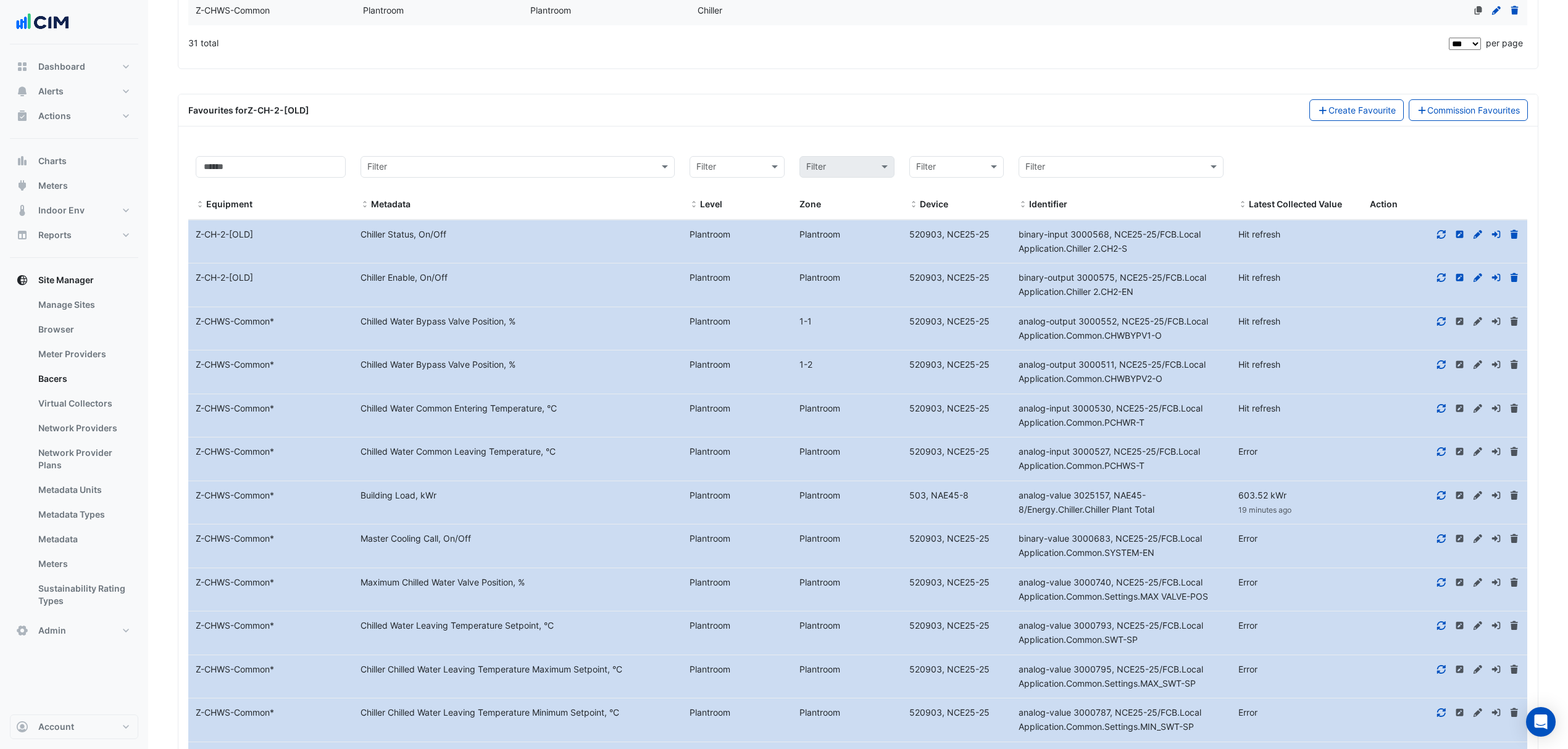
click at [1440, 413] on icon at bounding box center [1441, 408] width 11 height 9
click at [1437, 369] on icon at bounding box center [1441, 365] width 11 height 9
click at [1437, 325] on icon at bounding box center [1441, 321] width 11 height 9
click at [1440, 282] on icon at bounding box center [1441, 278] width 11 height 9
click at [1443, 238] on icon at bounding box center [1442, 234] width 9 height 9
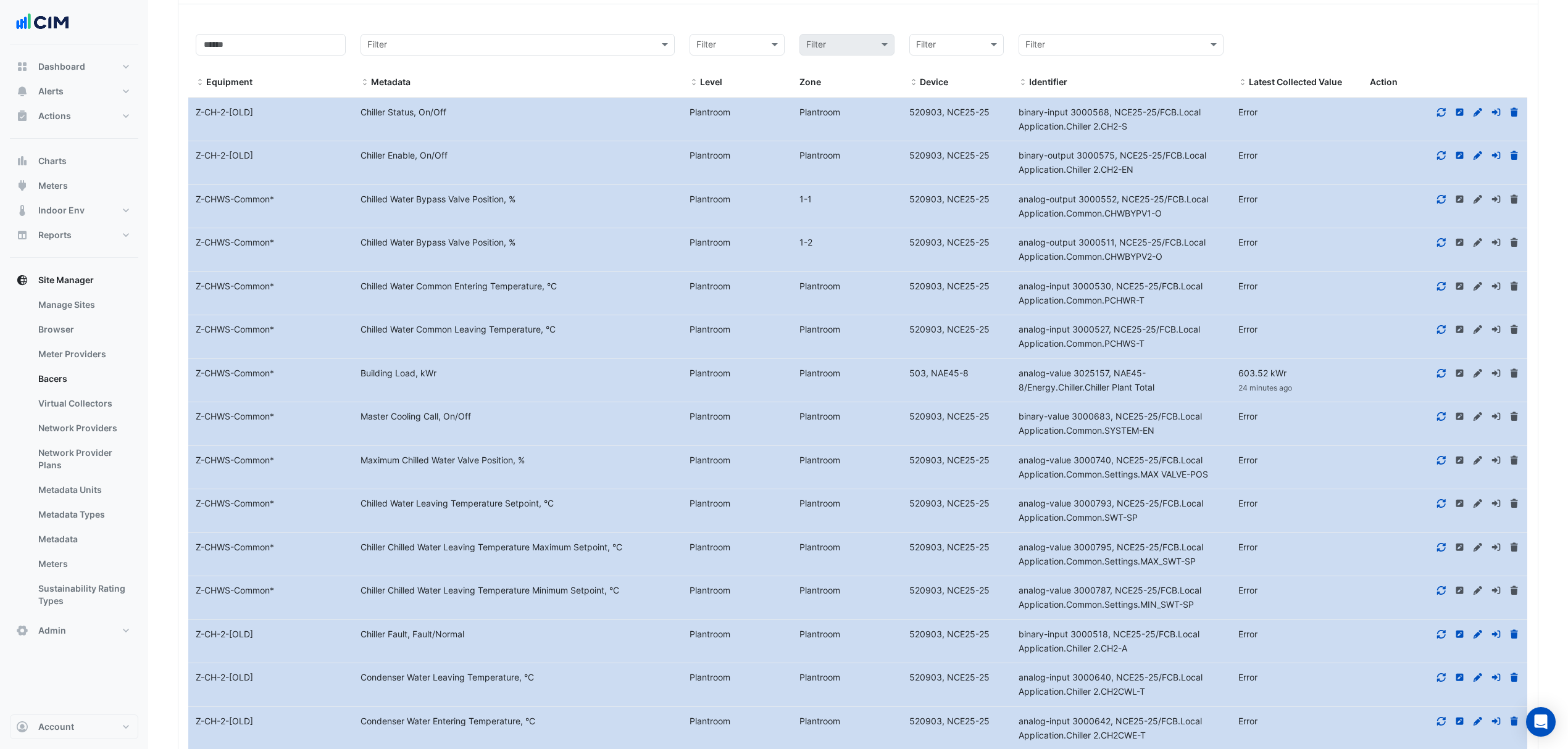
scroll to position [1328, 0]
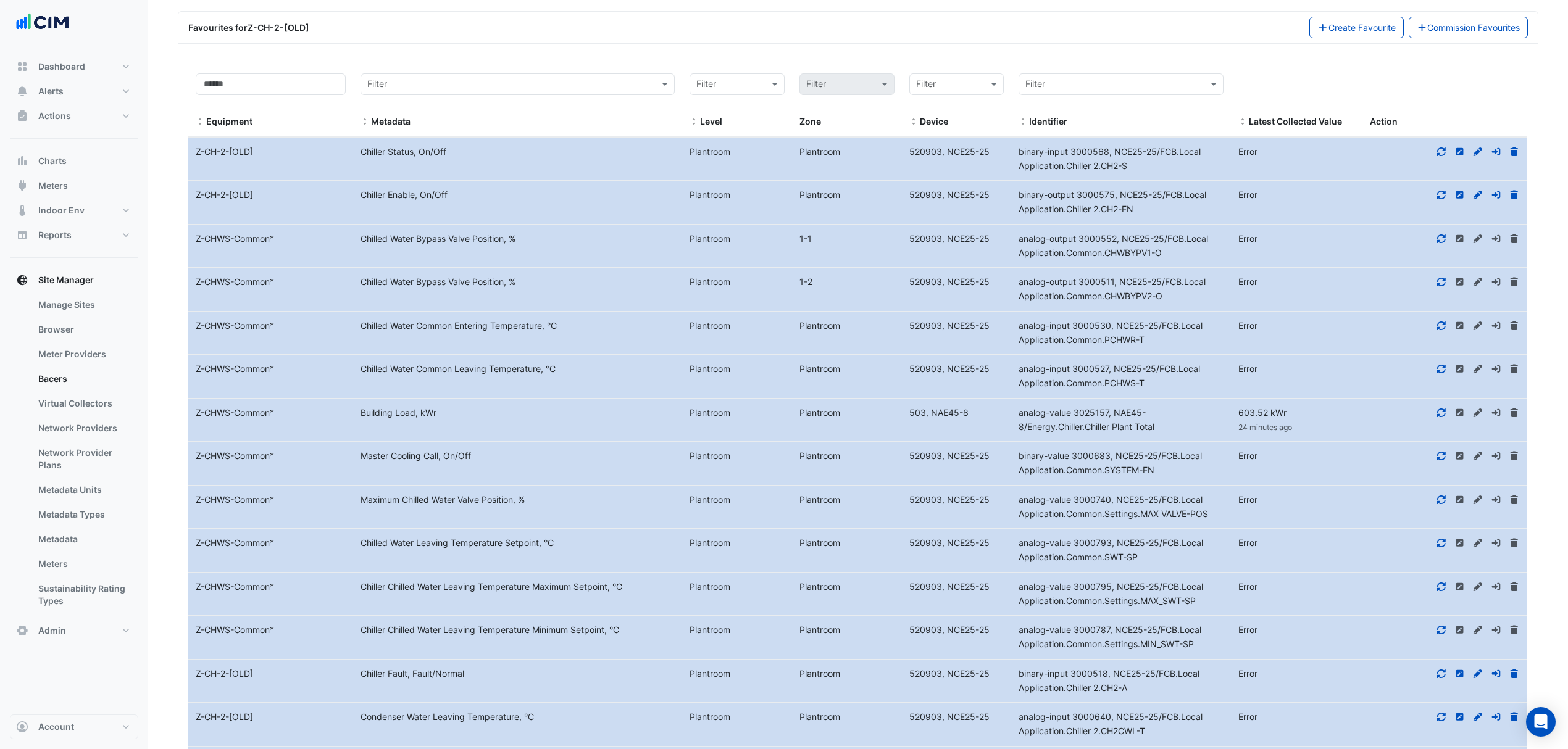
click at [1440, 417] on icon at bounding box center [1442, 412] width 9 height 9
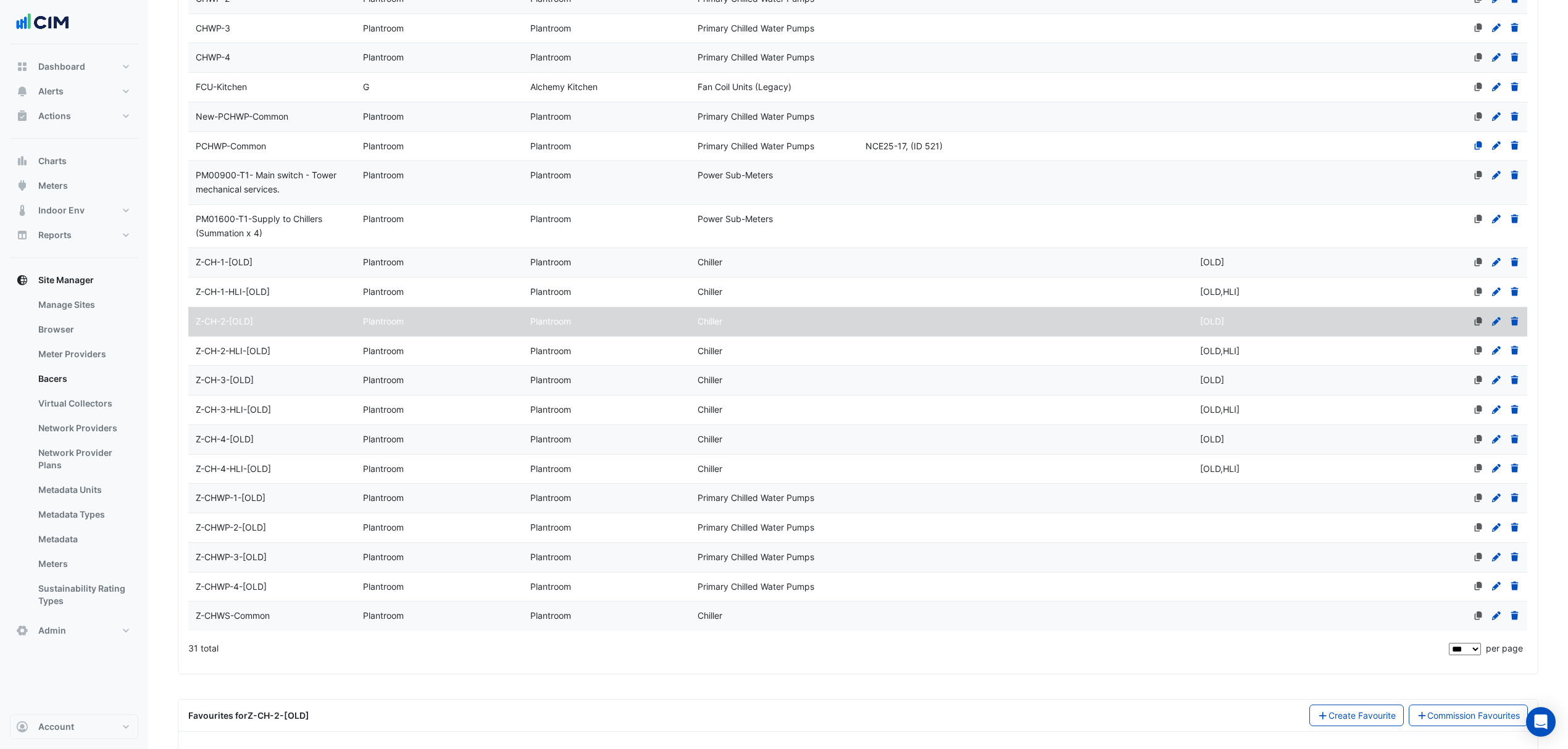
scroll to position [670, 0]
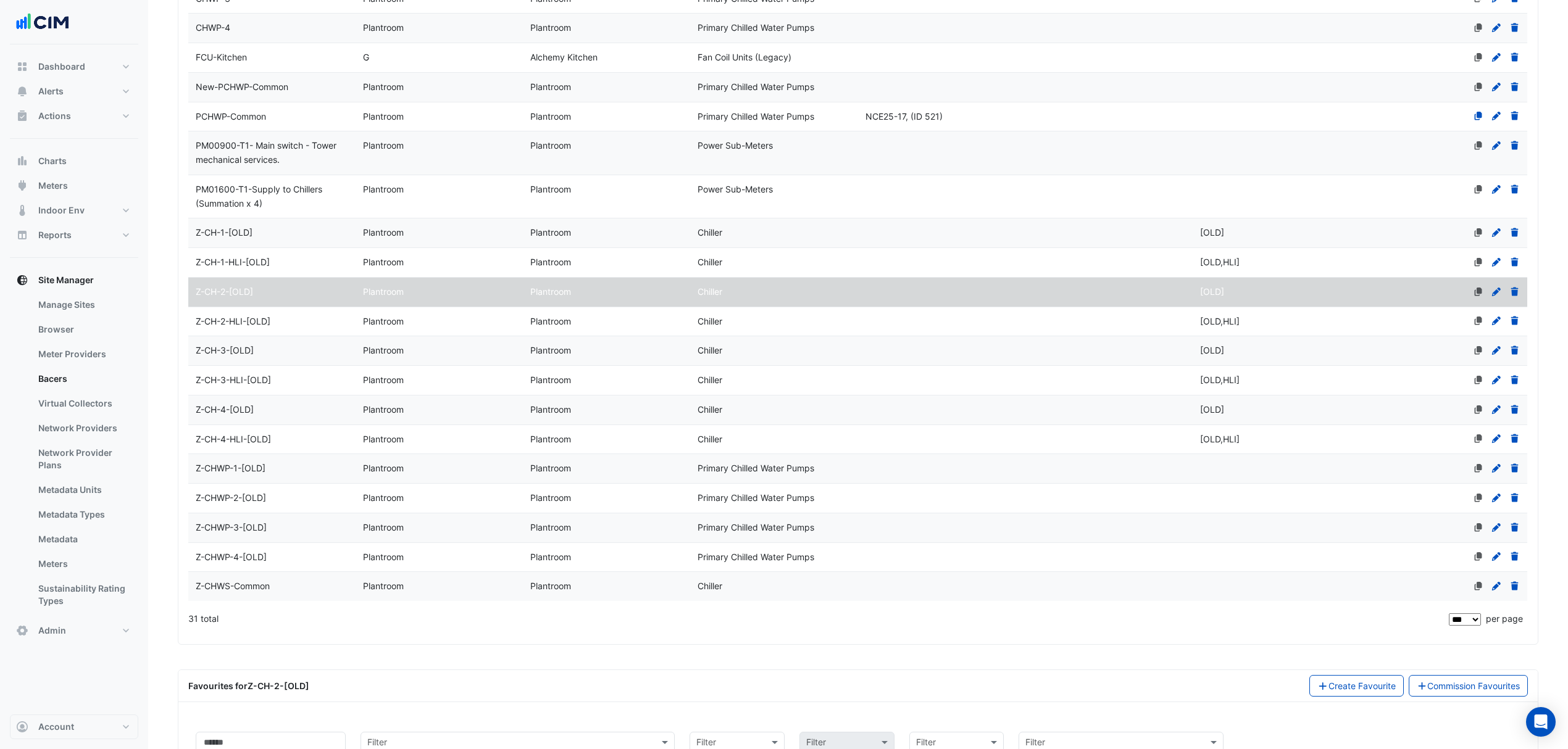
click at [290, 594] on div "Z-CHWS-Common" at bounding box center [272, 586] width 167 height 15
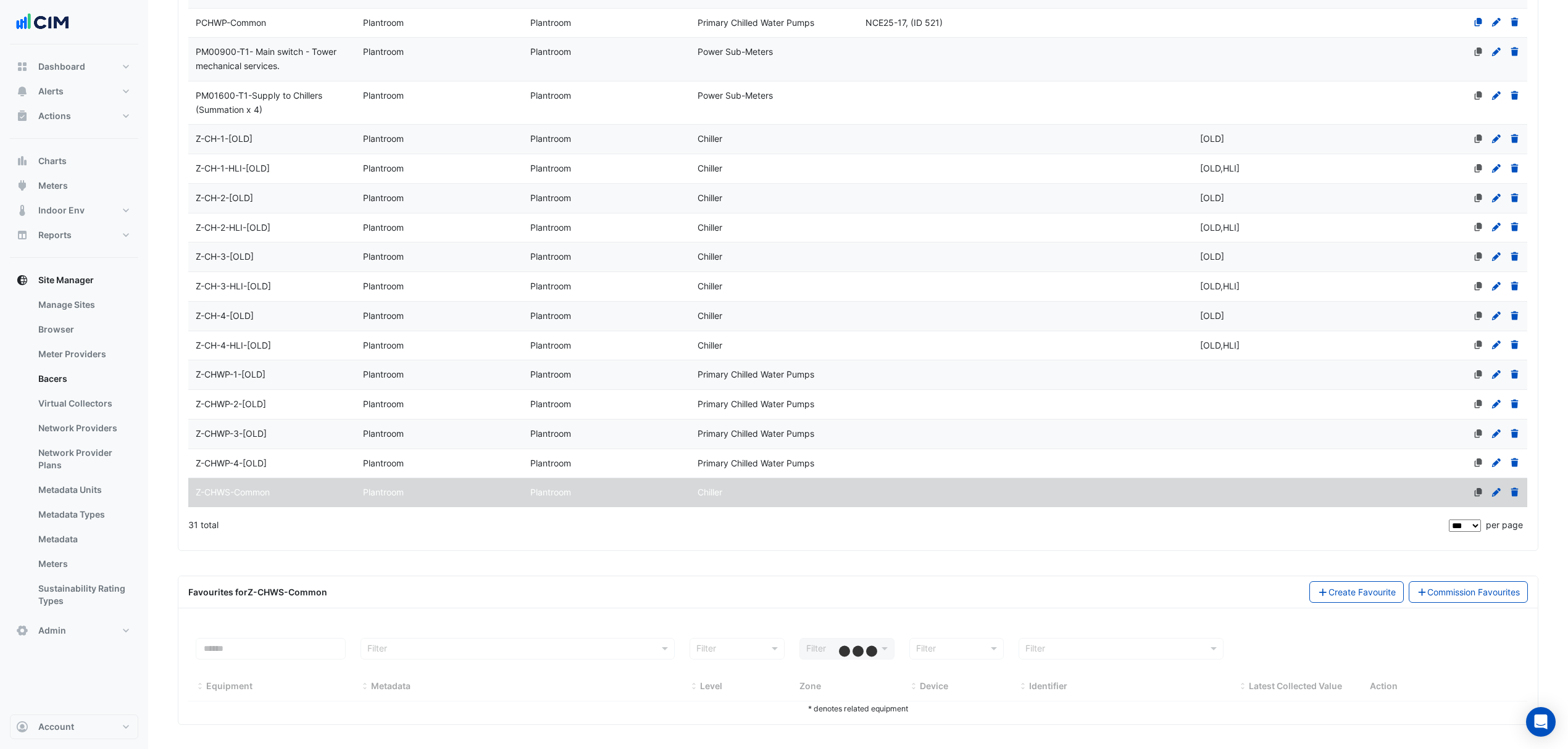
scroll to position [773, 0]
select select "***"
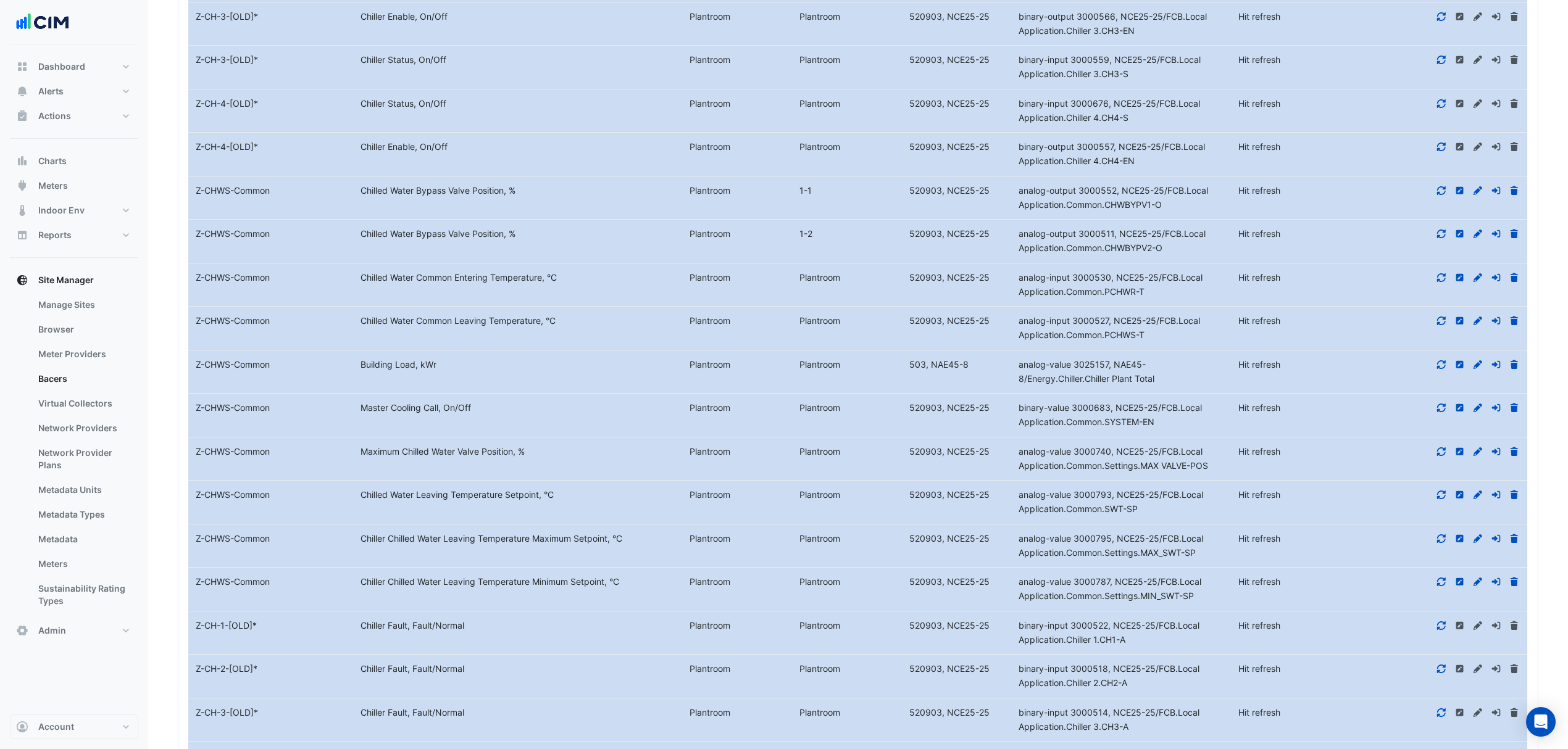
scroll to position [1636, 0]
click at [1442, 370] on icon at bounding box center [1441, 366] width 11 height 9
click at [1477, 369] on icon at bounding box center [1477, 365] width 9 height 9
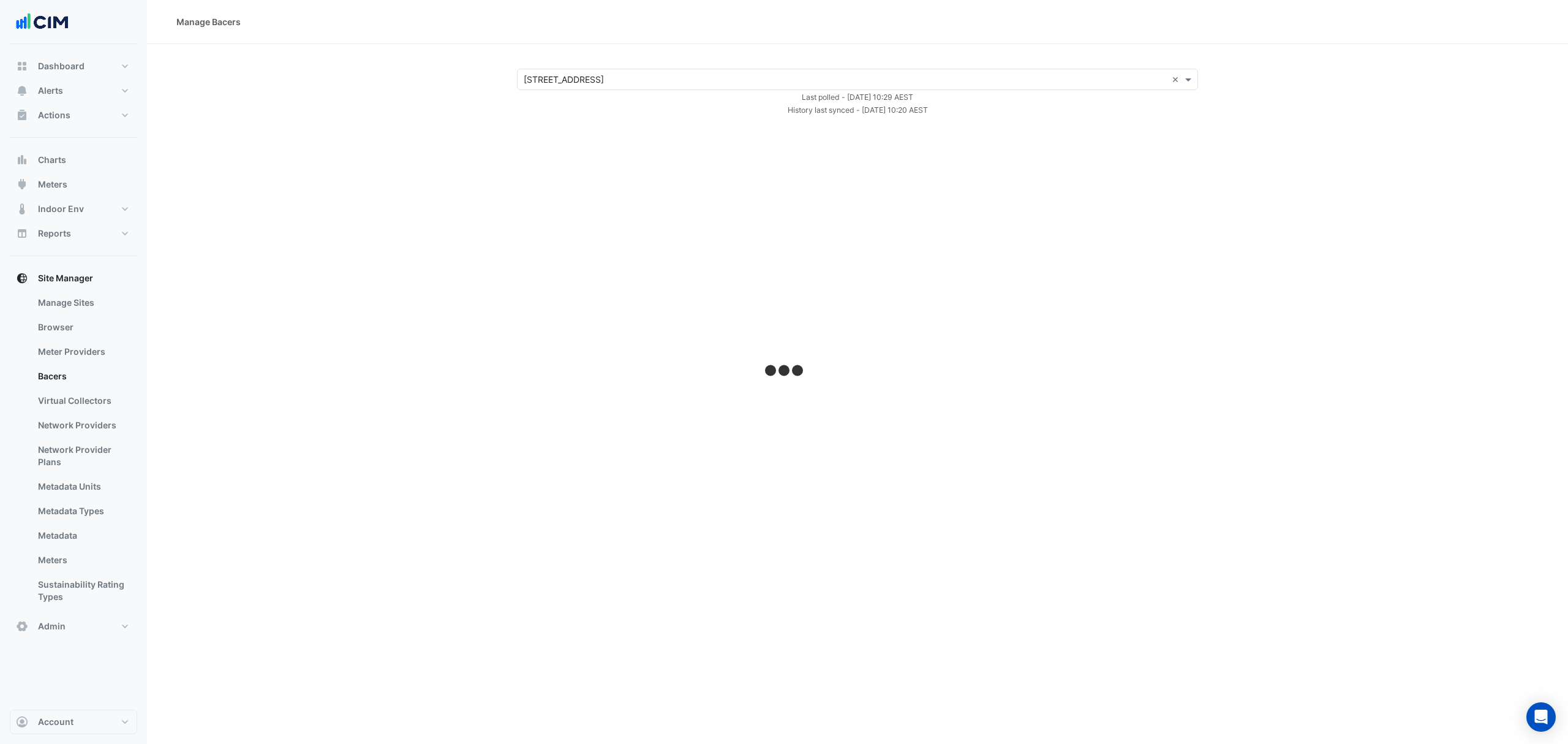
select select "***"
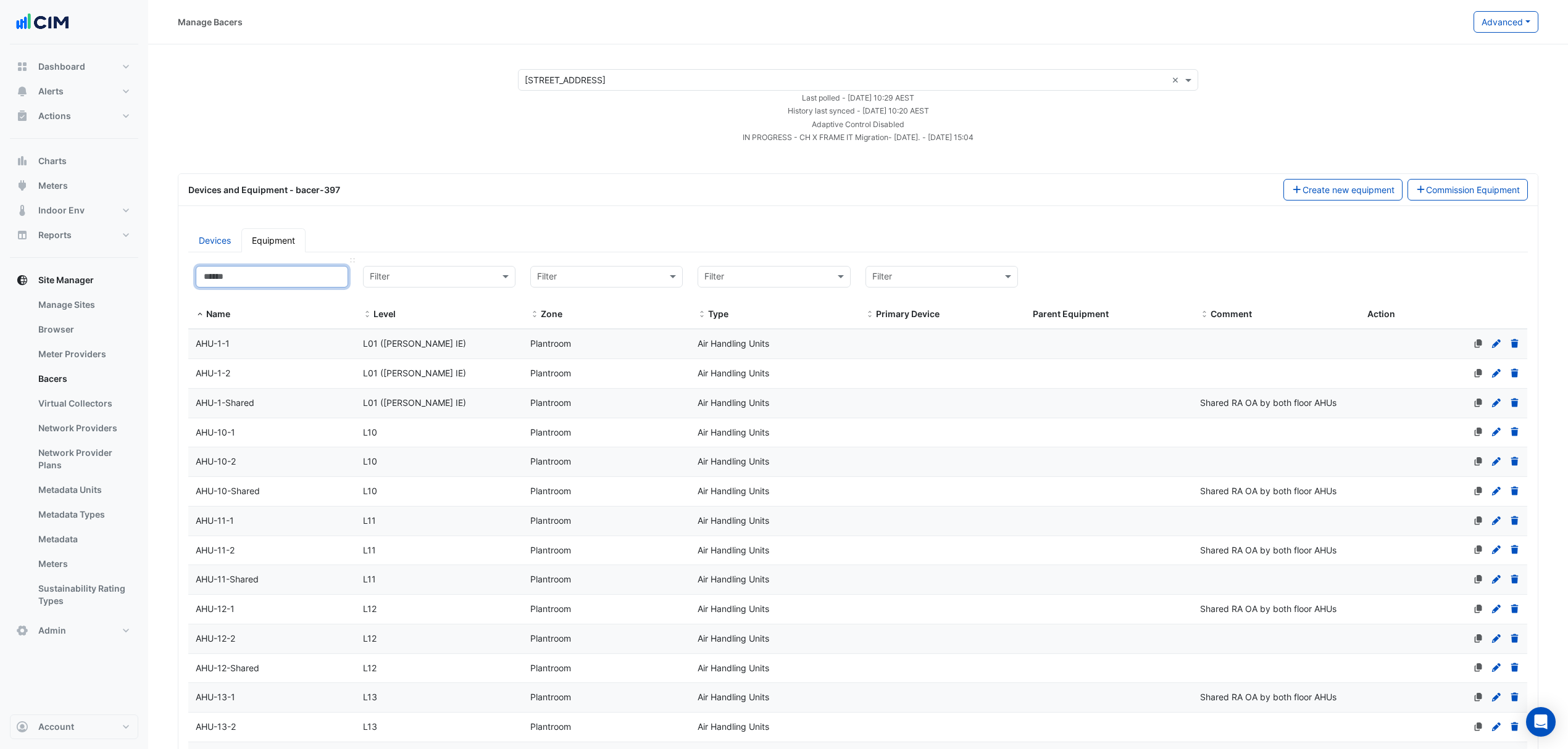
click at [272, 278] on input at bounding box center [272, 276] width 152 height 21
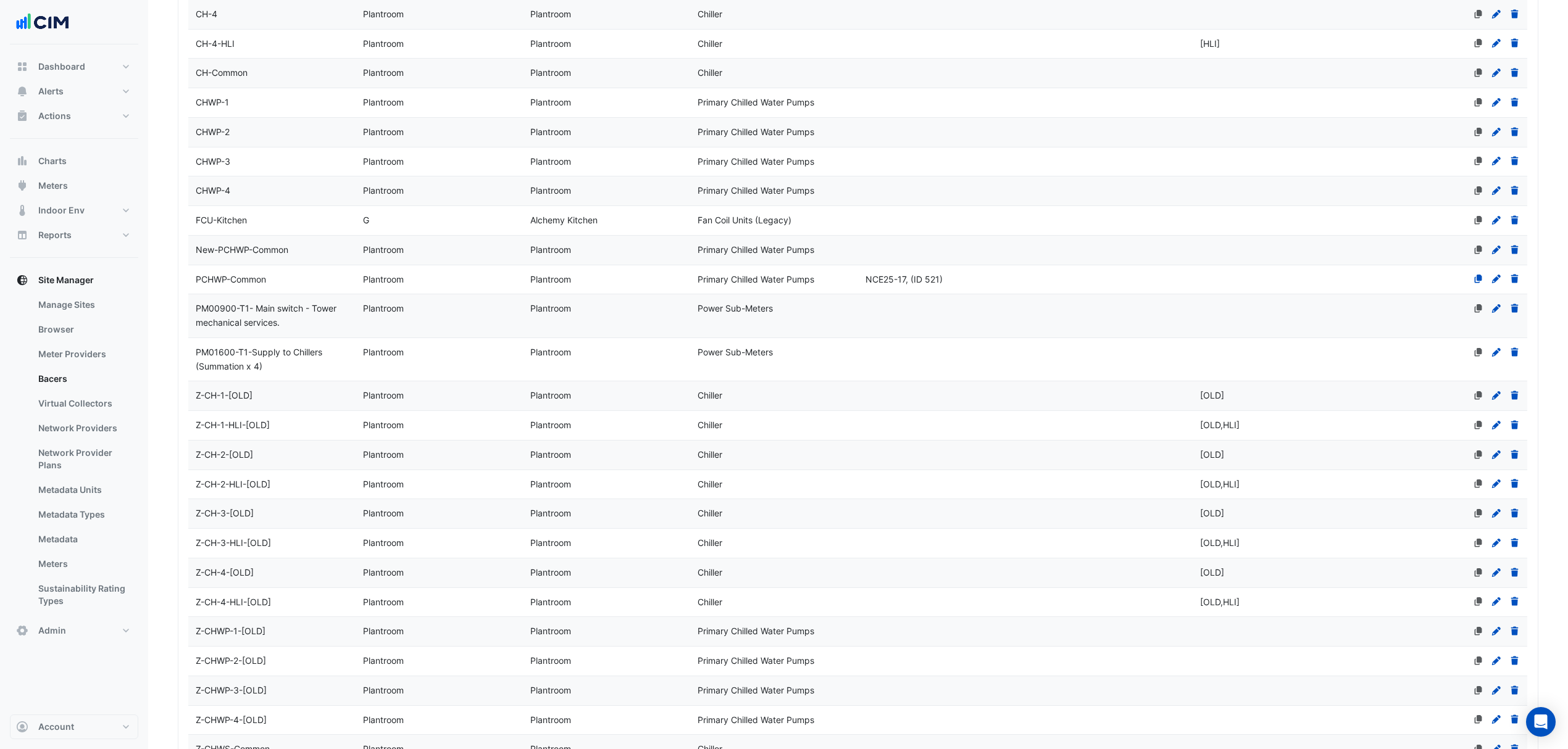
scroll to position [658, 0]
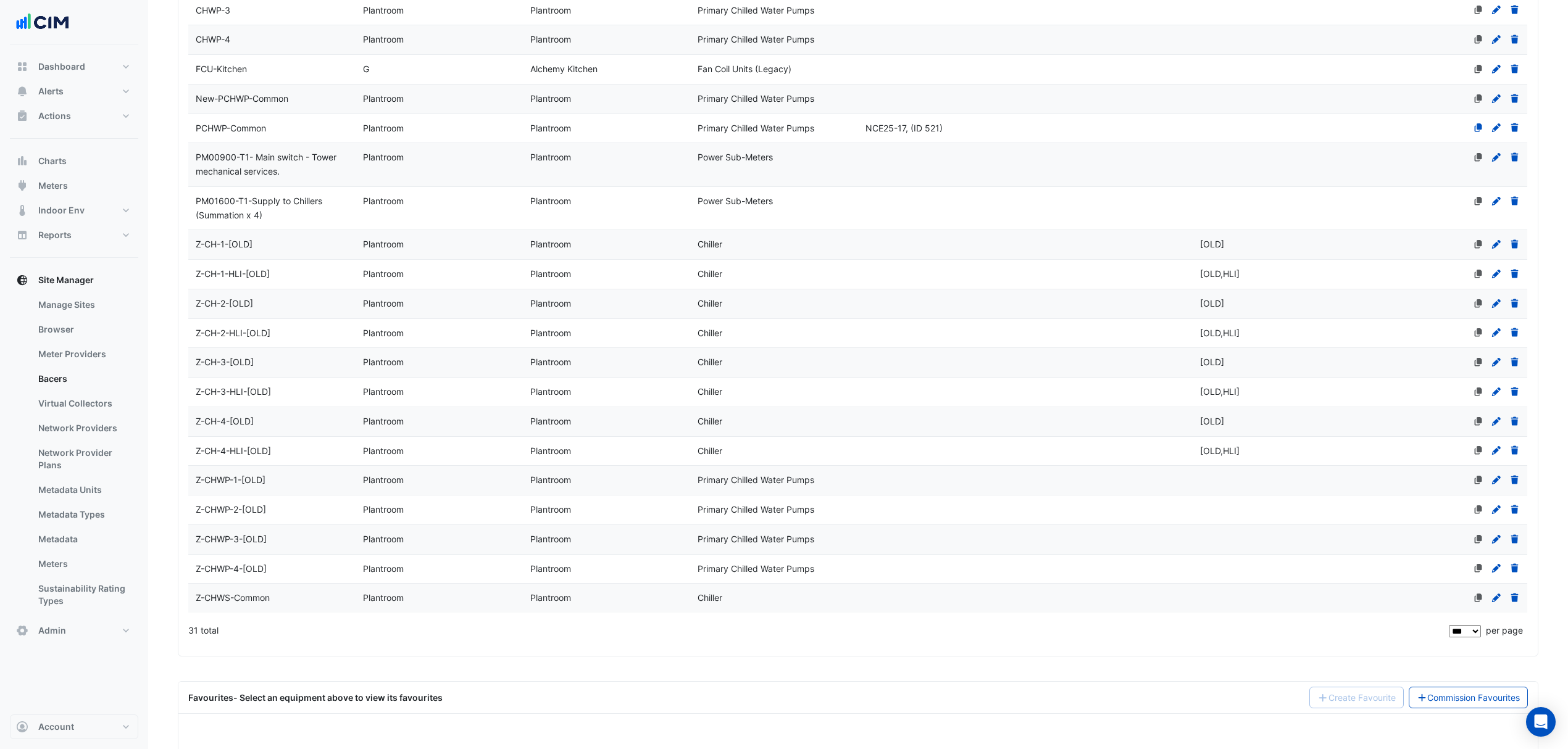
type input "**"
click at [279, 600] on div "Z-CHWS-Common" at bounding box center [272, 598] width 167 height 15
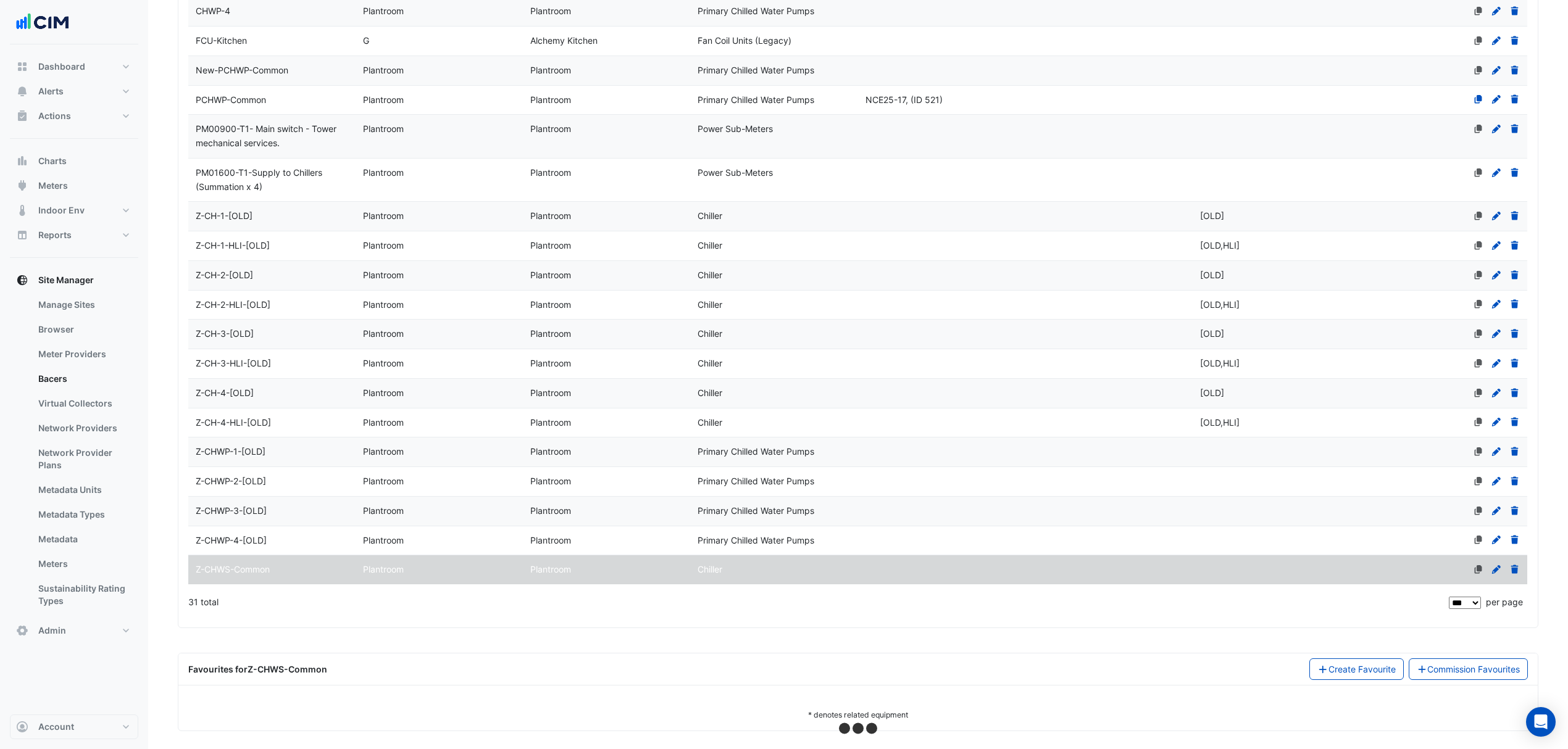
scroll to position [701, 0]
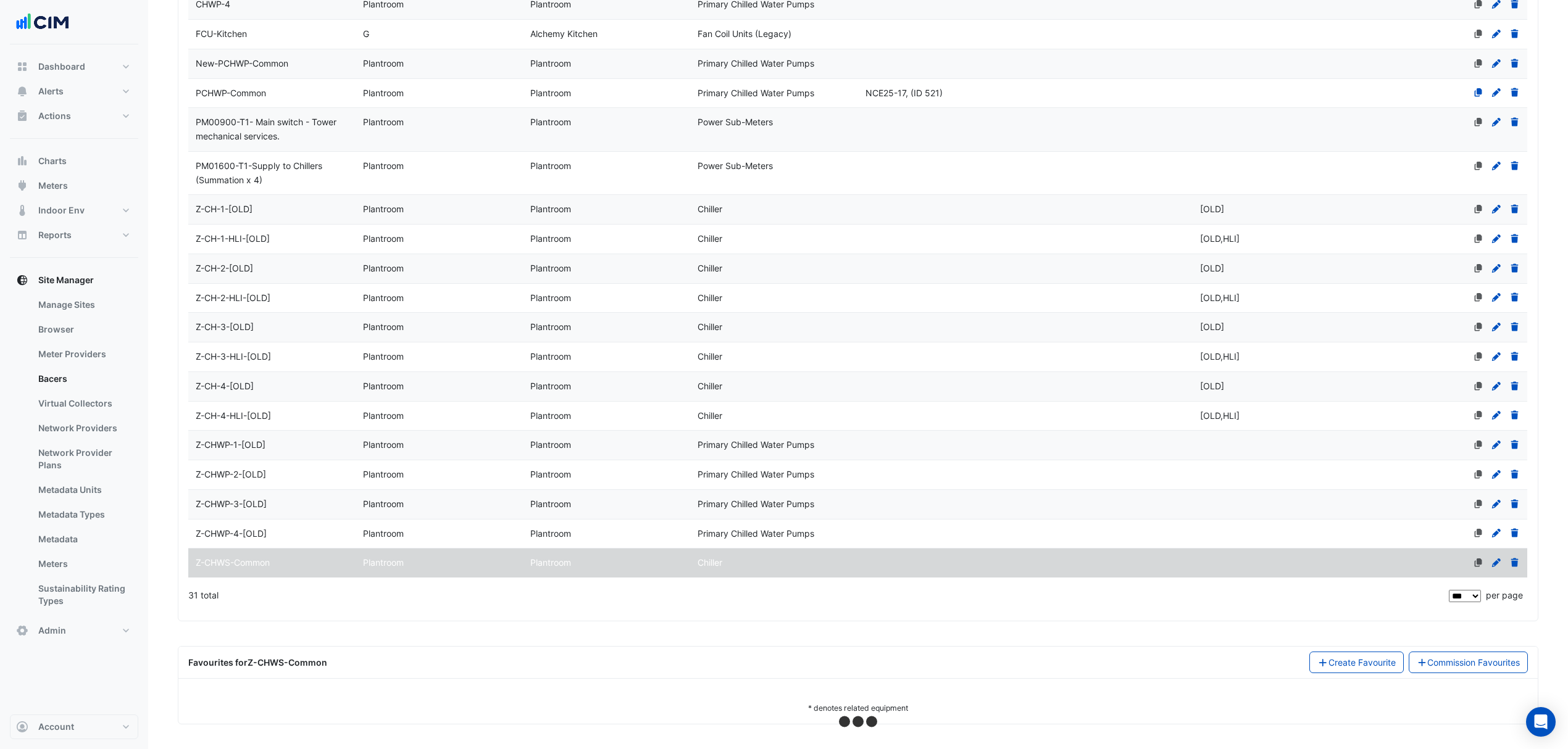
select select "***"
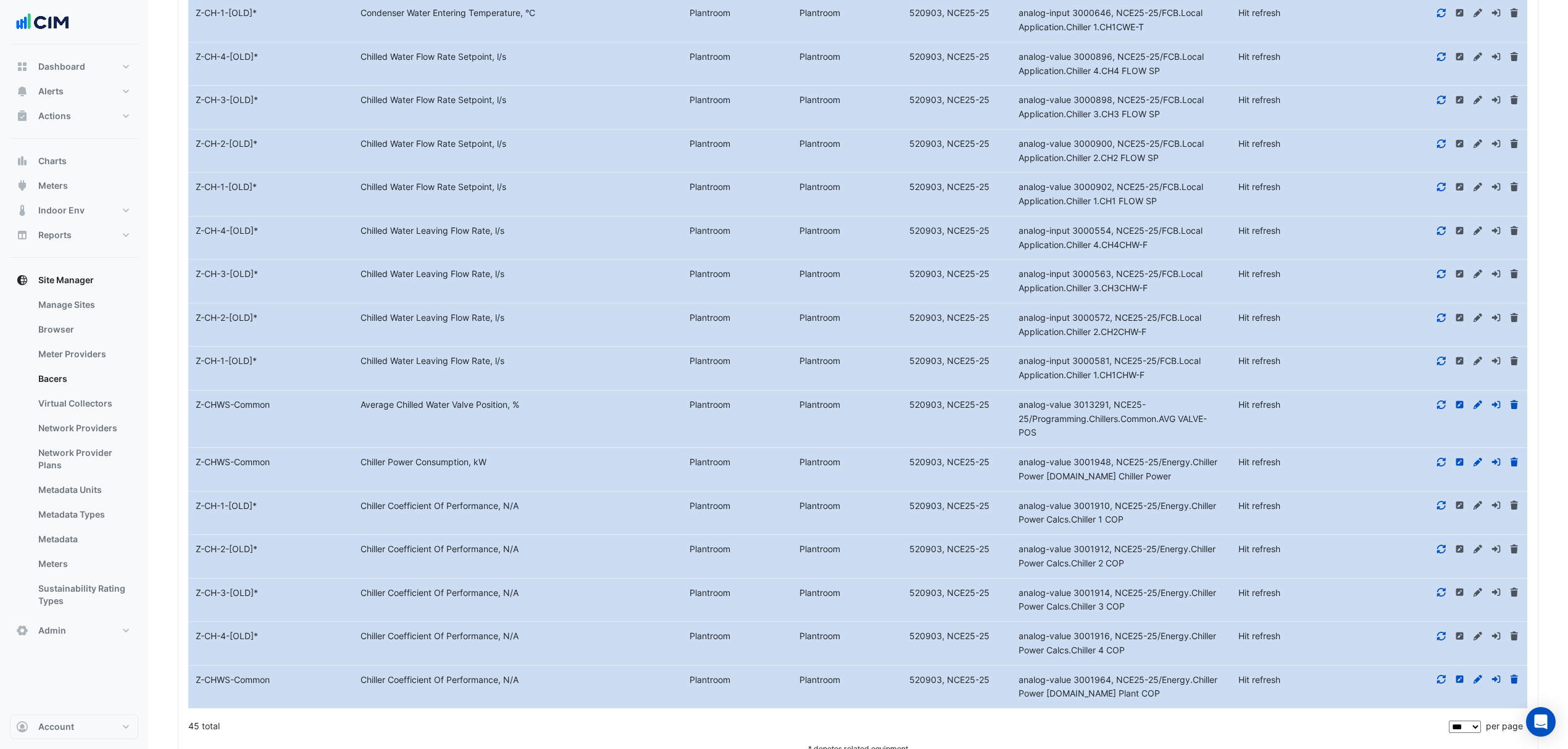
scroll to position [2788, 0]
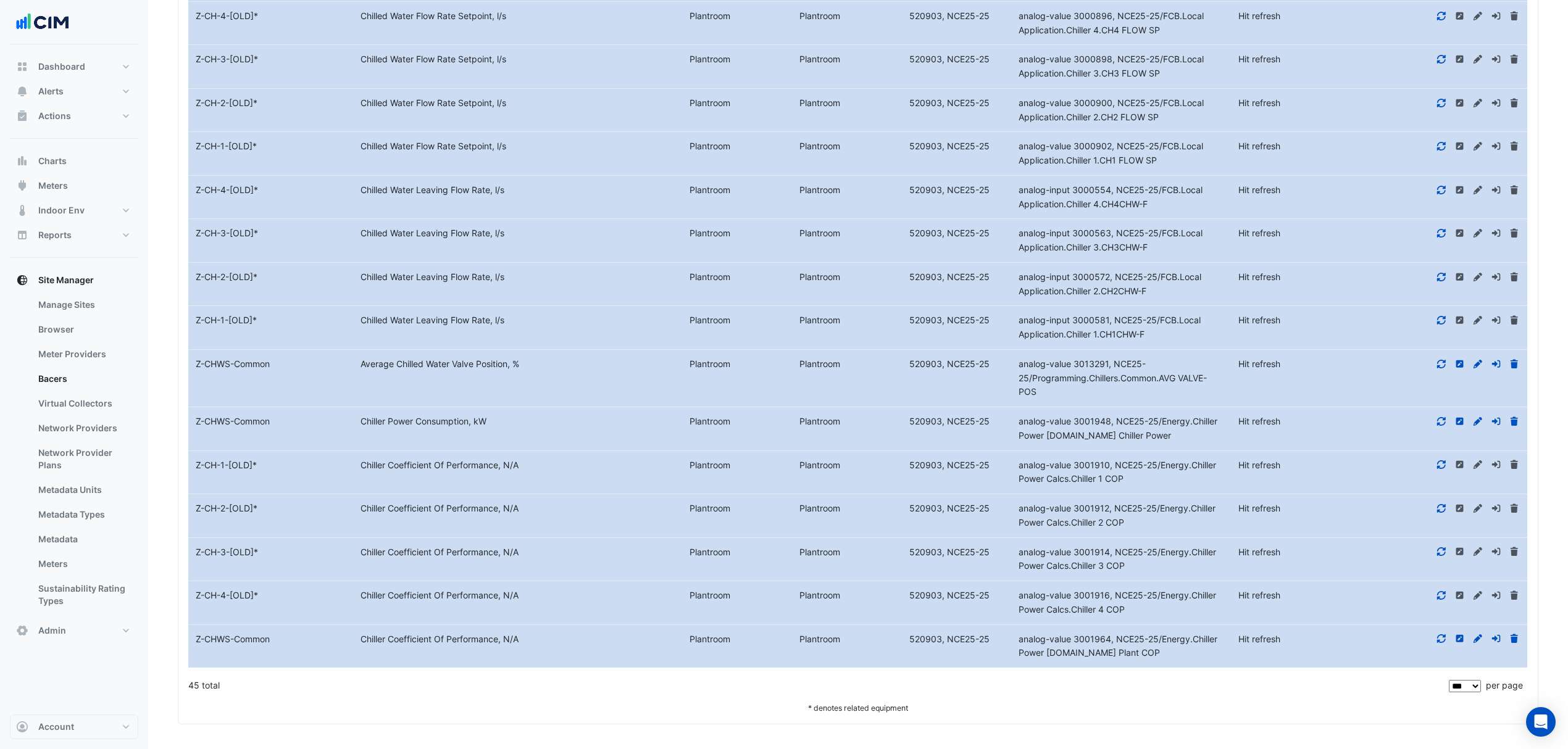
click at [1442, 638] on icon at bounding box center [1441, 639] width 11 height 9
click at [1440, 593] on icon at bounding box center [1441, 595] width 11 height 9
click at [1440, 553] on icon at bounding box center [1442, 552] width 9 height 9
drag, startPoint x: 1438, startPoint y: 506, endPoint x: 1442, endPoint y: 483, distance: 23.3
click at [1440, 506] on icon at bounding box center [1441, 508] width 11 height 9
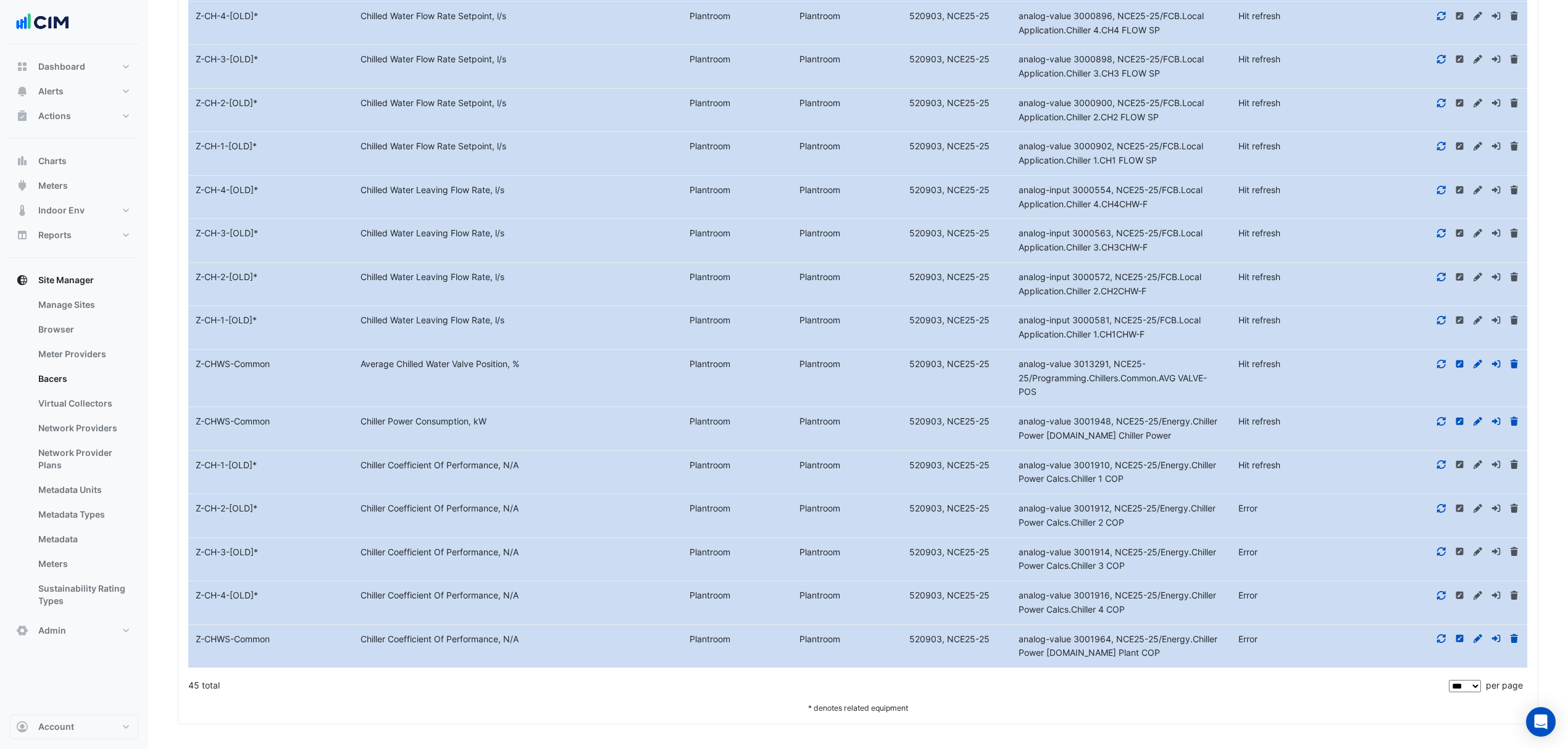
click at [1443, 459] on div at bounding box center [1444, 465] width 165 height 15
click at [1443, 463] on icon at bounding box center [1441, 465] width 11 height 9
click at [1441, 414] on div at bounding box center [1444, 421] width 165 height 15
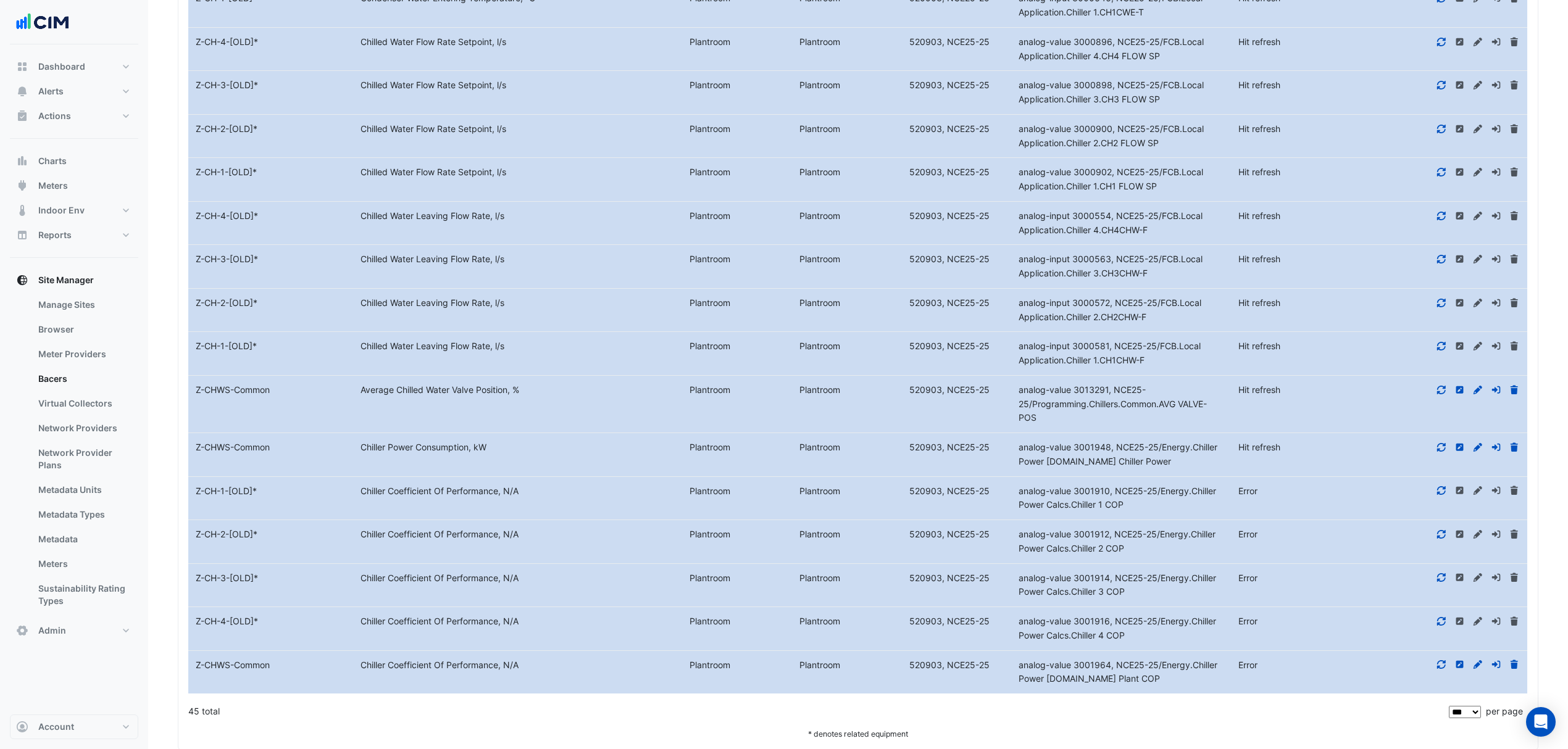
scroll to position [2706, 0]
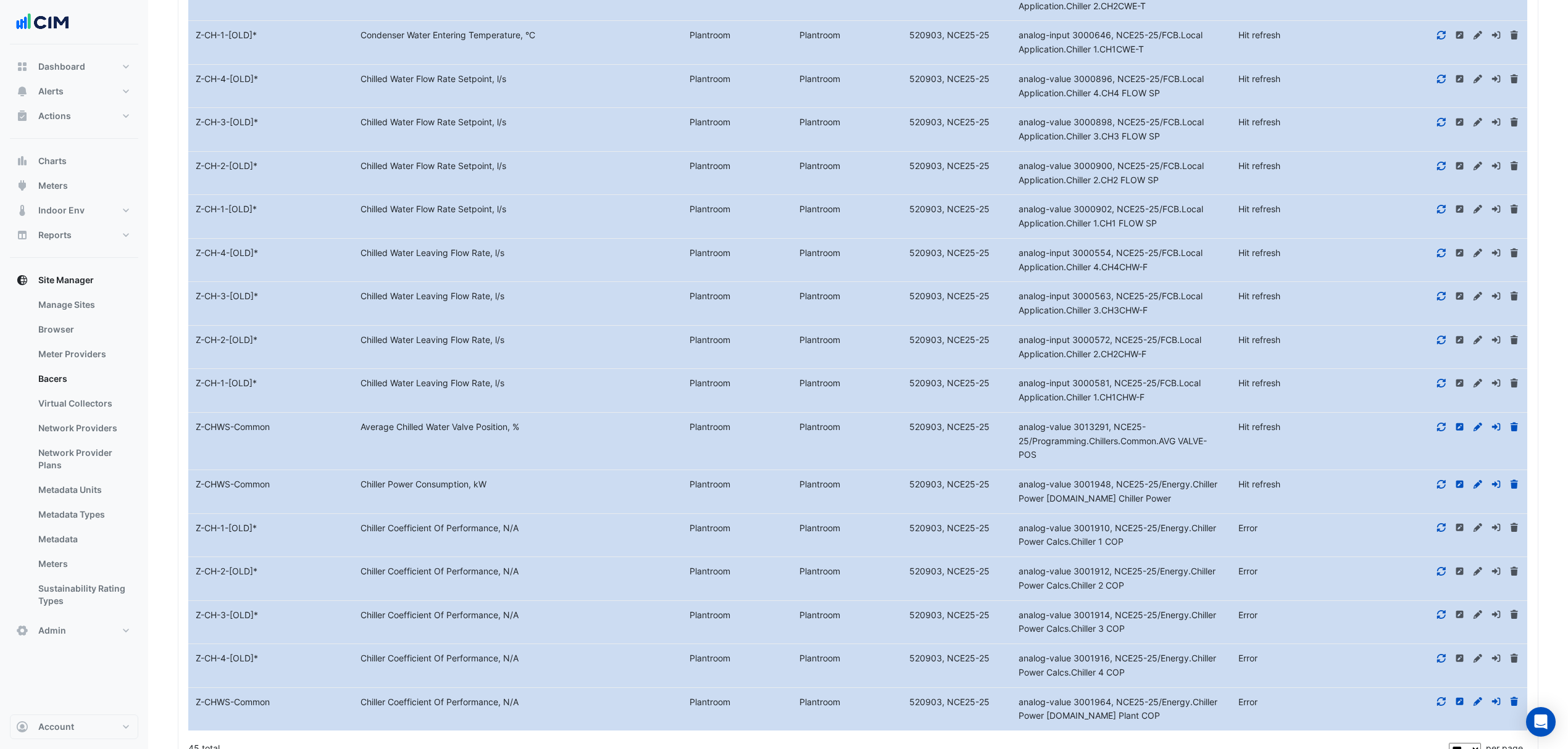
click at [1442, 489] on icon at bounding box center [1441, 484] width 11 height 9
click at [1442, 431] on icon at bounding box center [1441, 427] width 11 height 9
click at [1444, 388] on icon at bounding box center [1442, 383] width 9 height 9
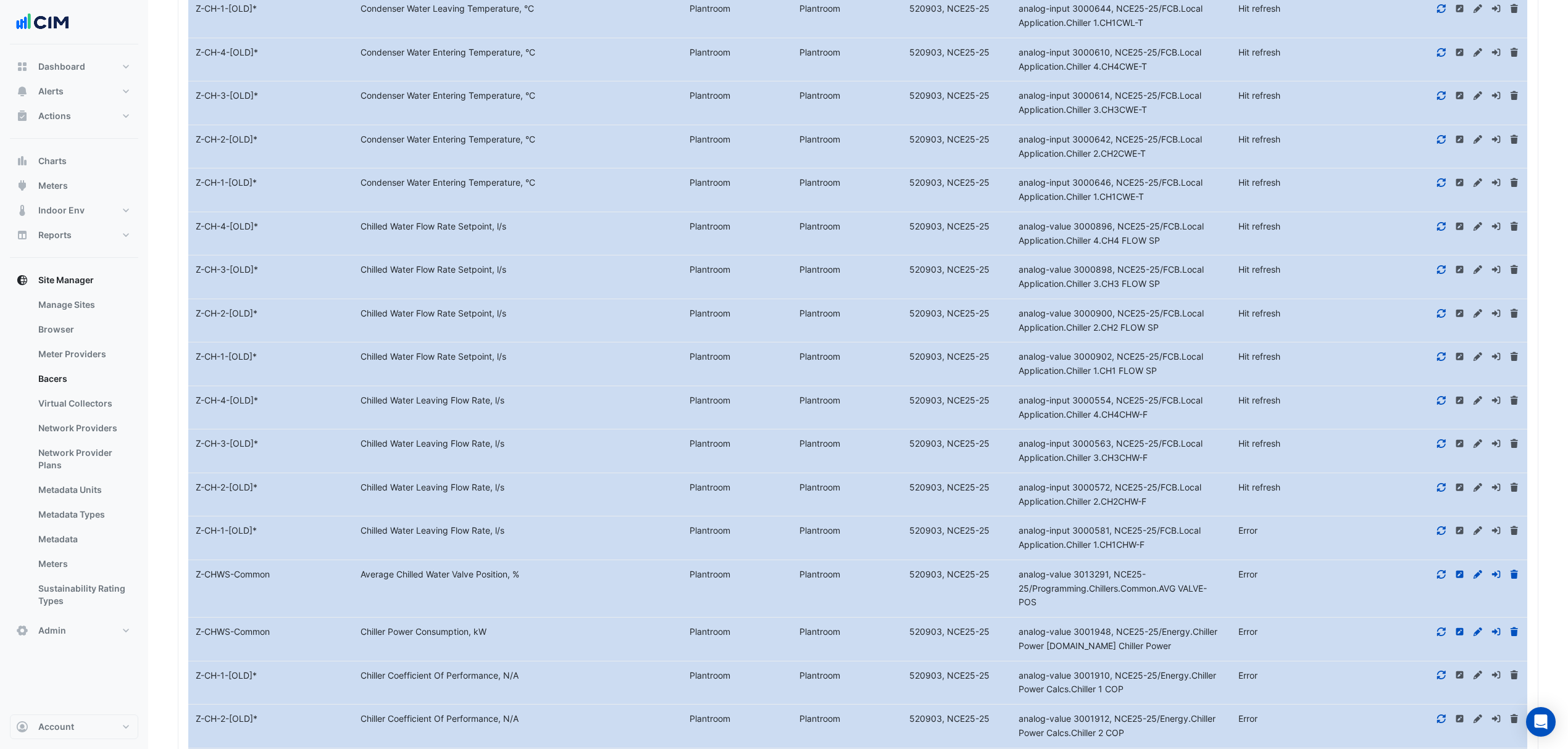
scroll to position [2541, 0]
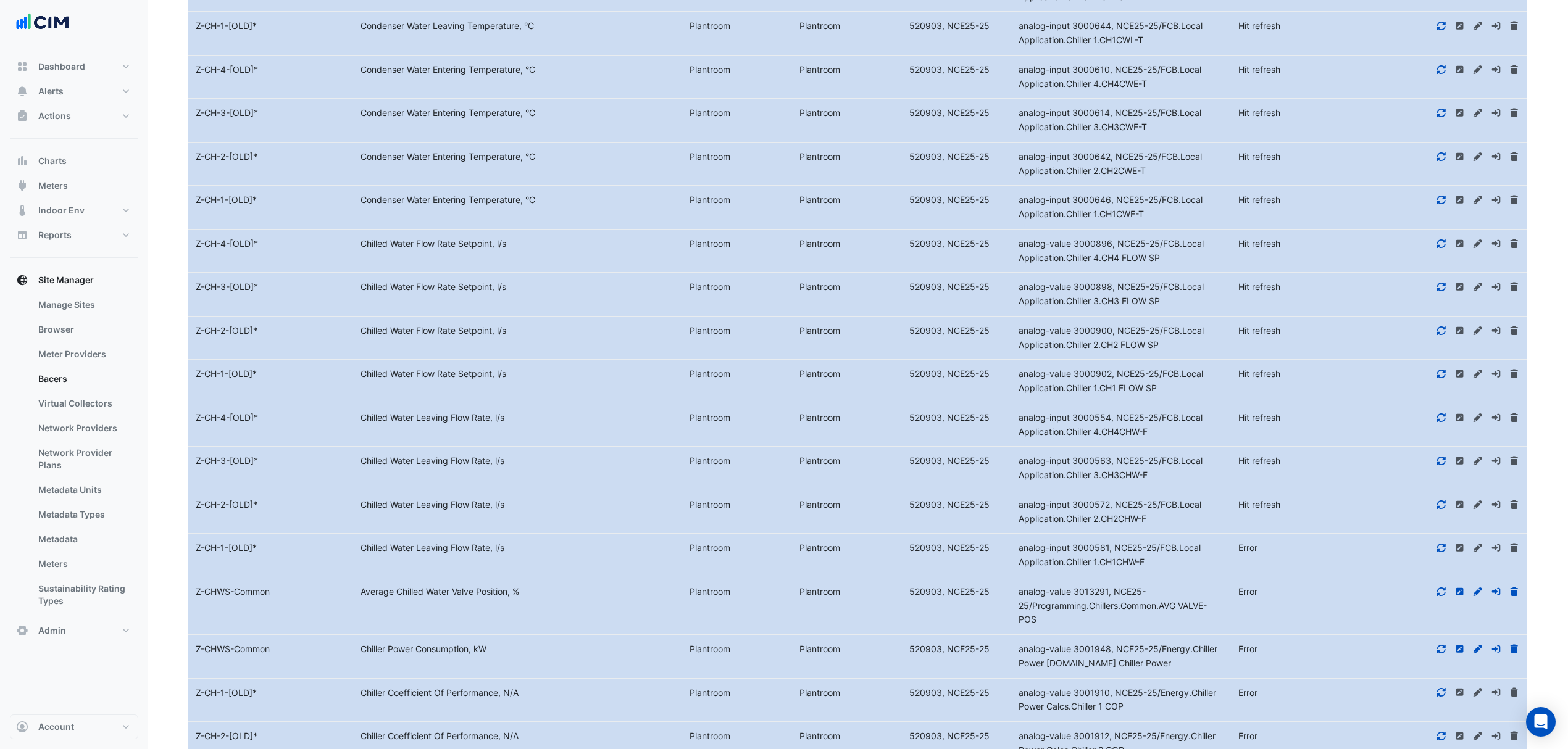
drag, startPoint x: 1444, startPoint y: 521, endPoint x: 1443, endPoint y: 504, distance: 17.0
click at [1443, 509] on icon at bounding box center [1441, 505] width 11 height 9
click at [1443, 465] on icon at bounding box center [1441, 461] width 11 height 9
click at [1440, 421] on icon at bounding box center [1442, 417] width 9 height 9
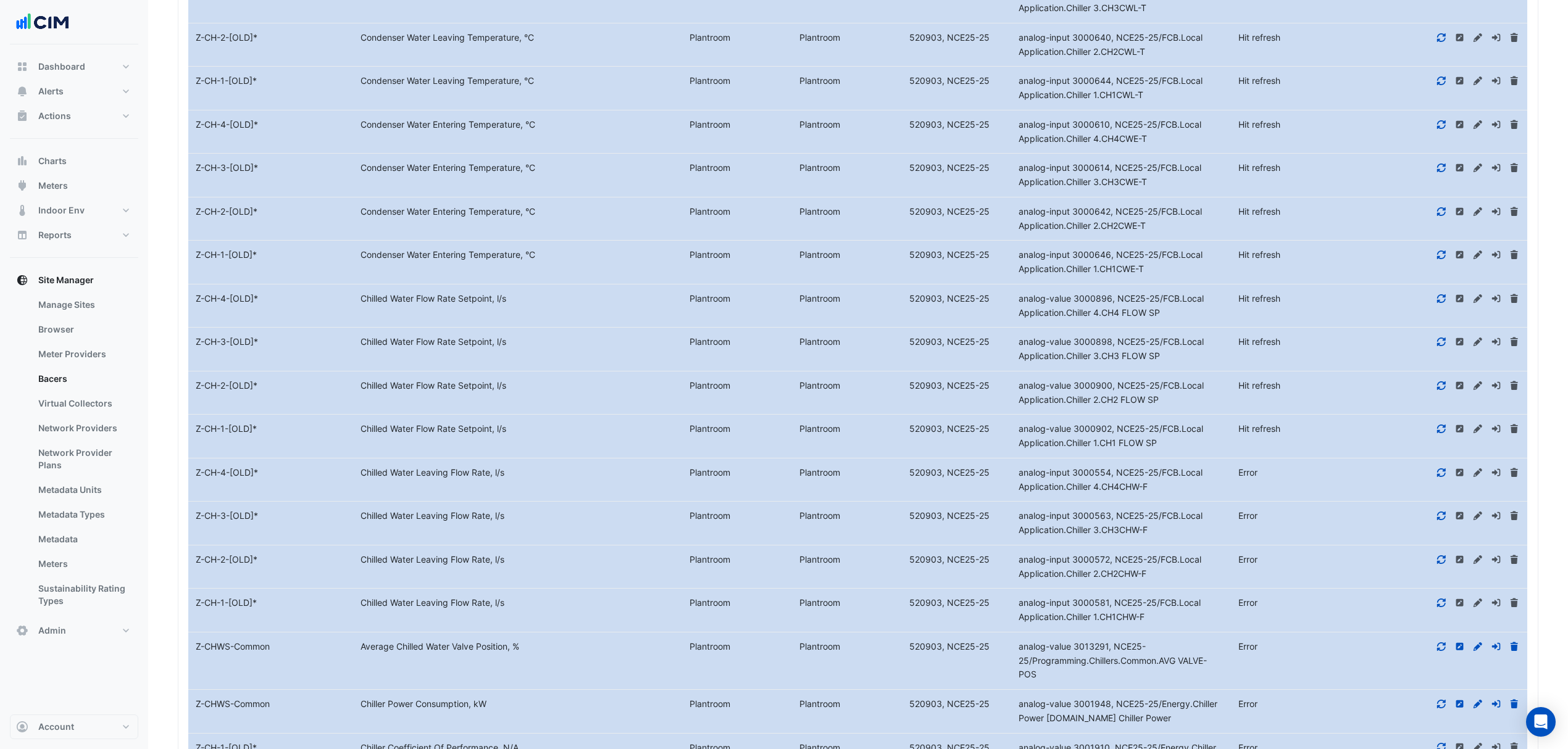
scroll to position [2459, 0]
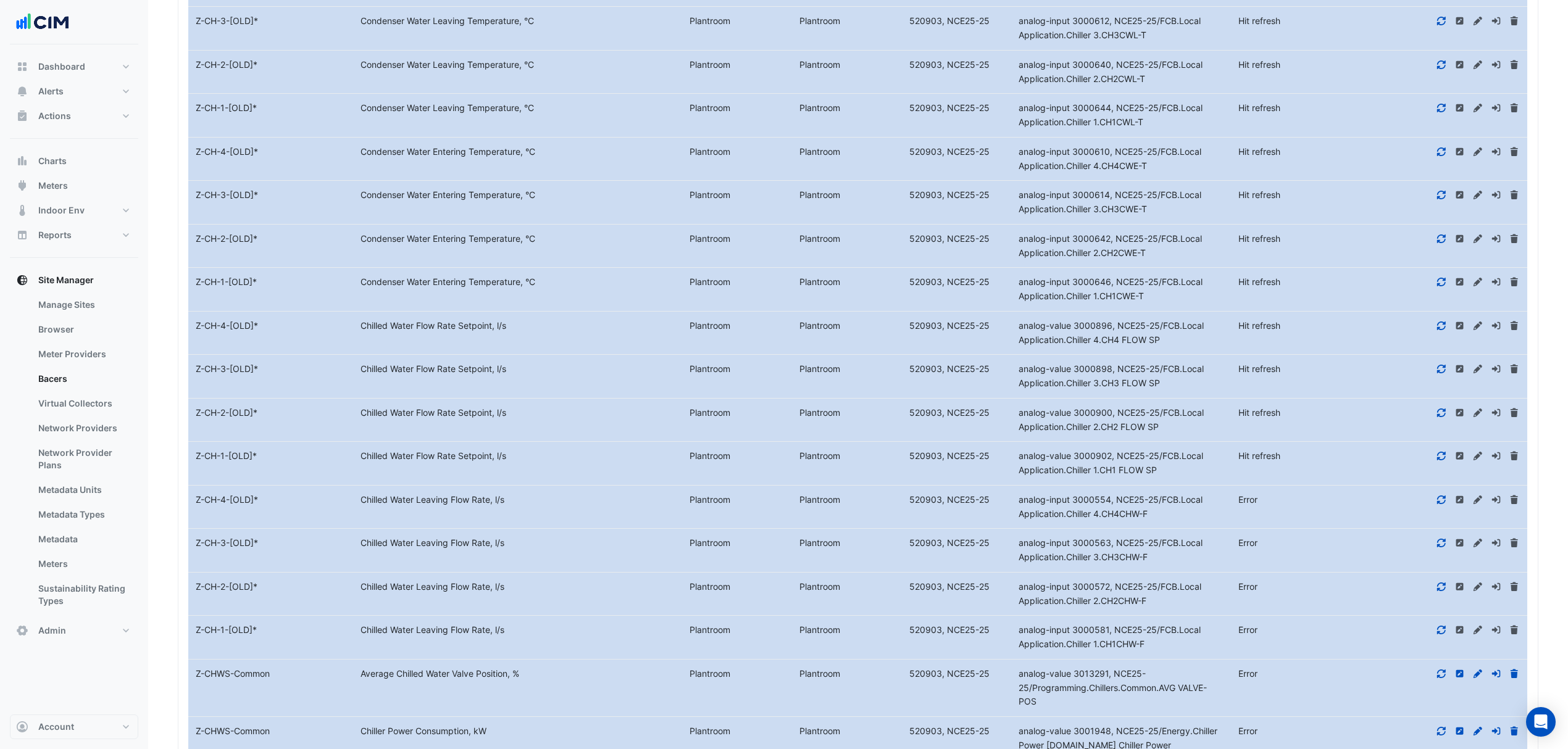
click at [1440, 460] on icon at bounding box center [1441, 456] width 11 height 9
click at [1441, 417] on icon at bounding box center [1441, 413] width 11 height 9
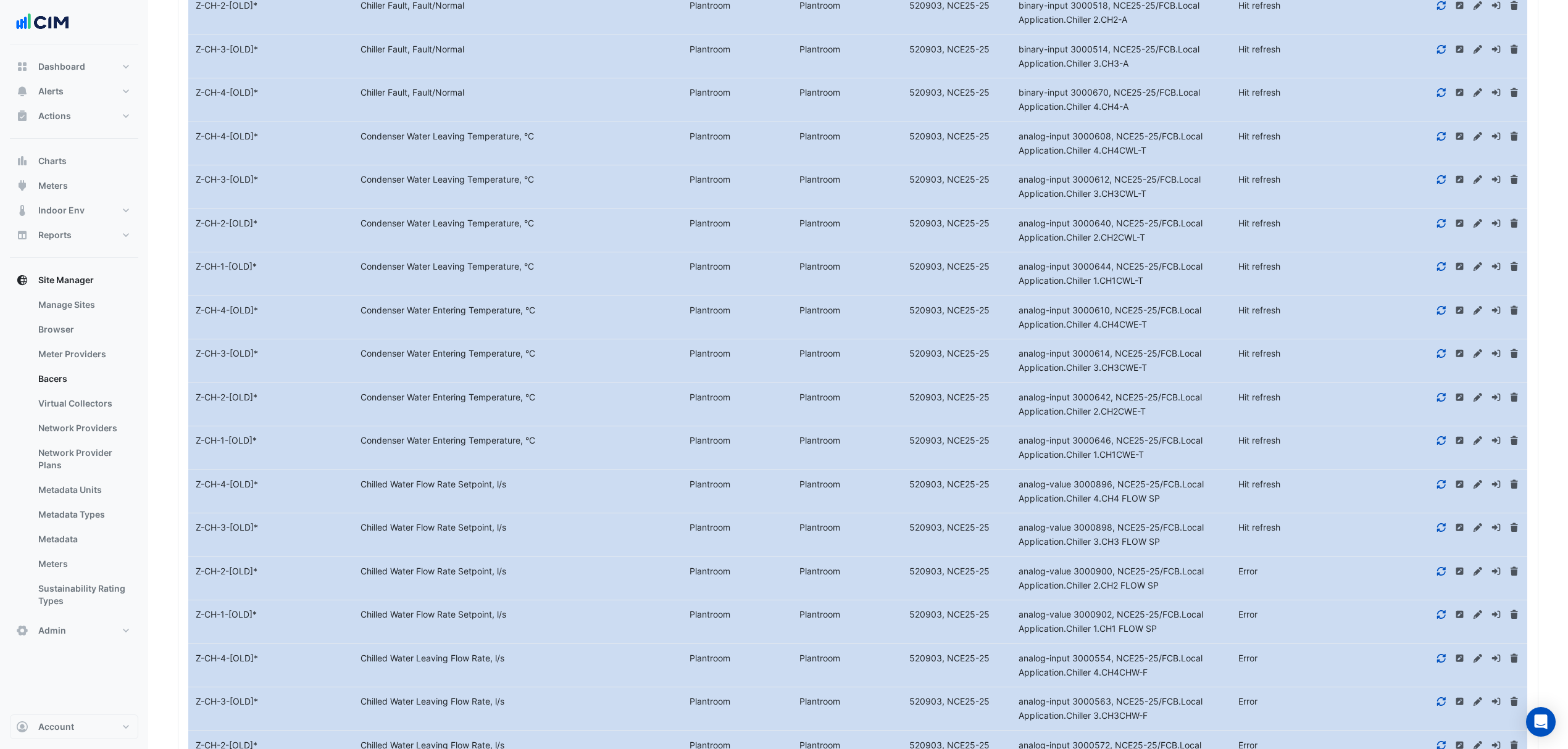
scroll to position [2294, 0]
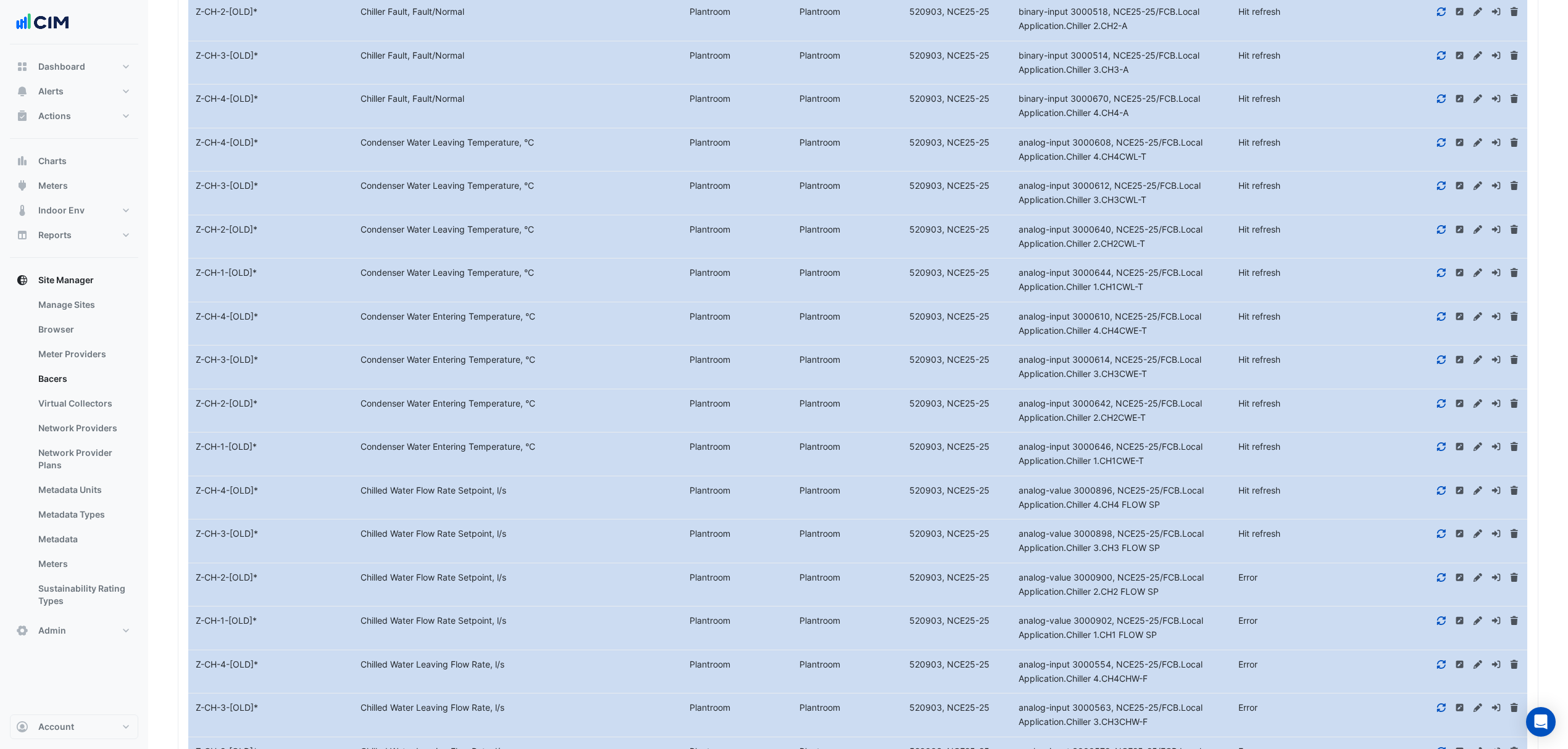
click at [1442, 538] on icon at bounding box center [1441, 534] width 11 height 9
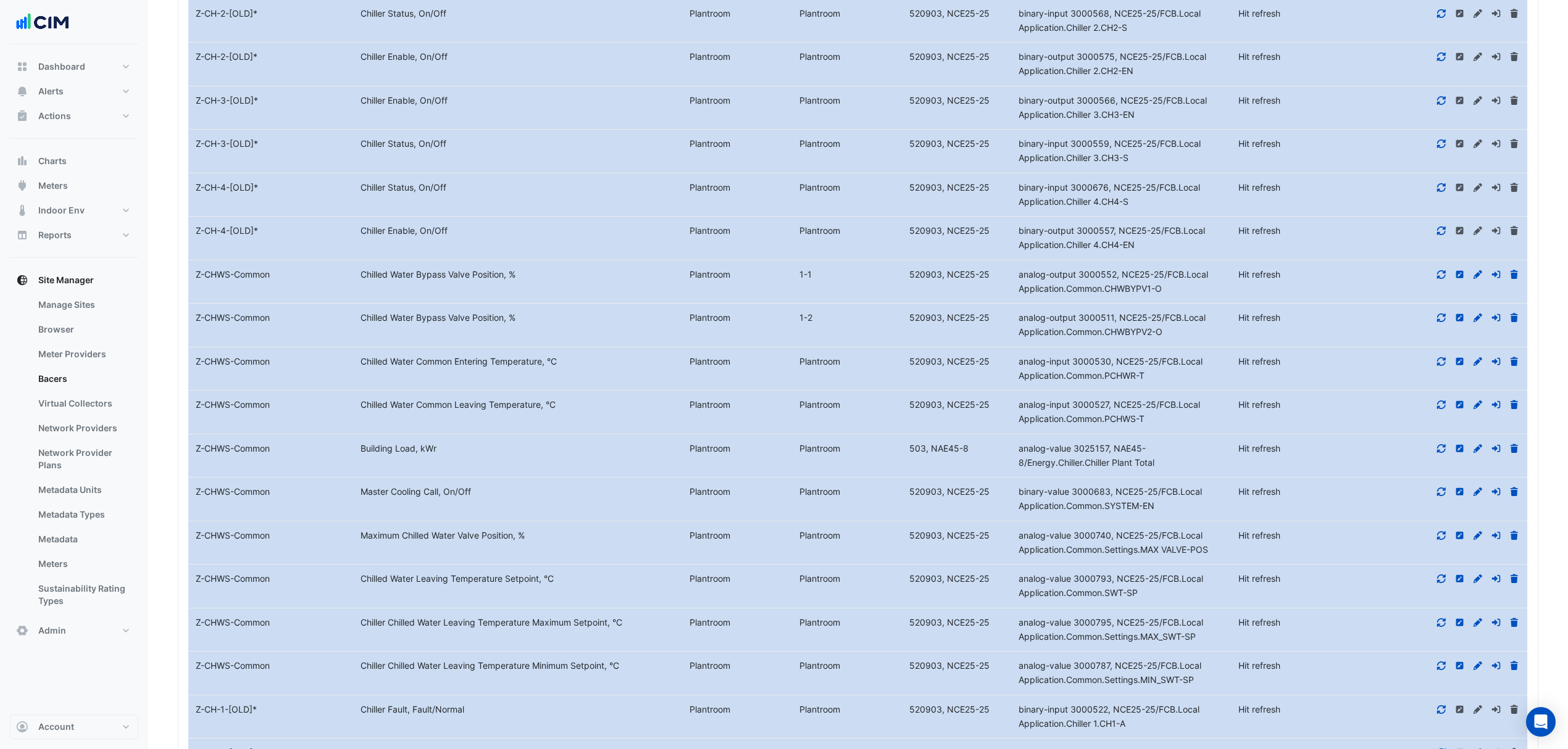
scroll to position [1554, 0]
click at [1511, 453] on icon at bounding box center [1514, 448] width 11 height 9
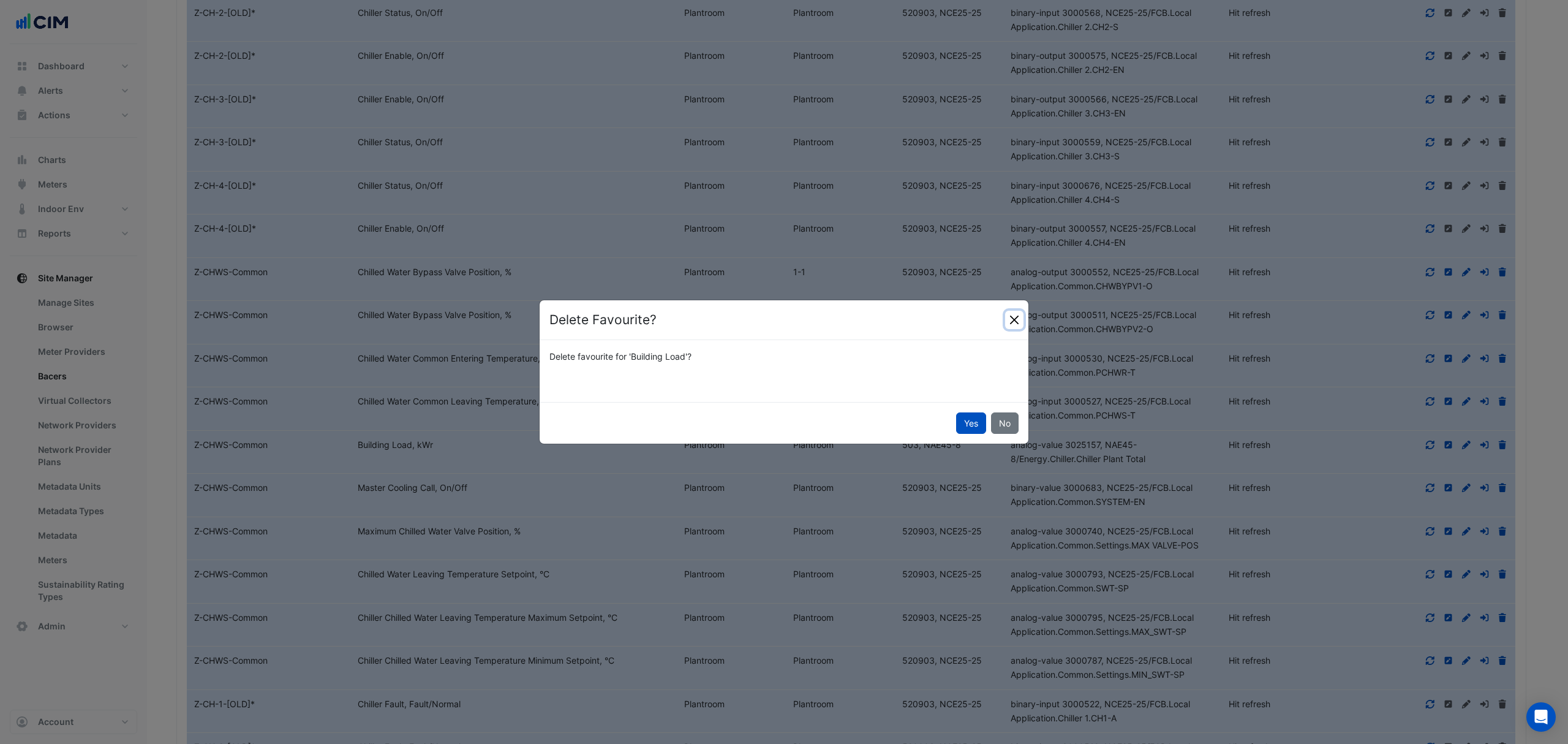
click at [1020, 316] on button "Close" at bounding box center [1014, 320] width 19 height 19
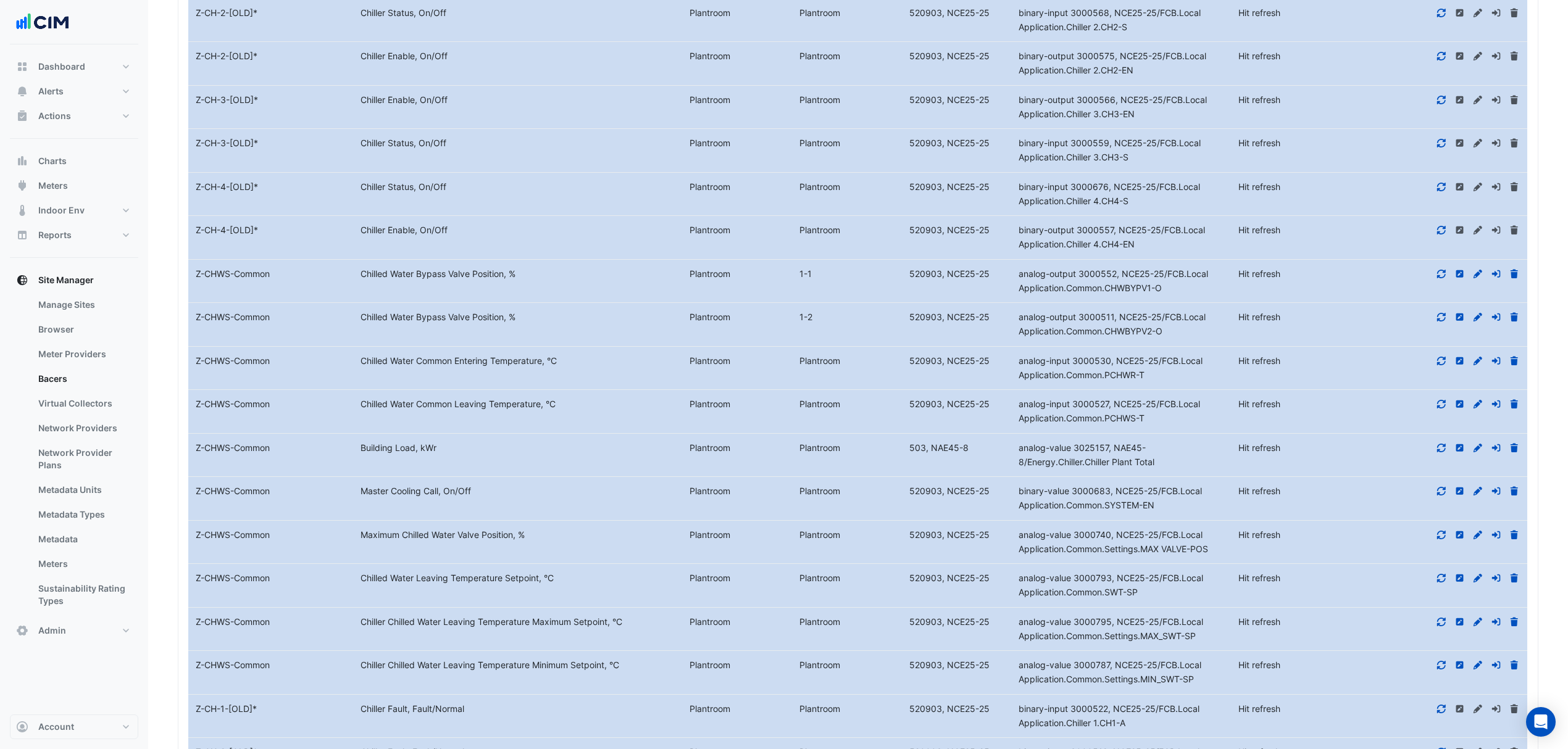
click at [1494, 453] on icon at bounding box center [1496, 448] width 11 height 9
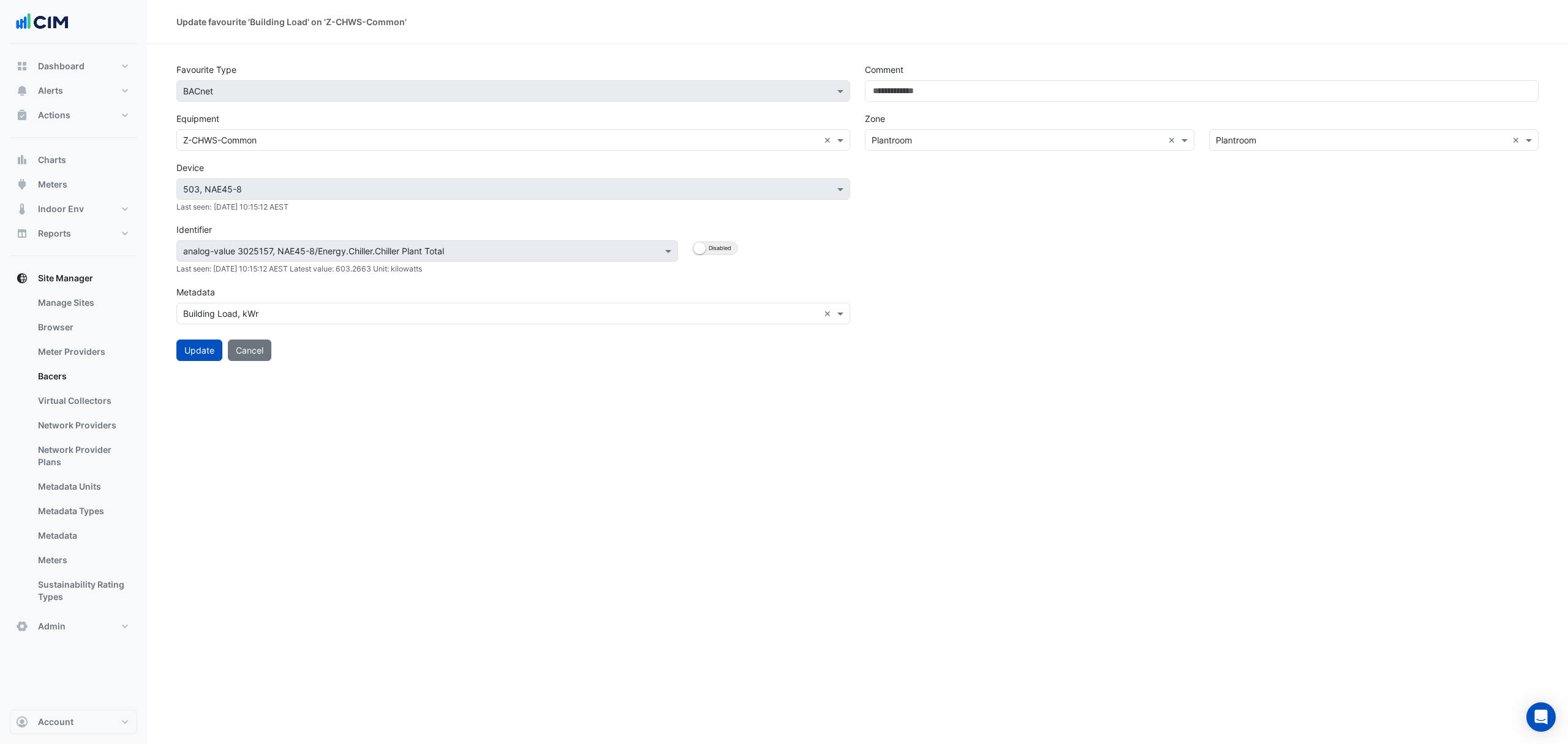
click at [589, 143] on input "text" at bounding box center [501, 140] width 636 height 13
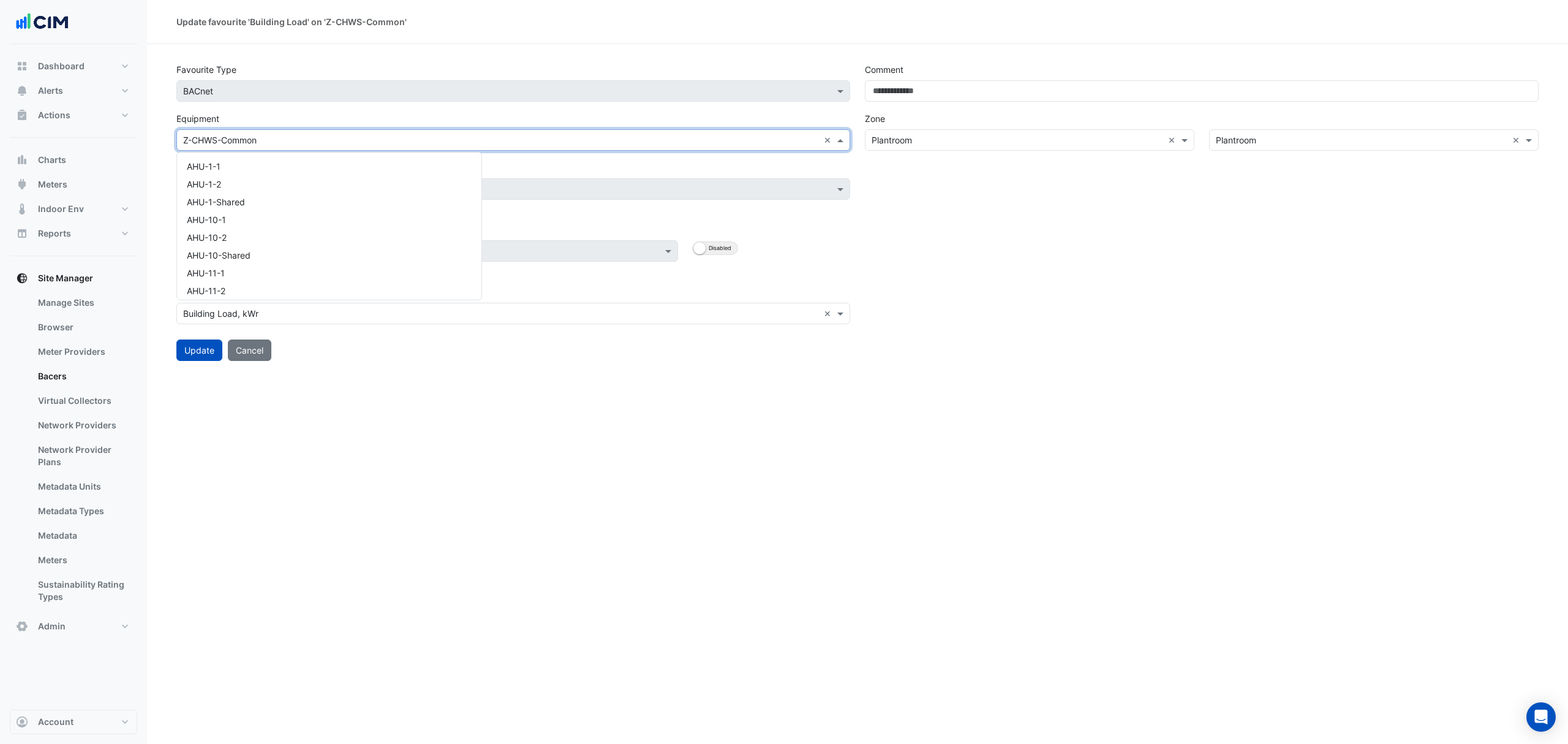
scroll to position [11308, 0]
type input "**"
click at [319, 224] on div "CH-Common" at bounding box center [299, 221] width 245 height 18
click at [202, 354] on button "Update" at bounding box center [199, 350] width 46 height 21
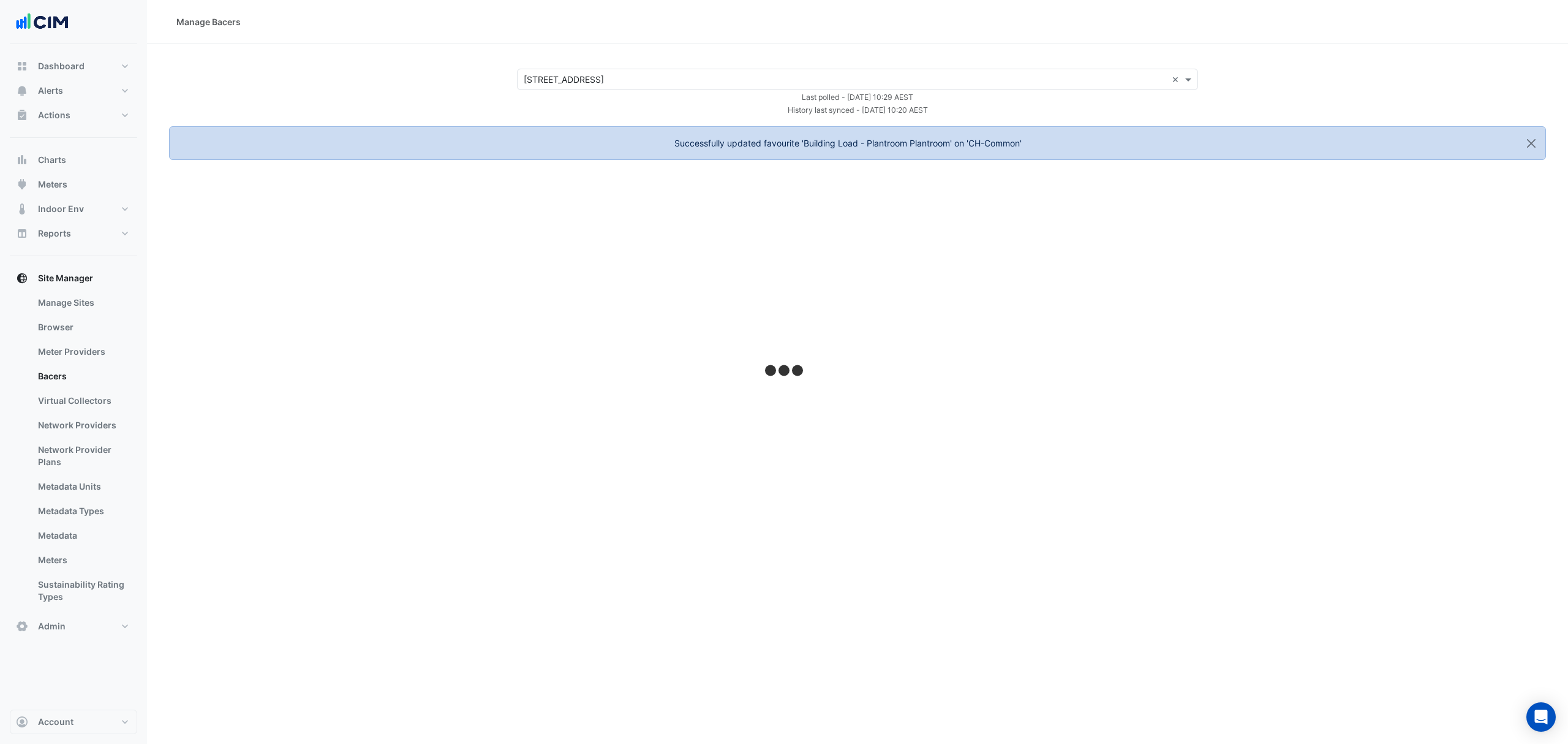
select select "***"
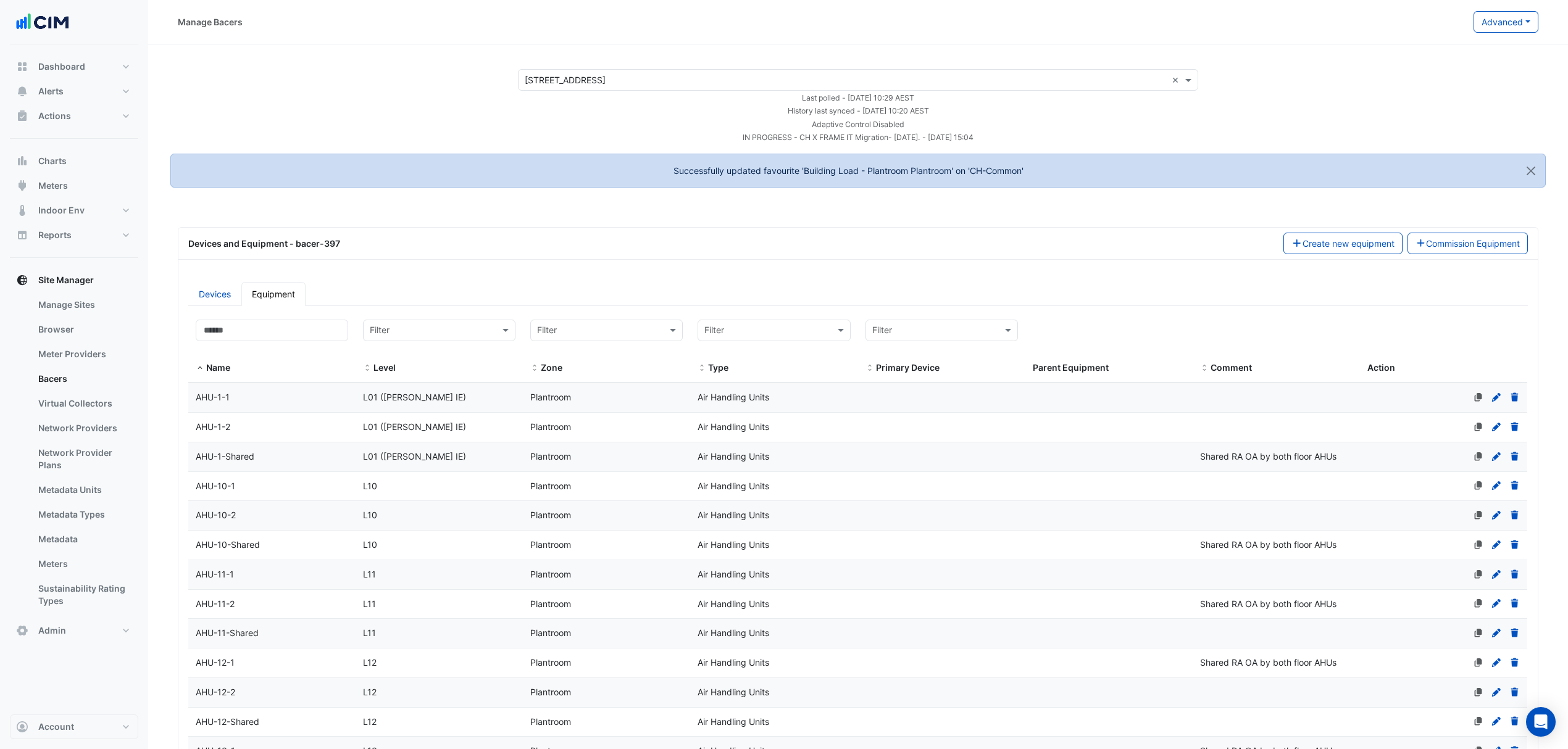
select select "***"
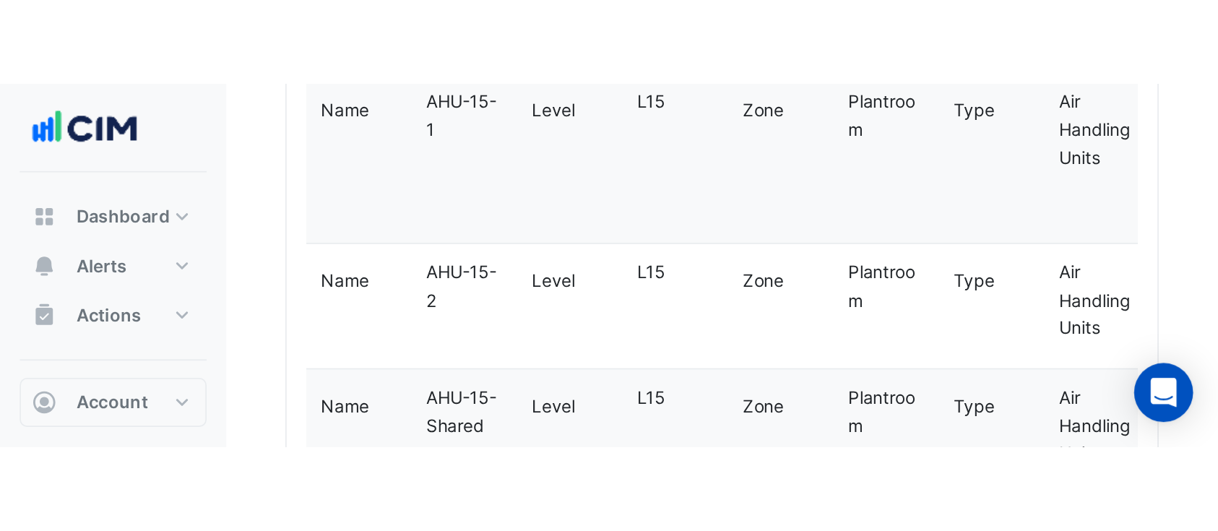
scroll to position [1989, 0]
